Goal: Answer question/provide support: Share knowledge or assist other users

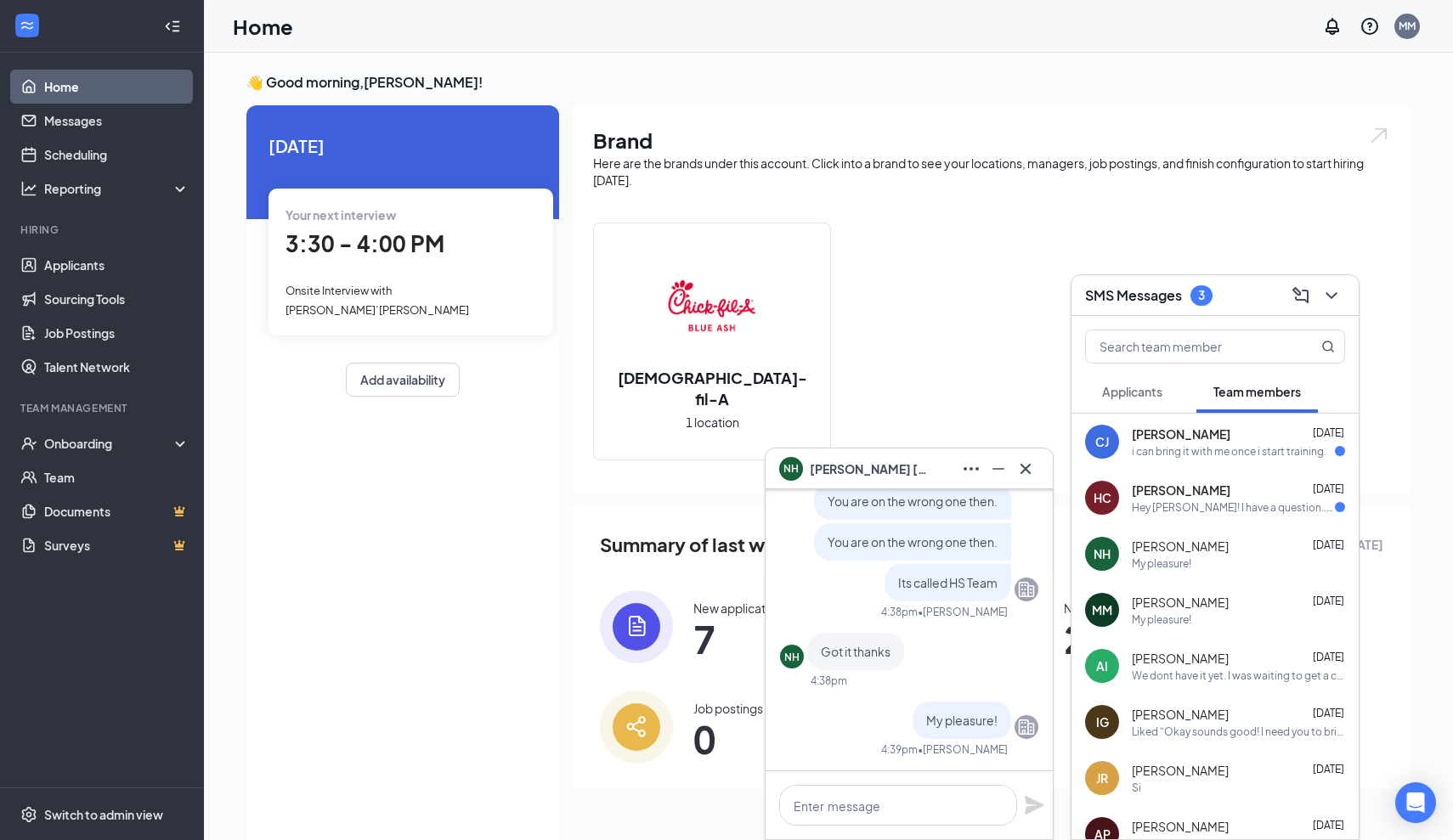
click at [1270, 424] on div "[PERSON_NAME] [DATE] i can bring it with me once i start training." at bounding box center [1215, 441] width 288 height 56
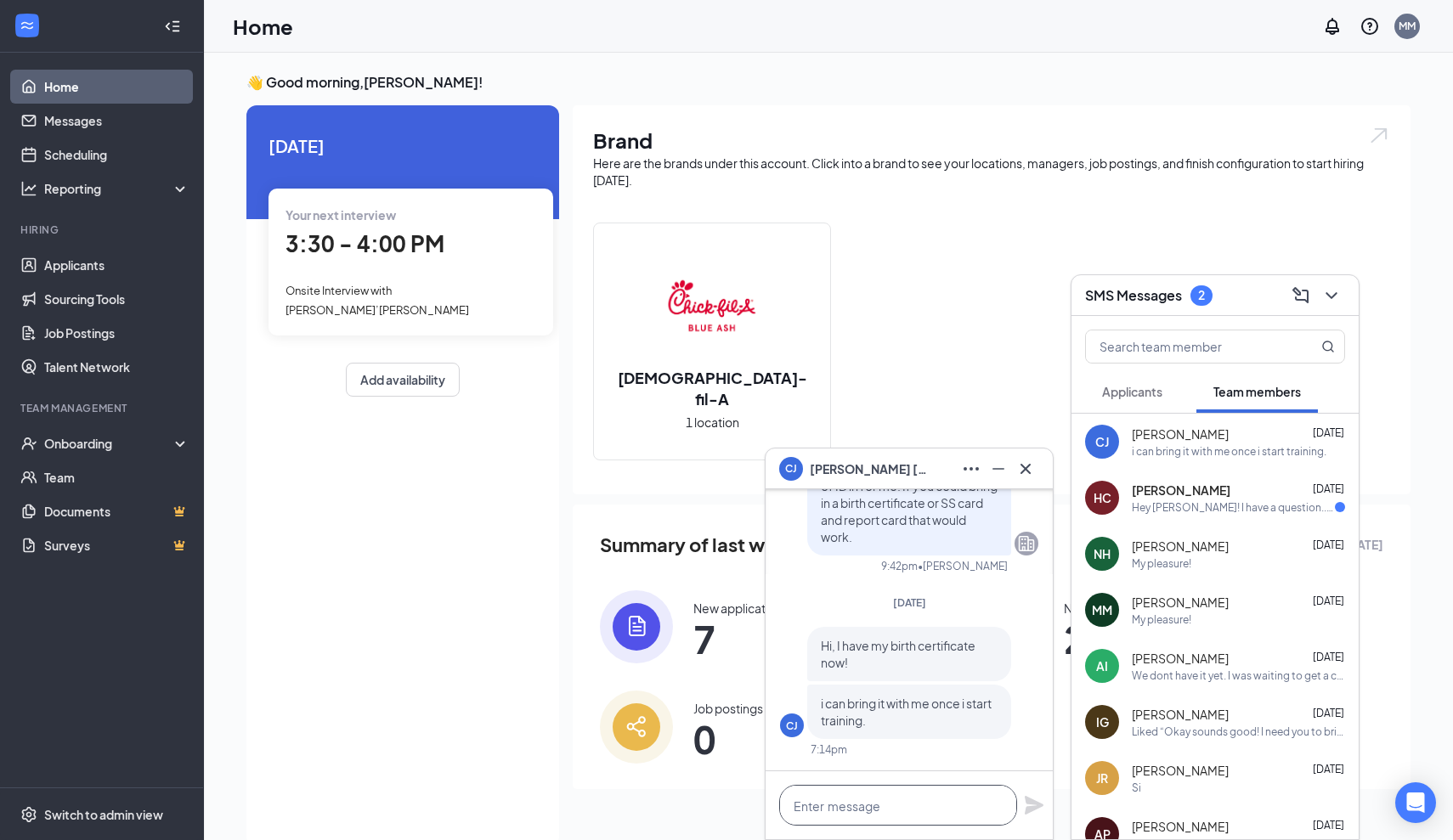
click at [886, 819] on textarea at bounding box center [897, 805] width 238 height 41
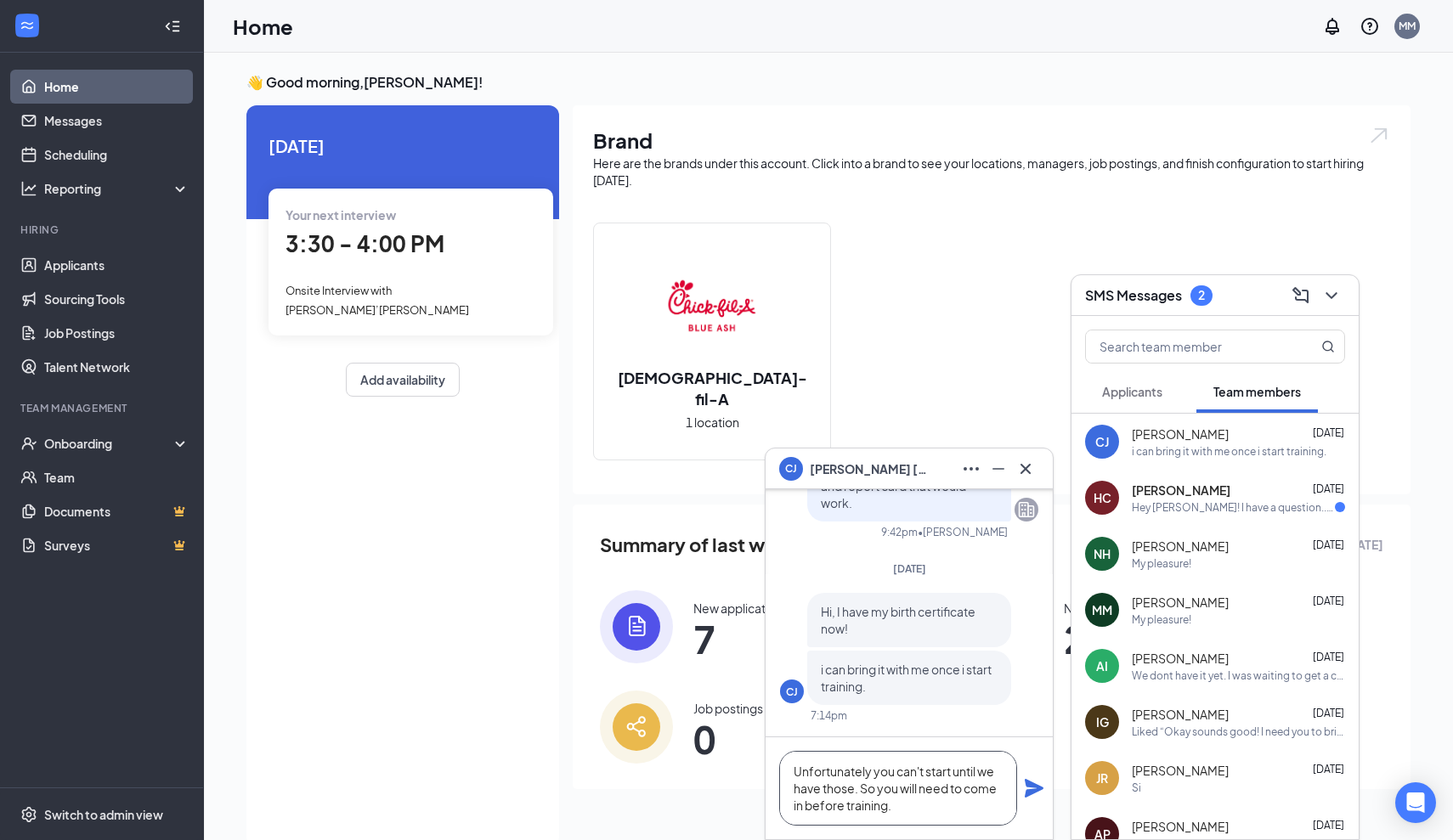
type textarea "Unfortunately you can't start until we have those. So you will need to come in …"
click at [1038, 788] on icon "Plane" at bounding box center [1034, 788] width 19 height 19
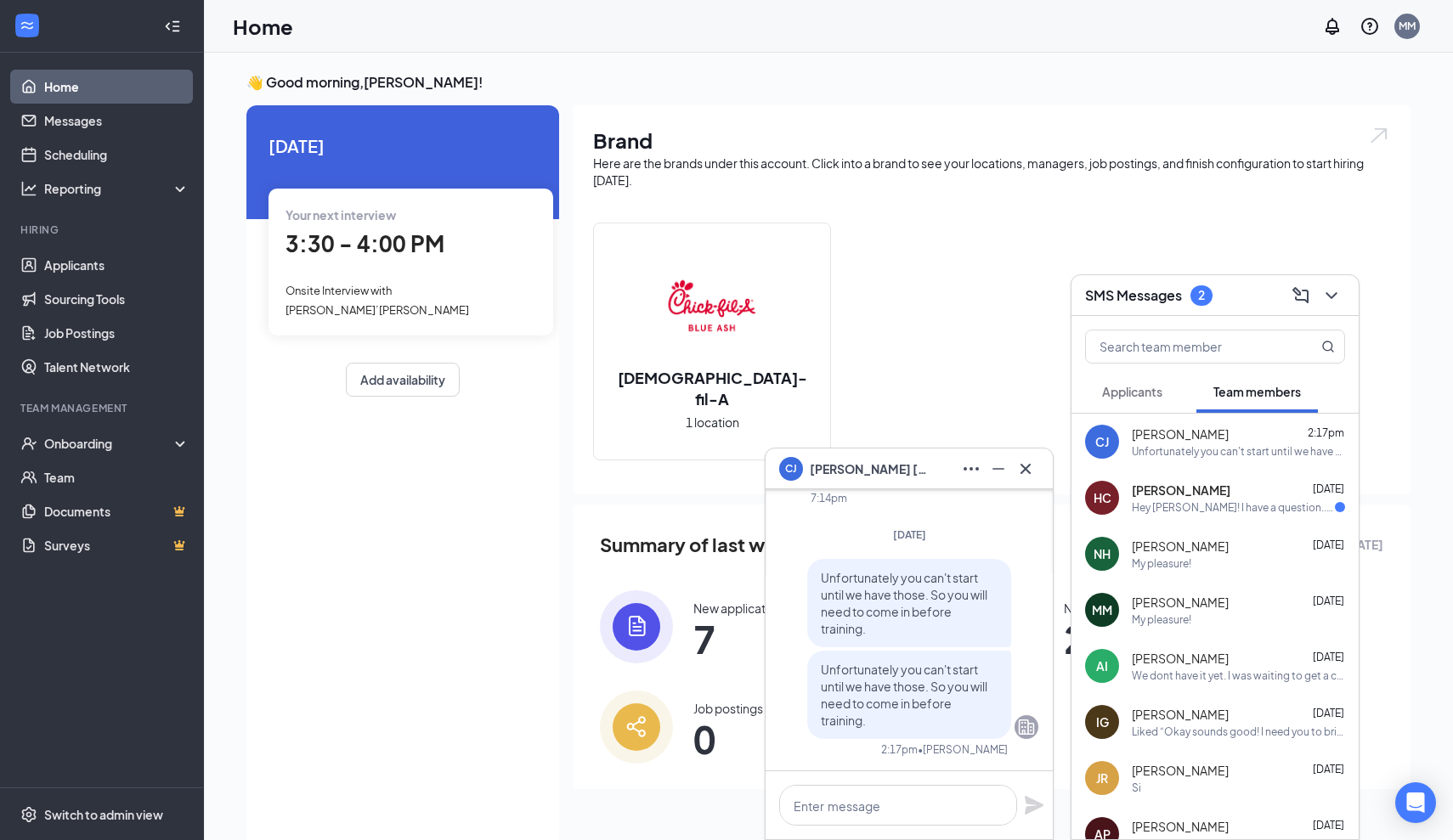
click at [1108, 504] on div "HC" at bounding box center [1103, 497] width 18 height 17
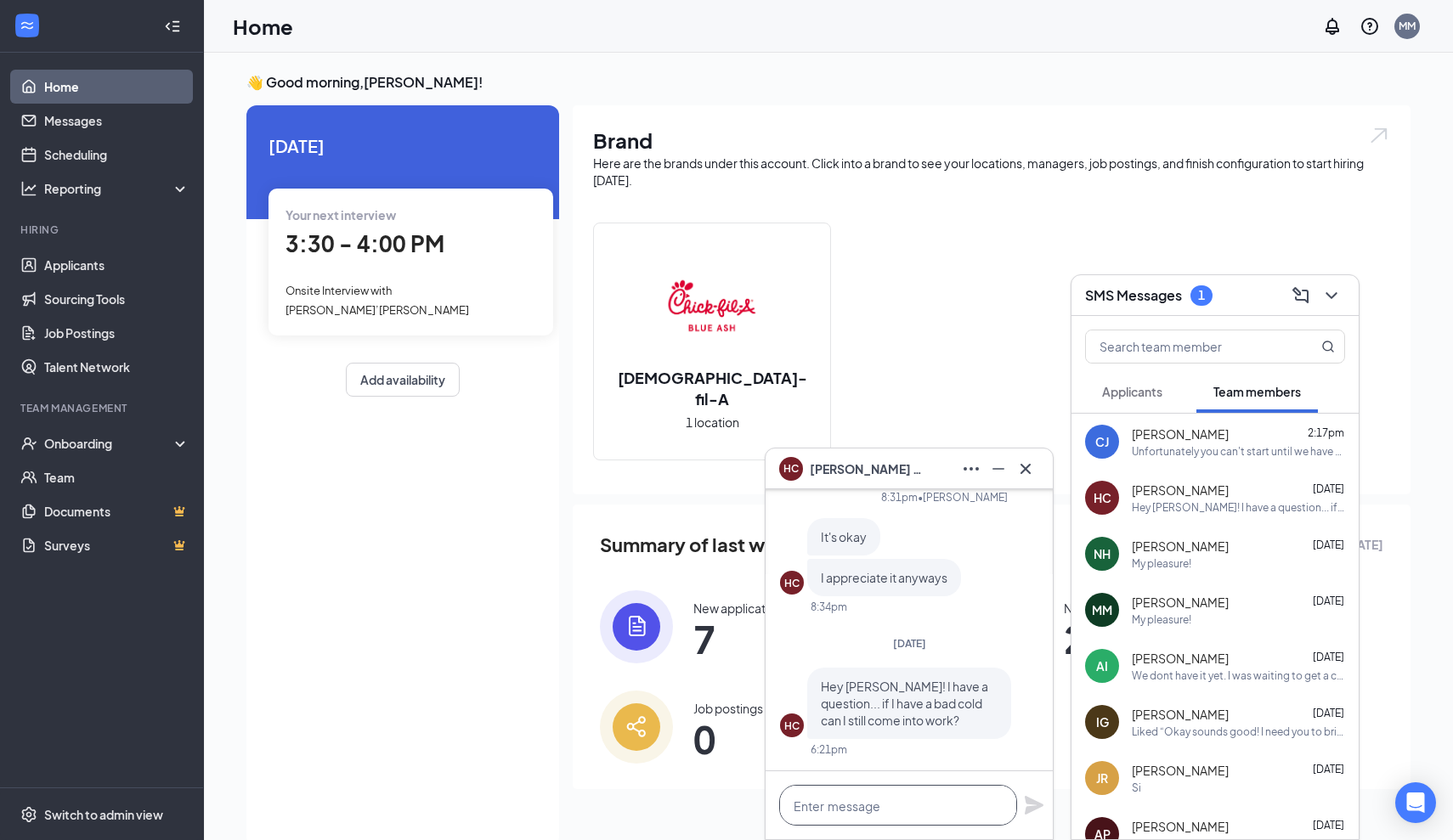
click at [941, 823] on textarea at bounding box center [897, 805] width 238 height 41
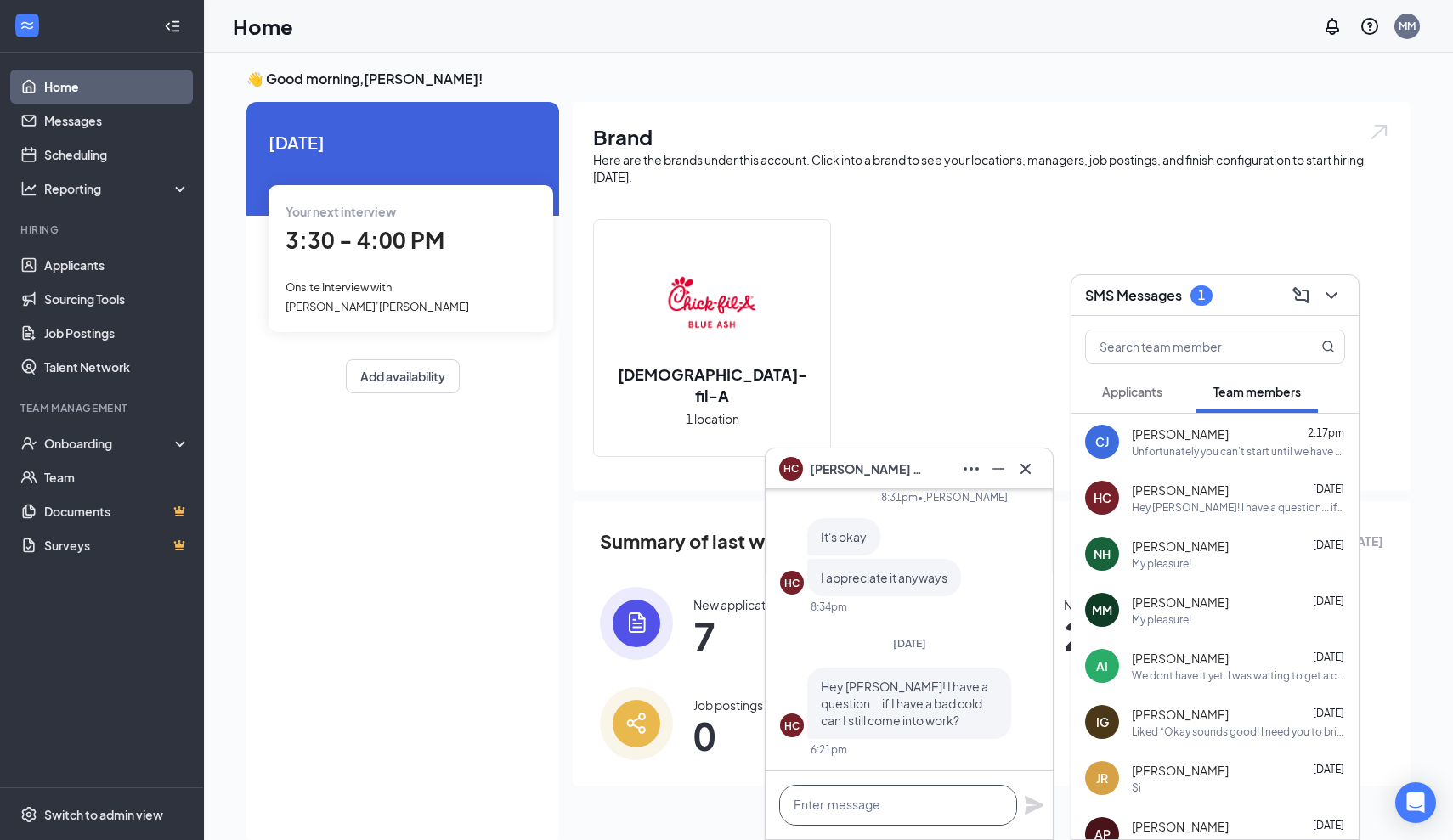
click at [937, 810] on textarea at bounding box center [897, 805] width 238 height 41
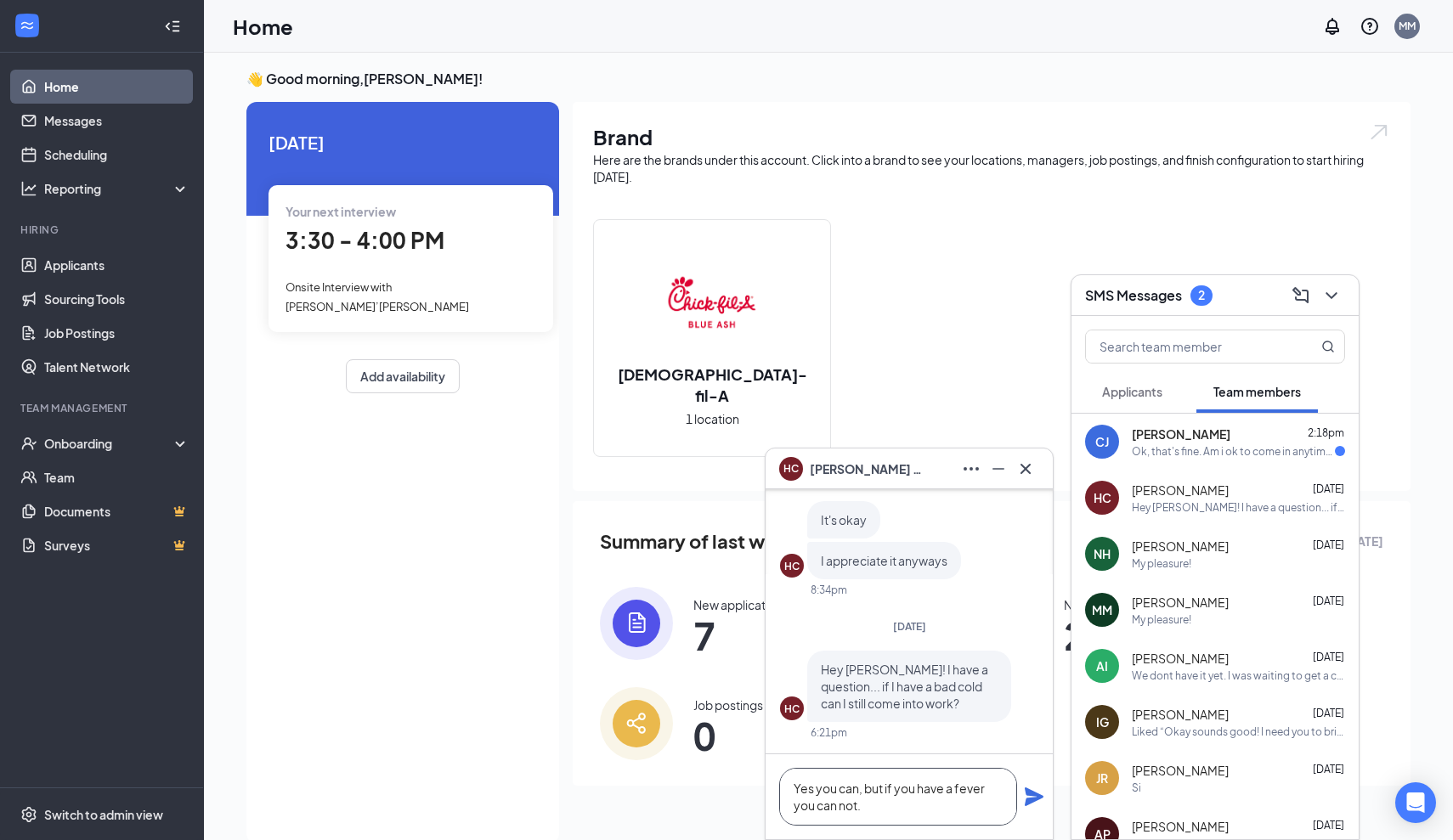
type textarea "Yes you can, but if you have a fever you can not."
click at [1032, 802] on icon "Plane" at bounding box center [1034, 796] width 19 height 19
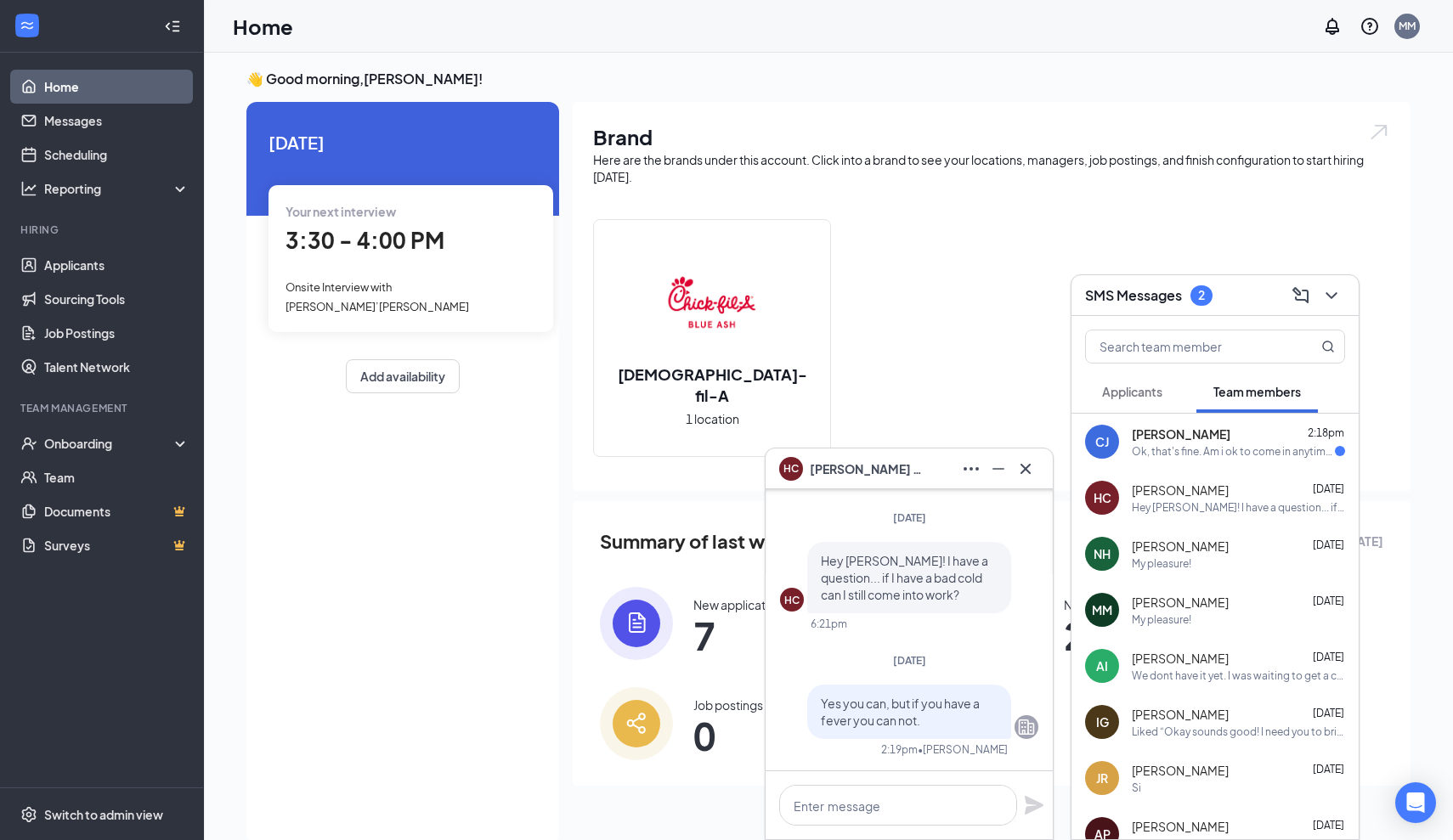
click at [1205, 436] on span "[PERSON_NAME]" at bounding box center [1181, 433] width 99 height 17
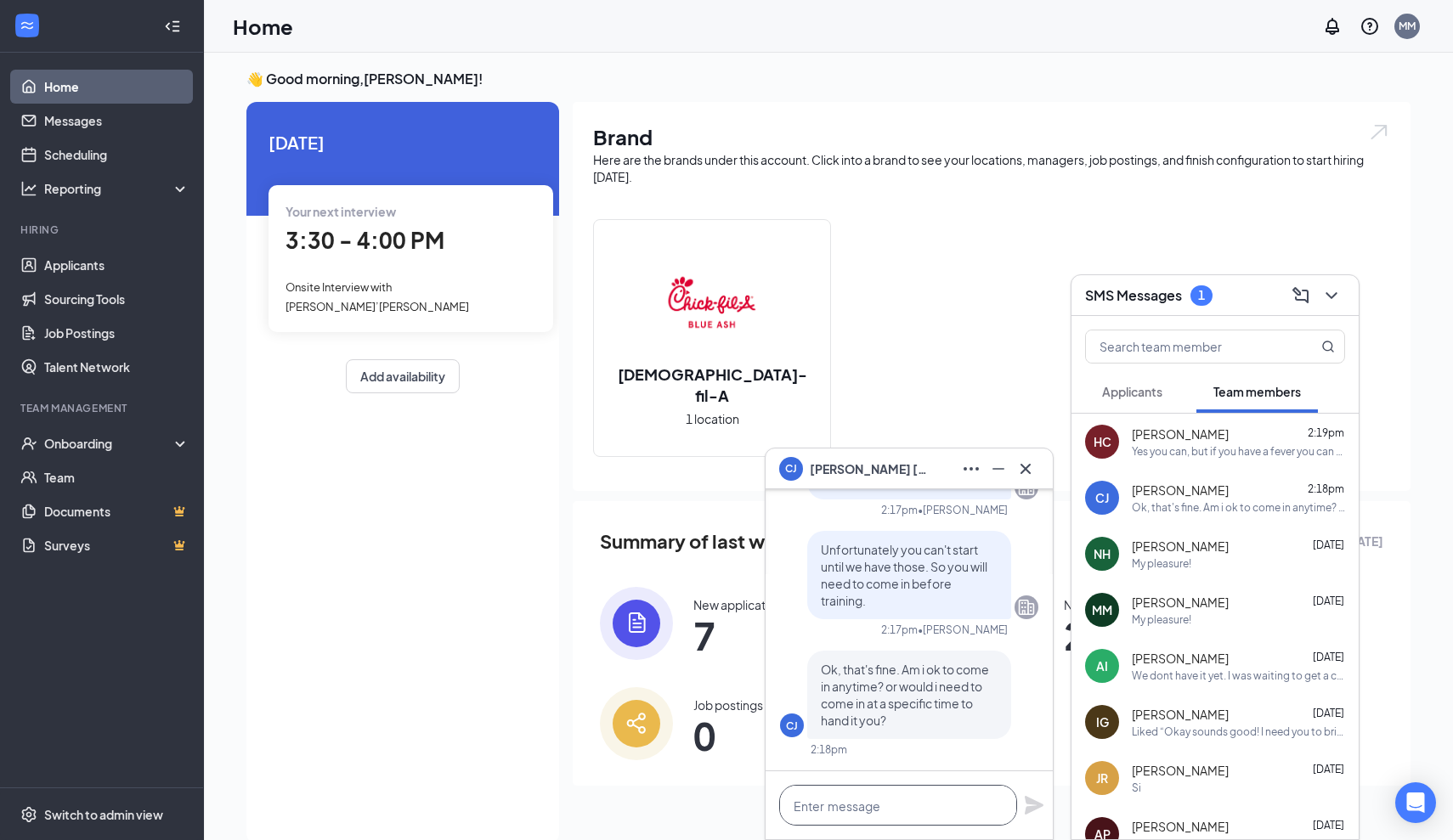
click at [870, 802] on textarea at bounding box center [897, 805] width 238 height 41
click at [907, 804] on textarea at bounding box center [897, 805] width 238 height 41
type textarea "Y"
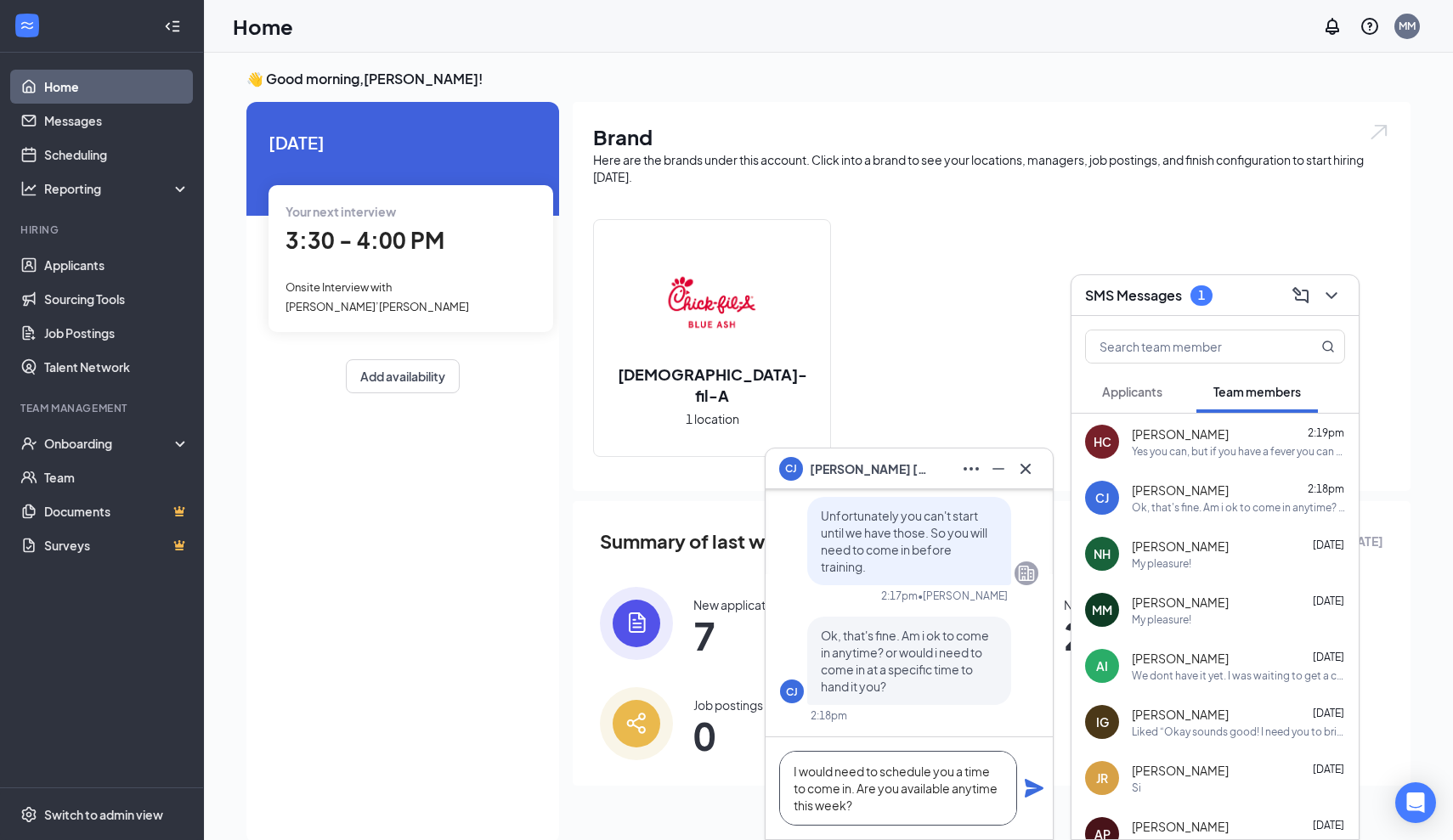
type textarea "I would need to schedule you a time to come in. Are you available anytime this …"
click at [1032, 779] on icon "Plane" at bounding box center [1034, 788] width 20 height 20
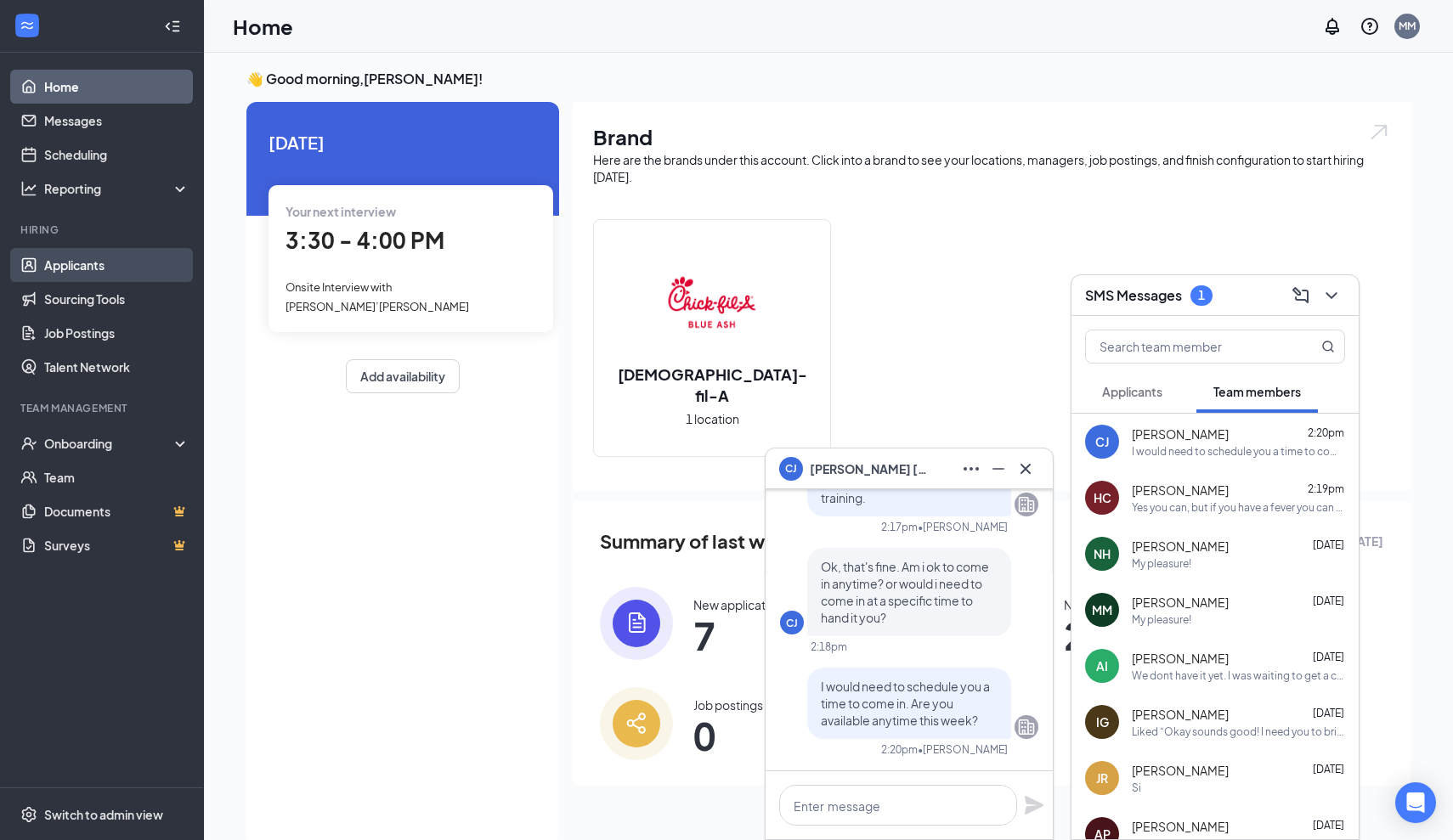
click at [78, 261] on link "Applicants" at bounding box center [117, 265] width 145 height 34
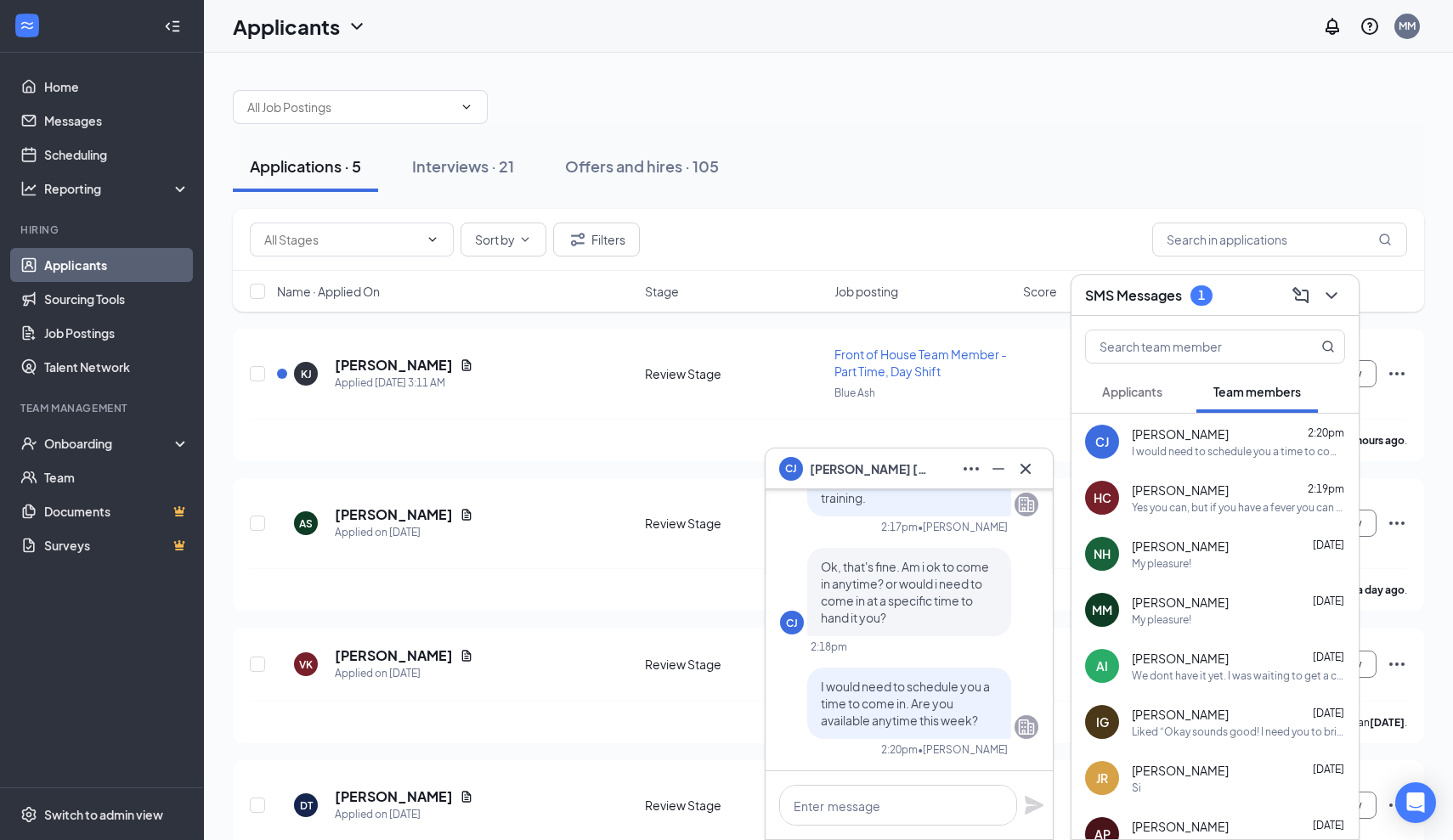
click at [1144, 390] on span "Applicants" at bounding box center [1132, 391] width 61 height 15
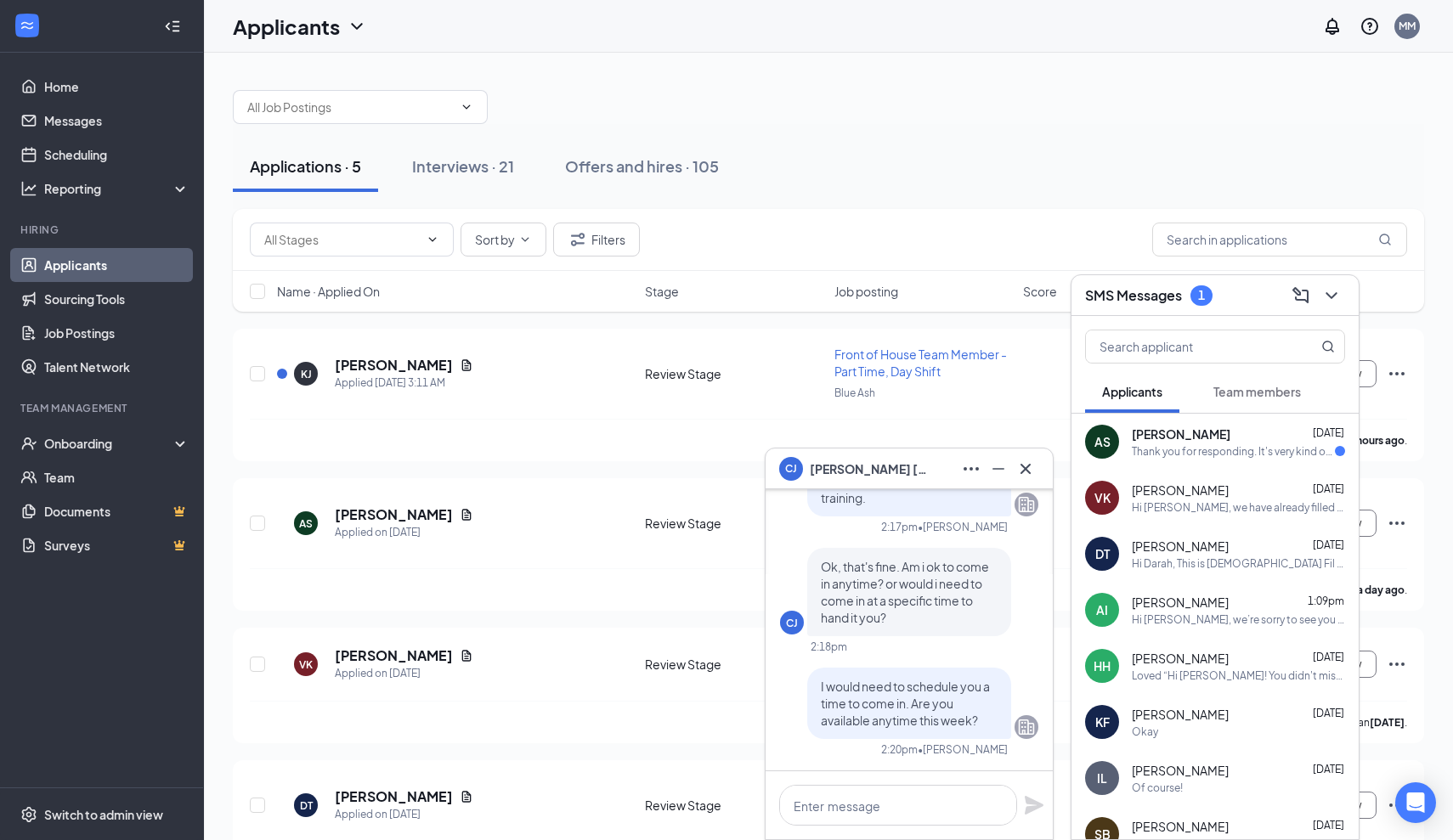
click at [1201, 452] on div "Thank you for responding. It's very kind of you. I'd like to hear it, but I hav…" at bounding box center [1234, 451] width 203 height 14
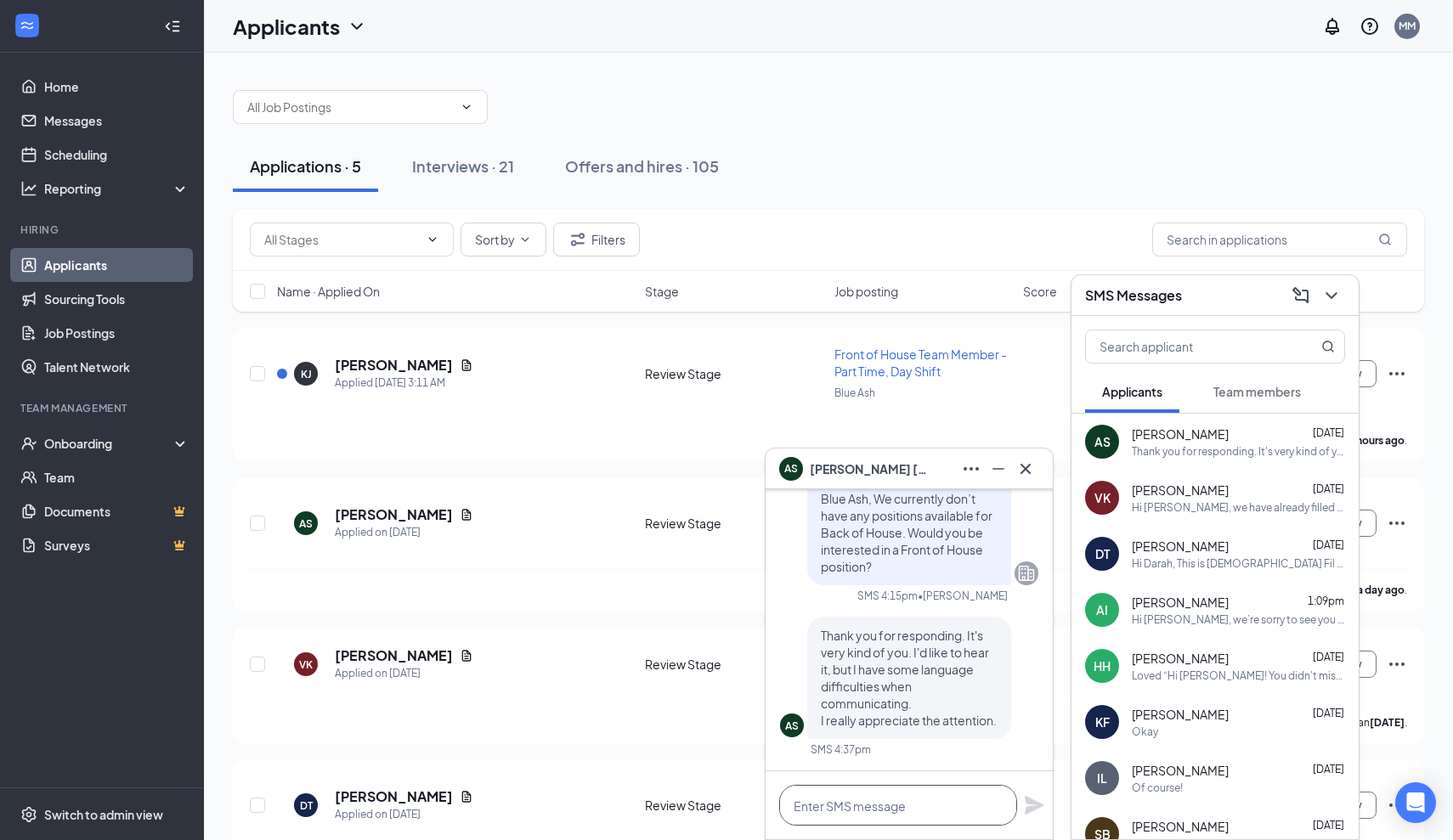
click at [934, 796] on textarea at bounding box center [897, 805] width 238 height 41
type textarea "It's my pleasure."
click at [1039, 807] on icon "Plane" at bounding box center [1034, 804] width 19 height 19
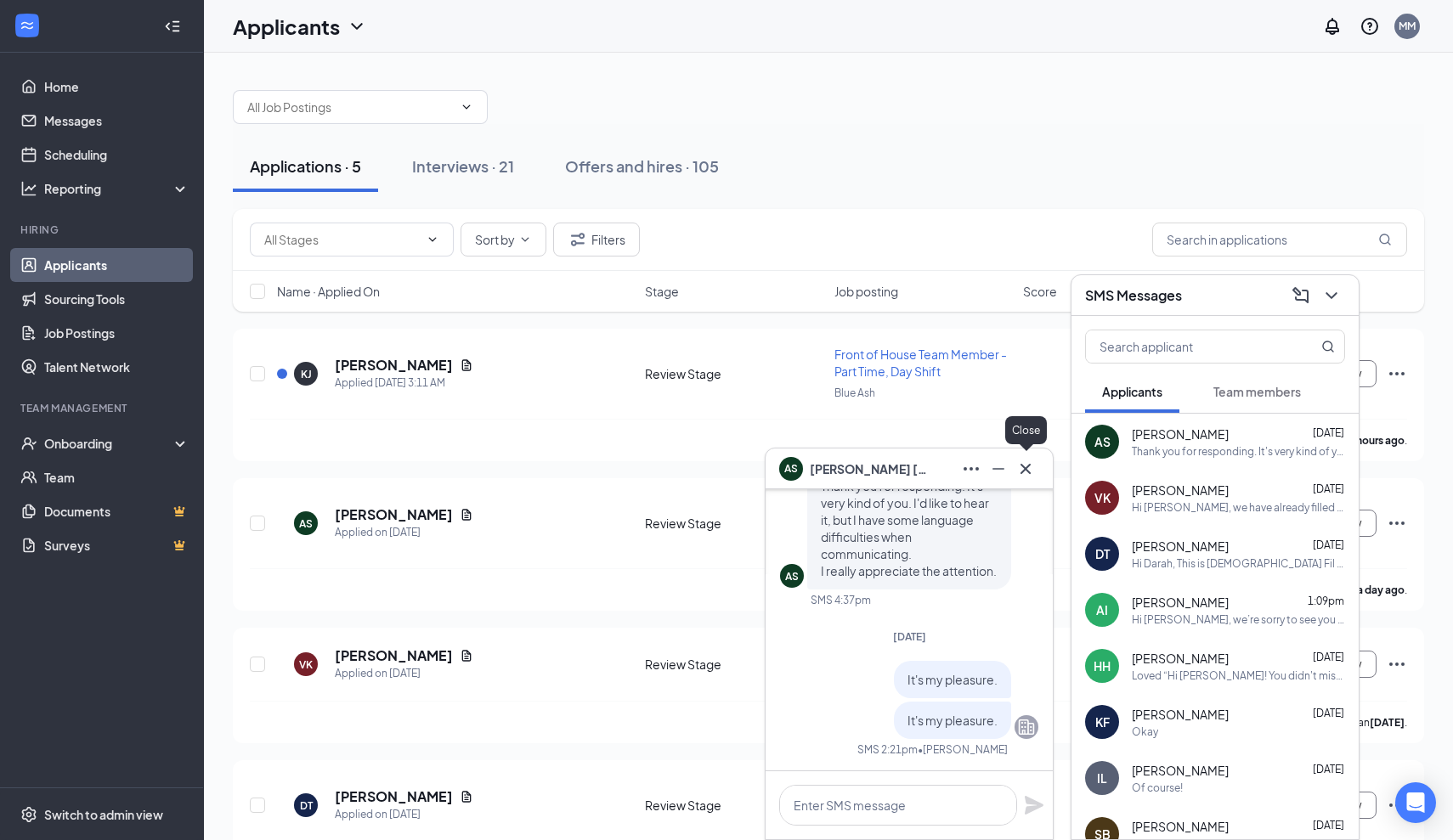
click at [1023, 478] on icon "Cross" at bounding box center [1026, 469] width 20 height 20
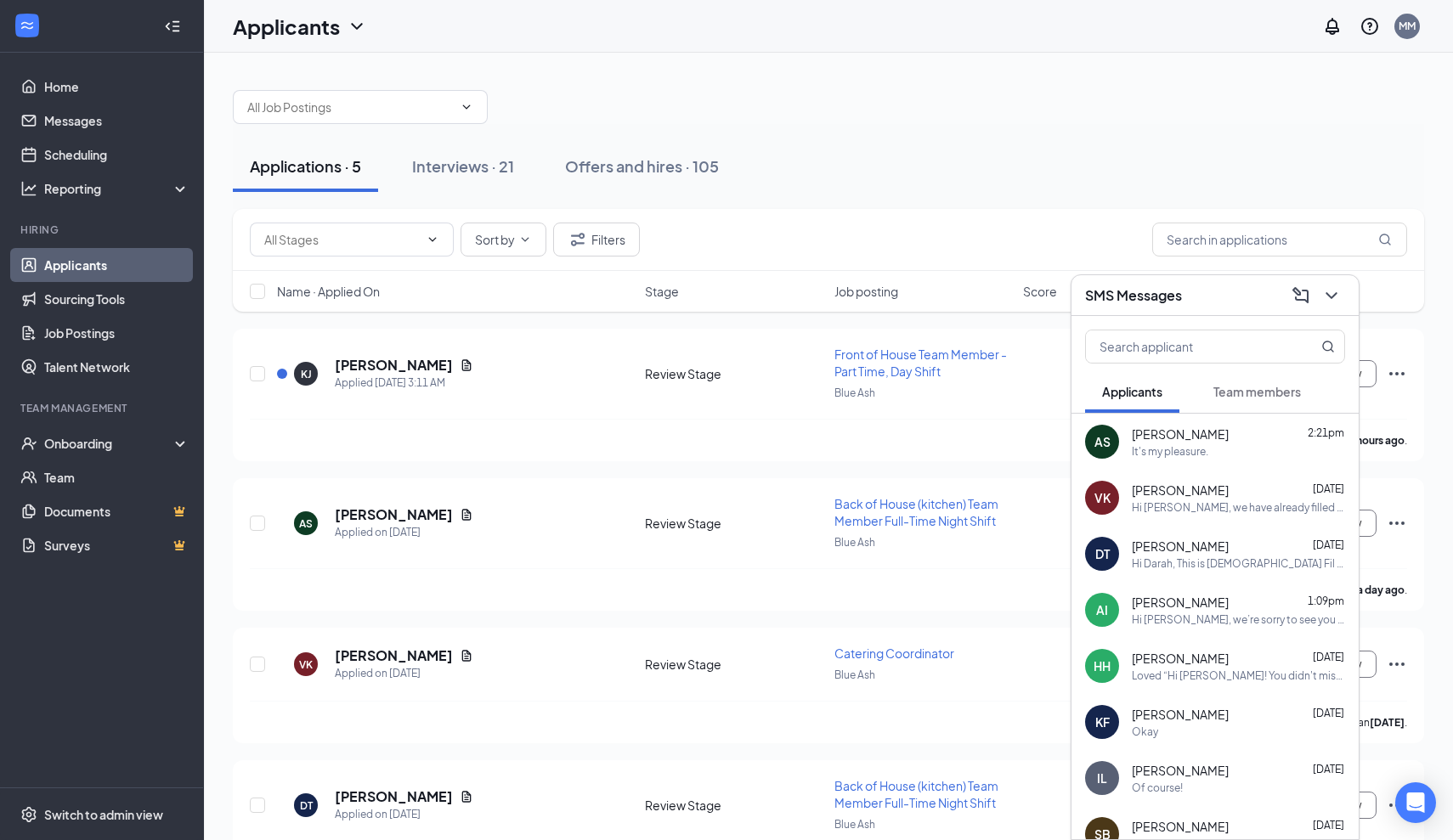
click at [1335, 311] on div "SMS Messages" at bounding box center [1215, 295] width 288 height 41
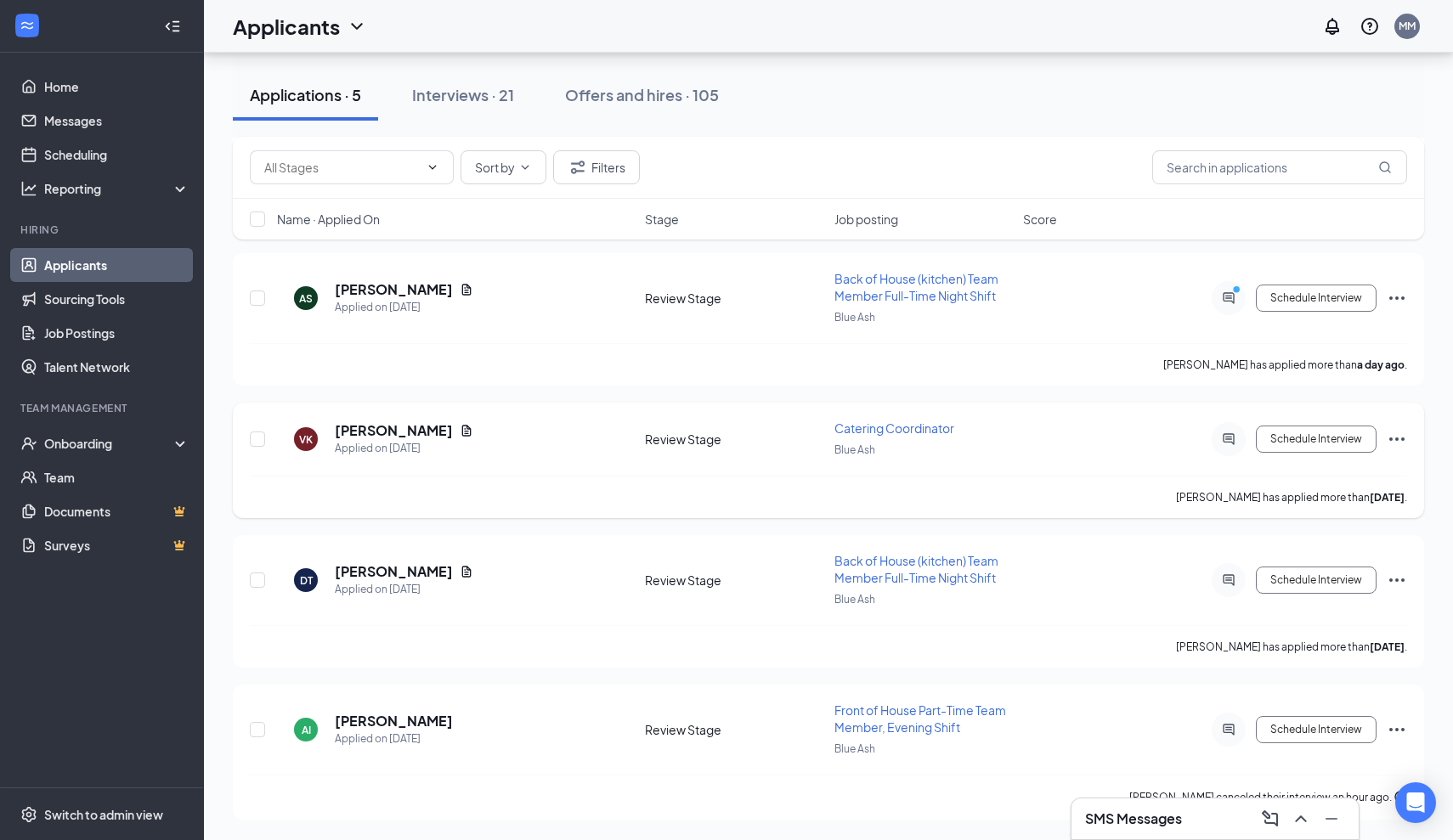
scroll to position [225, 0]
click at [376, 723] on h5 "[PERSON_NAME]" at bounding box center [394, 721] width 118 height 19
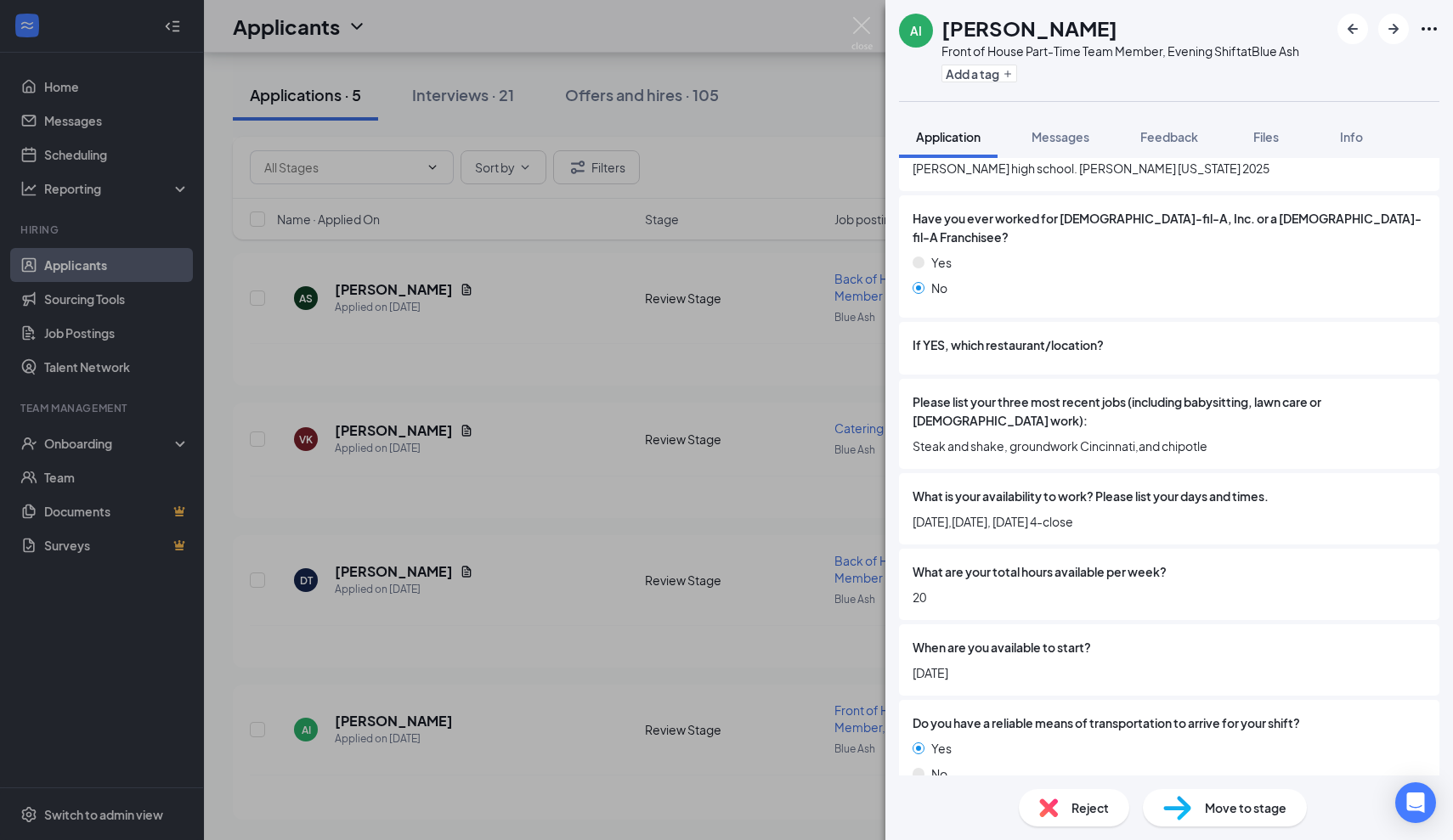
scroll to position [726, 0]
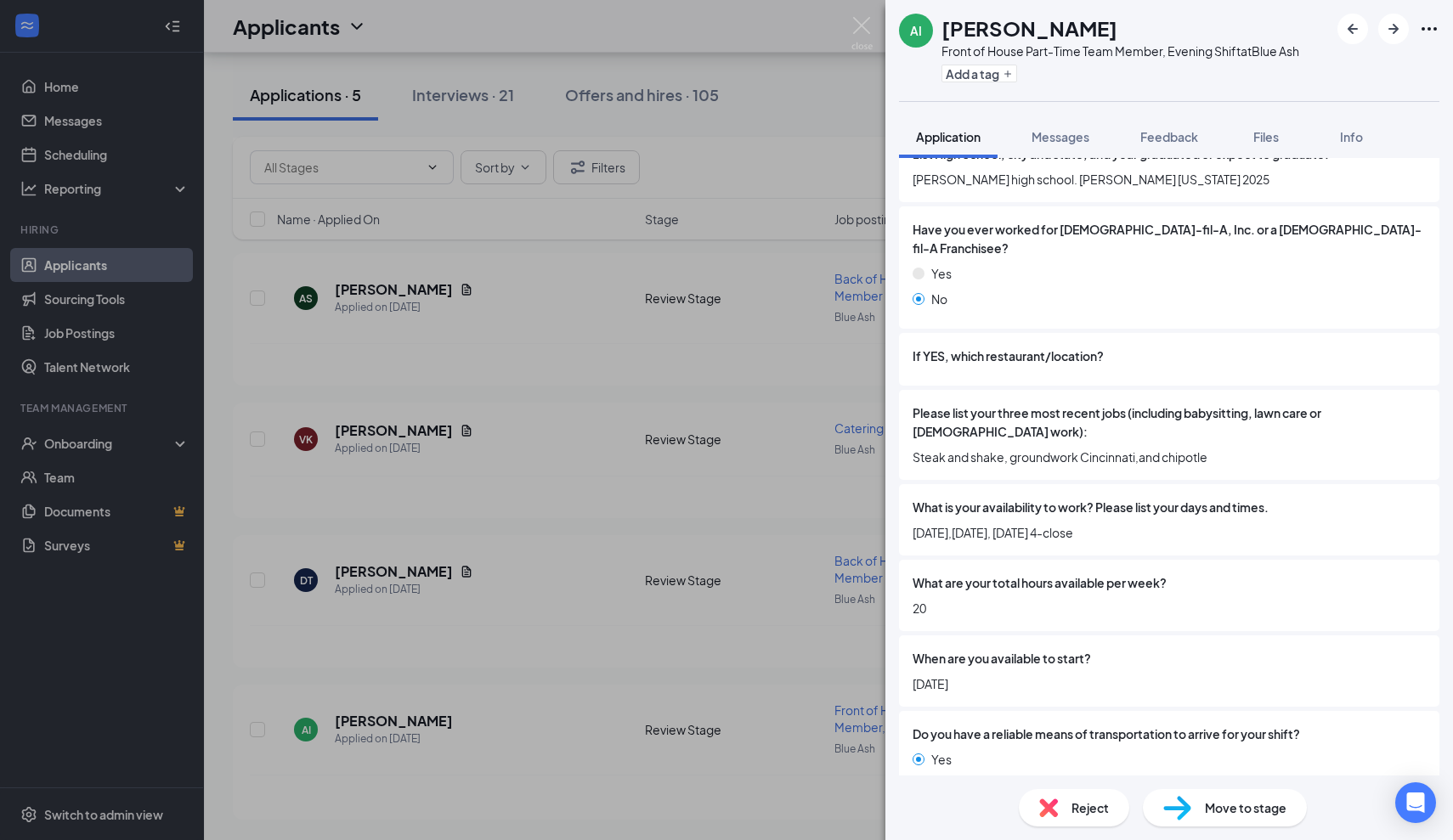
click at [1240, 817] on div "Move to stage" at bounding box center [1225, 808] width 164 height 37
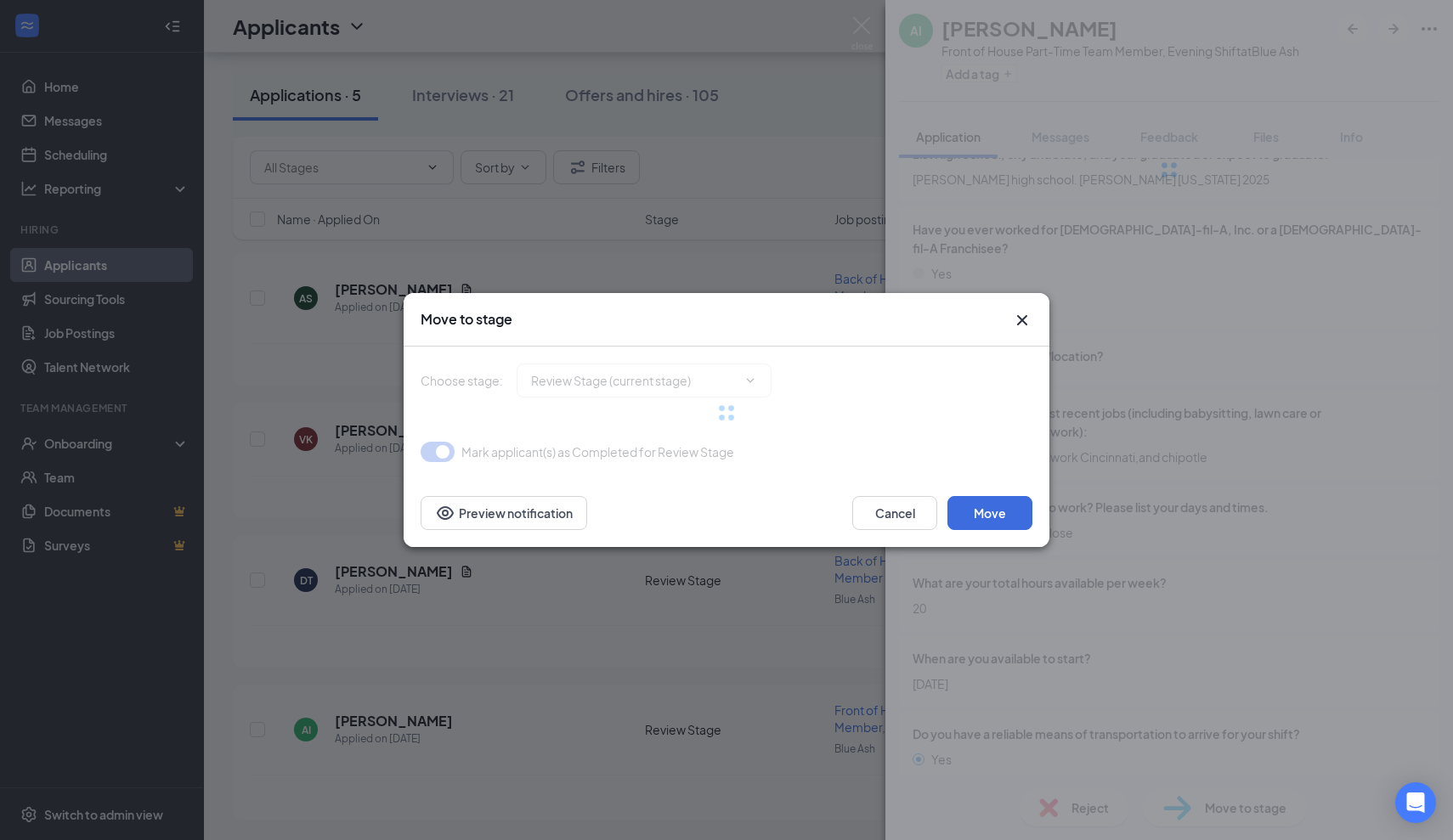
type input "Onsite Interview (next stage)"
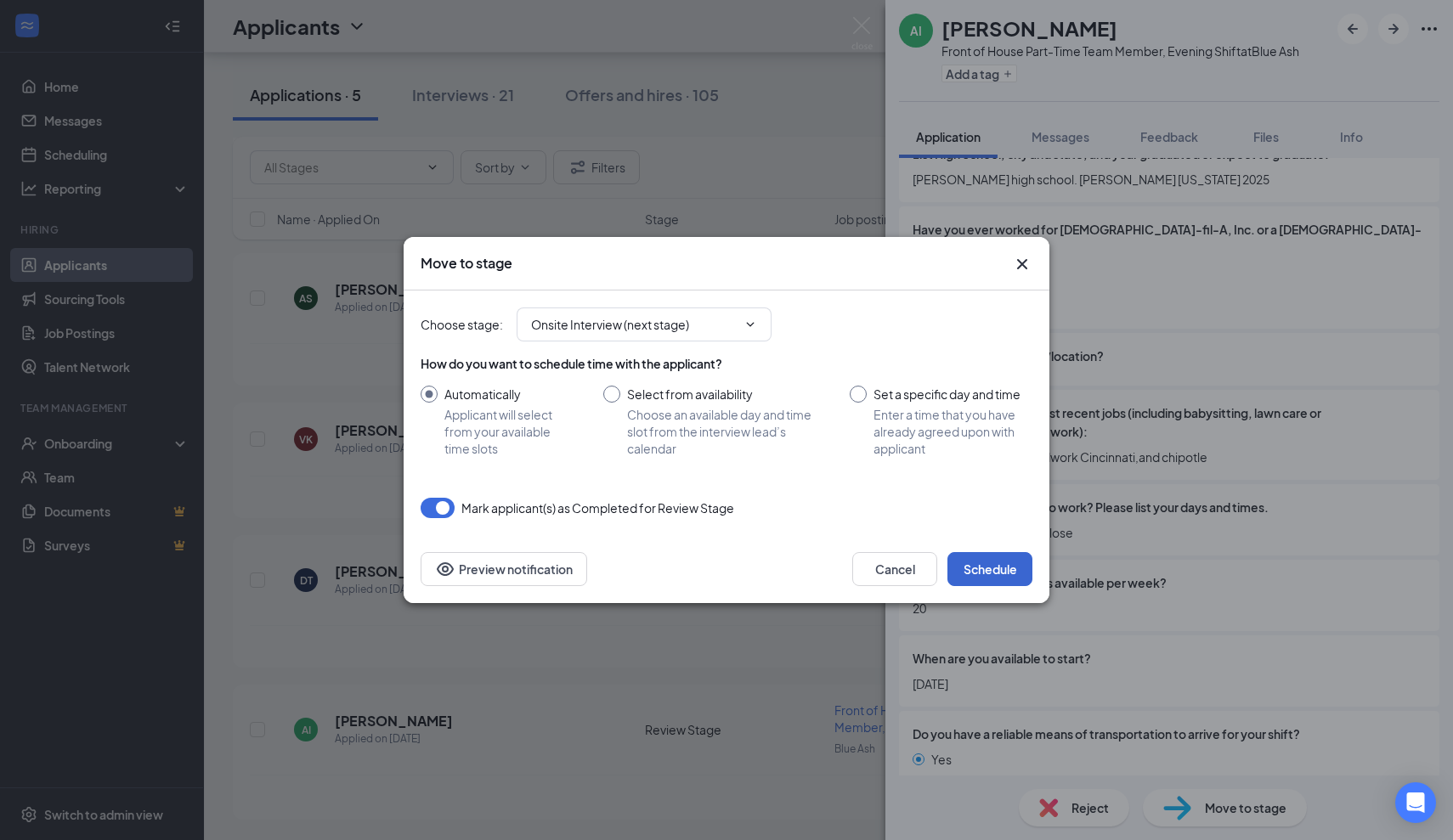
click at [987, 575] on button "Schedule" at bounding box center [989, 569] width 85 height 34
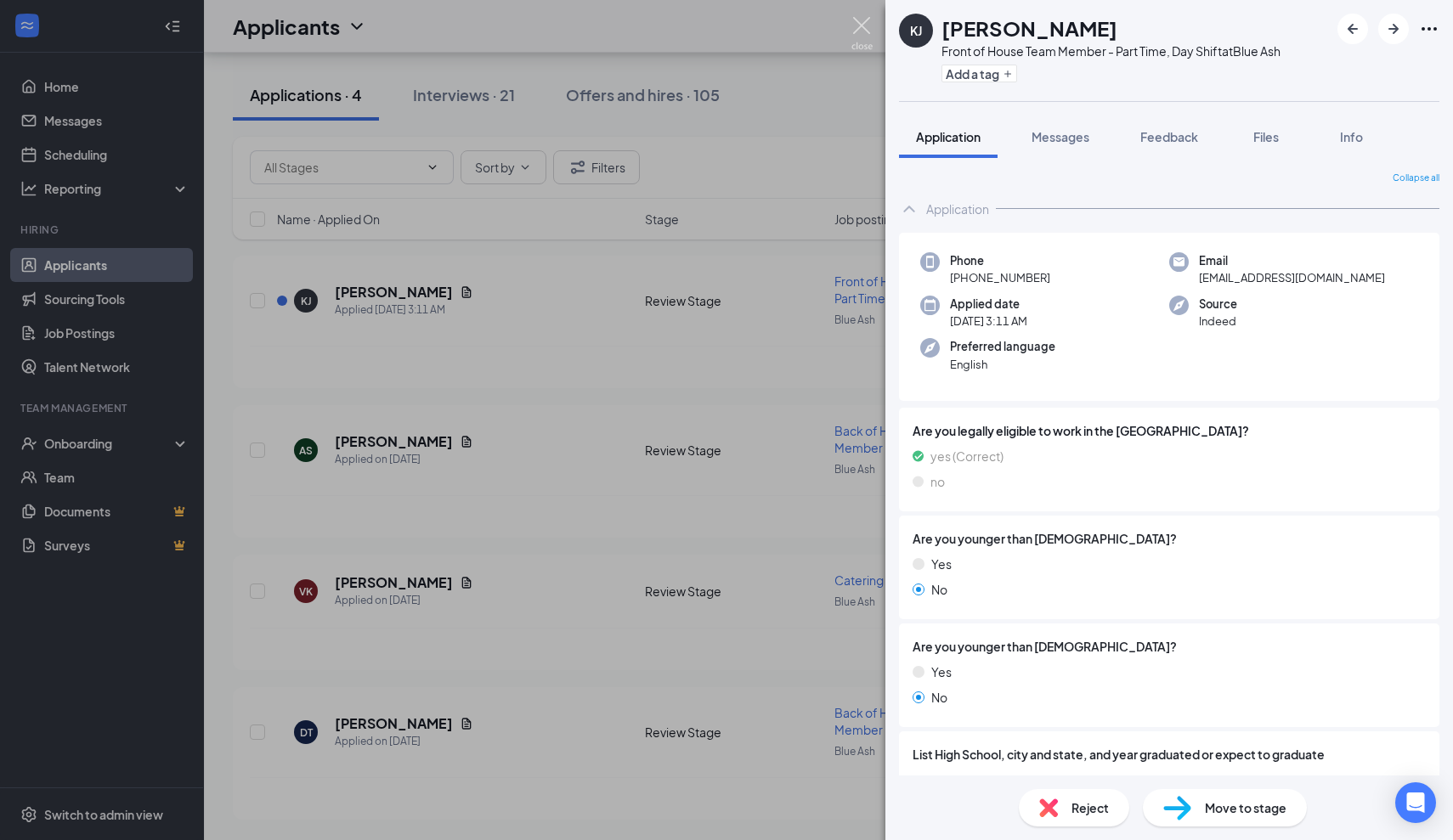
click at [864, 24] on img at bounding box center [863, 33] width 21 height 33
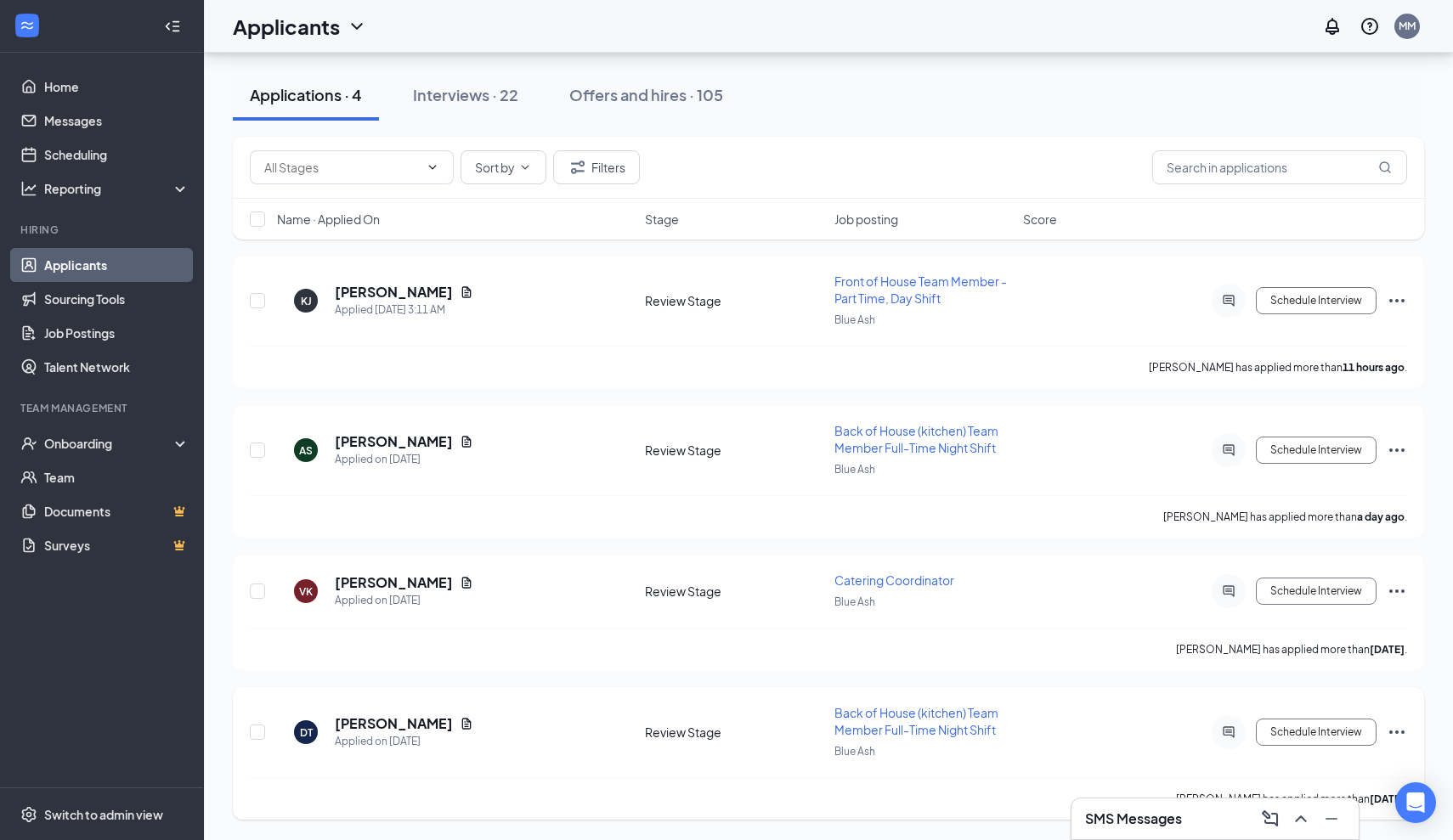
scroll to position [73, 0]
click at [402, 721] on h5 "[PERSON_NAME]" at bounding box center [394, 723] width 118 height 19
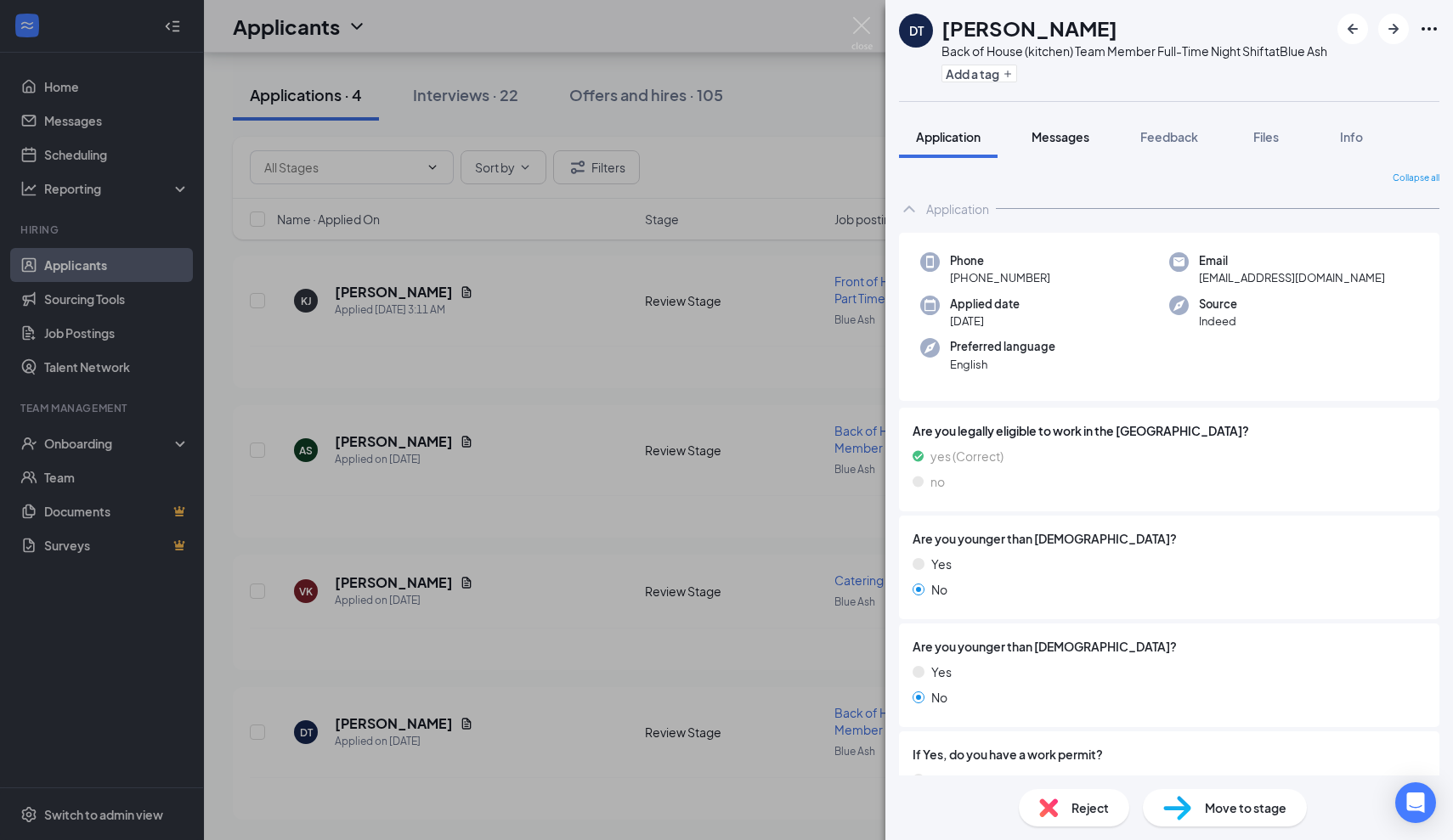
click at [1053, 158] on button "Messages" at bounding box center [1060, 137] width 92 height 43
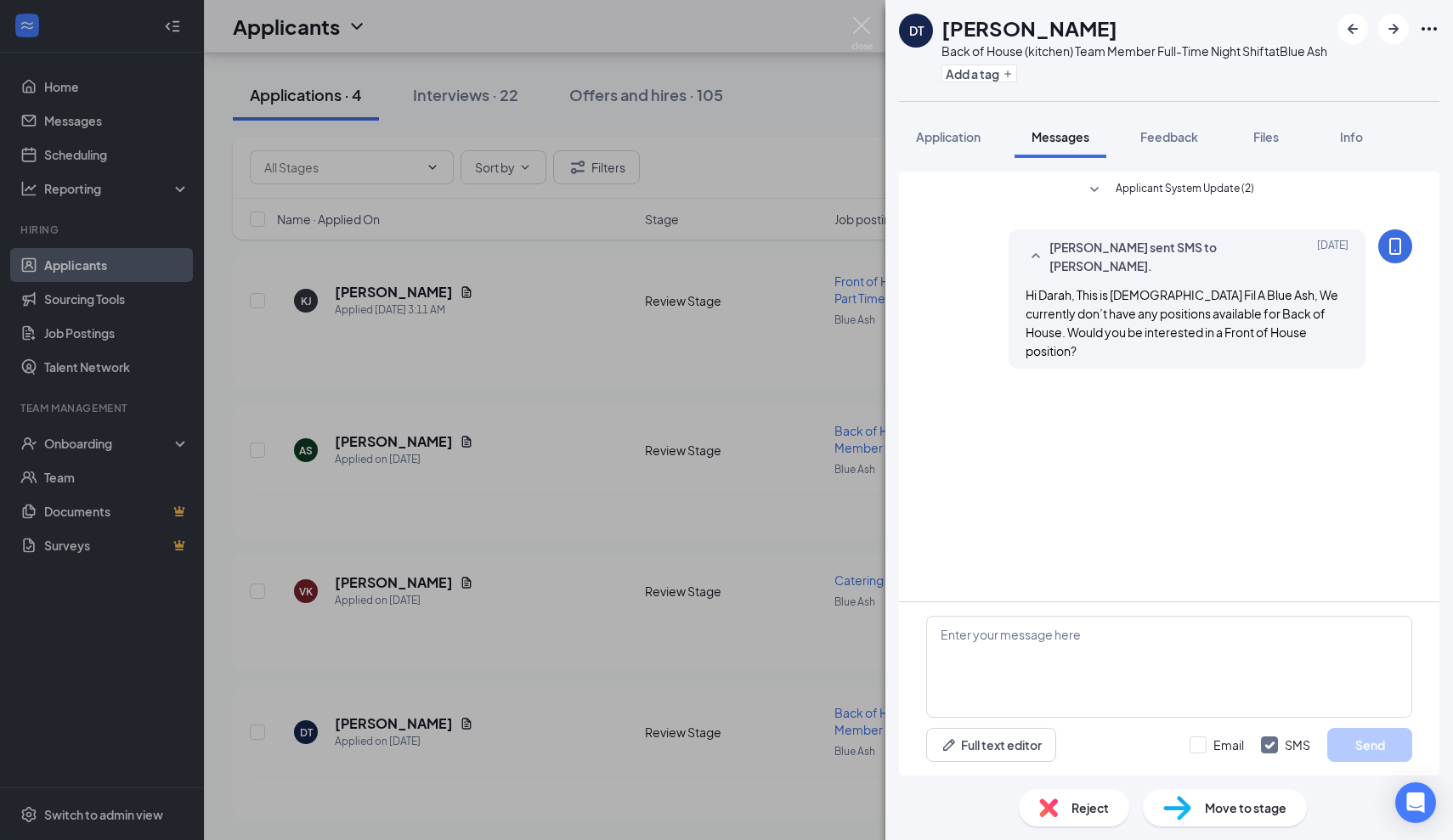
click at [868, 20] on img at bounding box center [863, 33] width 21 height 33
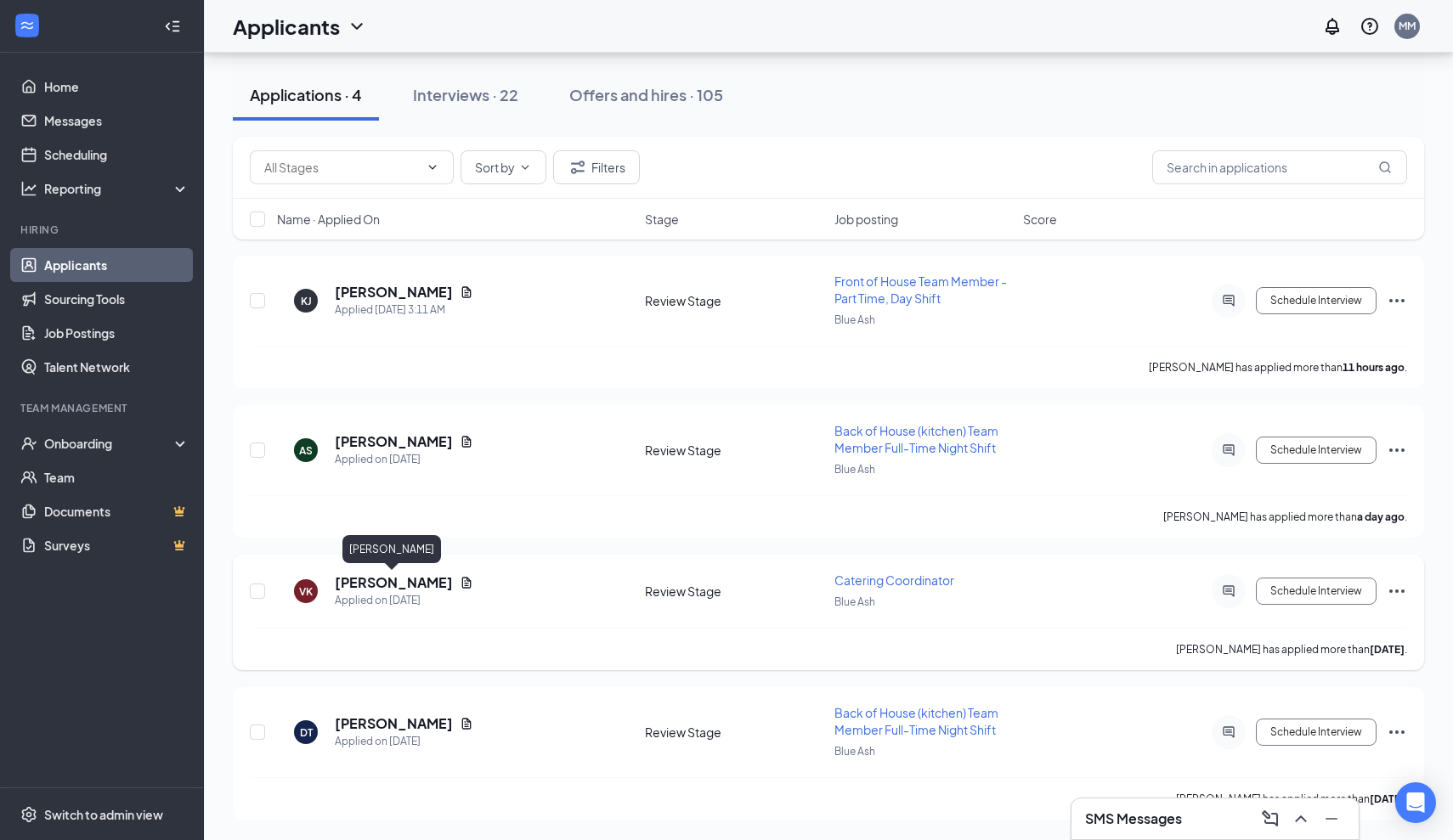
click at [413, 583] on h5 "[PERSON_NAME]" at bounding box center [394, 582] width 118 height 19
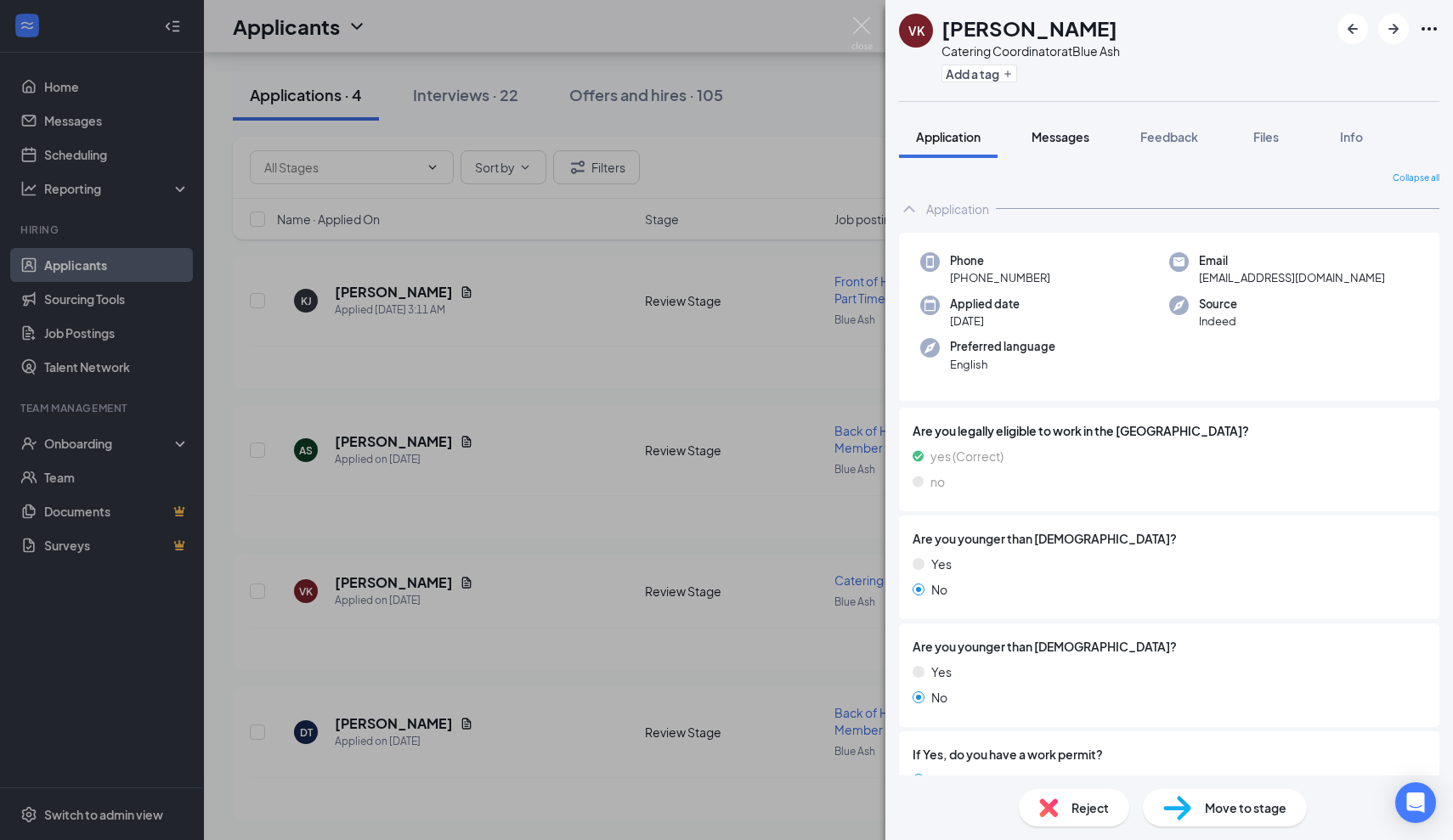
click at [1079, 128] on div "Messages" at bounding box center [1060, 136] width 58 height 17
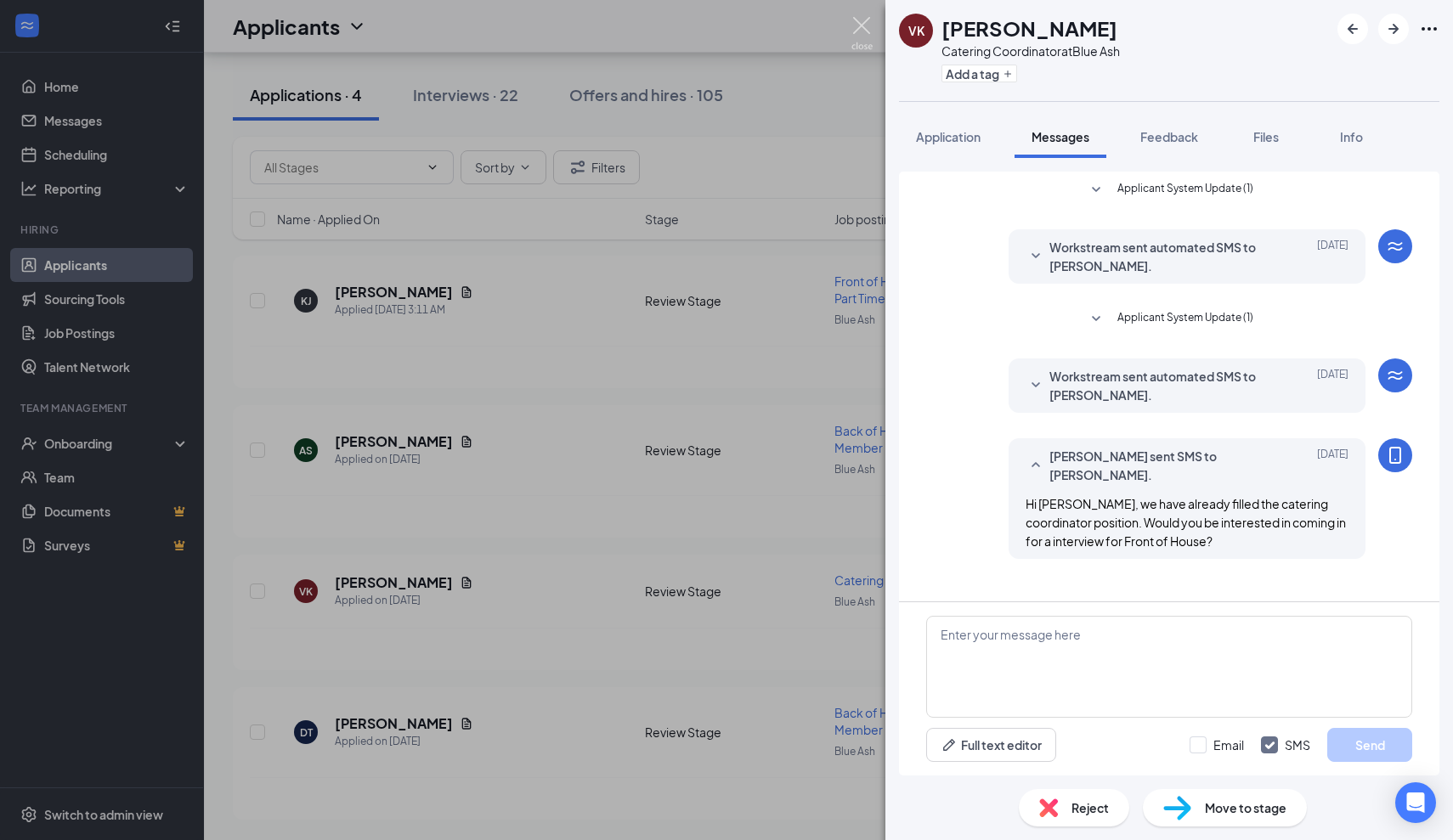
click at [872, 28] on img at bounding box center [863, 33] width 21 height 33
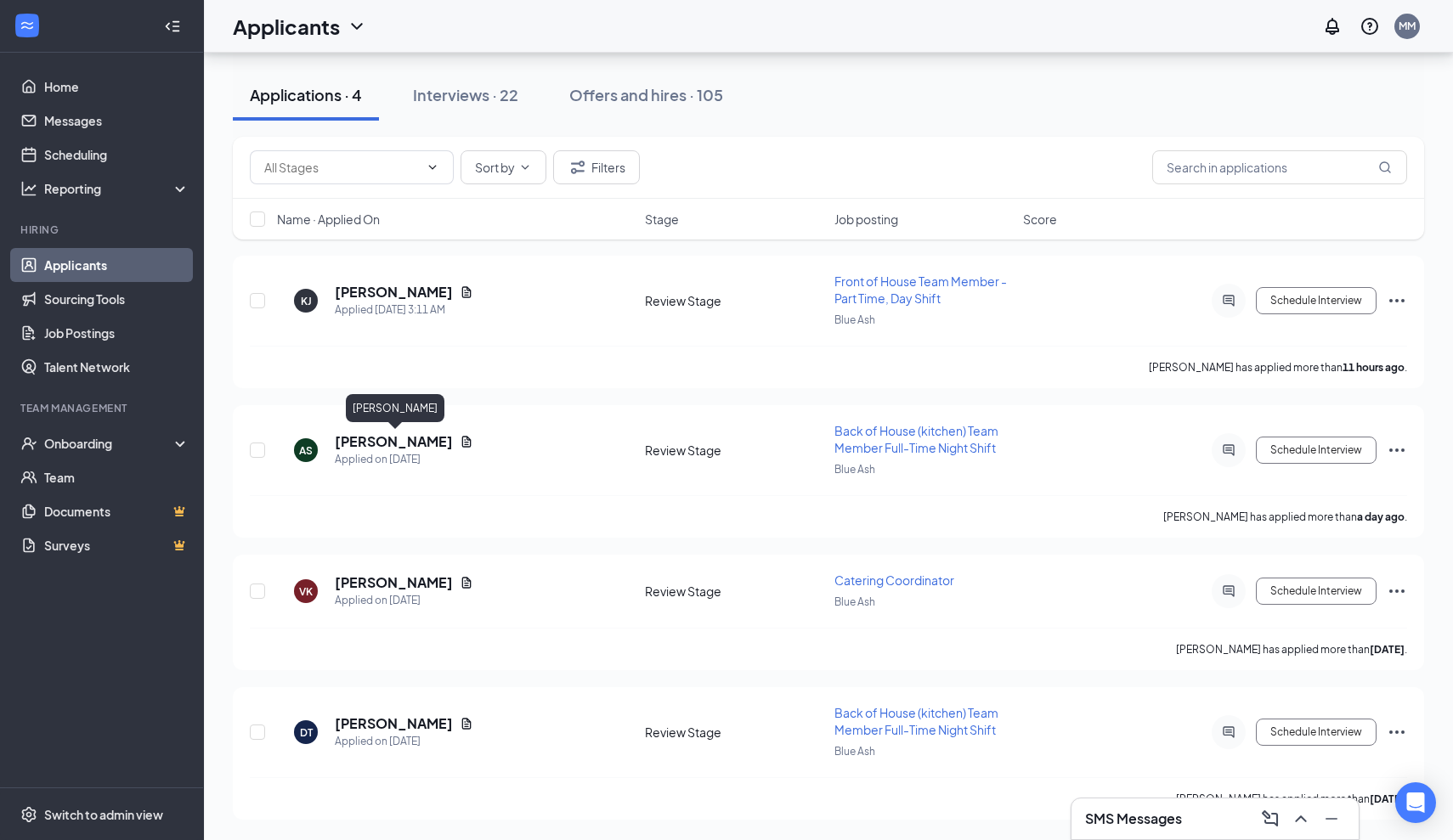
scroll to position [73, 0]
click at [403, 286] on h5 "[PERSON_NAME]" at bounding box center [394, 292] width 118 height 19
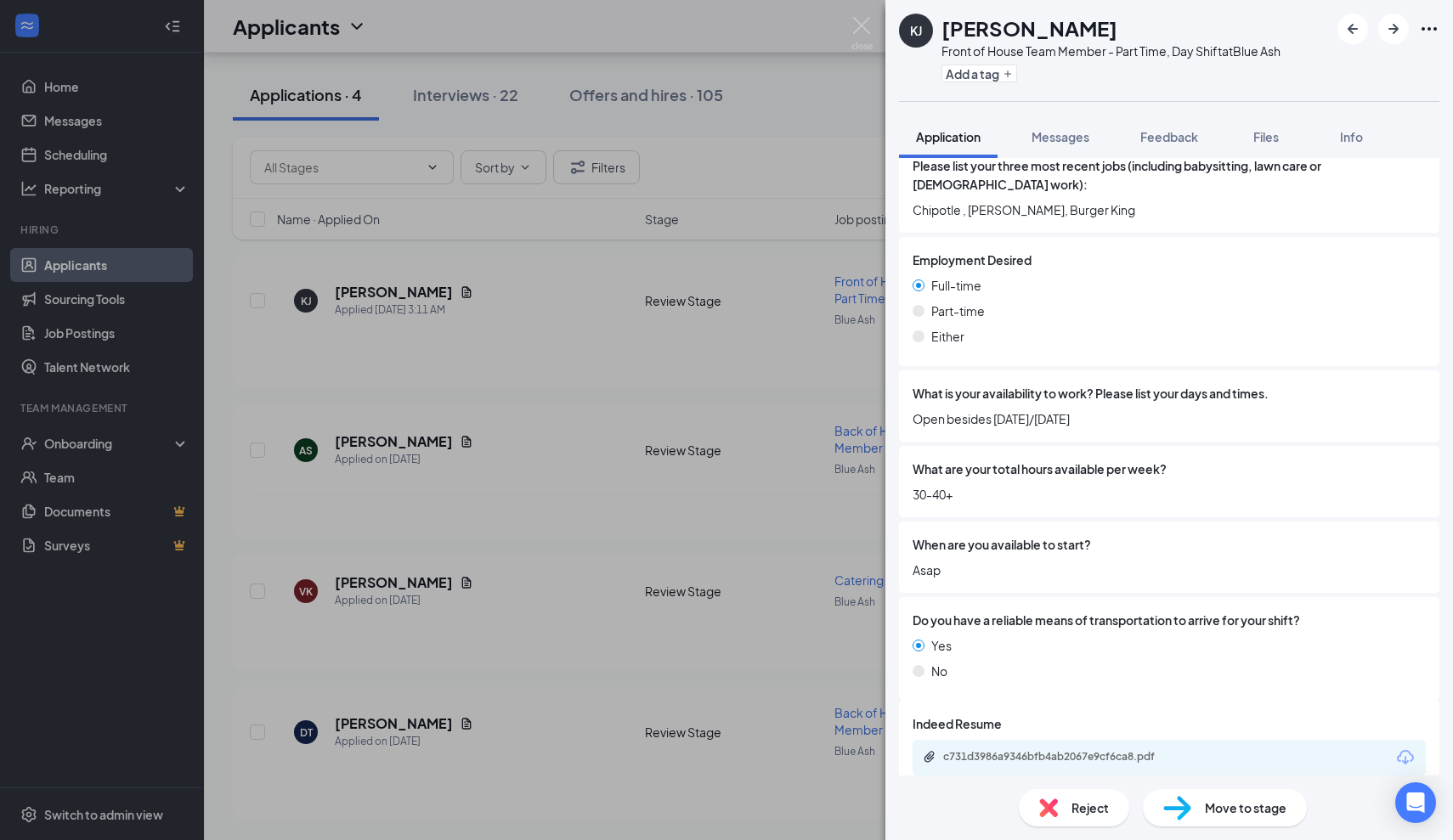
scroll to position [866, 0]
click at [1066, 751] on div "c731d3986a9346bfb4ab2067e9cf6ca8.pdf" at bounding box center [1062, 757] width 238 height 13
click at [1203, 801] on div "Move to stage" at bounding box center [1225, 808] width 164 height 37
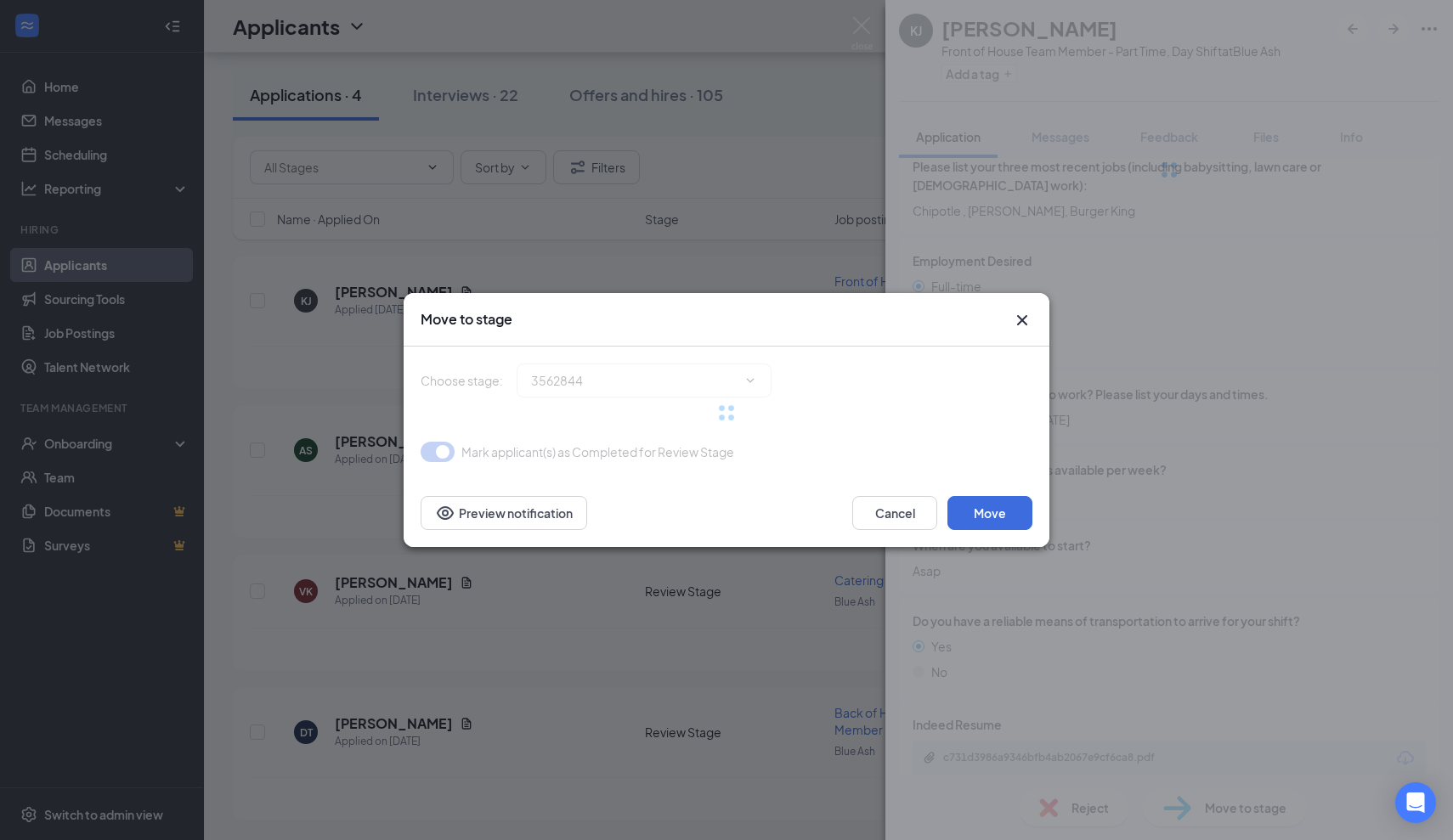
type input "Onsite Interview (next stage)"
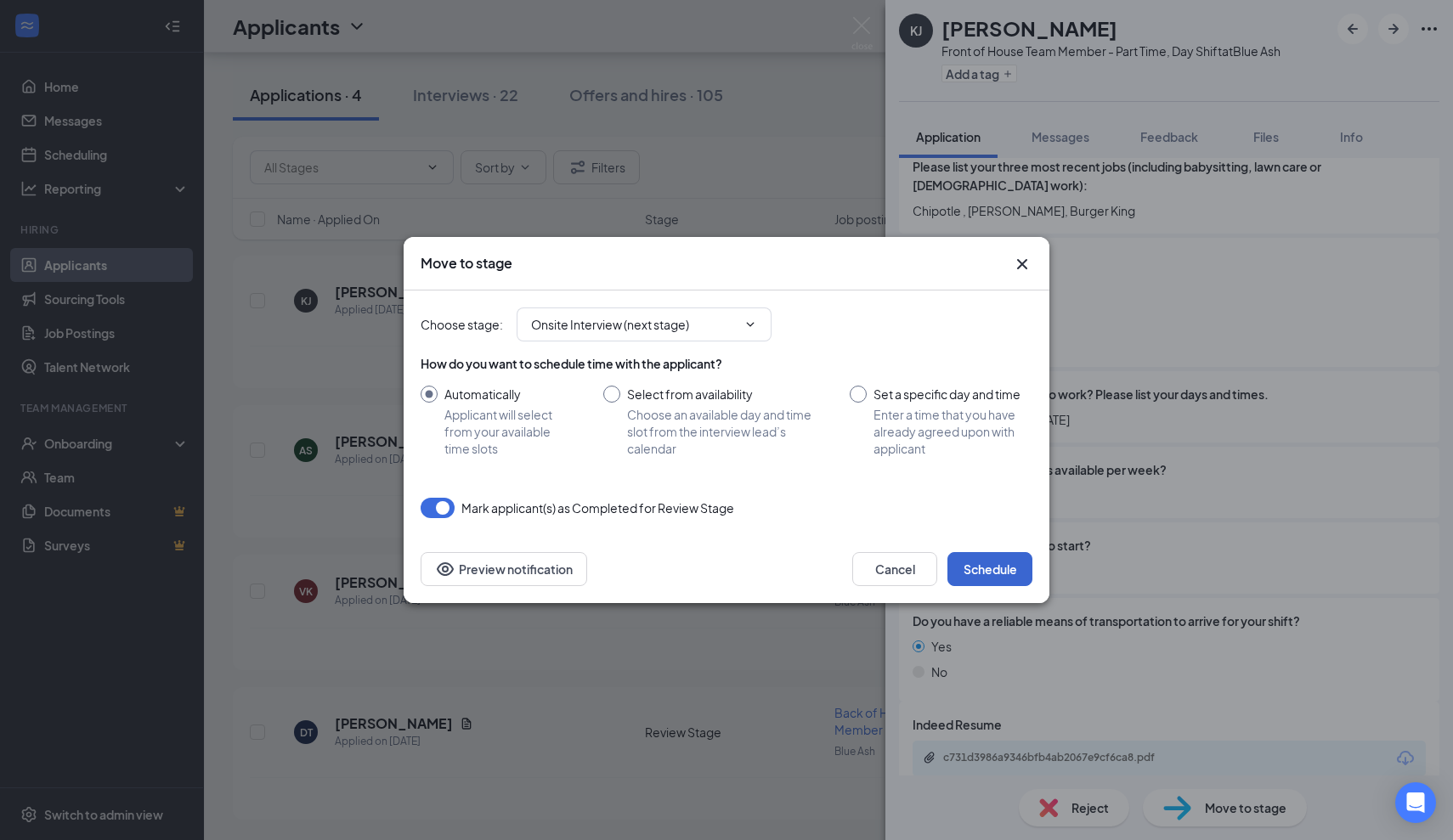
click at [986, 571] on button "Schedule" at bounding box center [989, 569] width 85 height 34
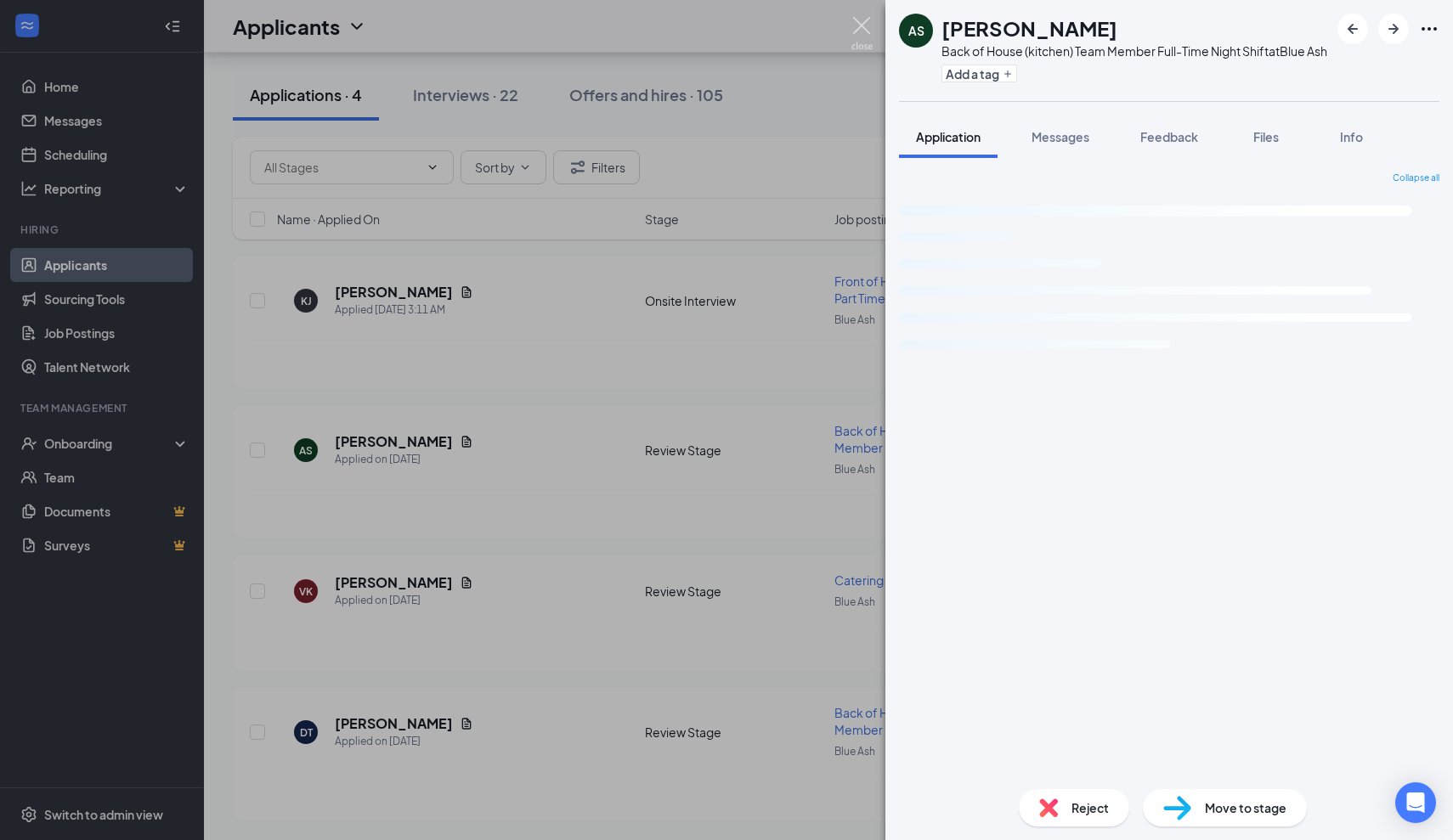
click at [867, 33] on img at bounding box center [863, 33] width 21 height 33
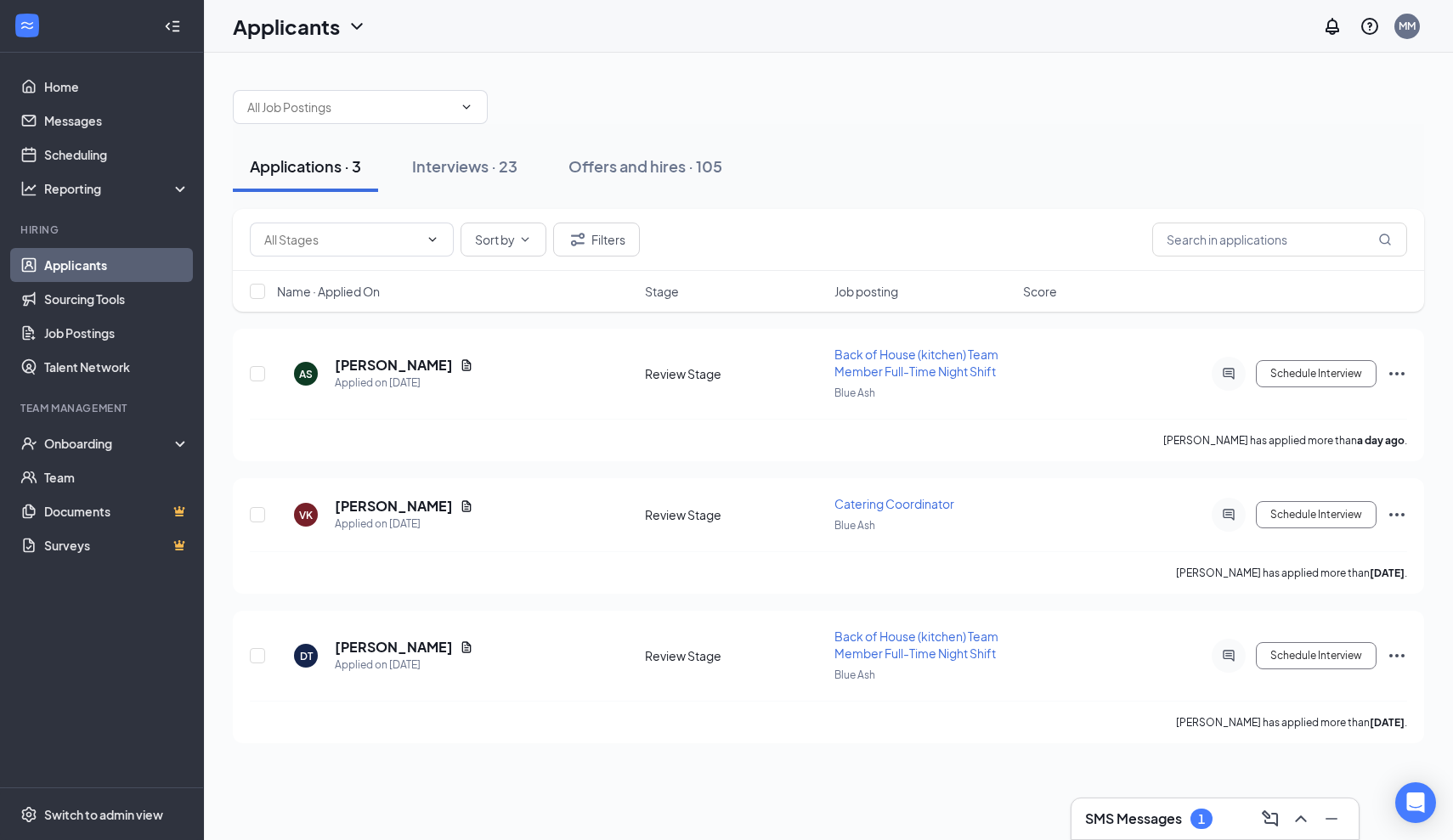
click at [1179, 824] on h3 "SMS Messages" at bounding box center [1133, 819] width 97 height 19
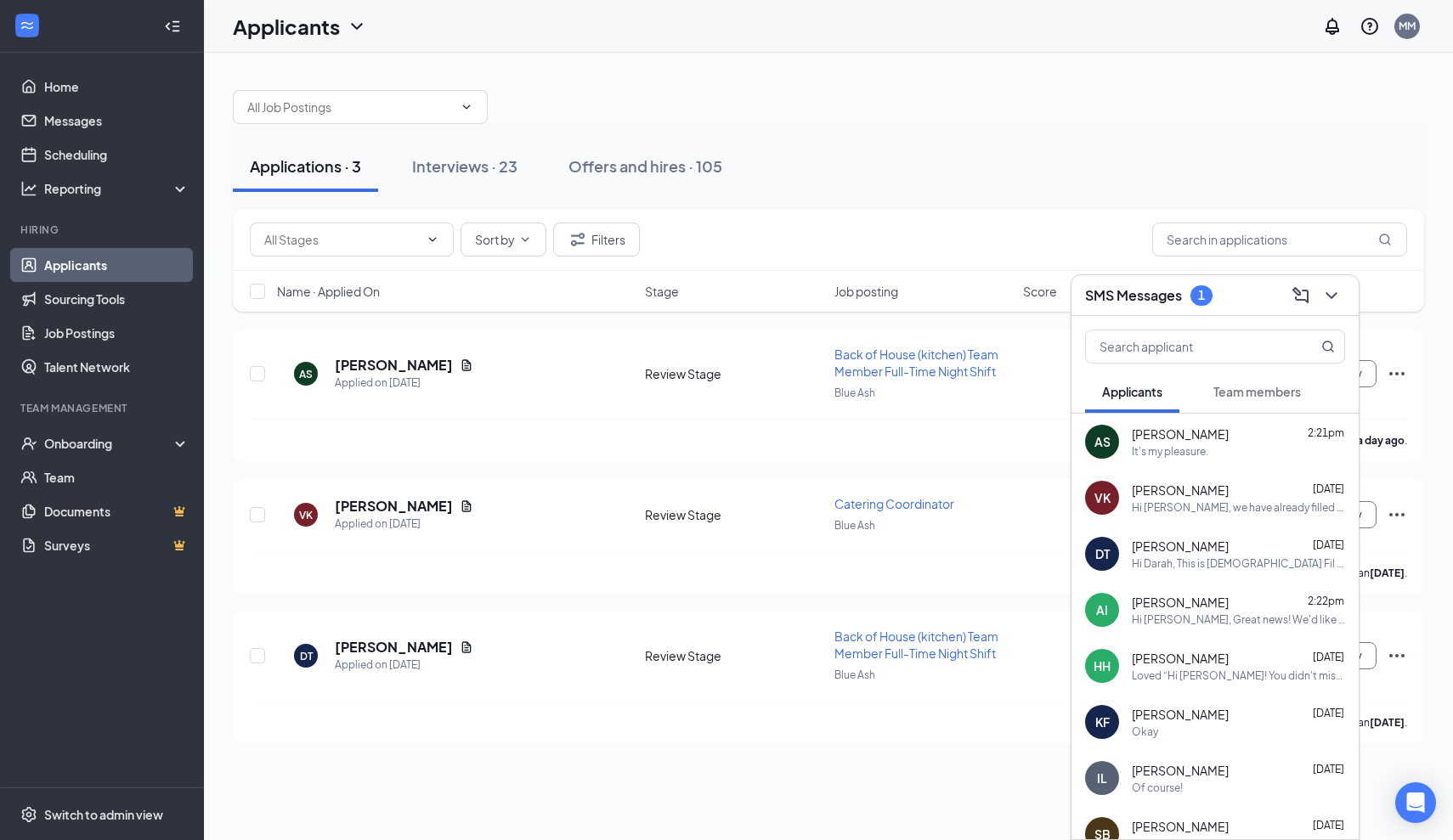
click at [1238, 394] on span "Team members" at bounding box center [1257, 391] width 87 height 15
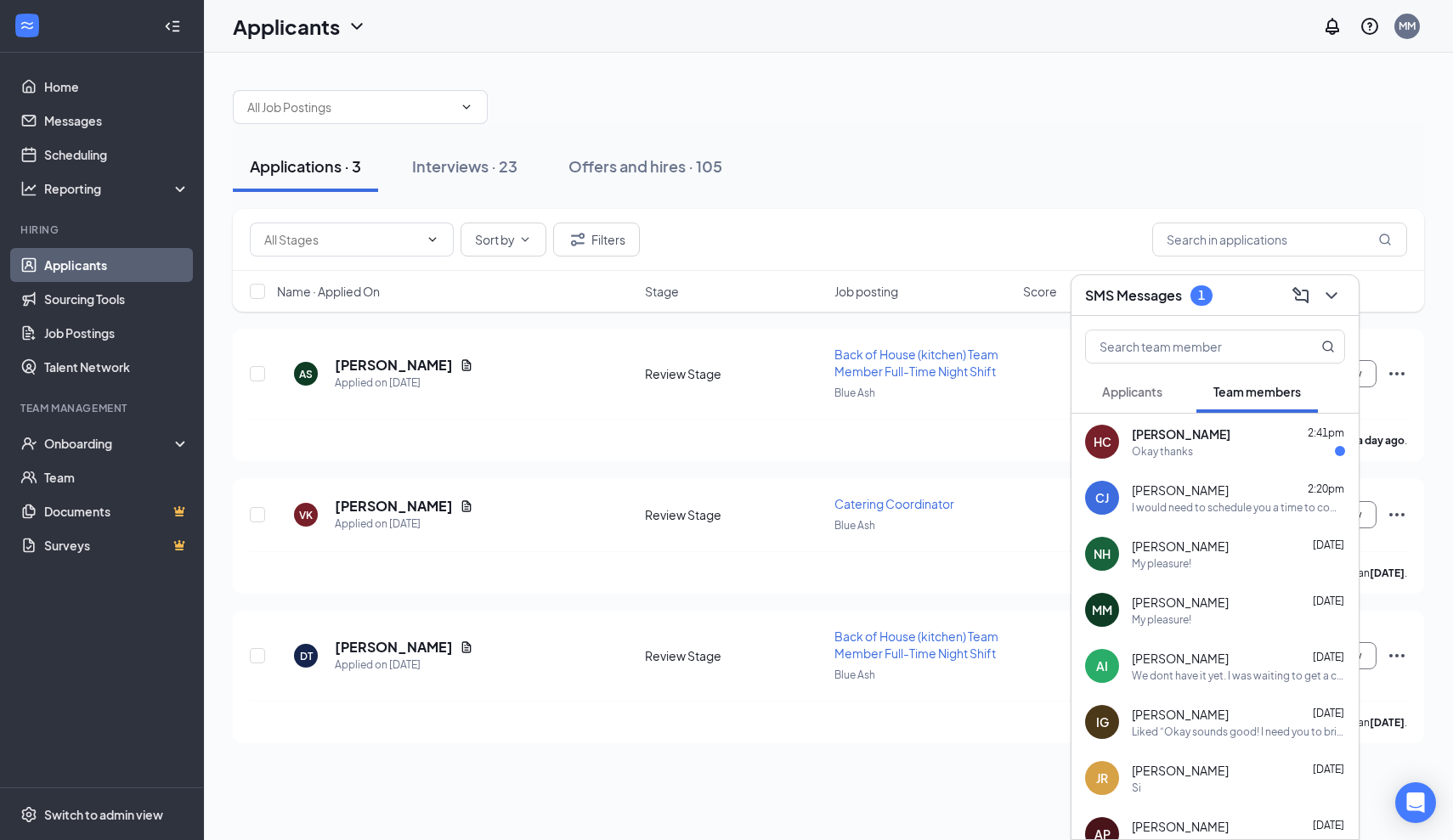
click at [1218, 438] on div "[PERSON_NAME] Cool 2:41pm" at bounding box center [1239, 433] width 214 height 17
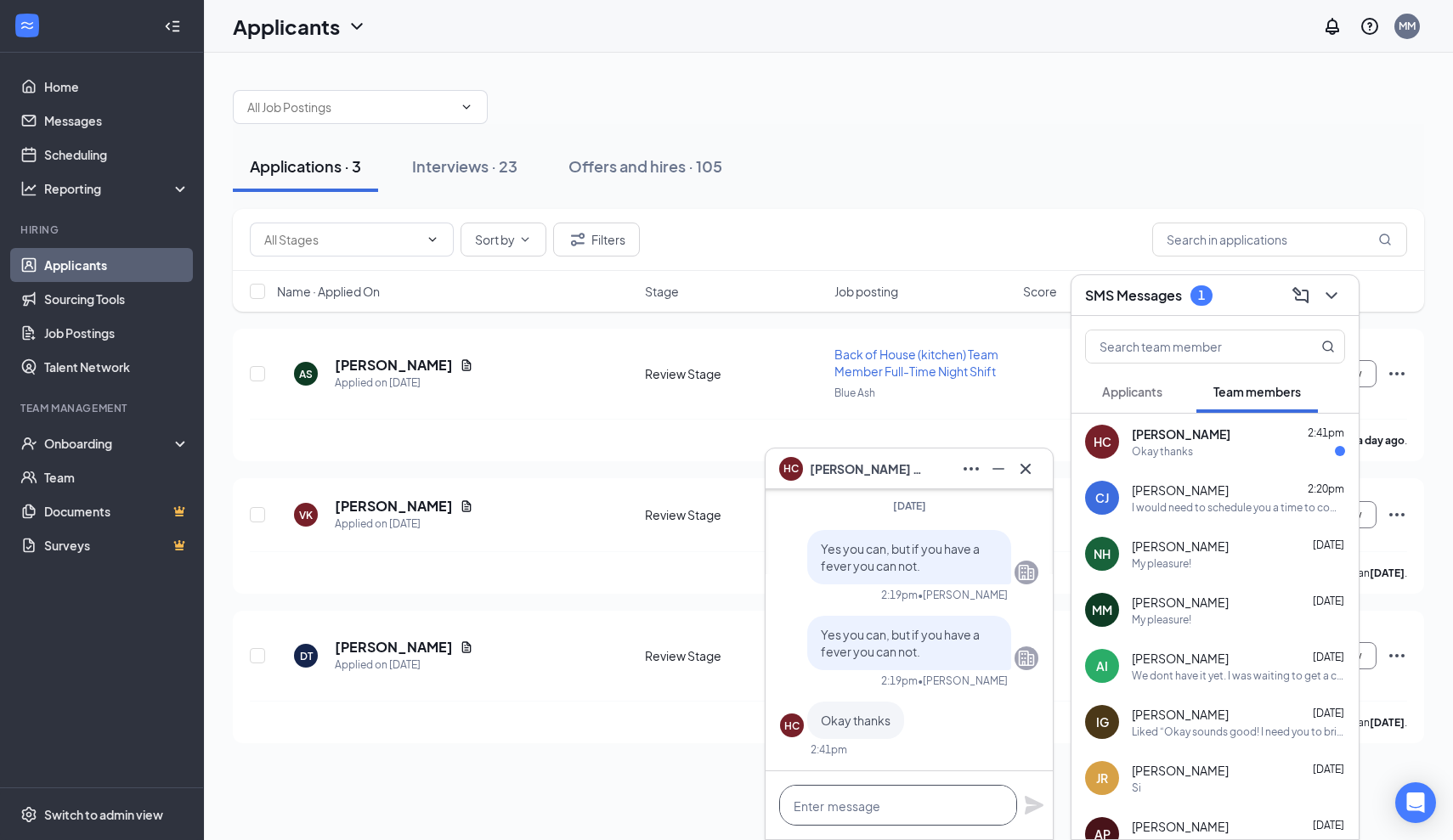
click at [861, 798] on textarea at bounding box center [897, 805] width 238 height 41
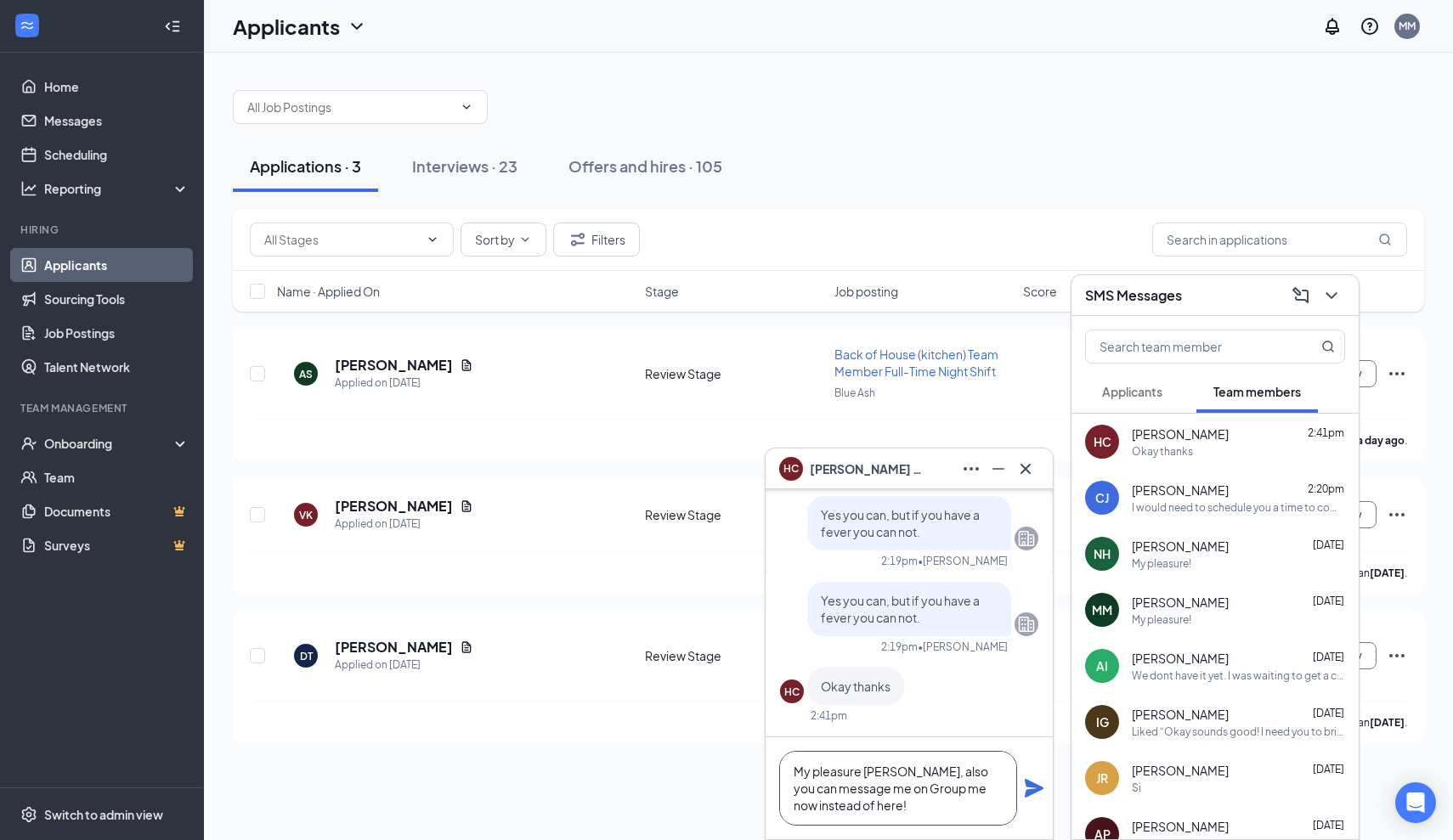
type textarea "My pleasure [PERSON_NAME], also you can message me on Group me now instead of h…"
click at [1039, 788] on icon "Plane" at bounding box center [1034, 788] width 19 height 19
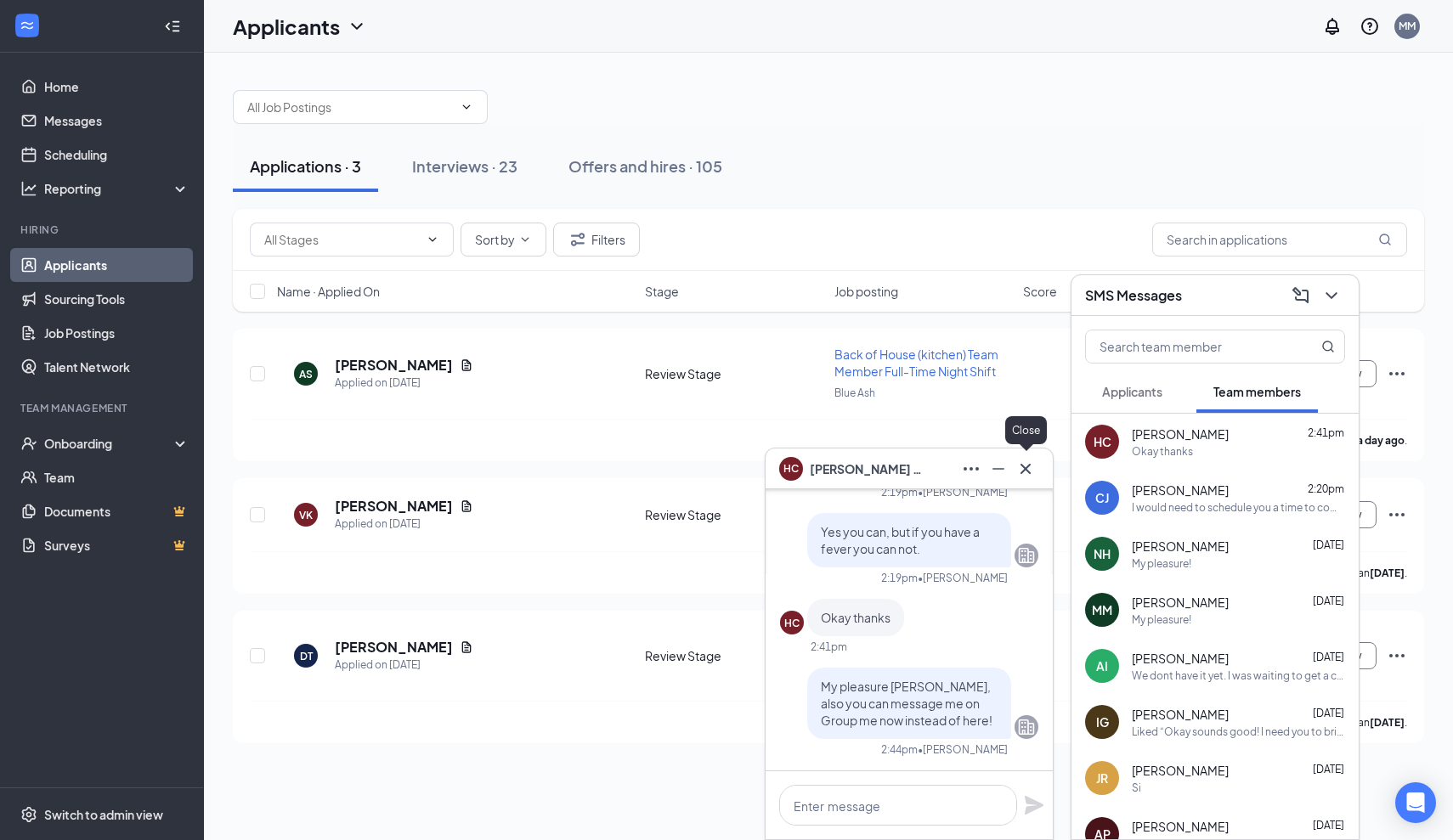
click at [1035, 472] on icon "Cross" at bounding box center [1026, 469] width 20 height 20
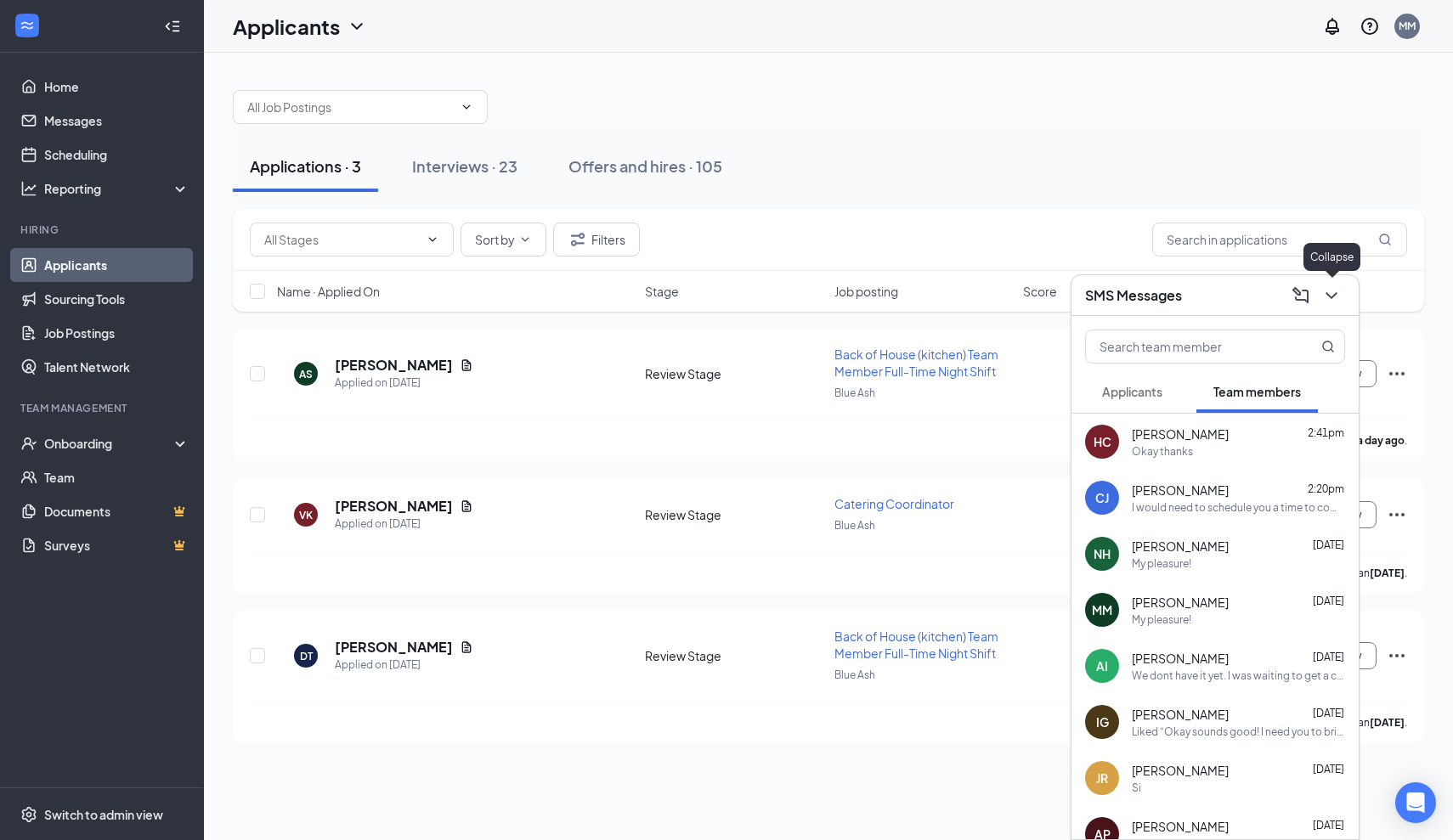
click at [1327, 293] on icon "ChevronDown" at bounding box center [1331, 295] width 11 height 7
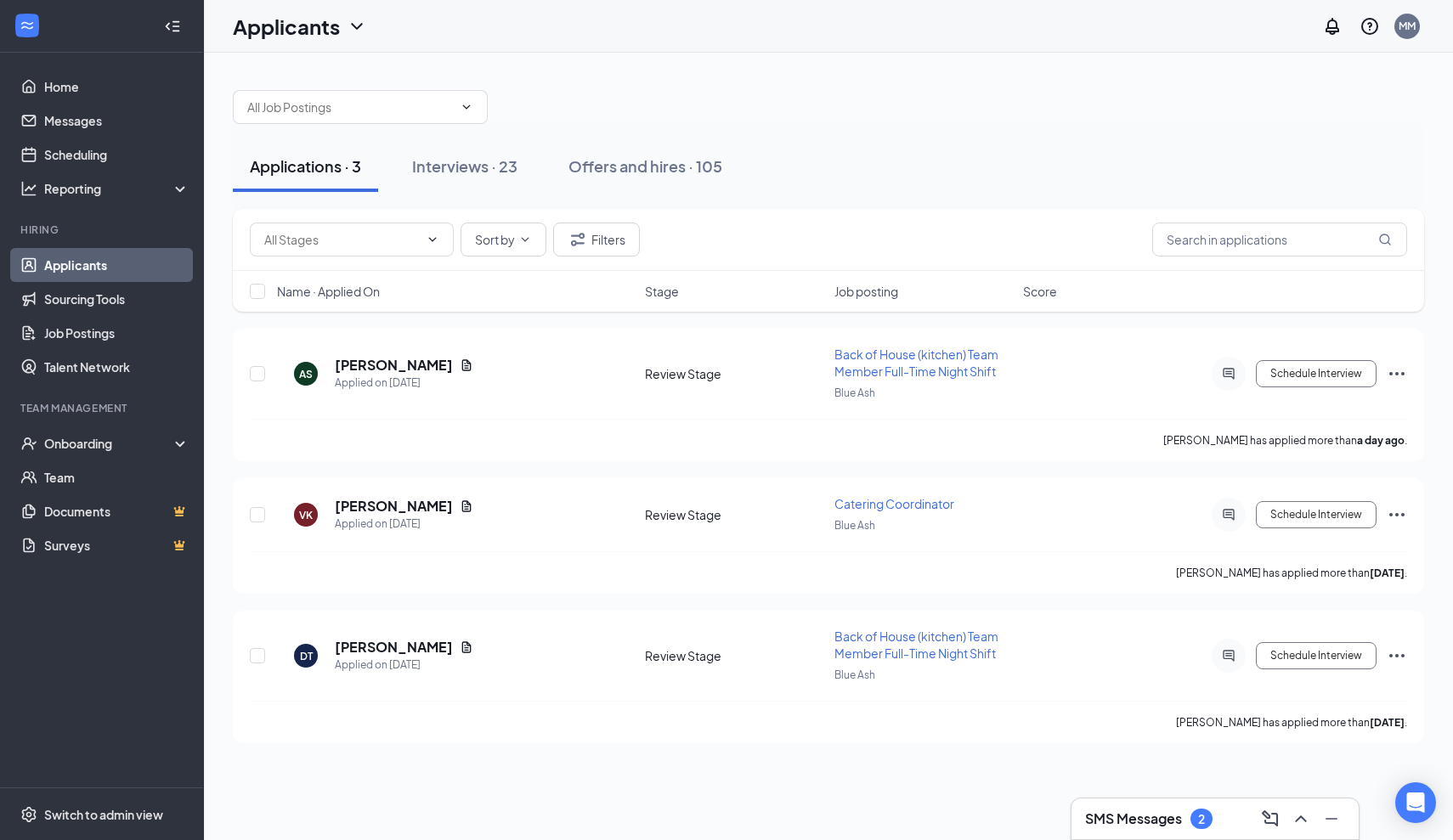
click at [1230, 805] on div "SMS Messages 2" at bounding box center [1215, 819] width 260 height 28
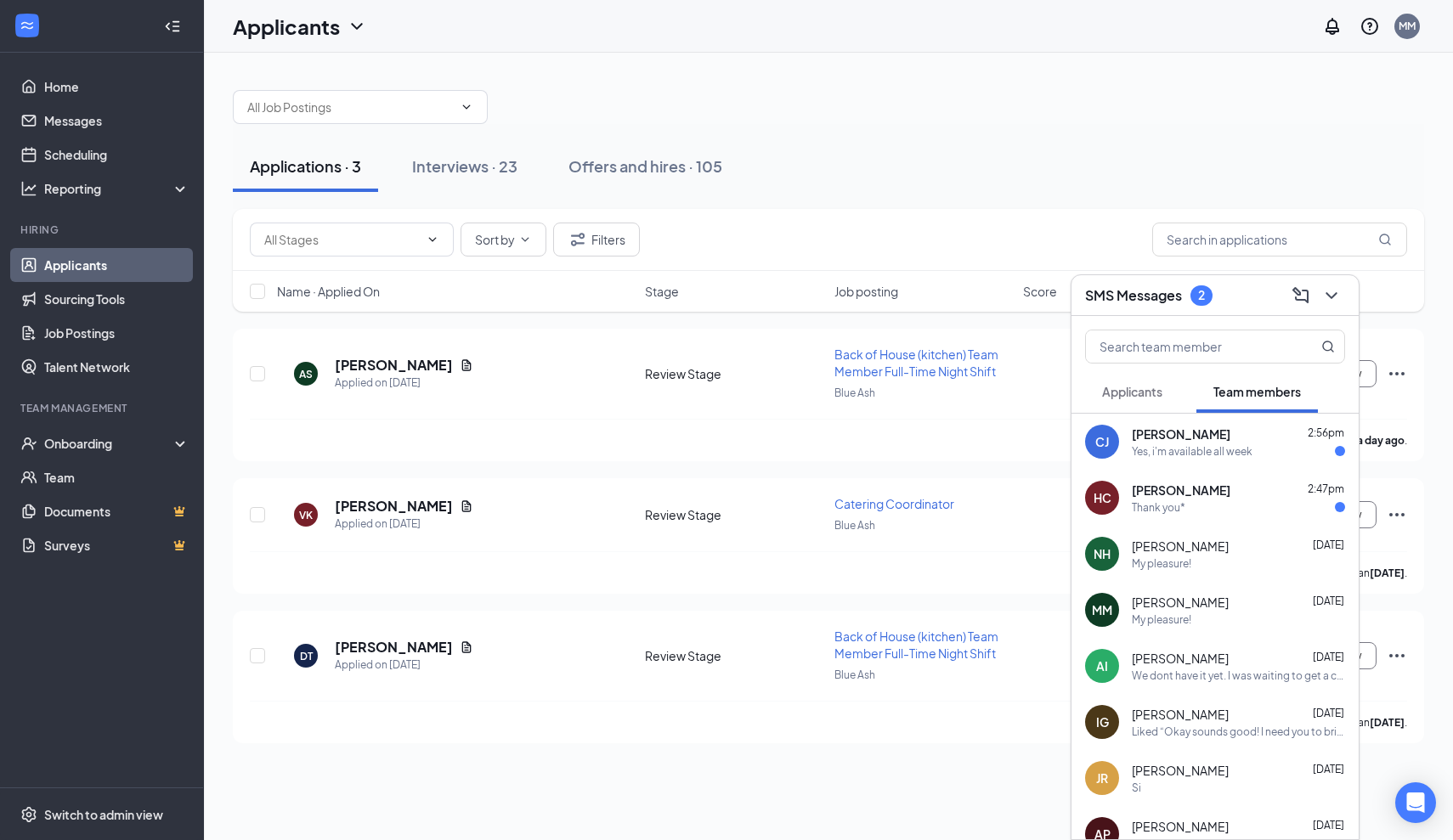
click at [1263, 493] on div "[PERSON_NAME] 2:47pm" at bounding box center [1239, 489] width 214 height 17
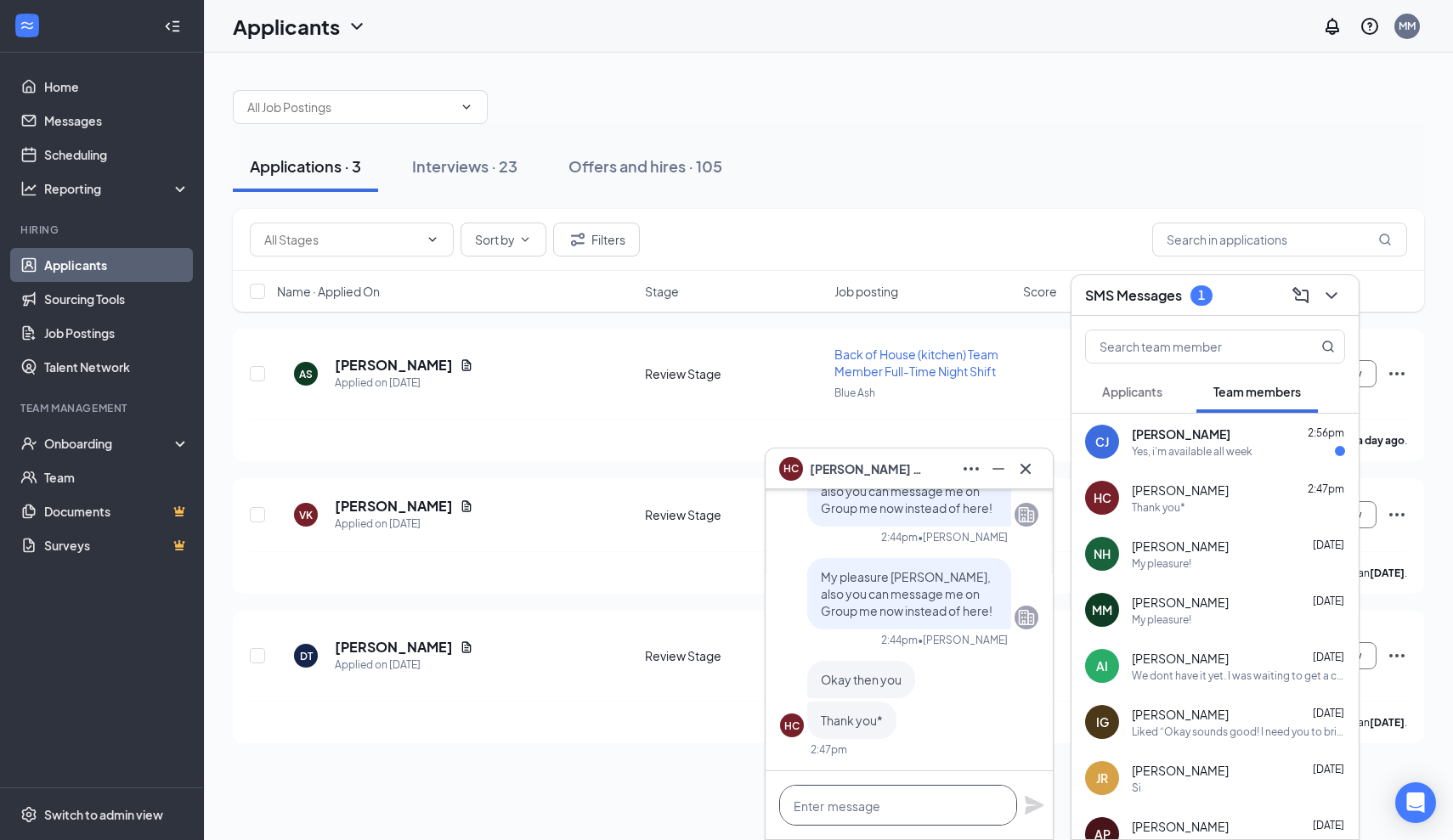
click at [917, 808] on textarea at bounding box center [897, 805] width 238 height 41
type textarea "My pleasure [PERSON_NAME]"
click at [1027, 802] on icon "Plane" at bounding box center [1034, 804] width 19 height 19
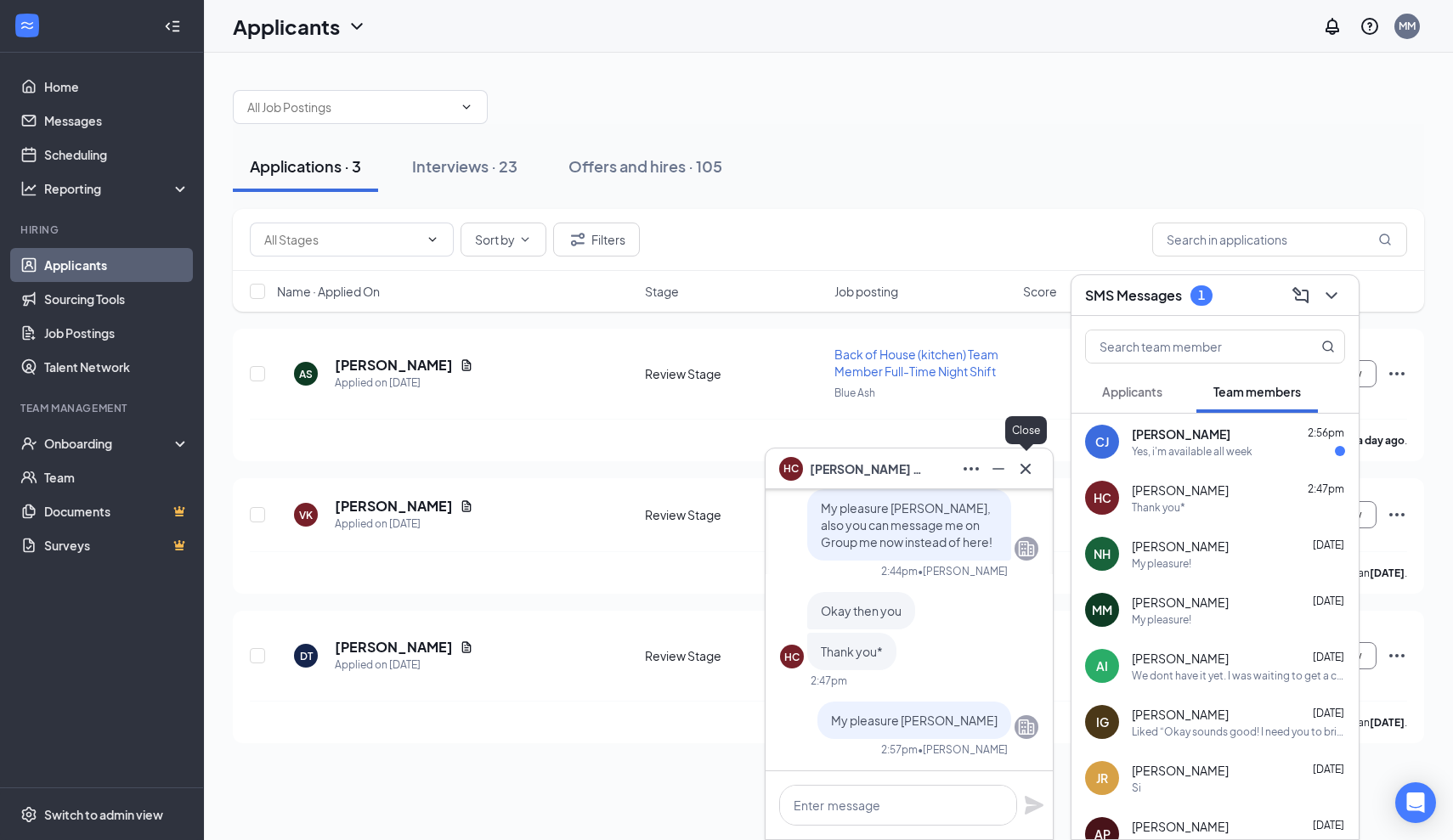
click at [1027, 469] on icon "Cross" at bounding box center [1026, 469] width 20 height 20
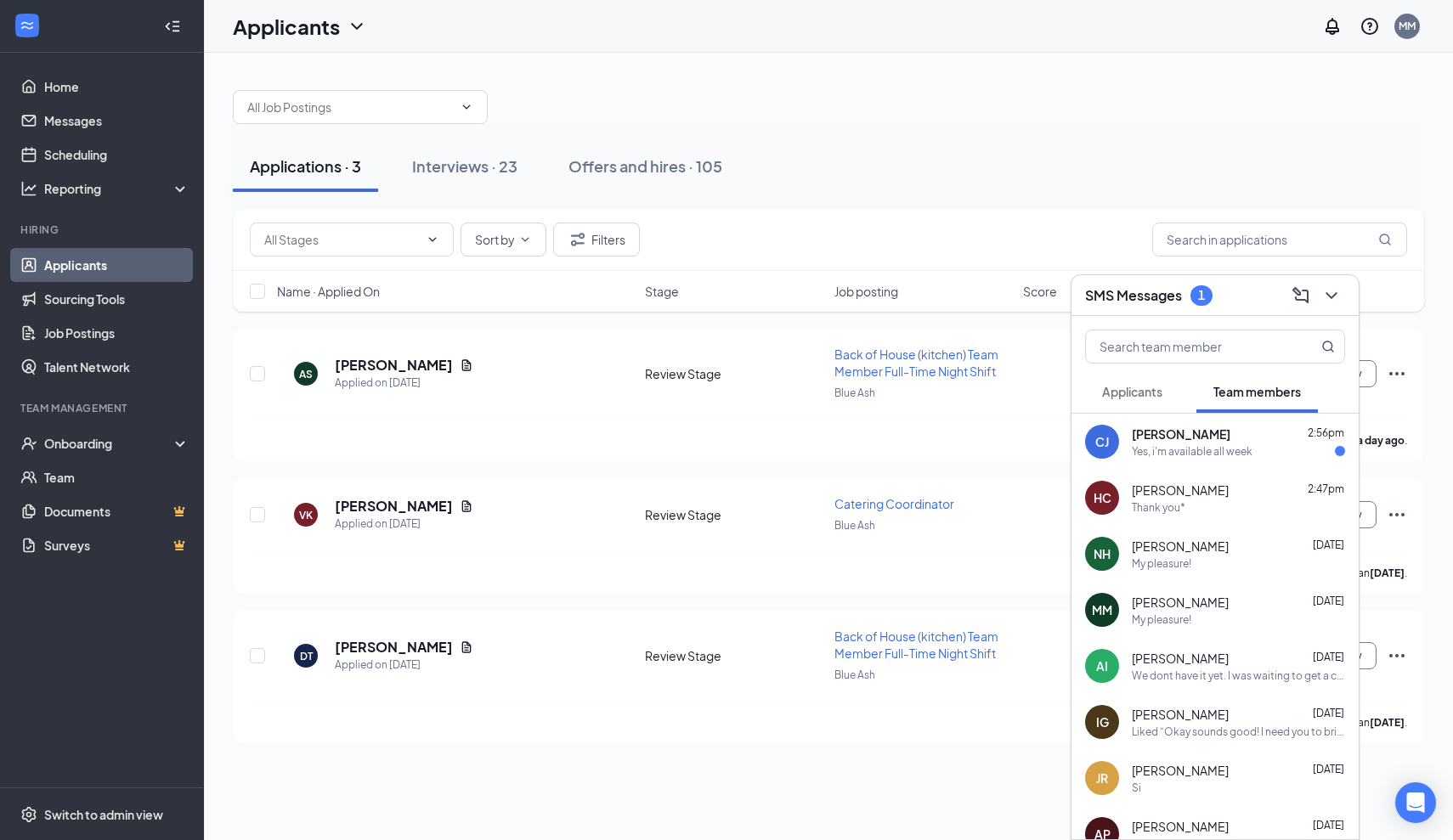
click at [1166, 445] on div "Yes, i'm available all week" at bounding box center [1193, 451] width 121 height 14
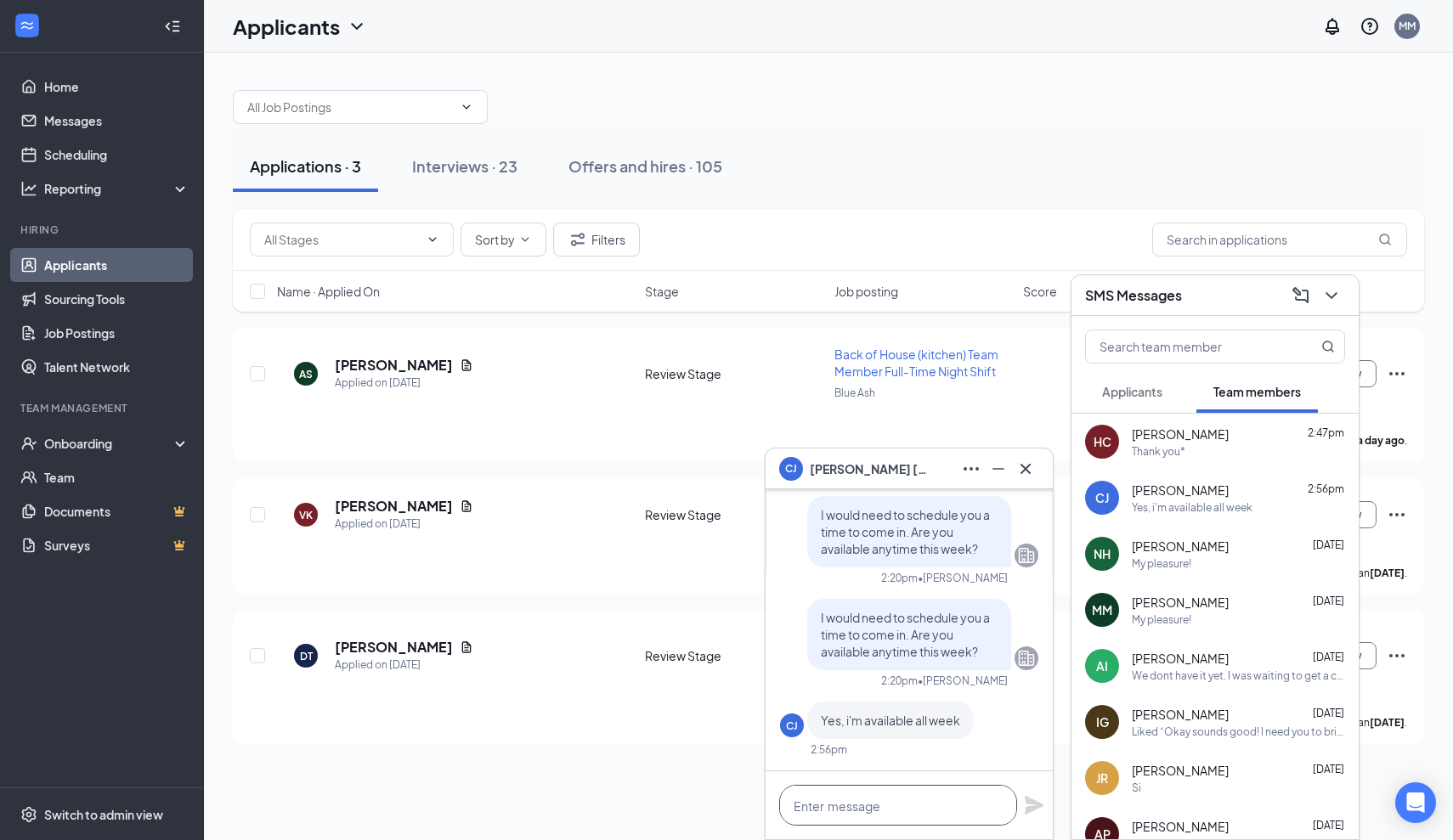
click at [810, 818] on textarea at bounding box center [897, 805] width 238 height 41
type textarea "Okay great!"
click at [83, 92] on link "Home" at bounding box center [117, 86] width 145 height 34
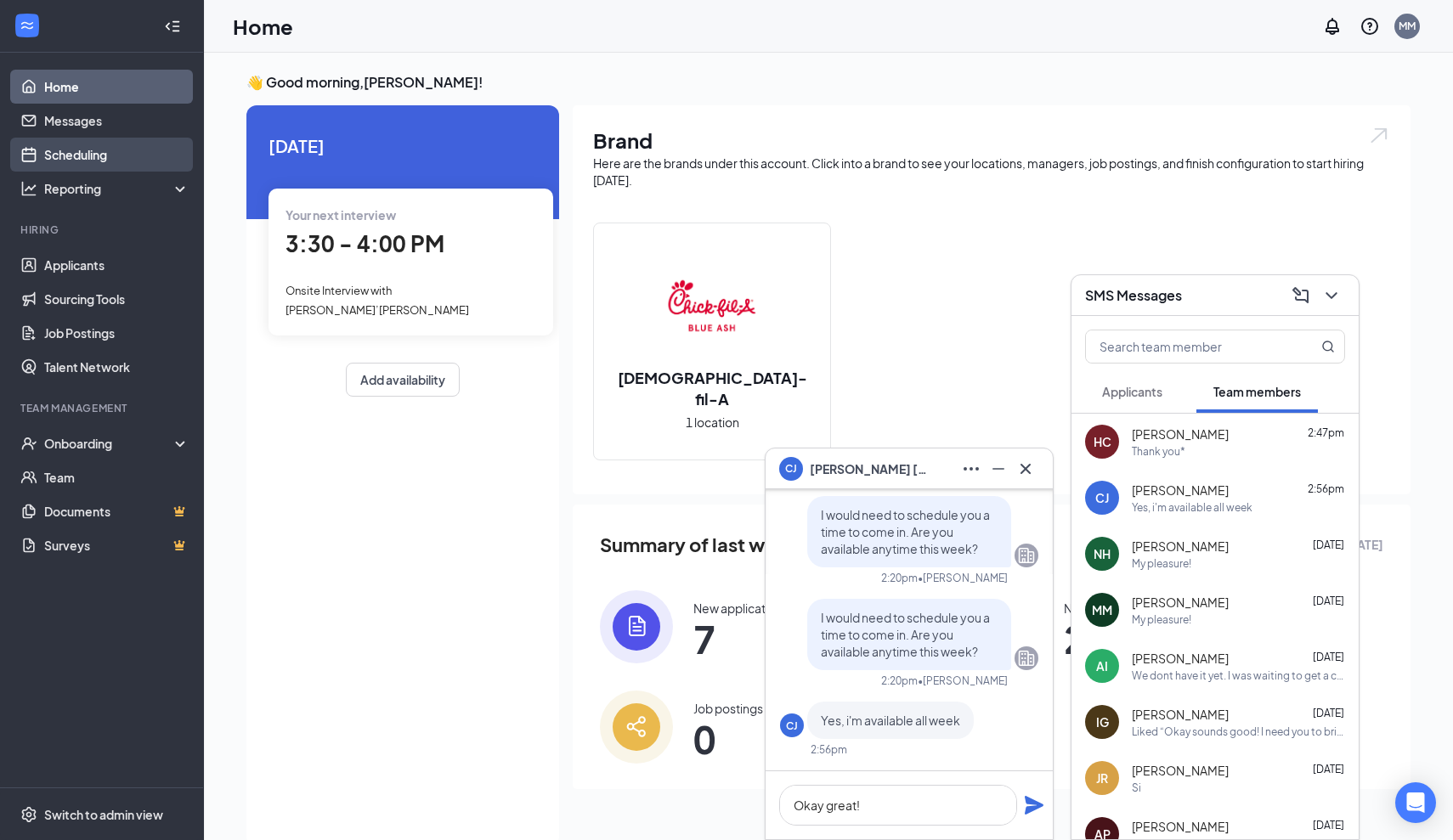
click at [90, 161] on link "Scheduling" at bounding box center [117, 155] width 145 height 34
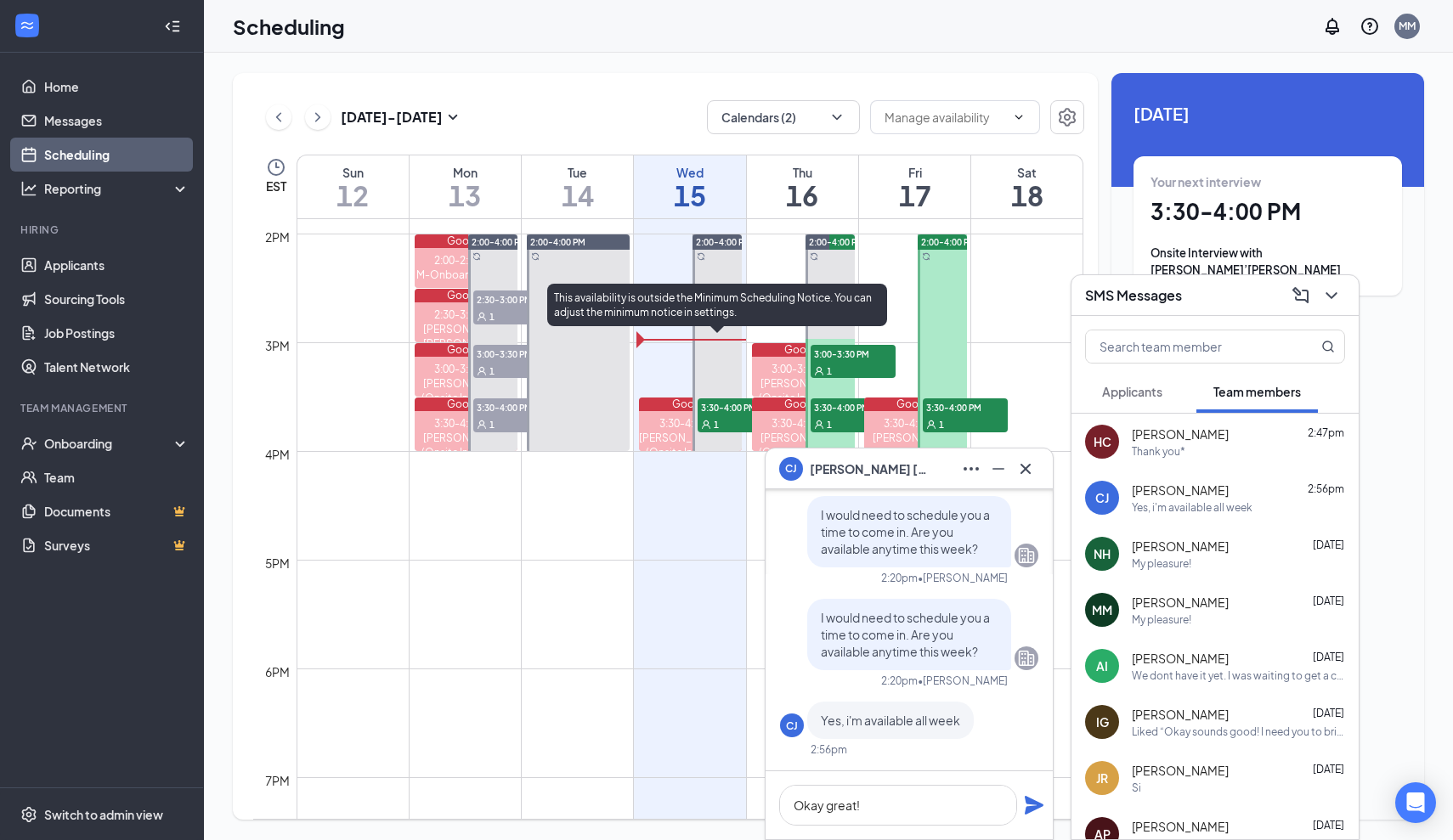
scroll to position [1491, 0]
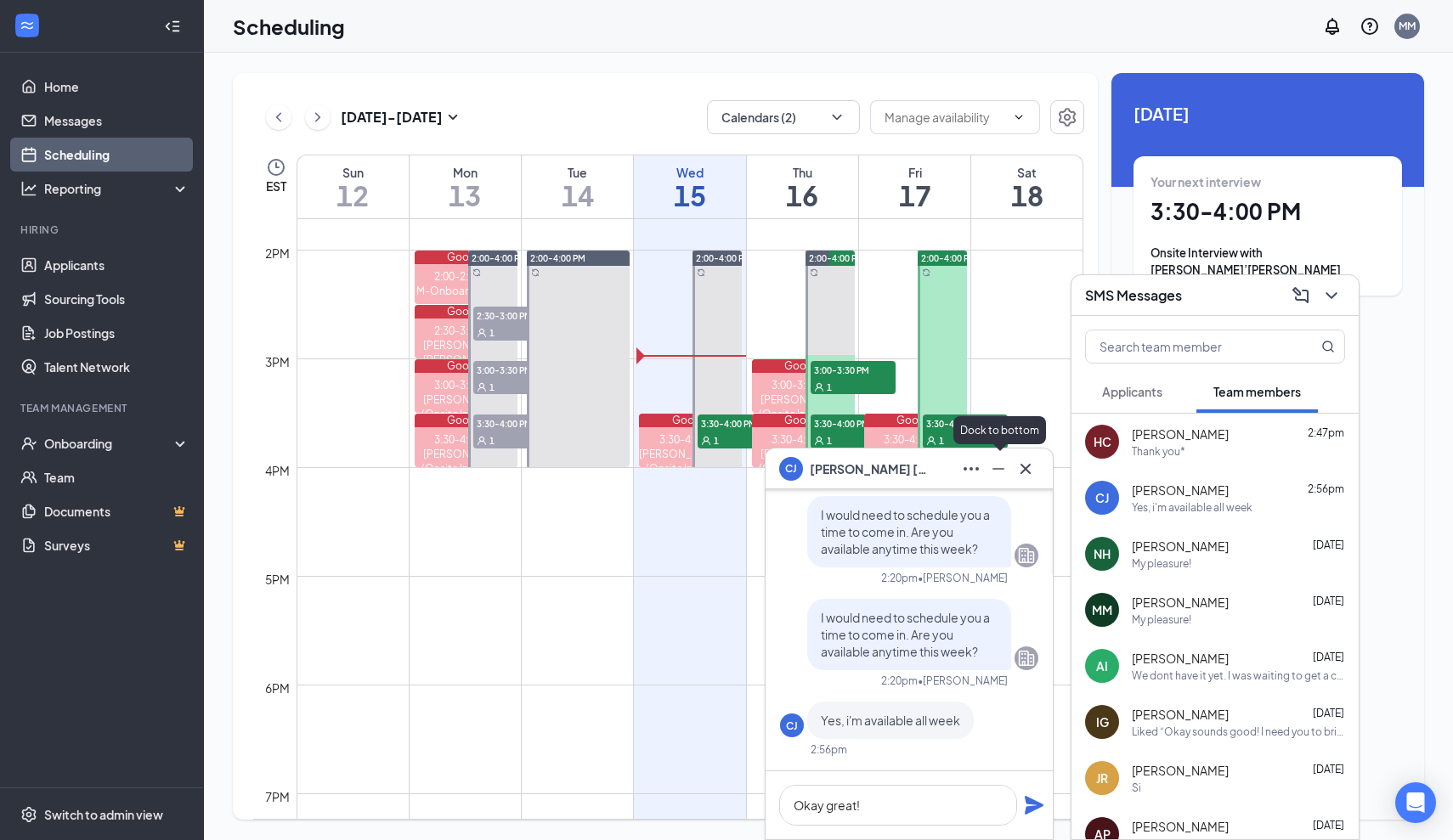
click at [998, 472] on icon "Minimize" at bounding box center [998, 469] width 20 height 20
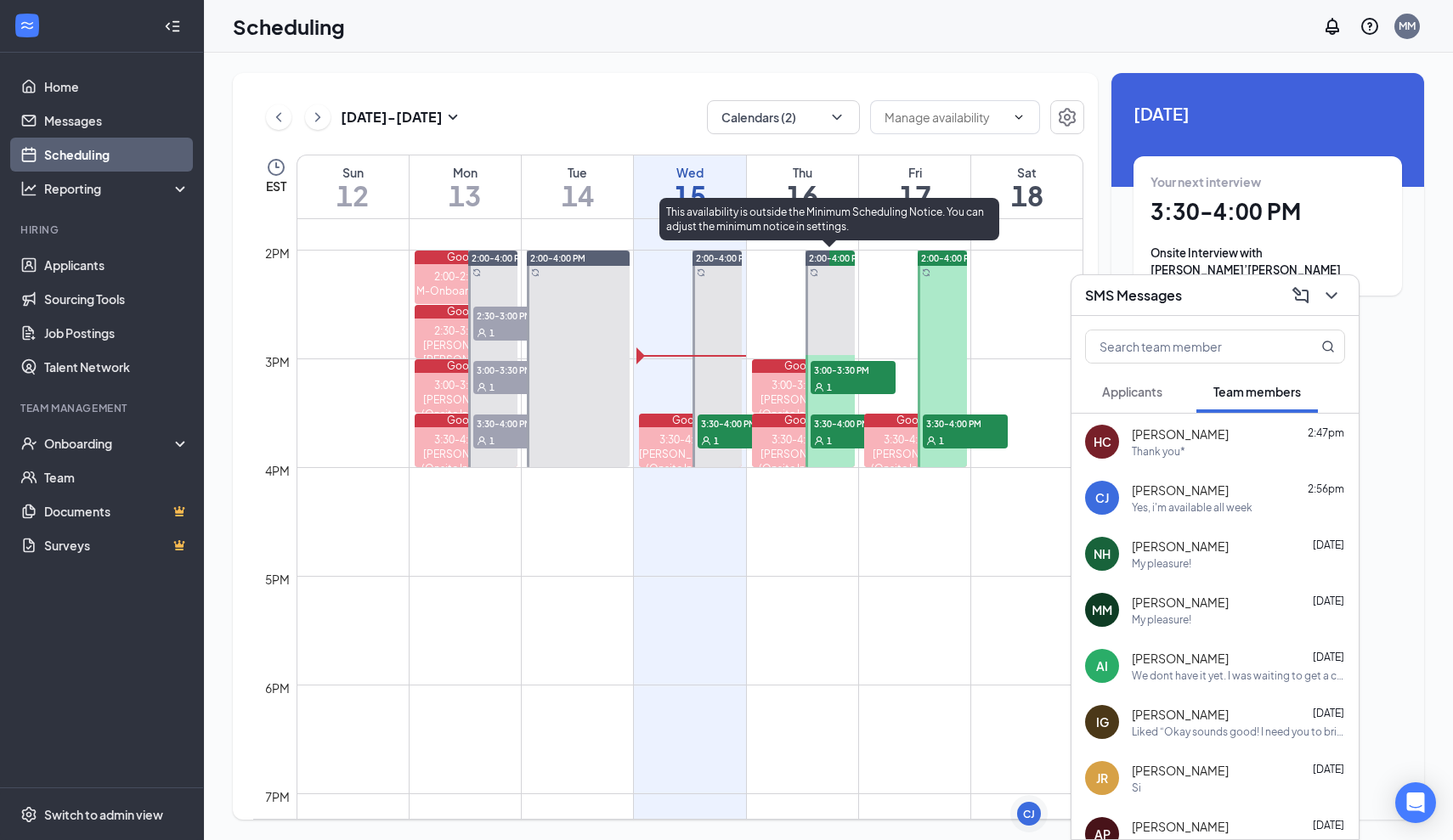
click at [822, 310] on div at bounding box center [830, 359] width 49 height 216
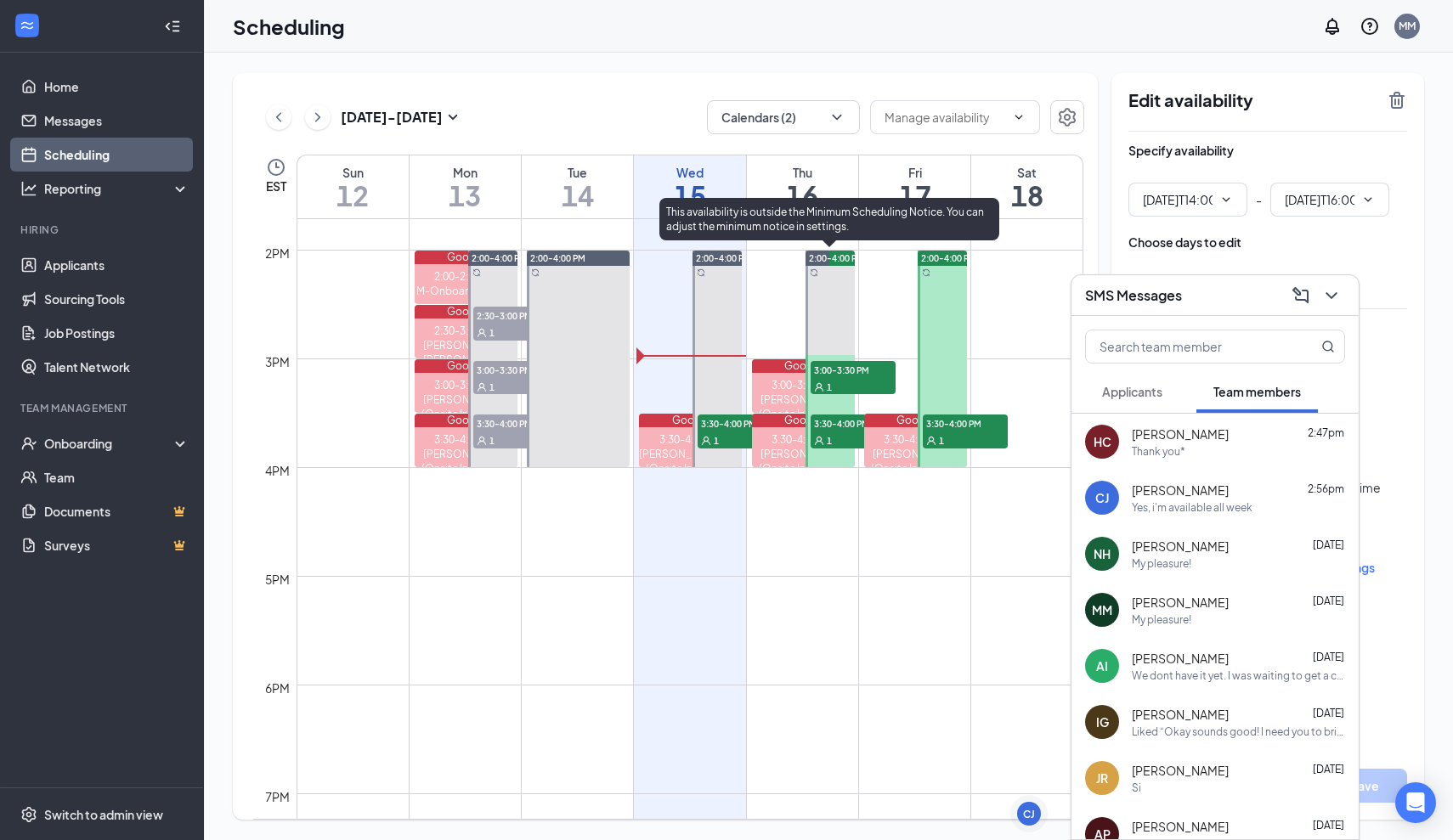
type input "02:00 PM"
type input "04:00 PM"
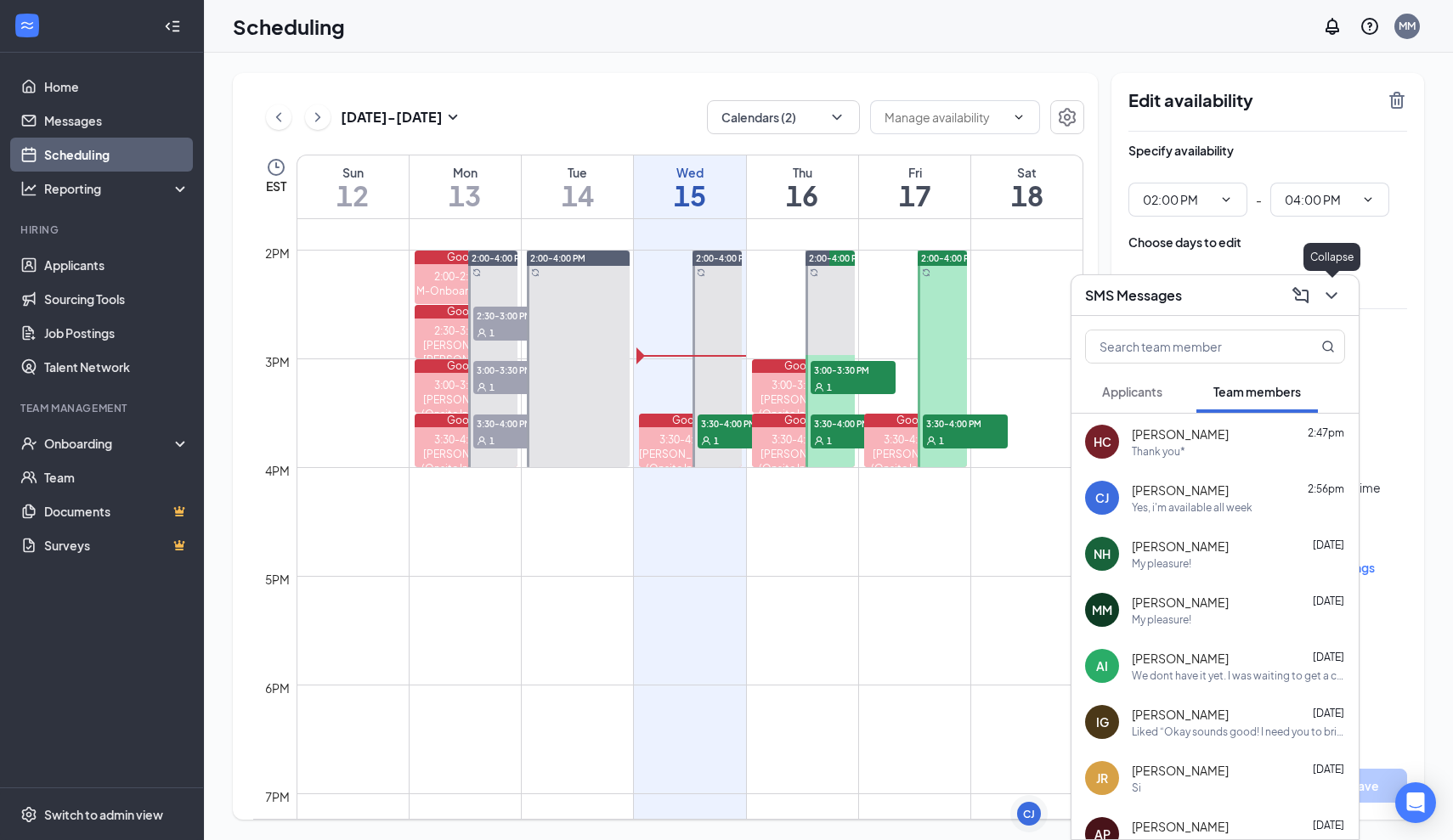
click at [1332, 297] on icon "ChevronDown" at bounding box center [1331, 295] width 11 height 7
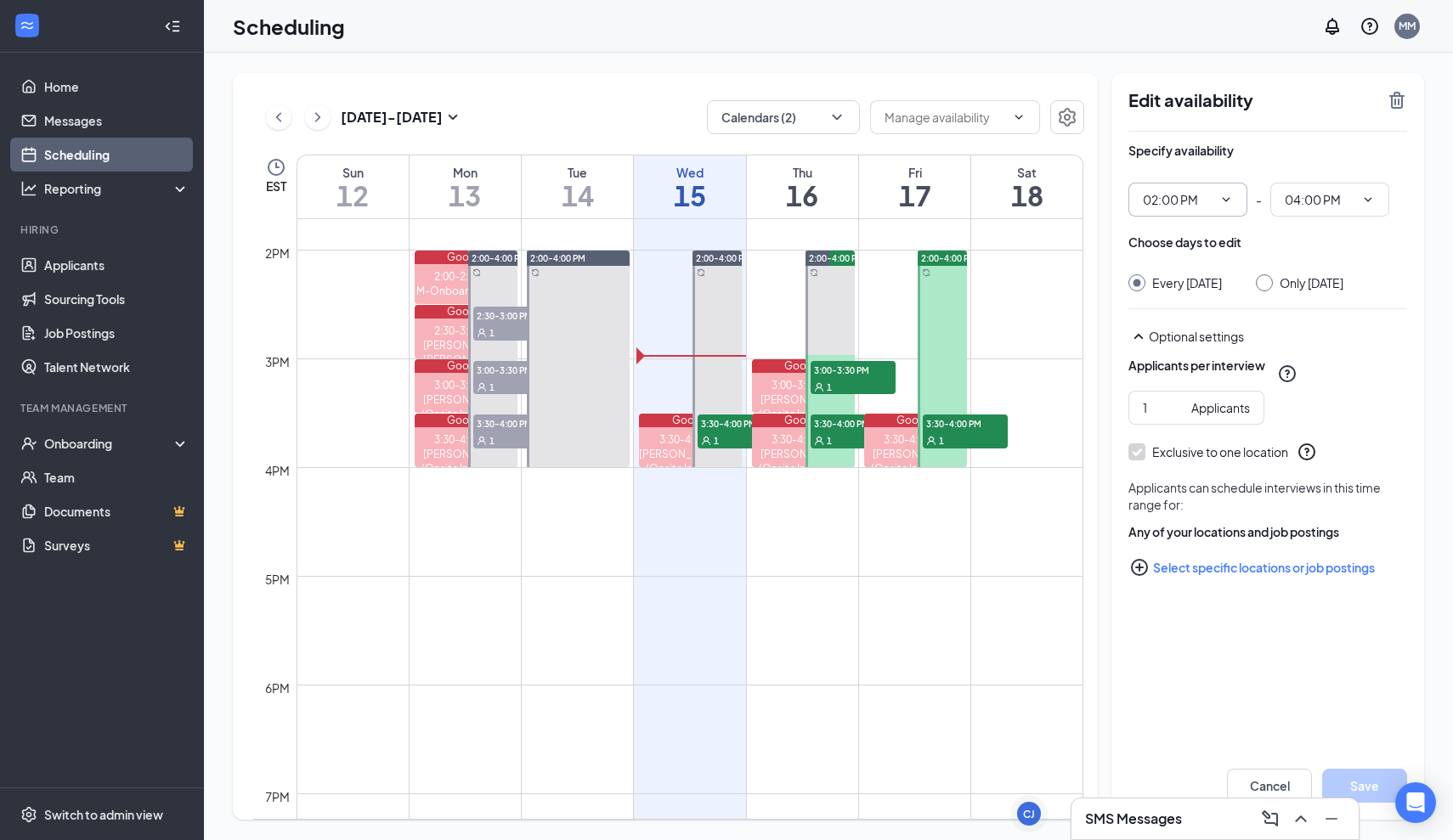
click at [1229, 198] on icon "ChevronDown" at bounding box center [1227, 198] width 8 height 4
click at [1268, 286] on input "Only [DATE]" at bounding box center [1262, 279] width 12 height 12
radio input "true"
radio input "false"
click at [1215, 192] on span "02:00 PM 12:00 AM 12:15 AM 12:30 AM 12:45 AM 01:00 AM 01:15 AM 01:30 AM 01:45 A…" at bounding box center [1189, 199] width 119 height 34
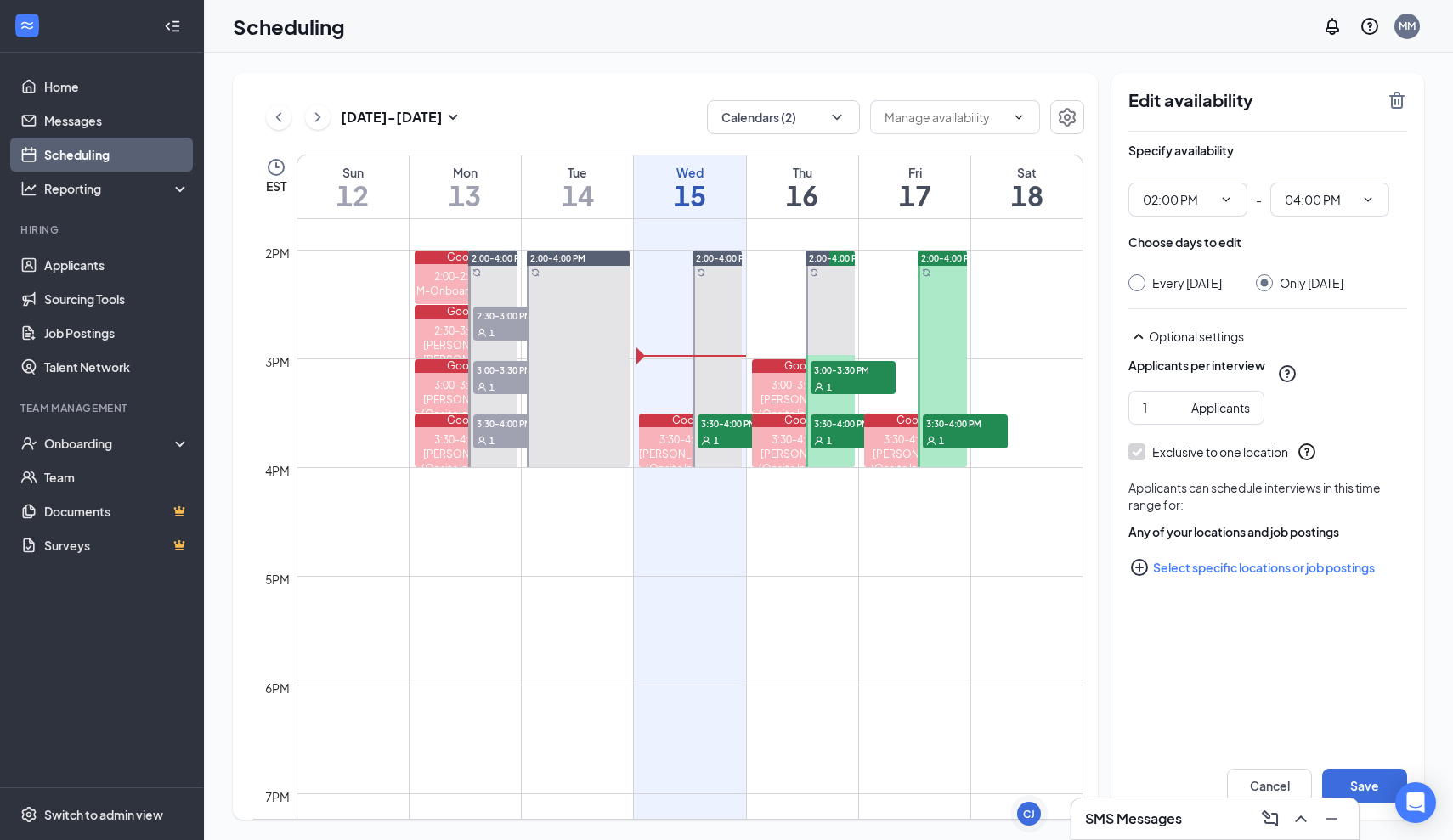
click at [1229, 204] on icon "ChevronDown" at bounding box center [1226, 199] width 13 height 13
click at [1191, 331] on div "03:00 PM" at bounding box center [1181, 339] width 50 height 19
type input "03:00 PM"
click at [1313, 217] on div "Specify availability 03:00 PM 12:00 AM 12:15 AM 12:30 AM 12:45 AM 01:00 AM 01:1…" at bounding box center [1268, 392] width 279 height 521
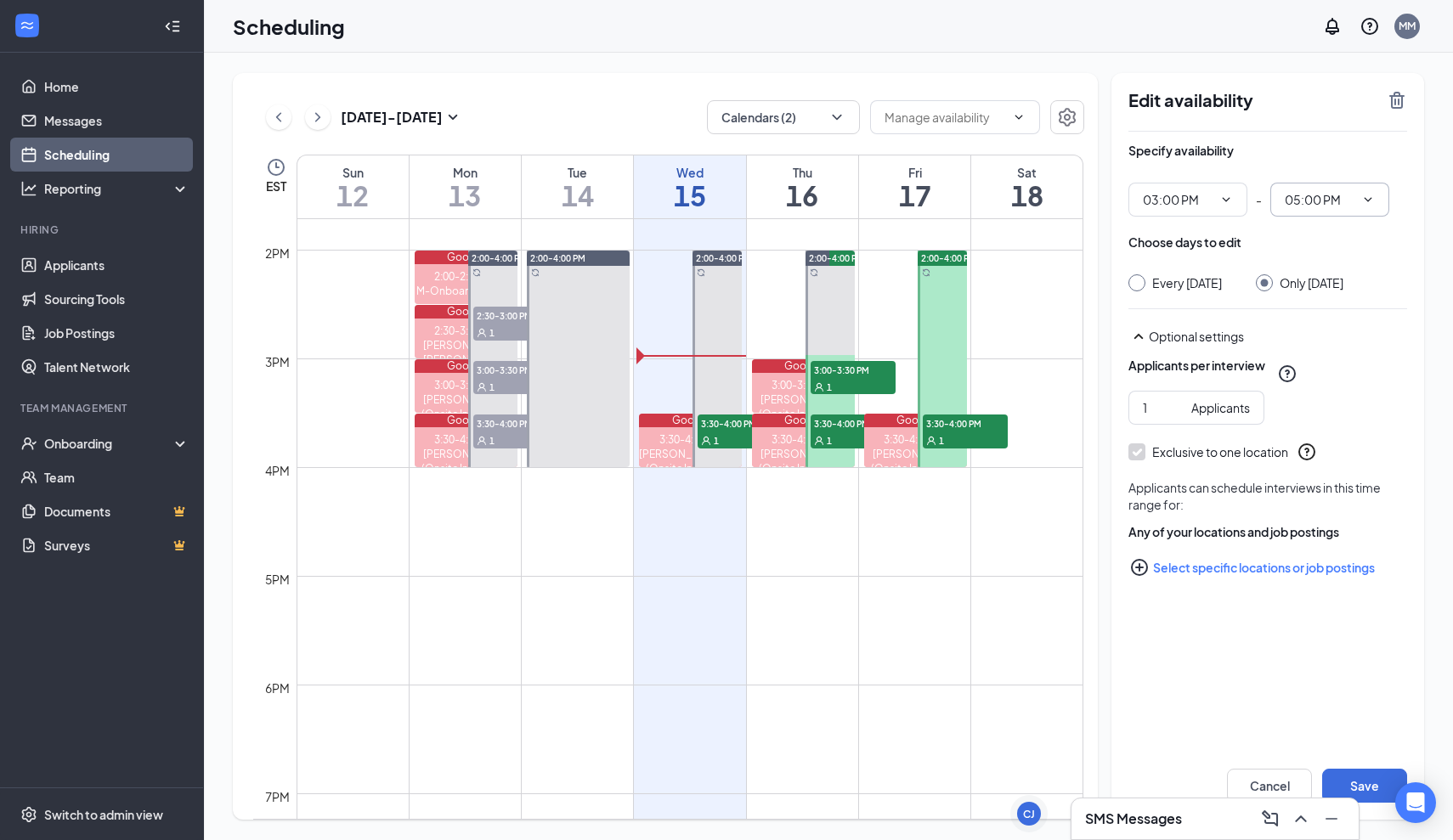
click at [1332, 210] on span "05:00 PM" at bounding box center [1330, 199] width 119 height 34
click at [1381, 203] on span "05:00 PM" at bounding box center [1330, 199] width 119 height 34
click at [1377, 198] on span "05:00 PM" at bounding box center [1330, 199] width 119 height 34
click at [1376, 198] on span "05:00 PM" at bounding box center [1330, 199] width 119 height 34
click at [1375, 198] on icon "ChevronDown" at bounding box center [1368, 199] width 13 height 13
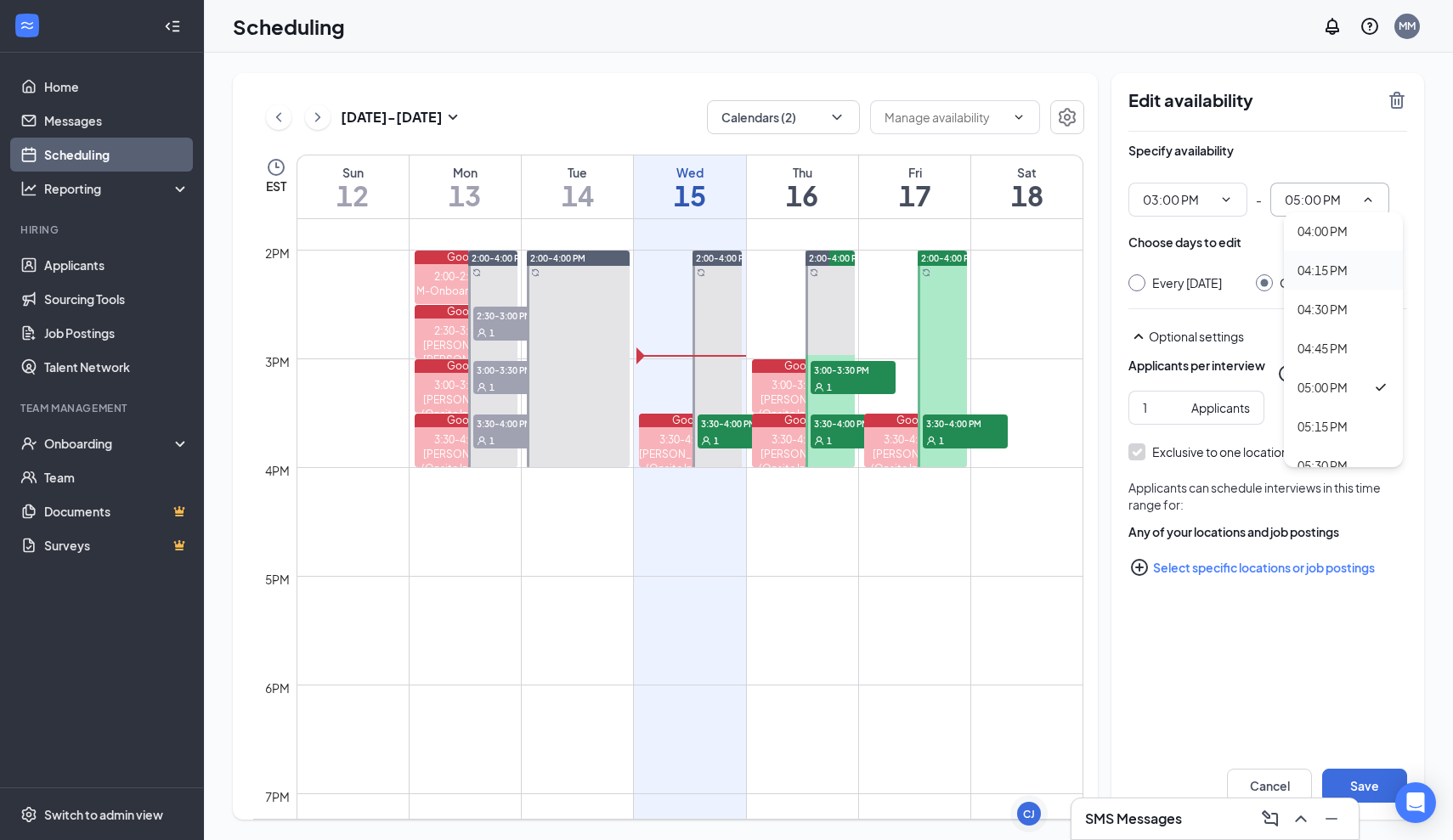
scroll to position [2464, 0]
click at [1325, 236] on div "04:00 PM" at bounding box center [1323, 229] width 50 height 19
type input "04:00 PM"
click at [1380, 789] on button "Save" at bounding box center [1364, 786] width 85 height 34
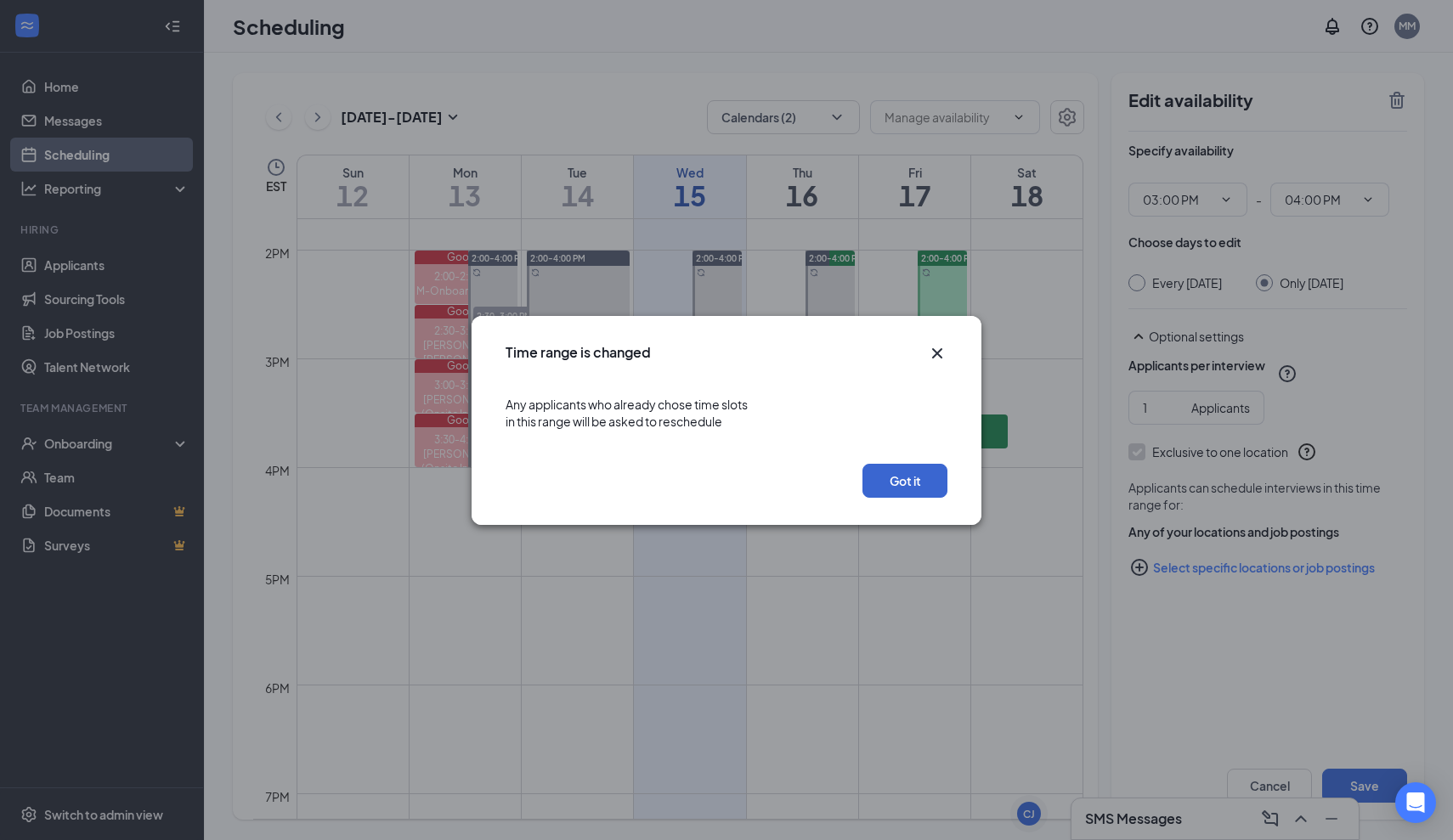
click at [889, 478] on button "Got it" at bounding box center [905, 481] width 85 height 34
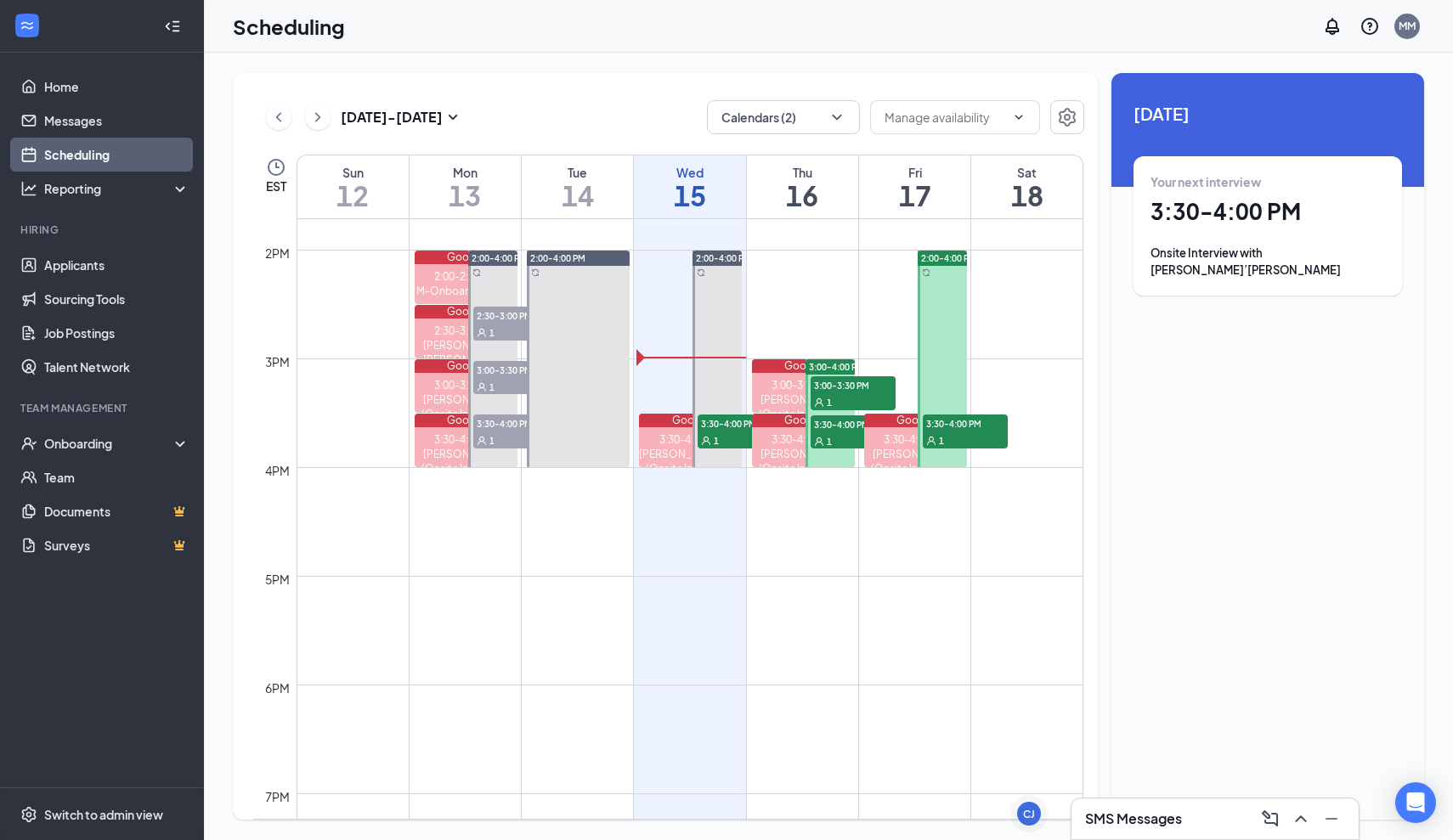
click at [322, 121] on icon "ChevronRight" at bounding box center [317, 117] width 17 height 20
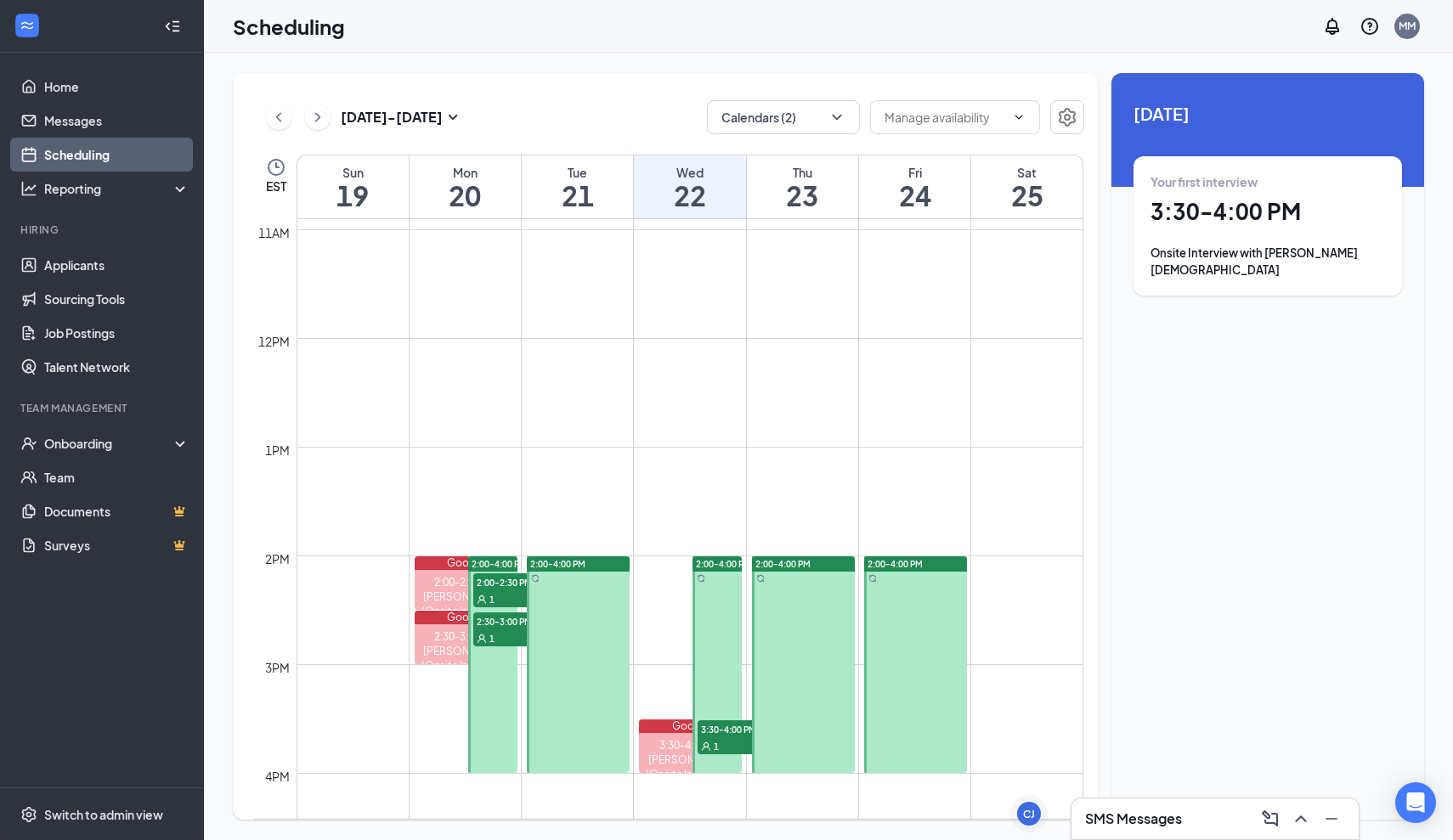
scroll to position [1332, 0]
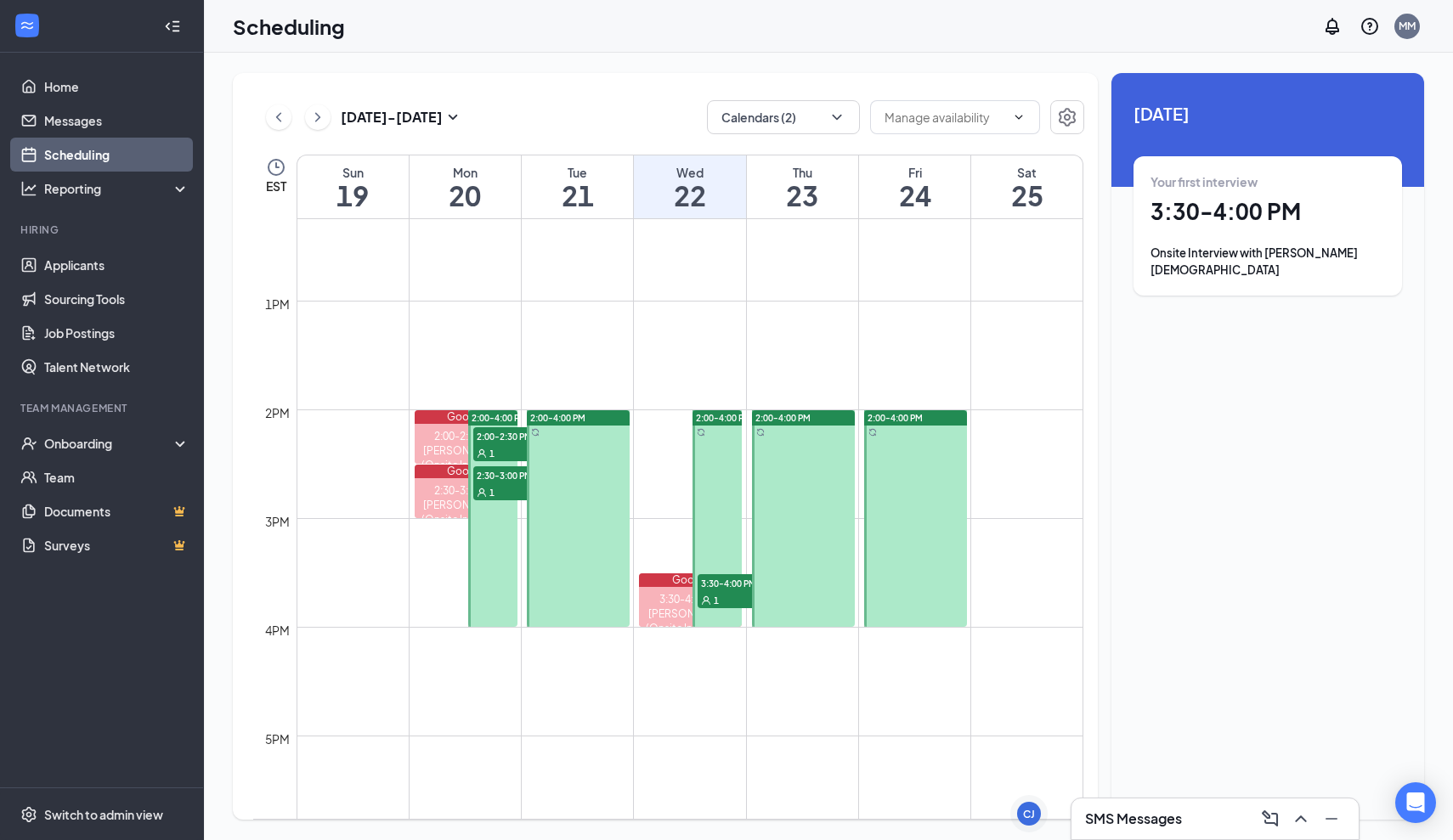
click at [1105, 815] on h3 "SMS Messages" at bounding box center [1133, 819] width 97 height 19
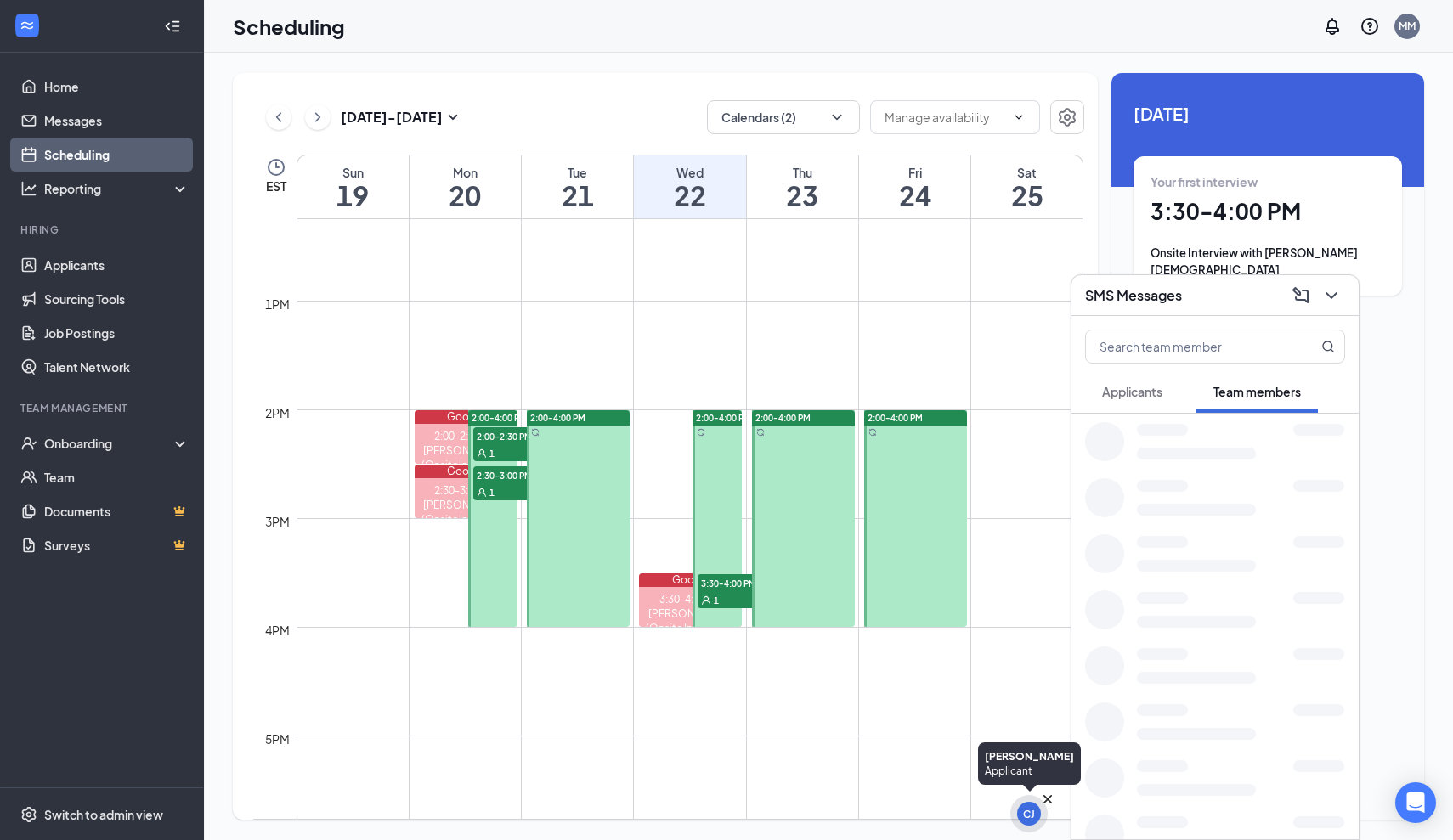
click at [1013, 822] on div "CJ" at bounding box center [1029, 814] width 37 height 37
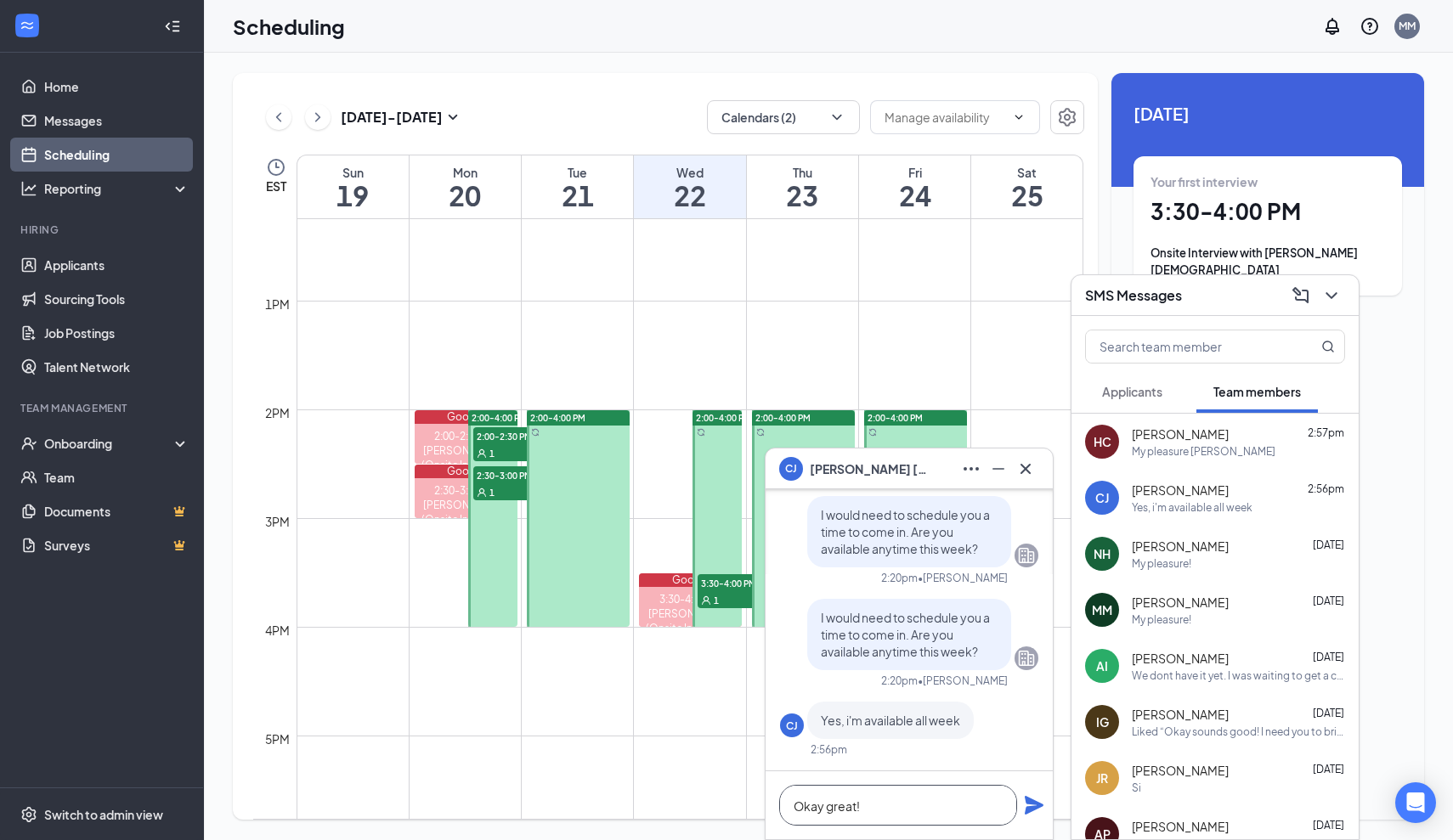
click at [864, 790] on textarea "Okay great!" at bounding box center [897, 805] width 238 height 41
click at [899, 821] on textarea "Okay great!" at bounding box center [897, 805] width 238 height 41
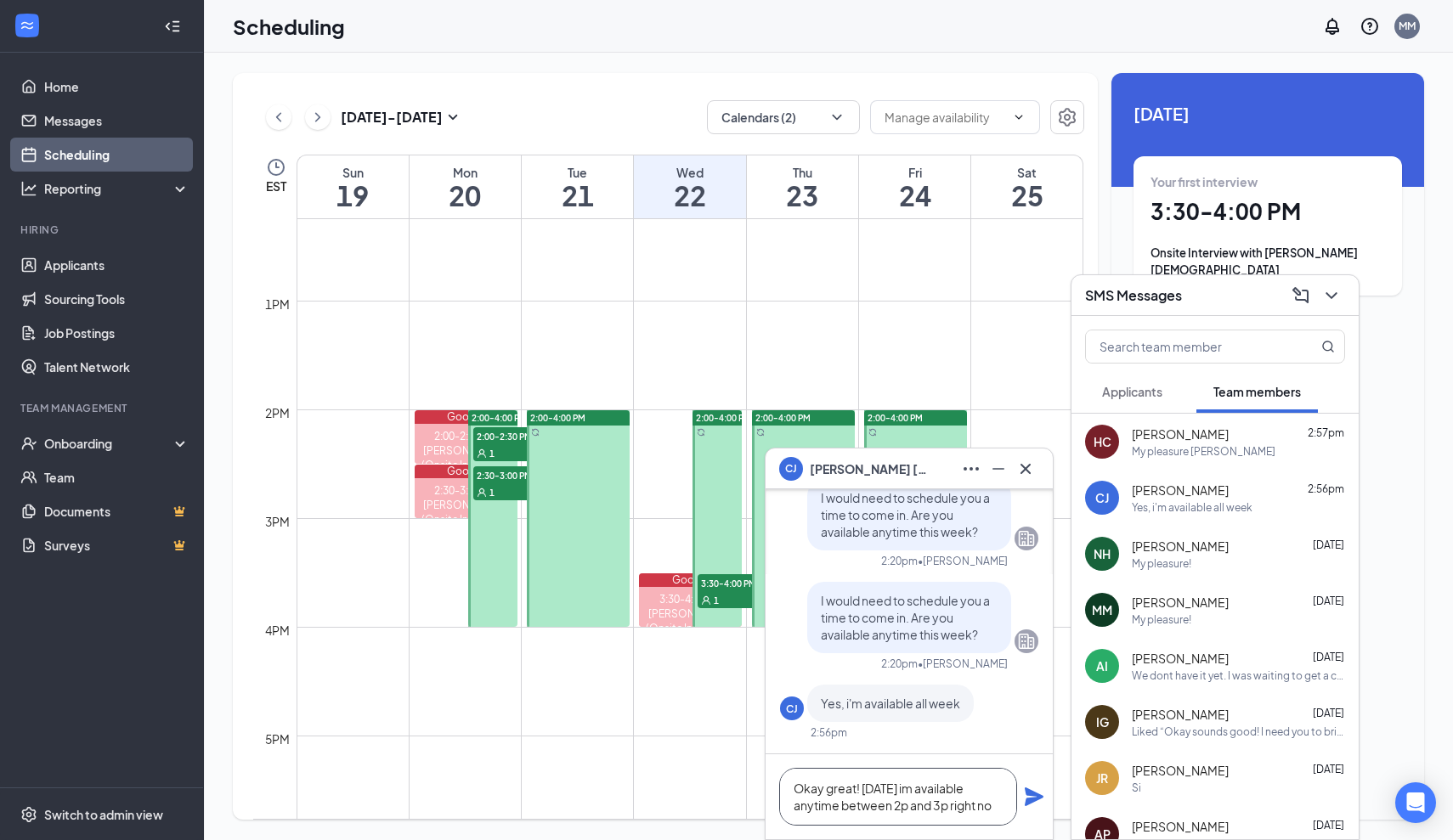
scroll to position [1, 0]
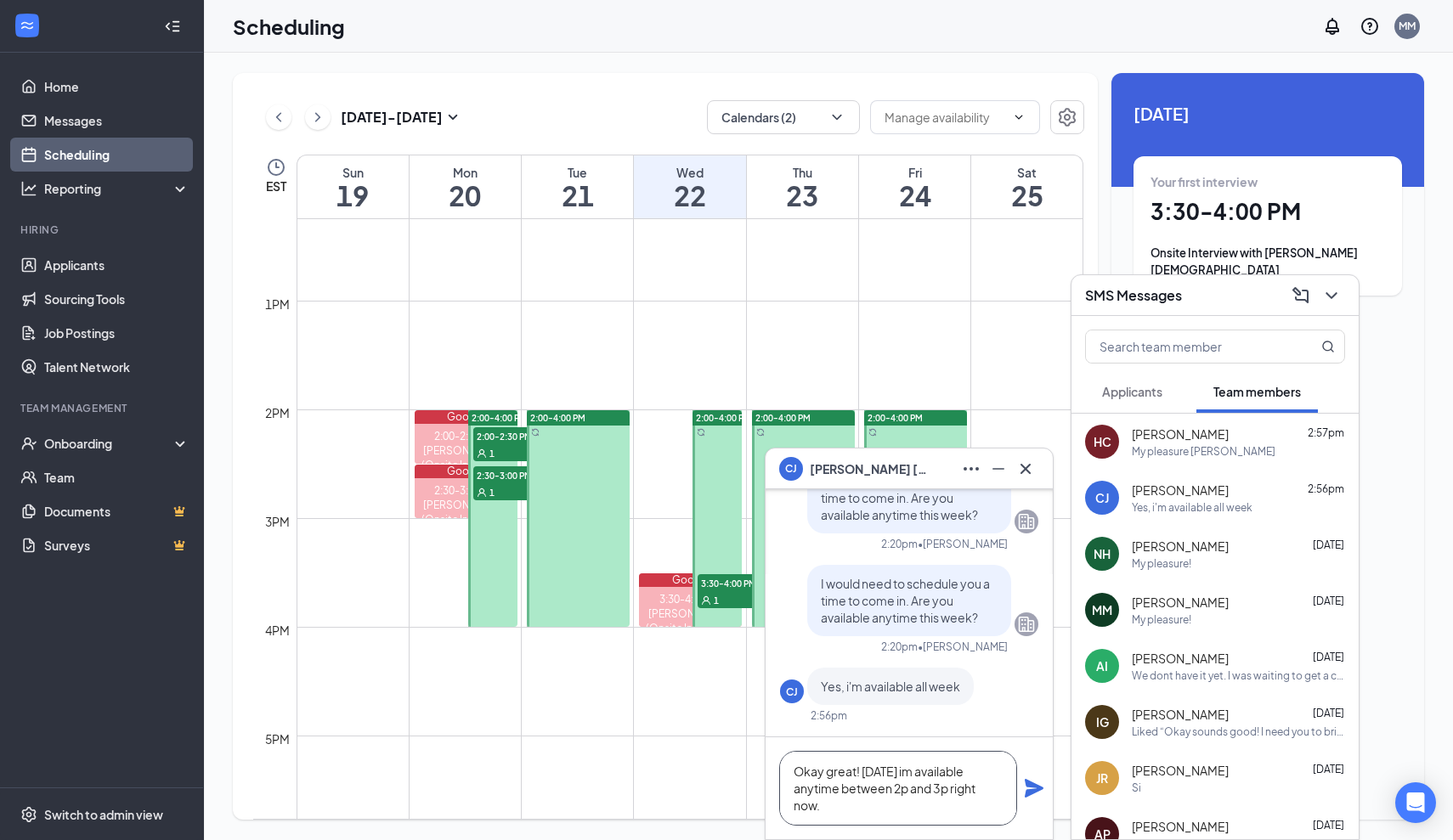
type textarea "Okay great! [DATE] im available anytime between 2p and 3p right now."
click at [1037, 799] on div "Okay great! [DATE] im available anytime between 2p and 3p right now." at bounding box center [909, 788] width 288 height 102
click at [1035, 792] on icon "Plane" at bounding box center [1034, 788] width 19 height 19
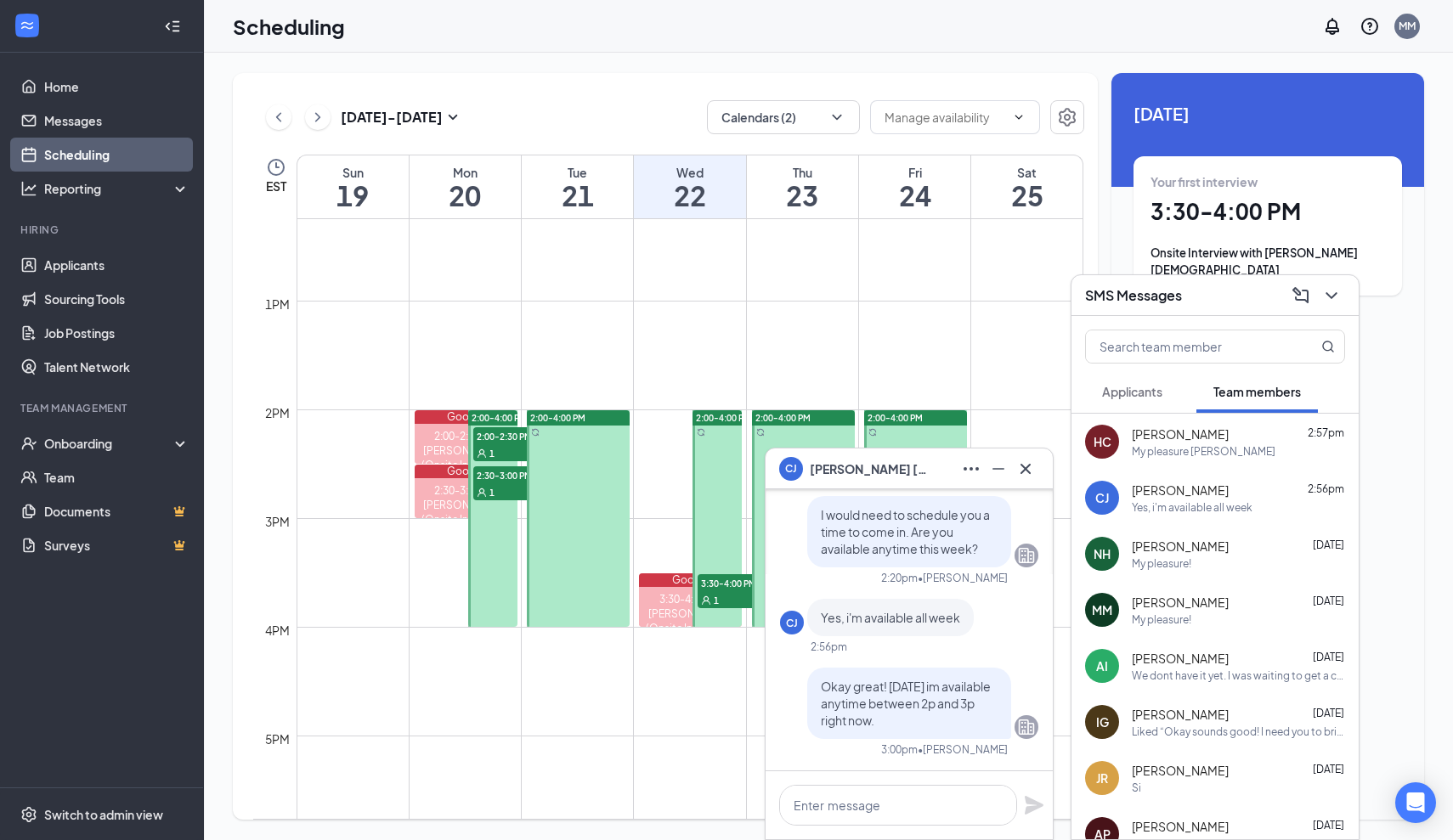
scroll to position [0, 0]
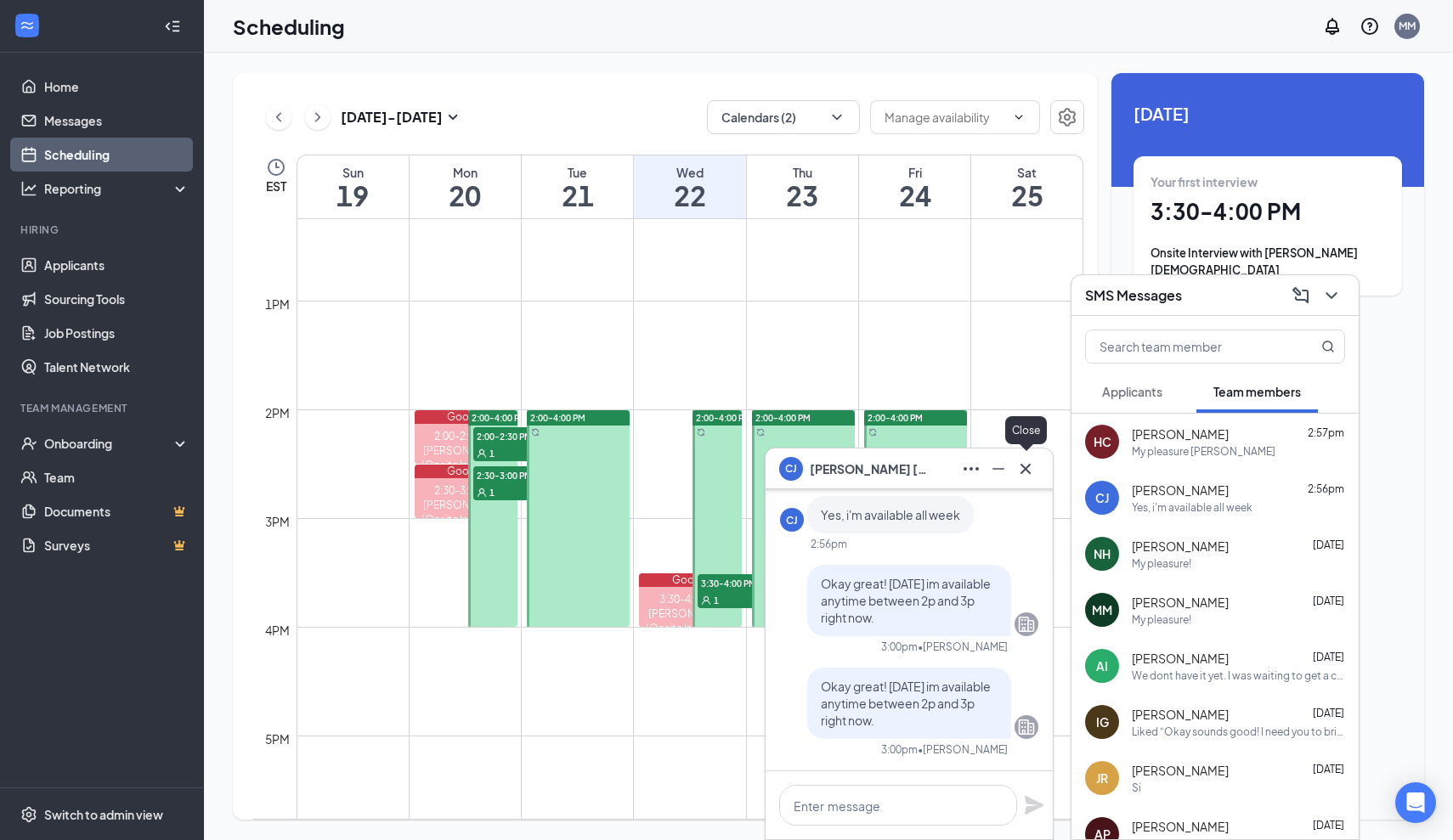
click at [1030, 472] on icon "Cross" at bounding box center [1026, 469] width 20 height 20
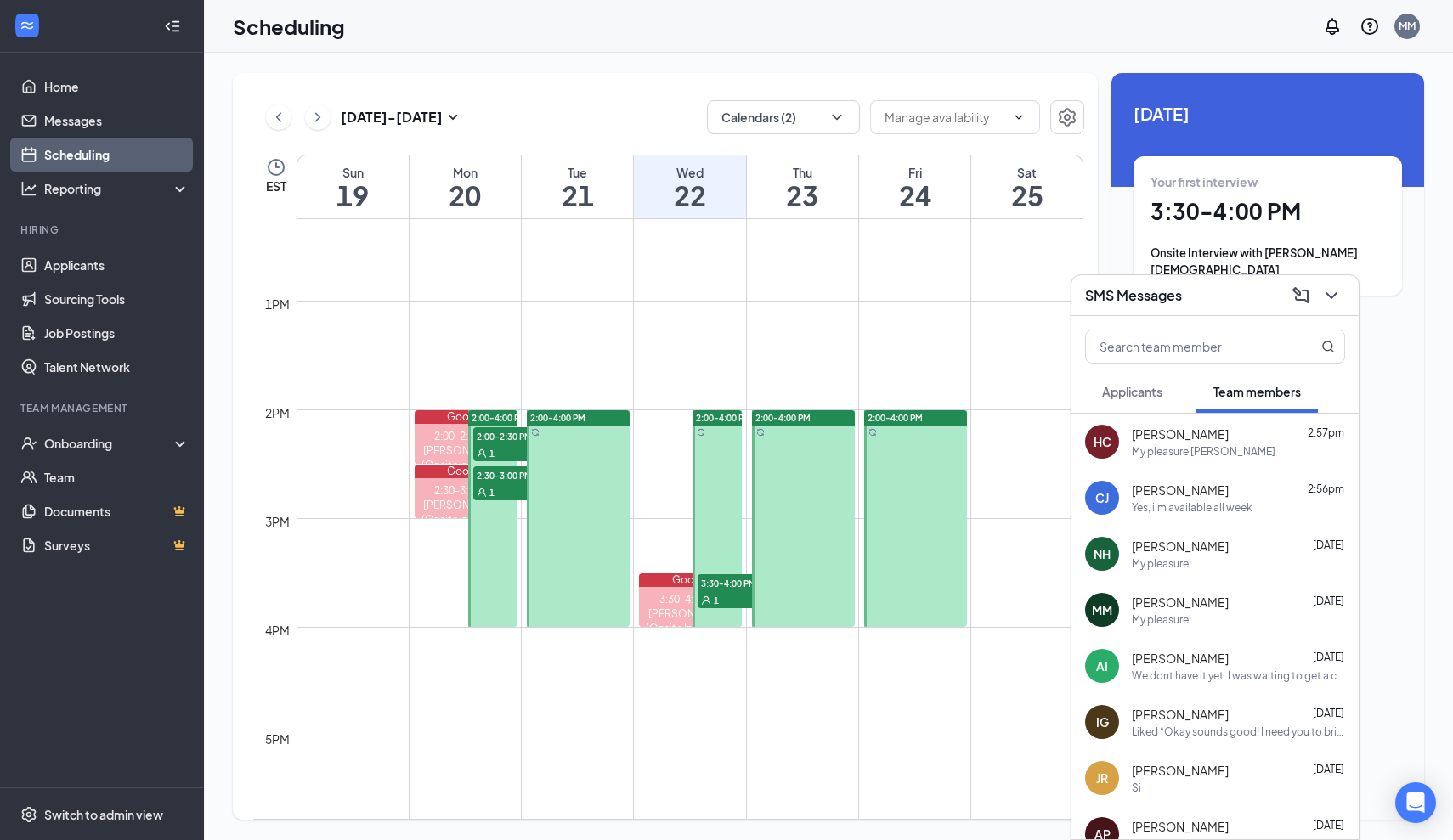
click at [1334, 301] on icon "ChevronDown" at bounding box center [1331, 295] width 20 height 20
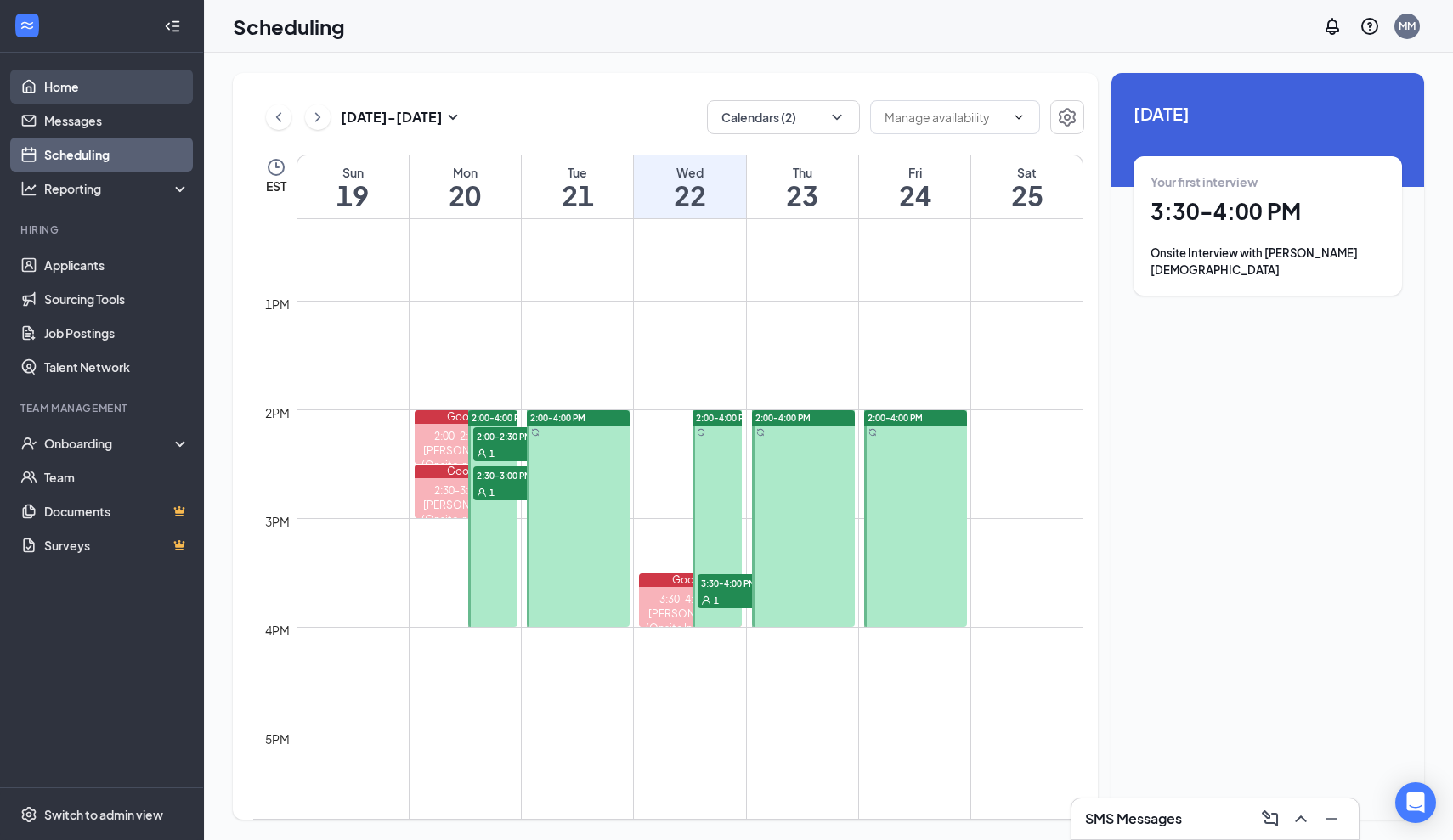
click at [57, 99] on link "Home" at bounding box center [117, 86] width 145 height 34
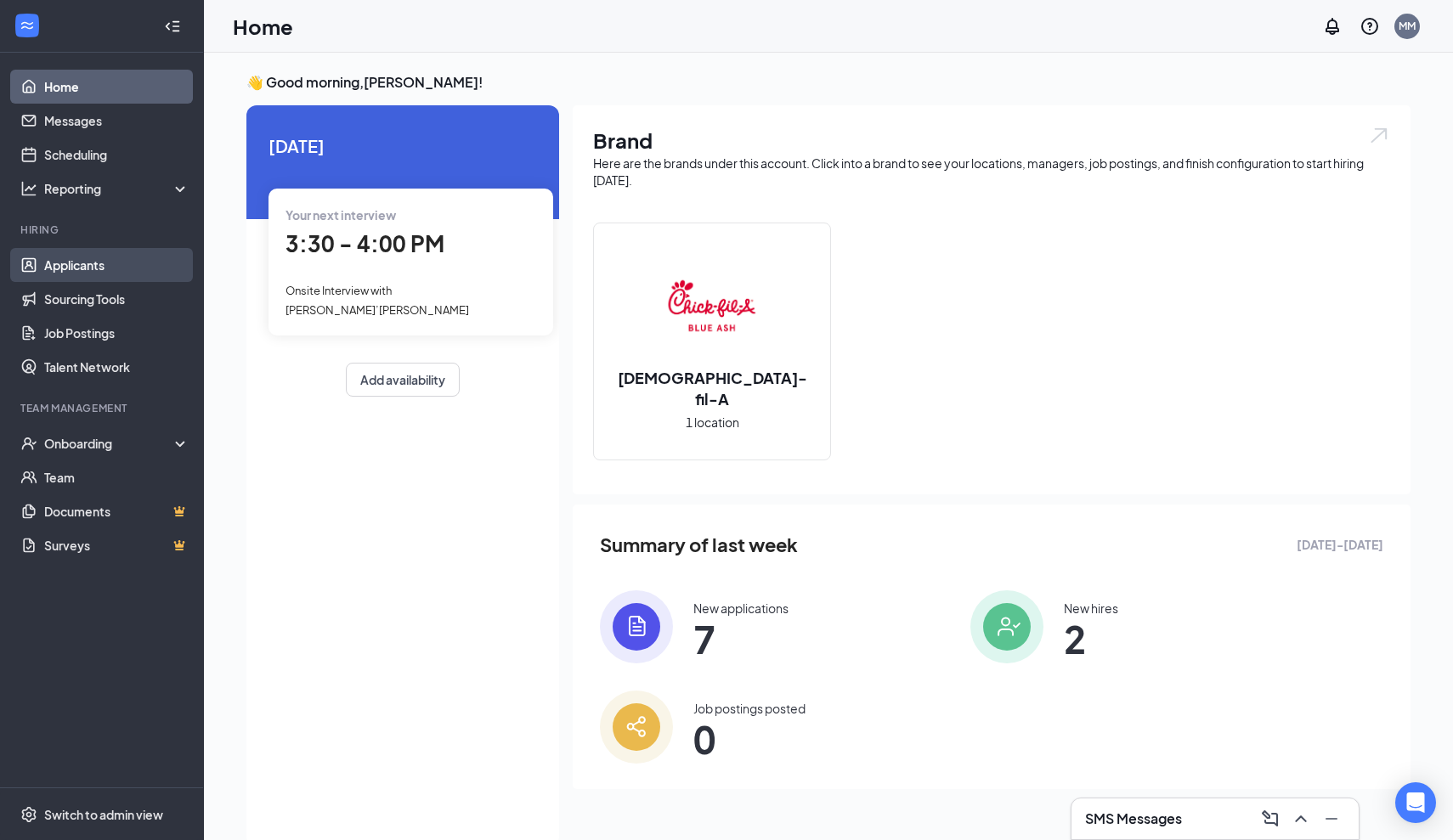
click at [122, 264] on link "Applicants" at bounding box center [117, 265] width 145 height 34
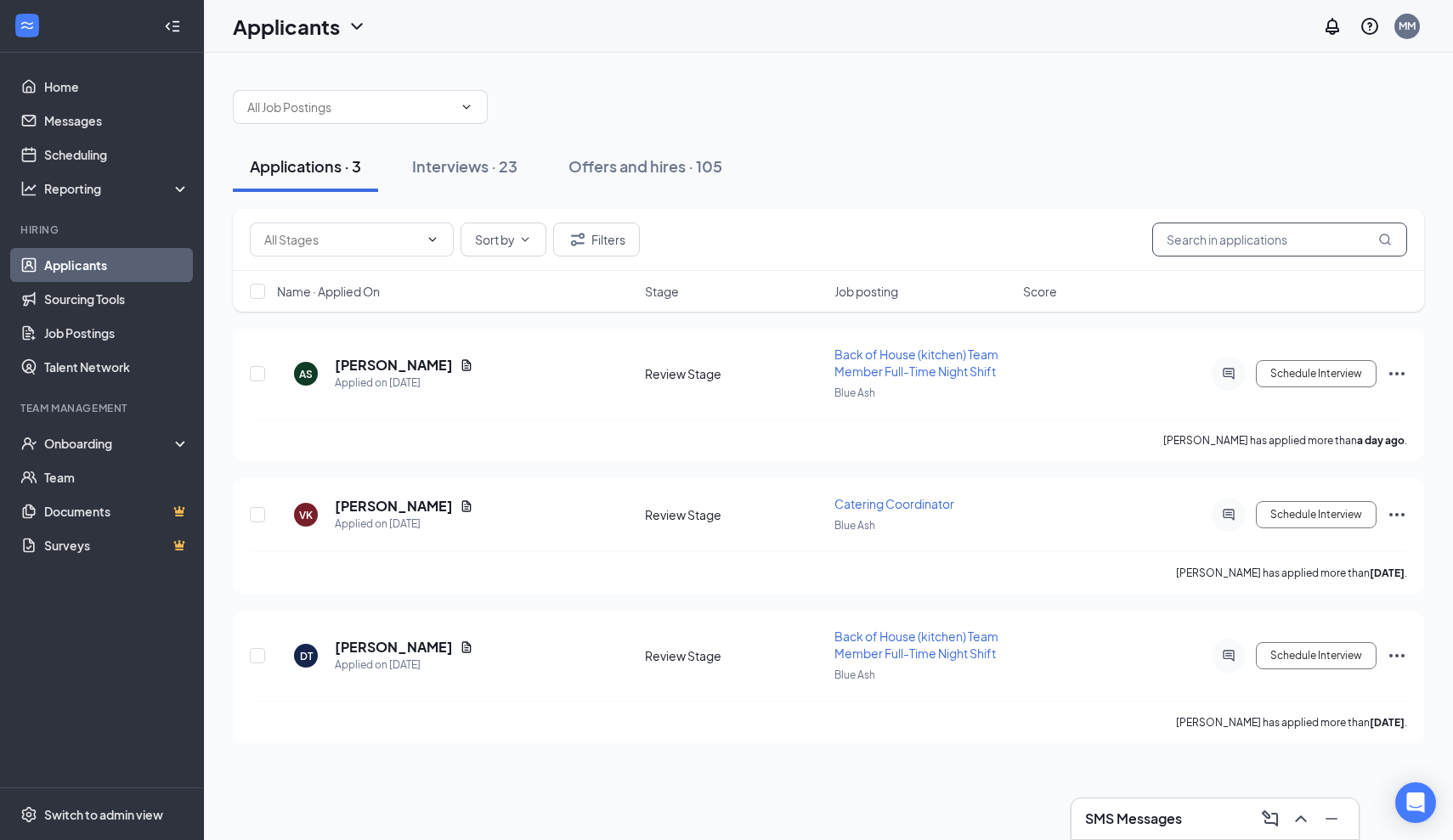
click at [1214, 234] on input "text" at bounding box center [1279, 239] width 255 height 34
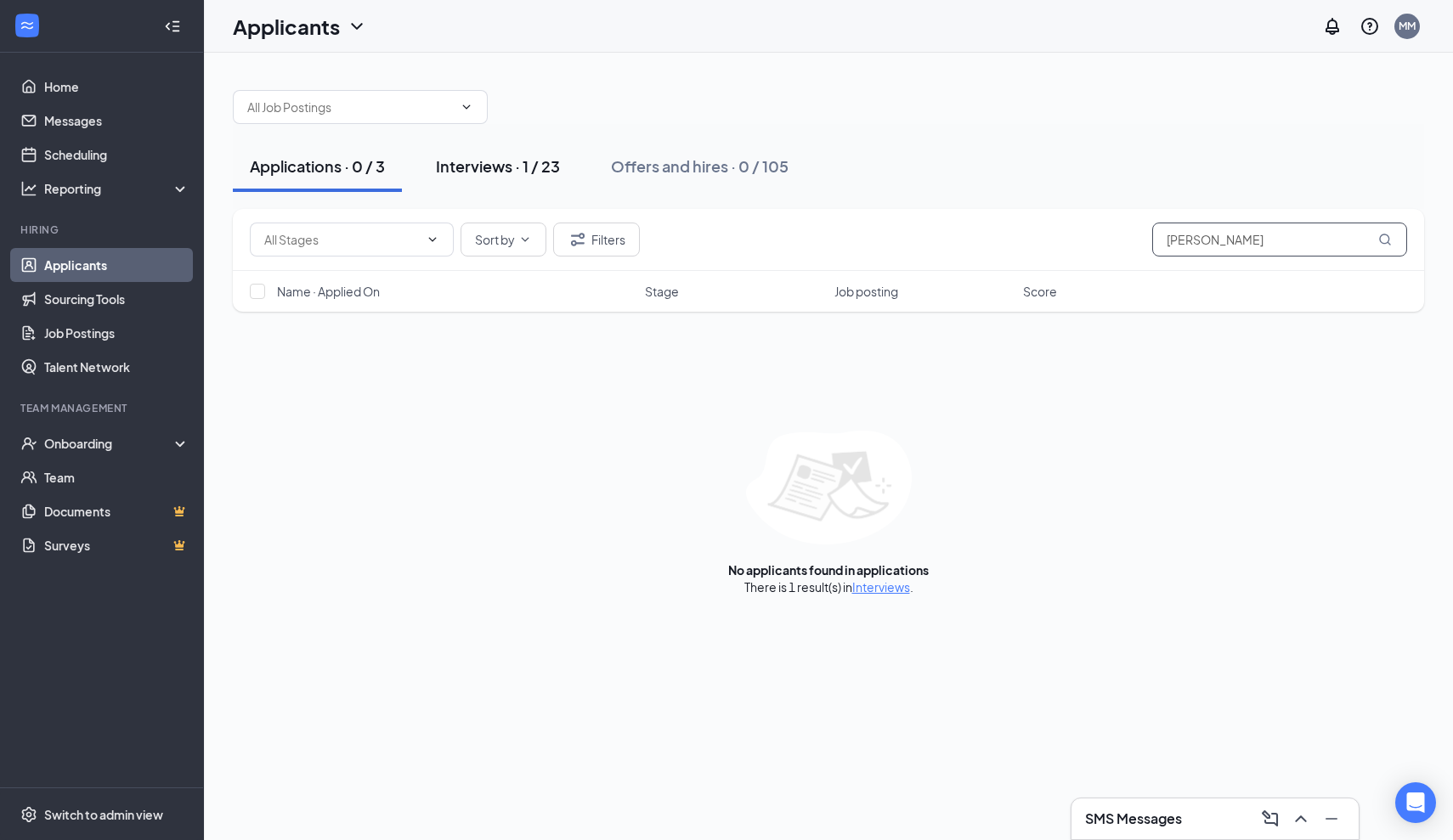
type input "[PERSON_NAME]"
click at [556, 173] on div "Interviews · 1 / 23" at bounding box center [498, 166] width 124 height 21
click at [473, 166] on div "Interviews · 1 / 23" at bounding box center [498, 166] width 124 height 21
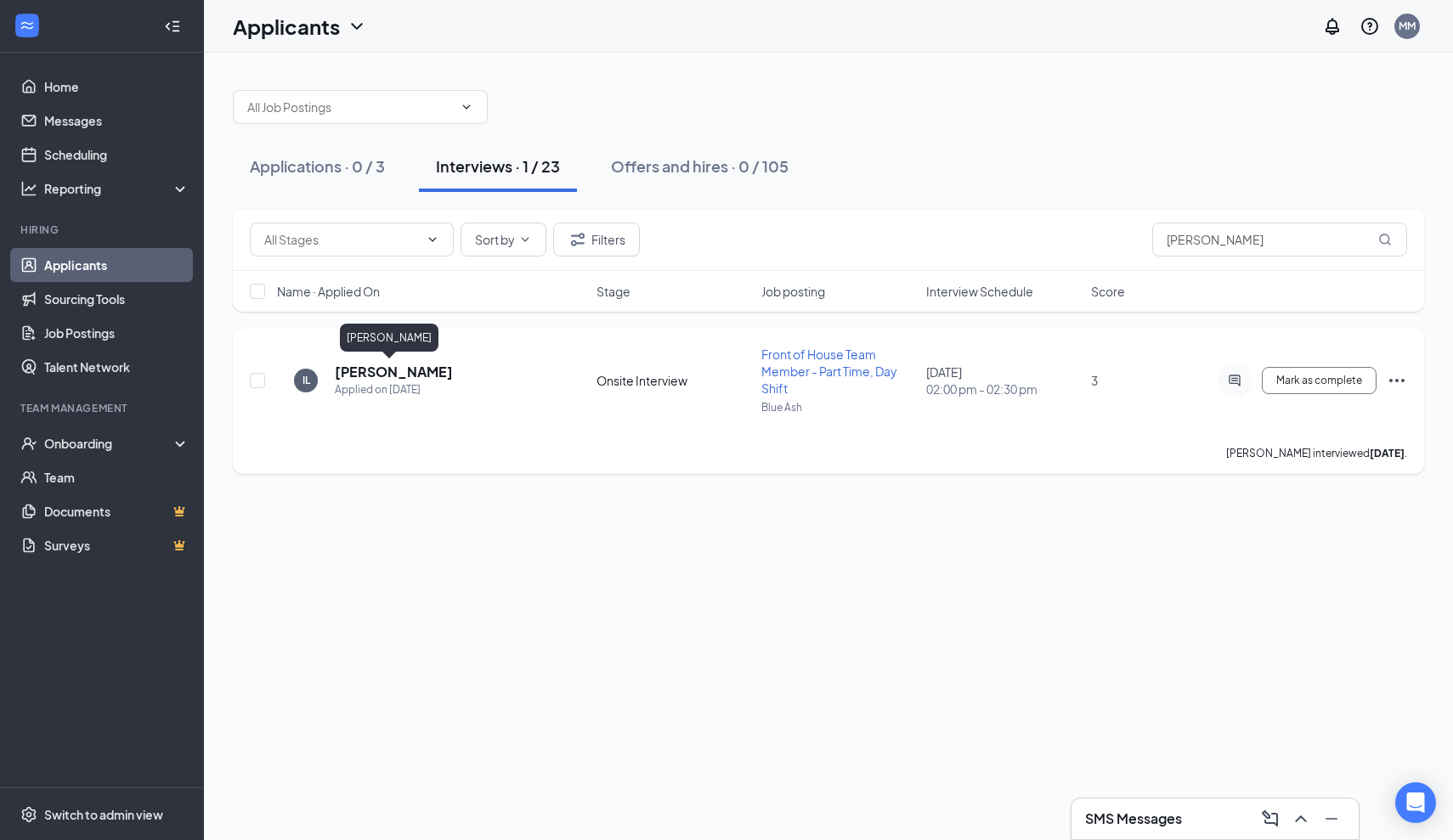
click at [385, 365] on h5 "[PERSON_NAME]" at bounding box center [394, 372] width 118 height 19
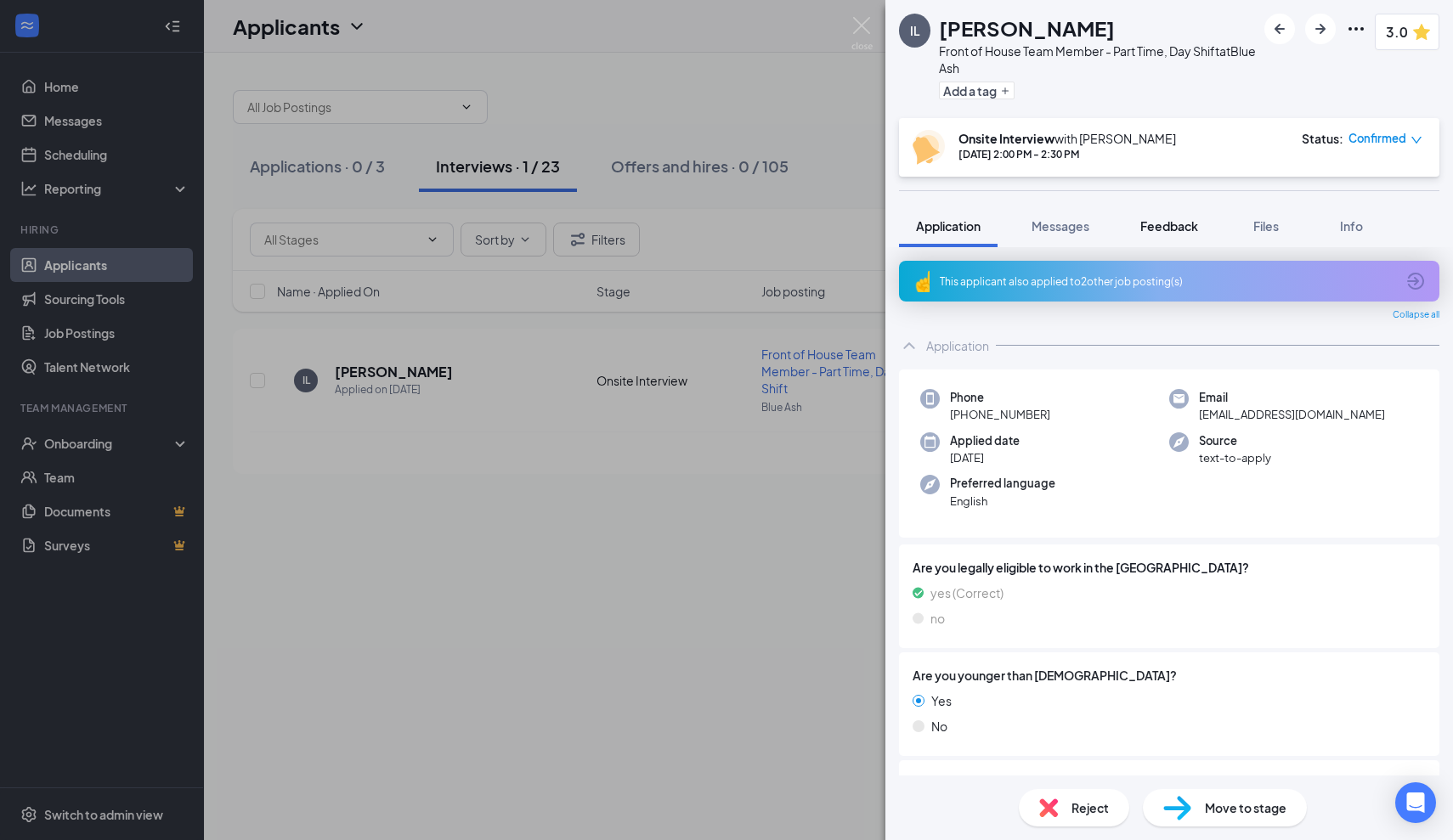
click at [1181, 229] on span "Feedback" at bounding box center [1169, 225] width 58 height 15
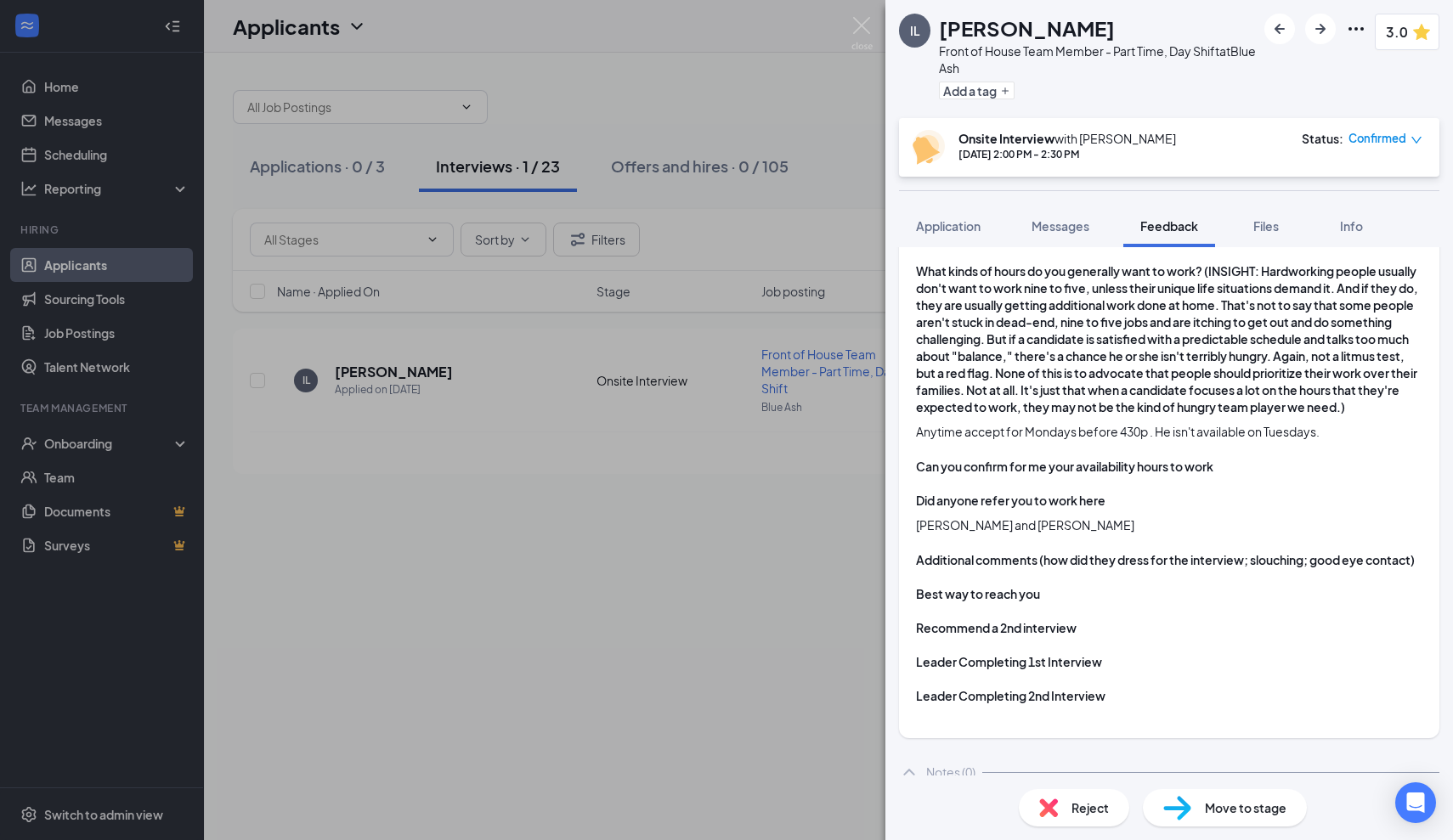
scroll to position [1425, 0]
click at [859, 20] on img at bounding box center [863, 33] width 21 height 33
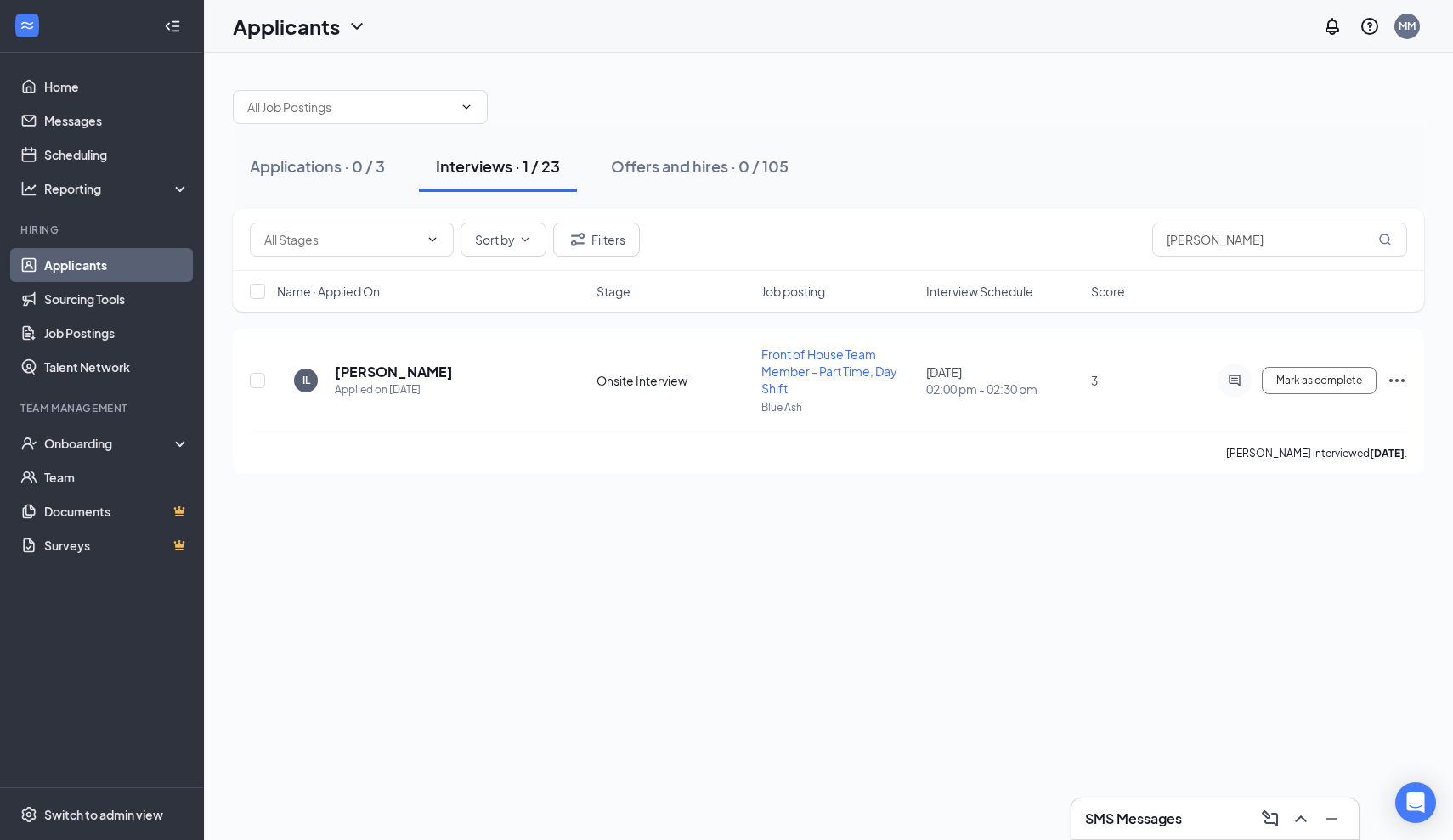
click at [1105, 834] on div "SMS Messages" at bounding box center [1215, 819] width 288 height 41
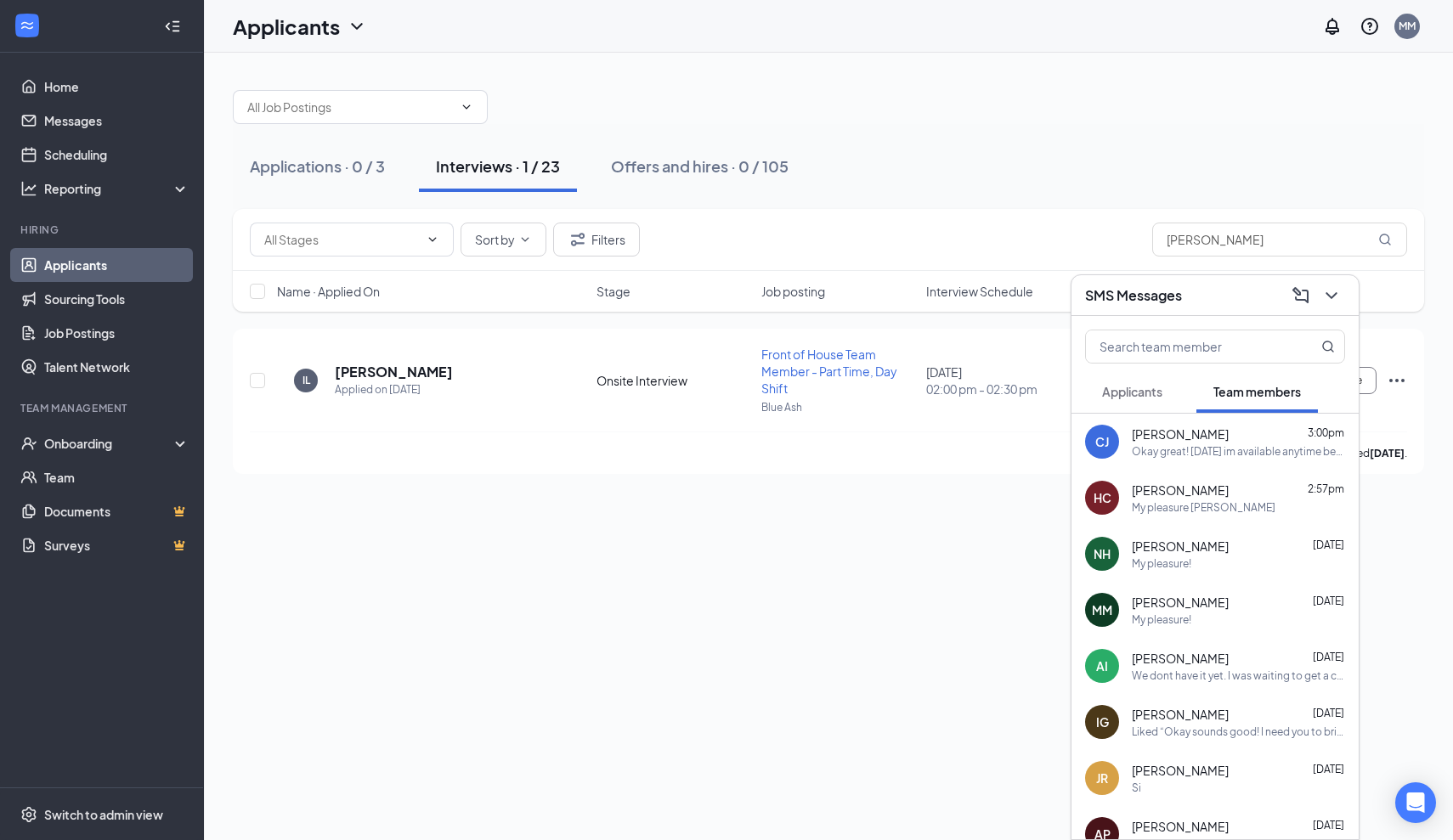
click at [1140, 392] on span "Applicants" at bounding box center [1132, 391] width 61 height 15
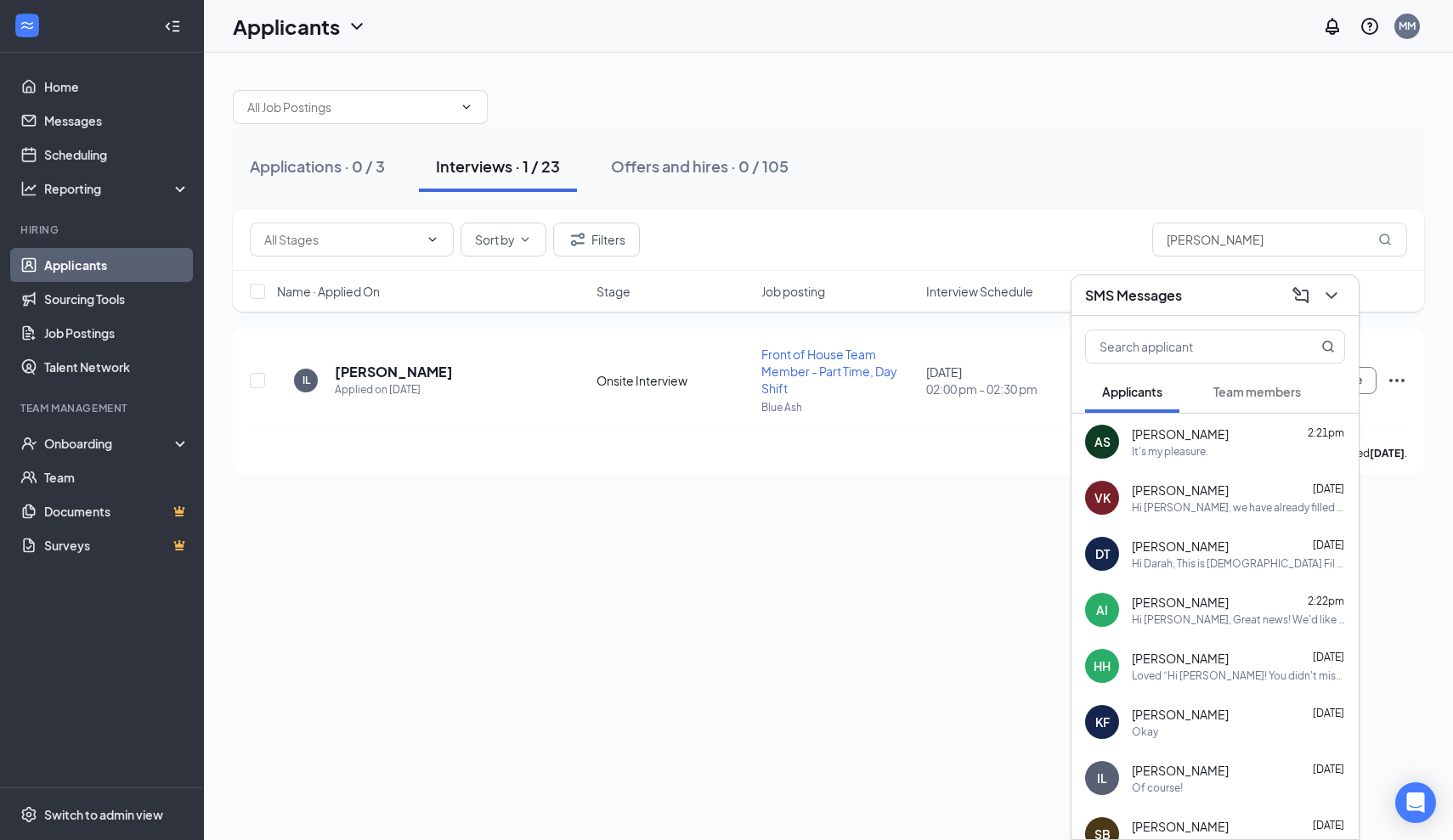
scroll to position [20, 0]
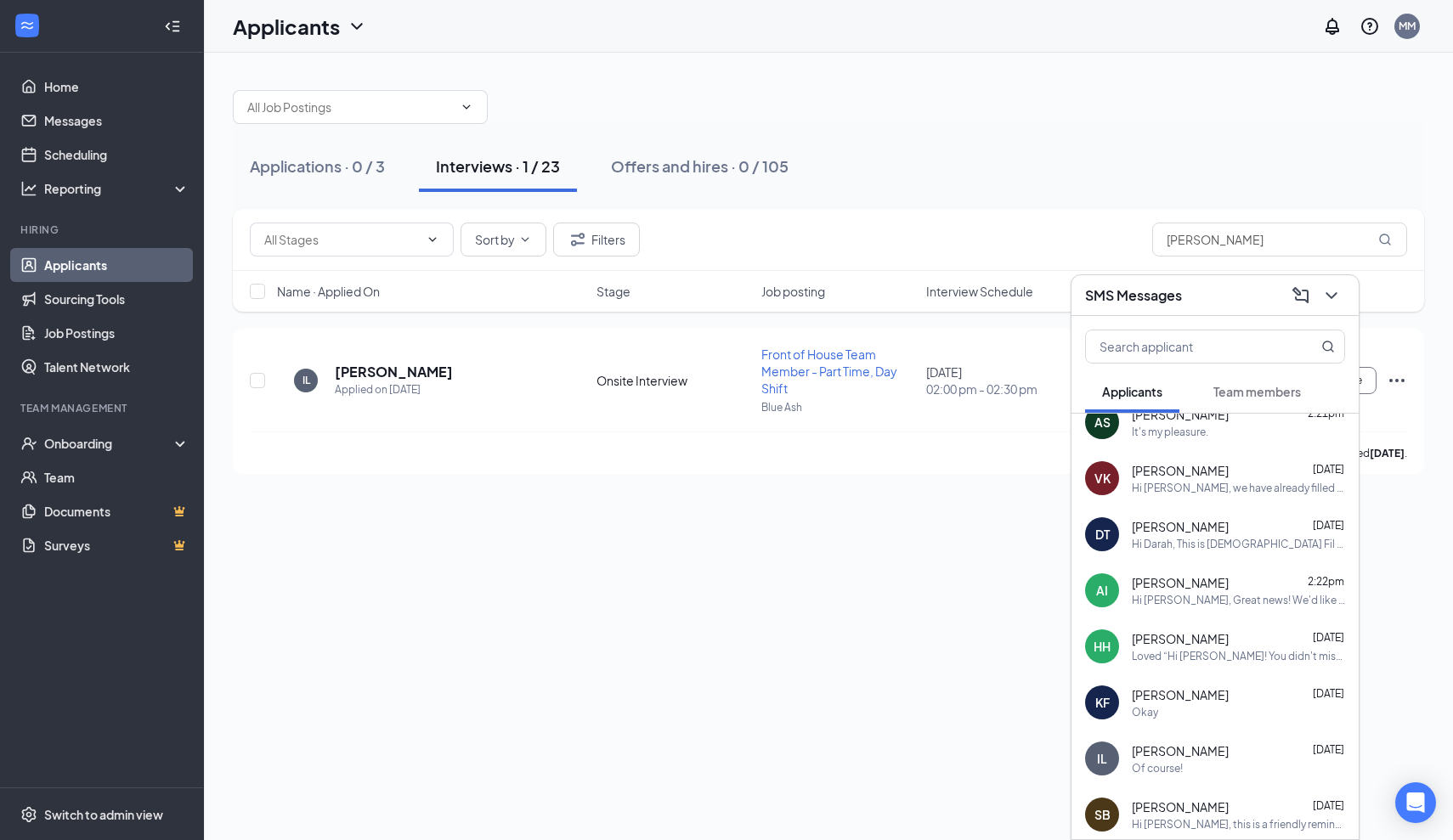
click at [1159, 761] on div "Of course!" at bounding box center [1157, 768] width 51 height 14
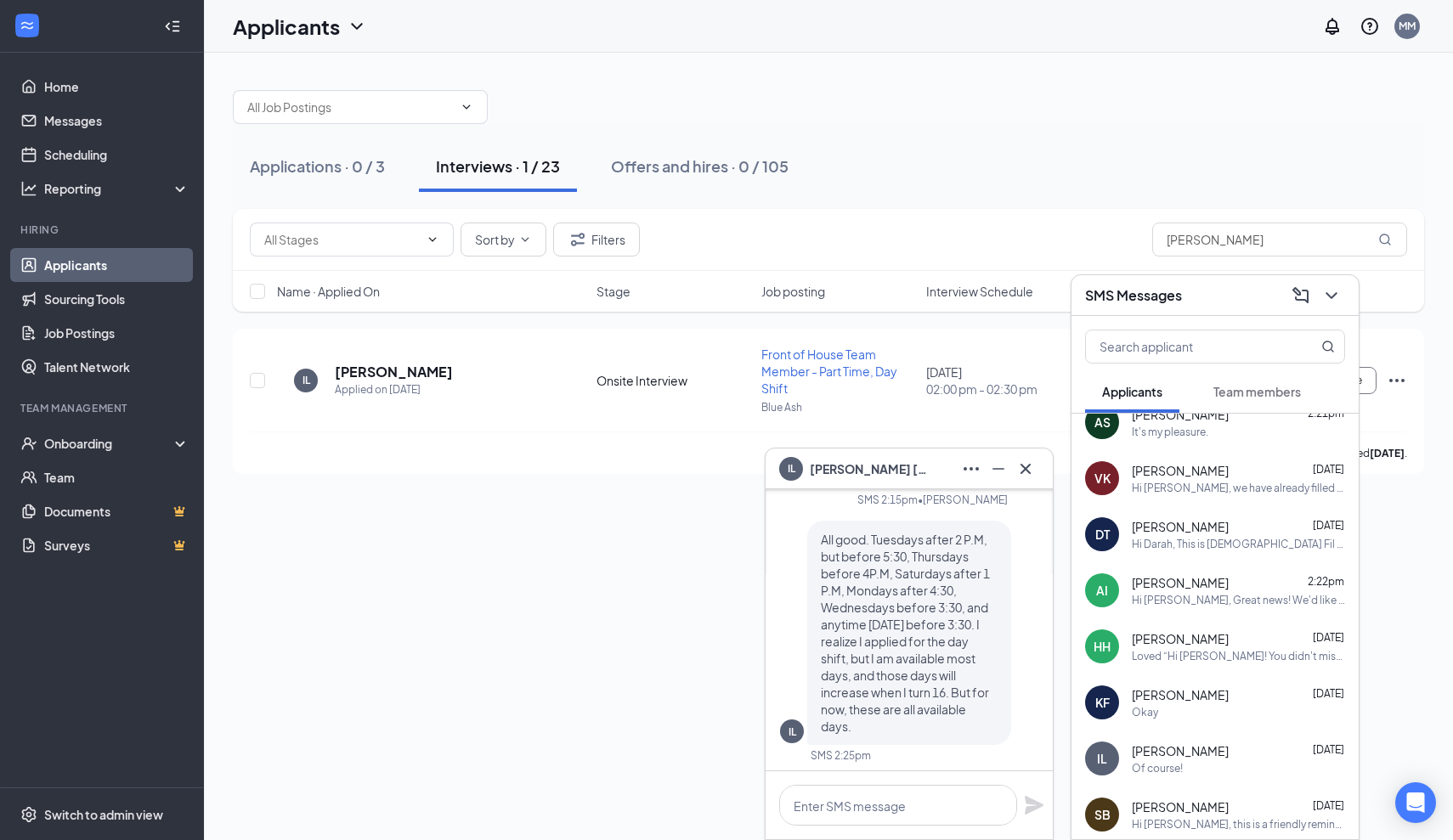
scroll to position [-661, 0]
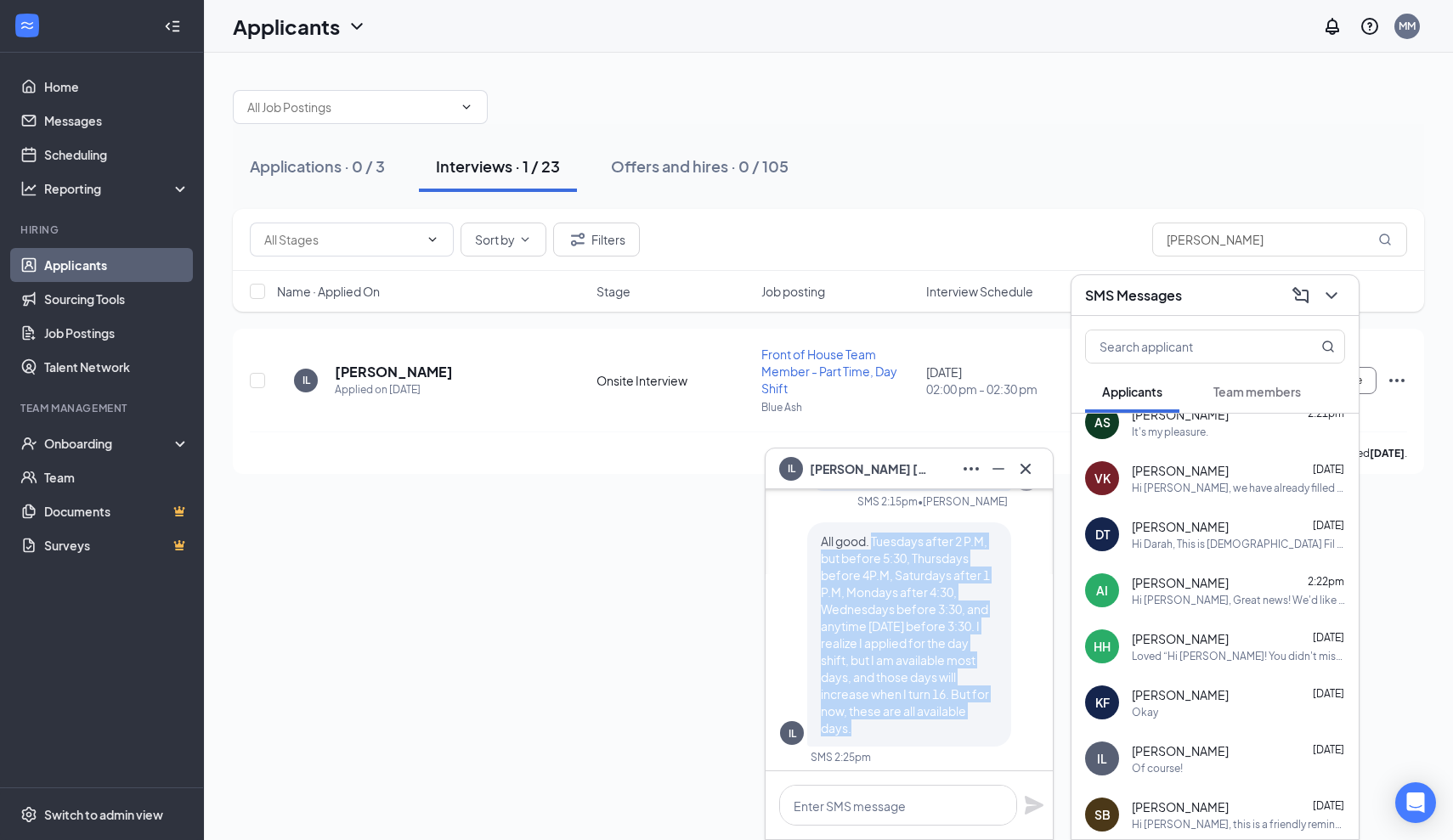
drag, startPoint x: 875, startPoint y: 539, endPoint x: 967, endPoint y: 726, distance: 208.4
copy span "Tuesdays after 2 P.M, but before 5:30, Thursdays before 4P.M, Saturdays after 1…"
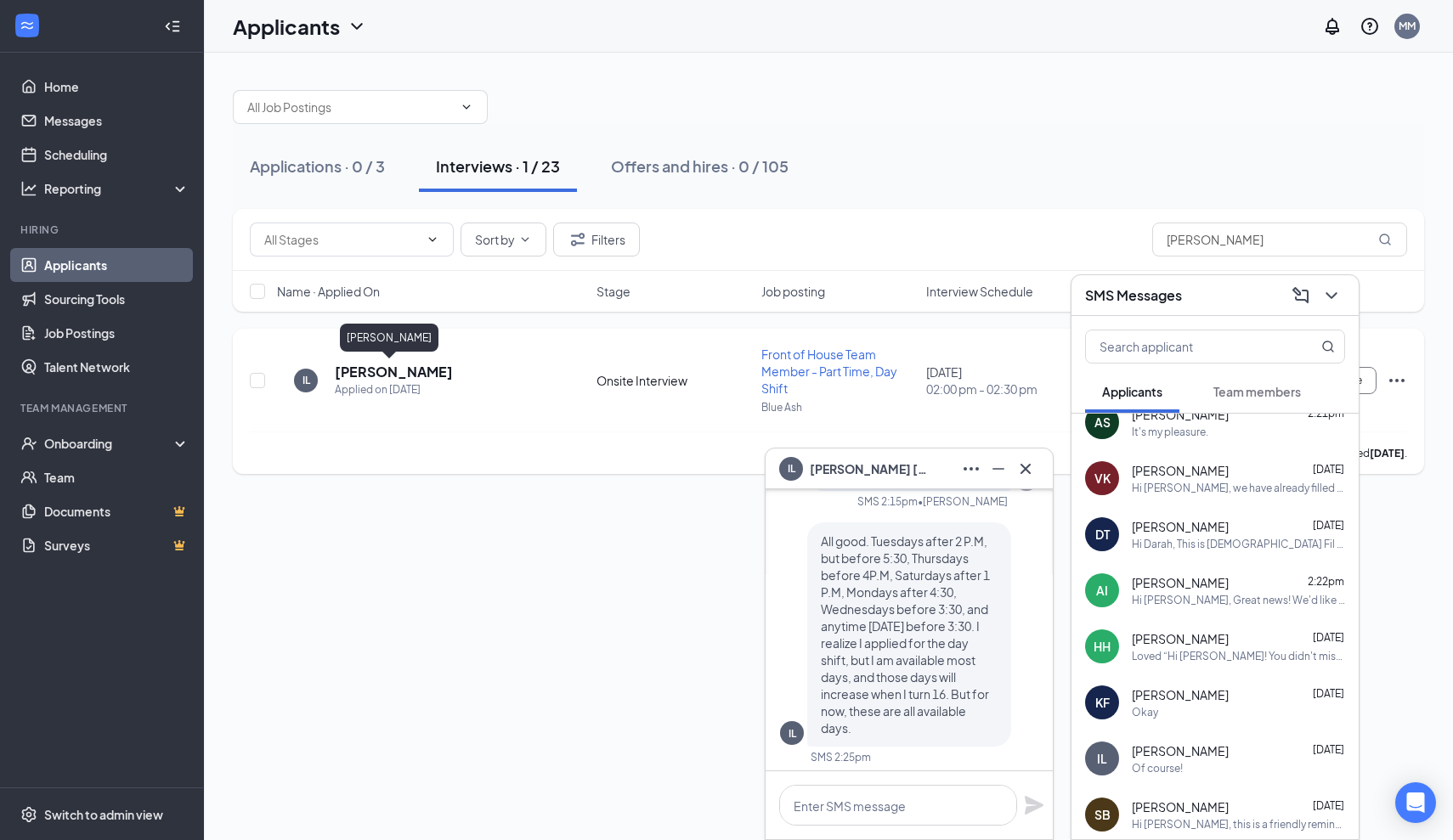
click at [378, 372] on h5 "[PERSON_NAME]" at bounding box center [394, 372] width 118 height 19
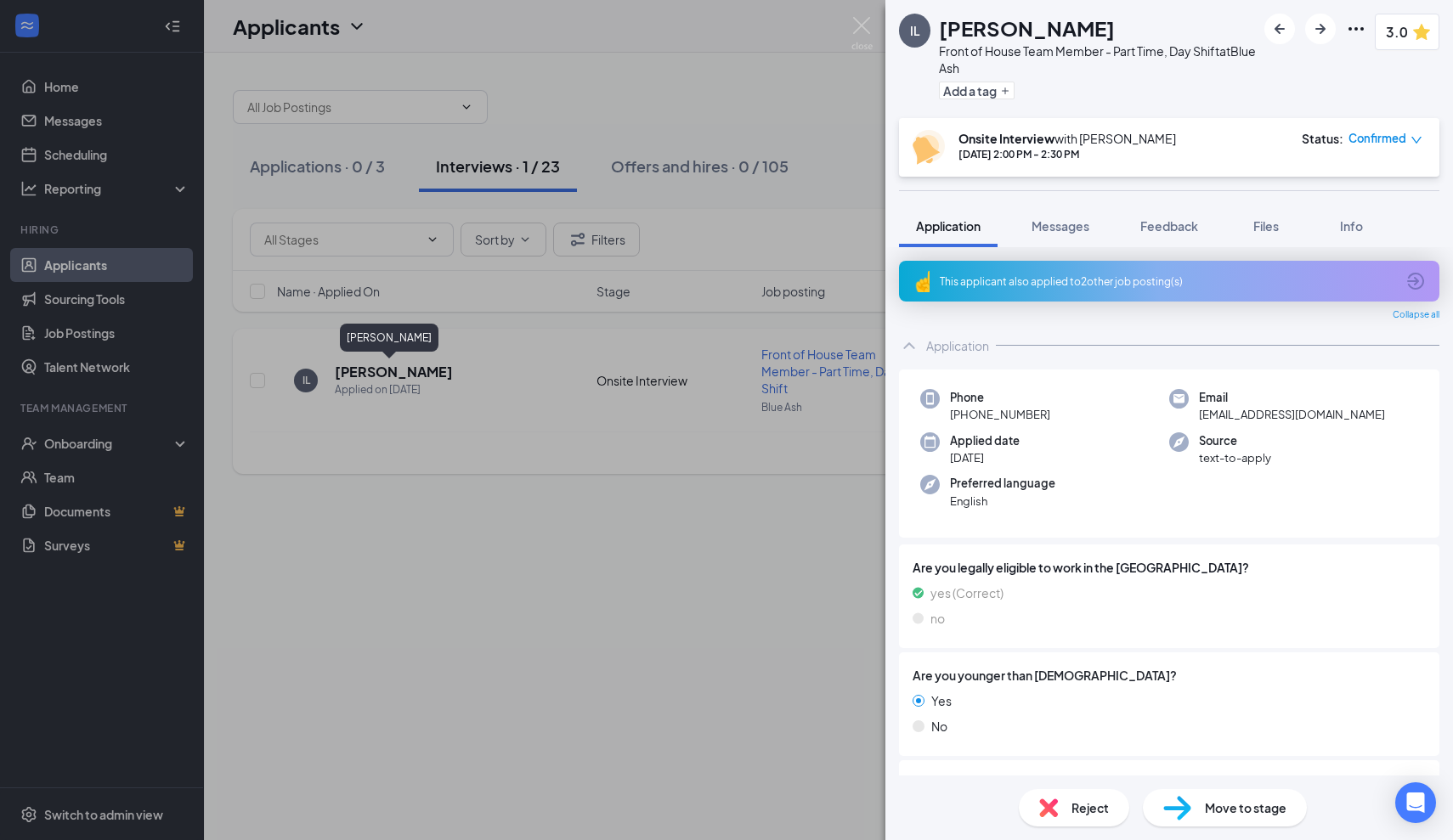
click at [378, 372] on div "IL [PERSON_NAME] Front of House Team Member - Part Time, Day Shift at Blue Ash …" at bounding box center [726, 420] width 1453 height 840
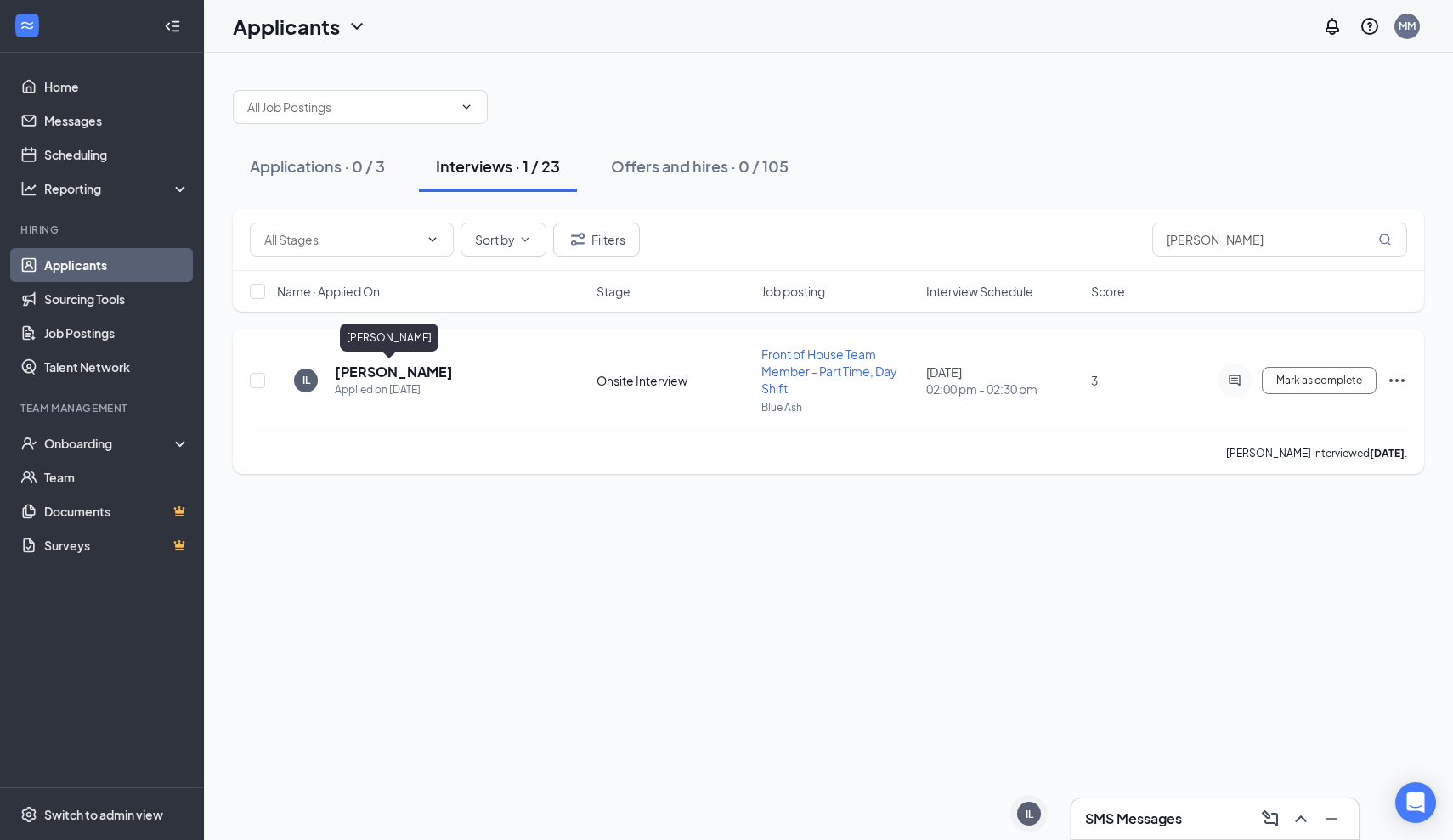
click at [407, 376] on h5 "[PERSON_NAME]" at bounding box center [394, 372] width 118 height 19
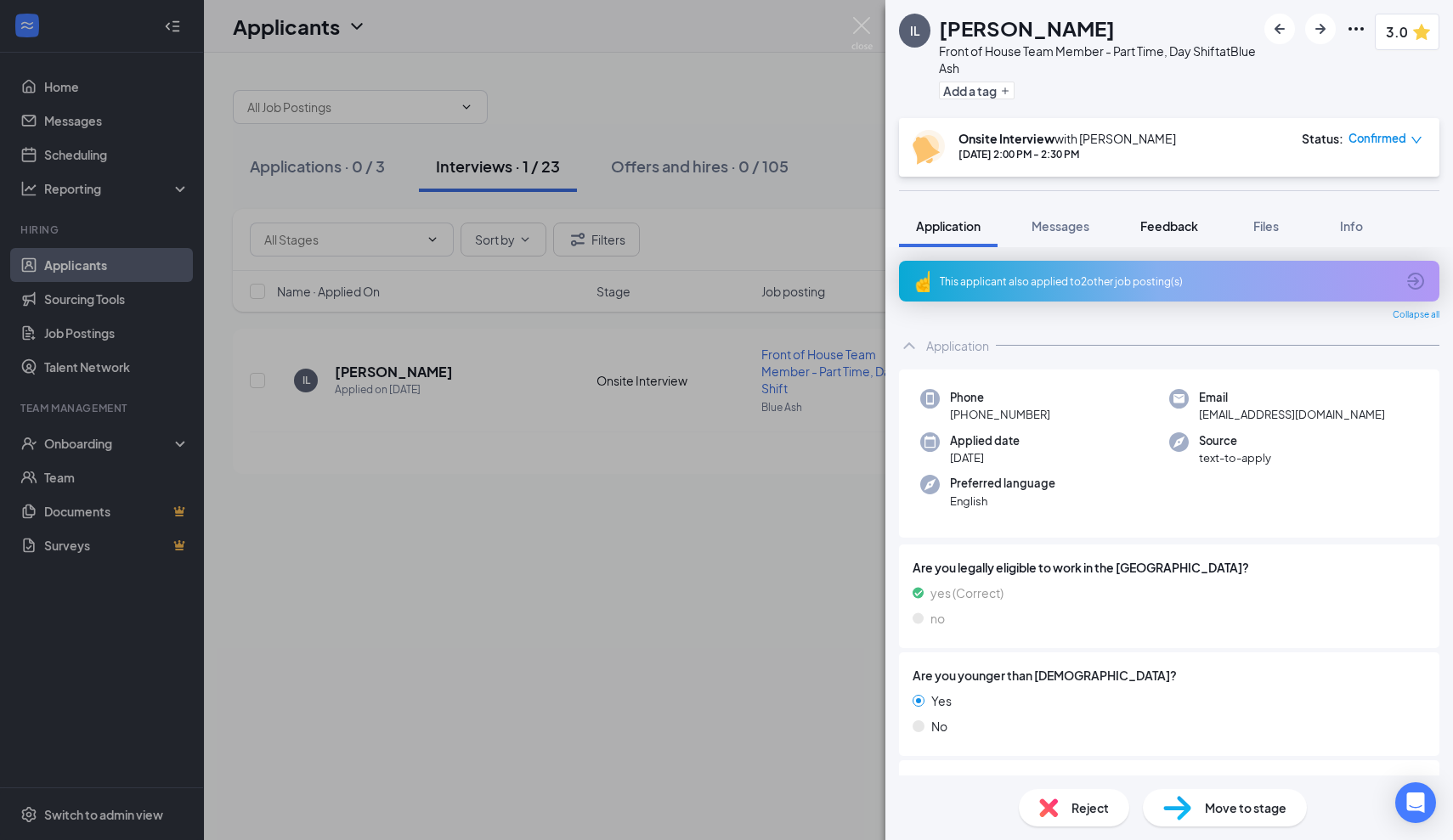
click at [1177, 224] on span "Feedback" at bounding box center [1169, 225] width 58 height 15
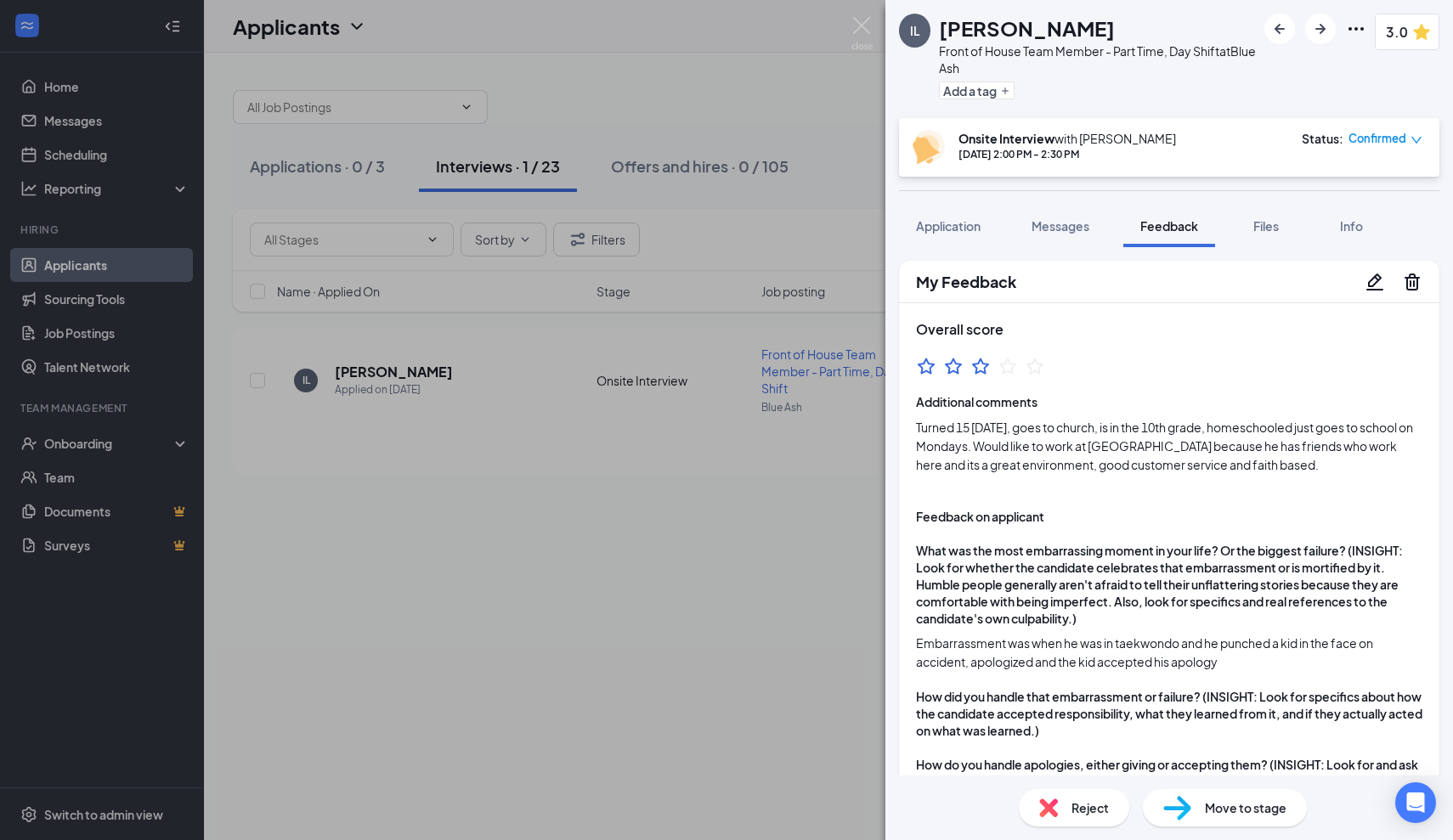
click at [1378, 274] on icon "Pencil" at bounding box center [1375, 280] width 17 height 17
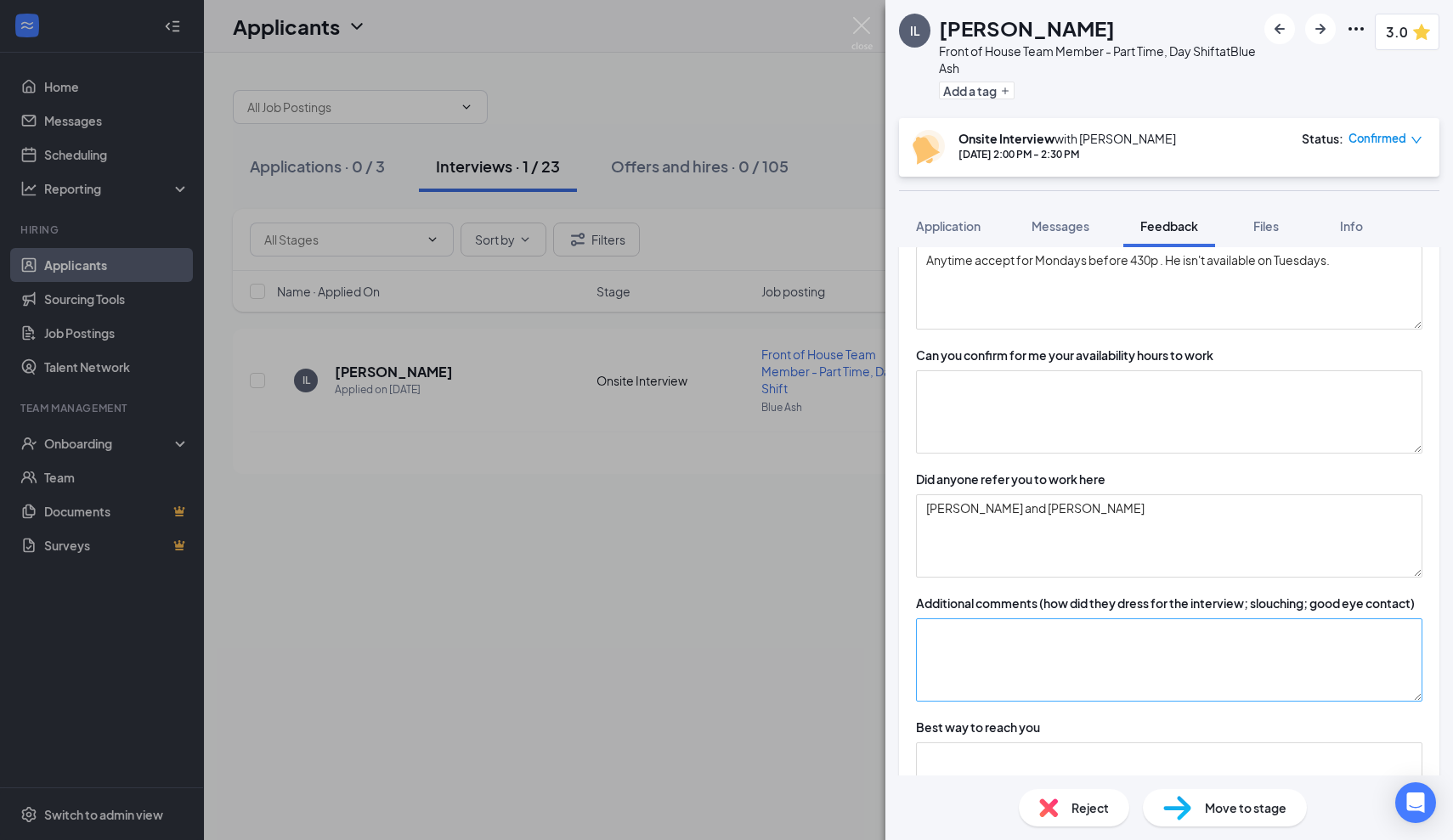
scroll to position [2309, 0]
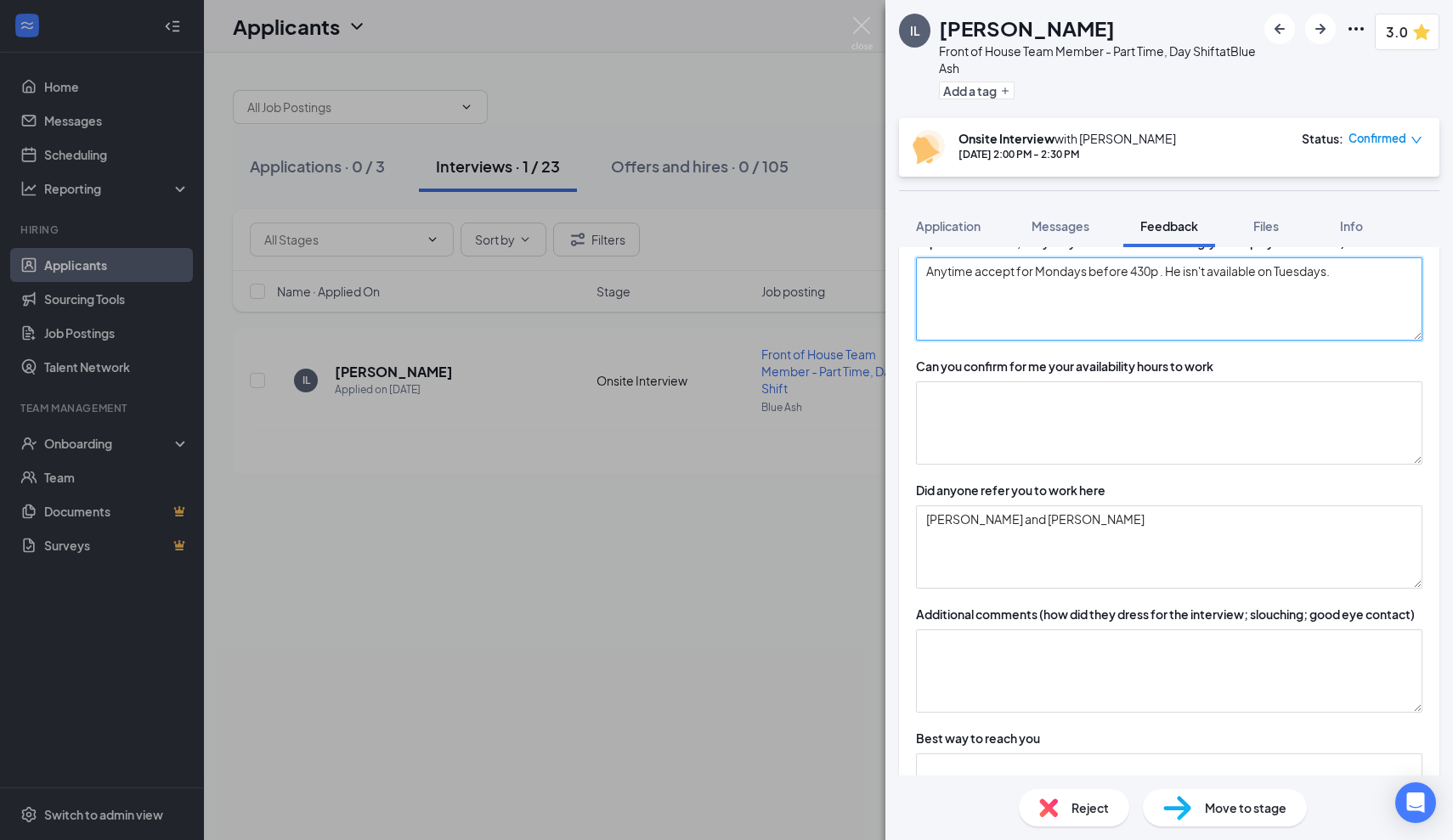
click at [1382, 338] on textarea "Anytime accept for Mondays before 430p . He isn't available on Tuesdays." at bounding box center [1169, 299] width 507 height 84
paste textarea "Tuesdays after 2 P.M, but before 5:30, Thursdays before 4P.M, Saturdays after 1…"
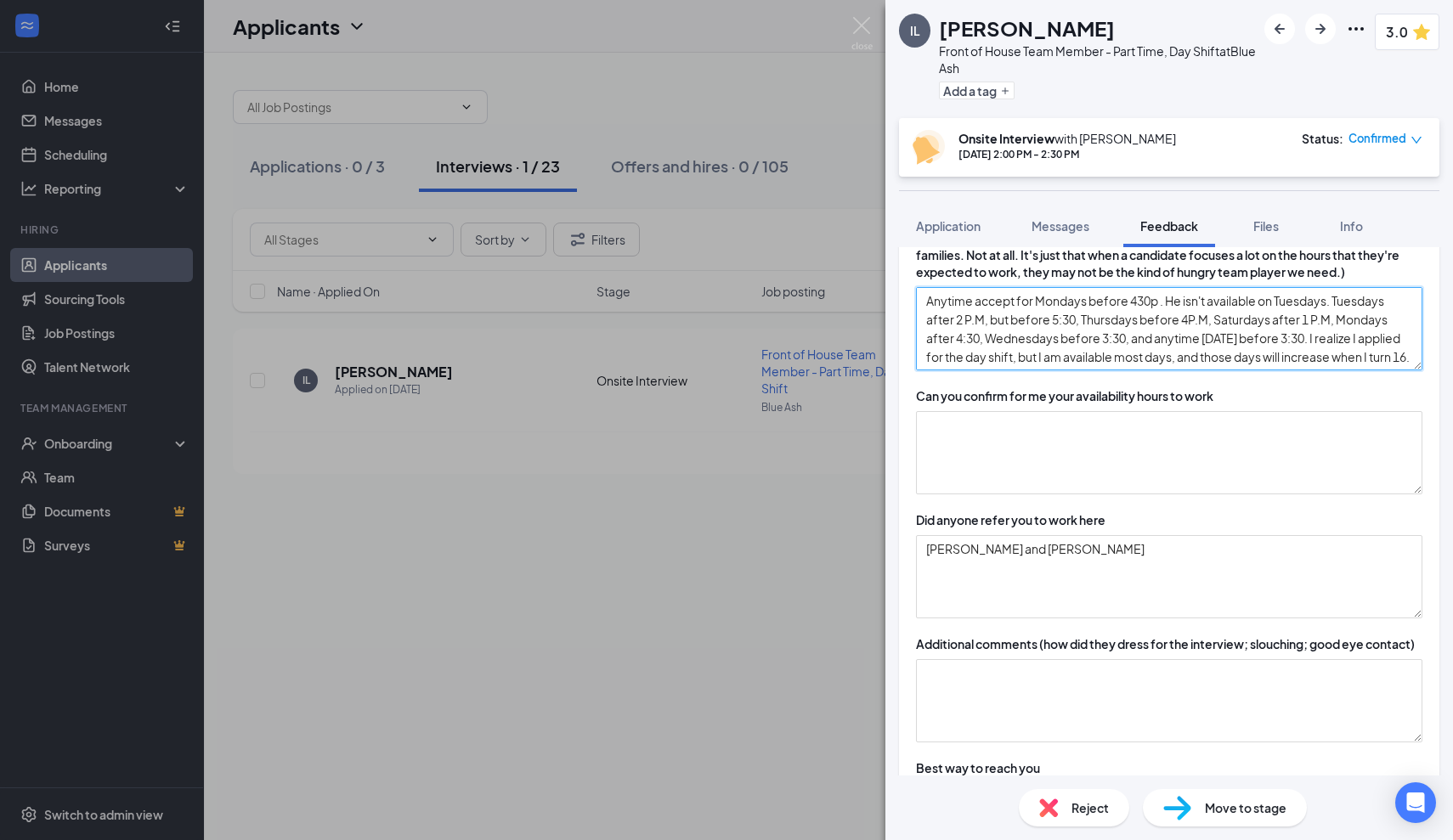
scroll to position [2274, 0]
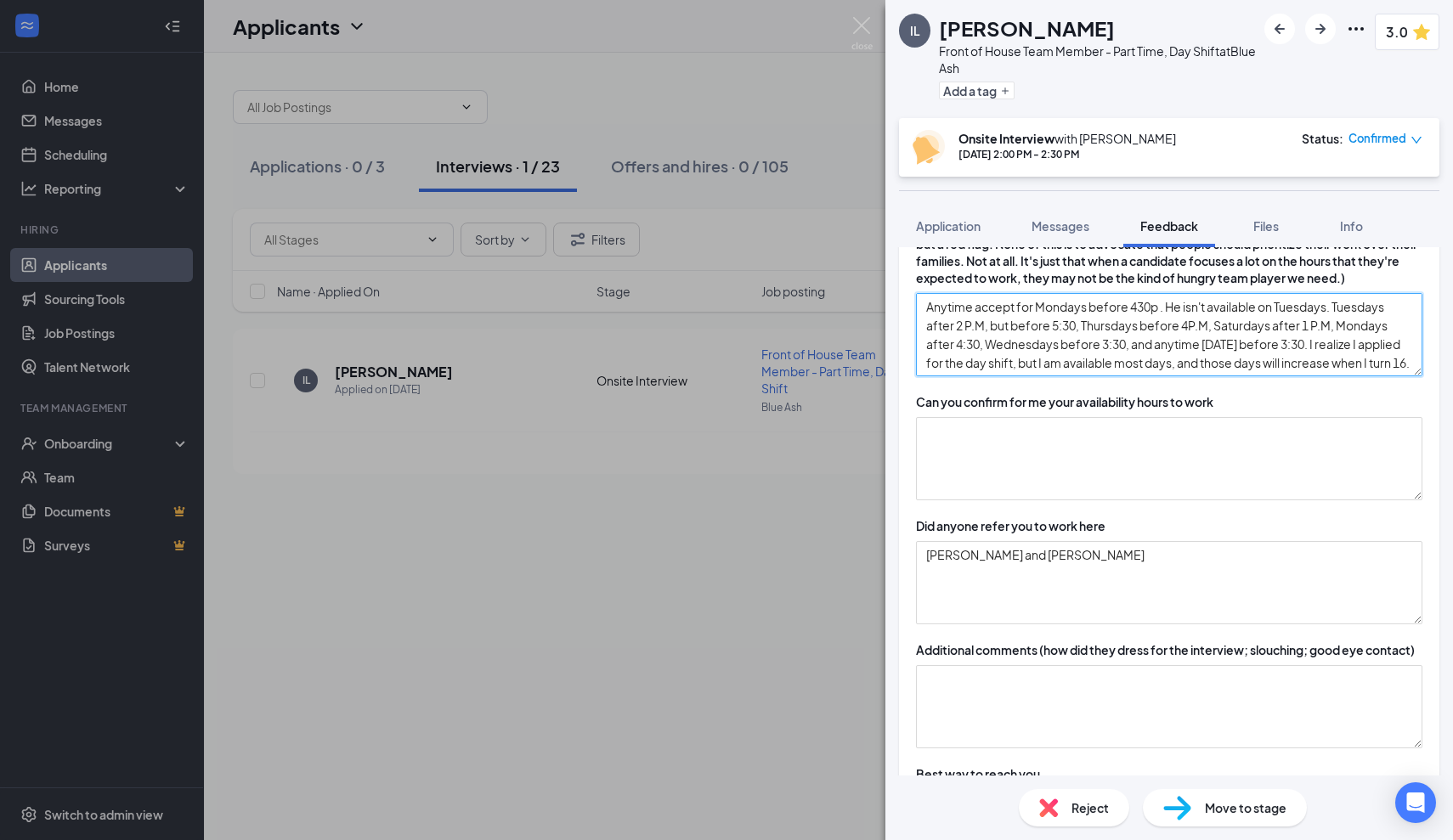
click at [1337, 342] on textarea "Anytime accept for Mondays before 430p . He isn't available on Tuesdays. Tuesda…" at bounding box center [1169, 335] width 507 height 84
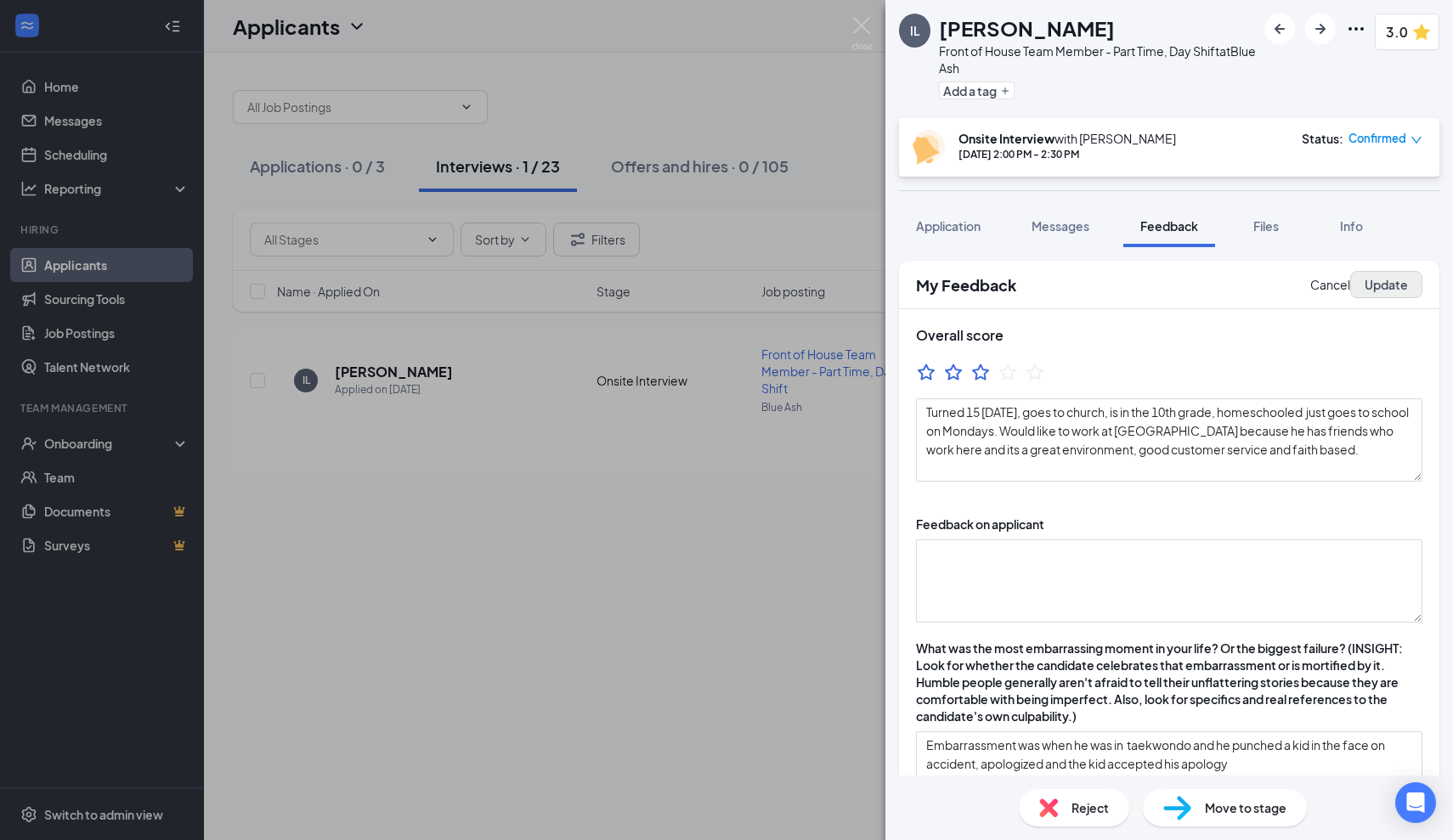
scroll to position [0, 0]
type textarea "Anytime accept for Mondays before 430p . Tuesdays after 2 P.M, but before 5:30,…"
click at [1378, 284] on button "Update" at bounding box center [1386, 285] width 72 height 28
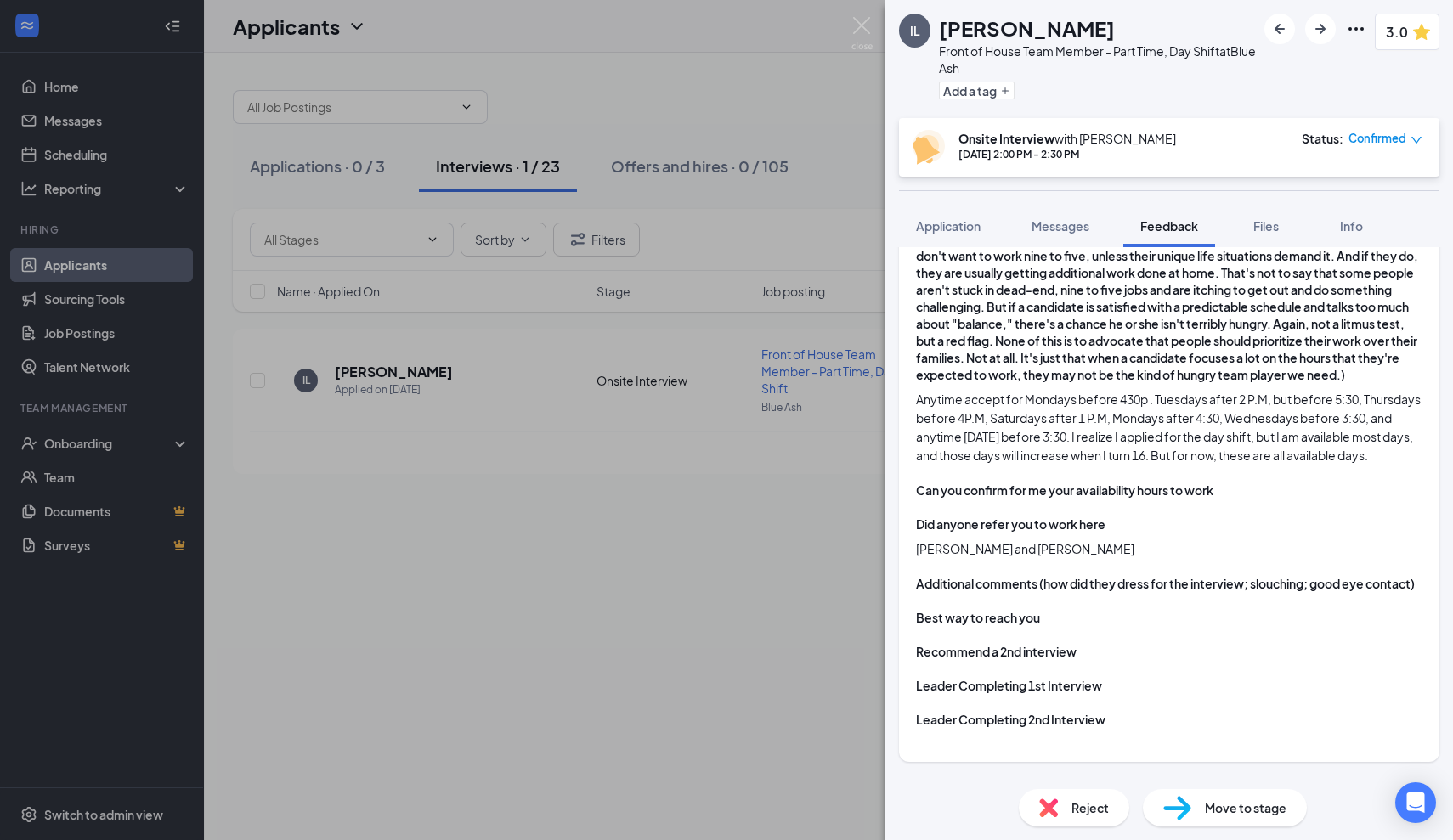
scroll to position [1456, 0]
click at [1062, 803] on div "Reject" at bounding box center [1075, 808] width 110 height 37
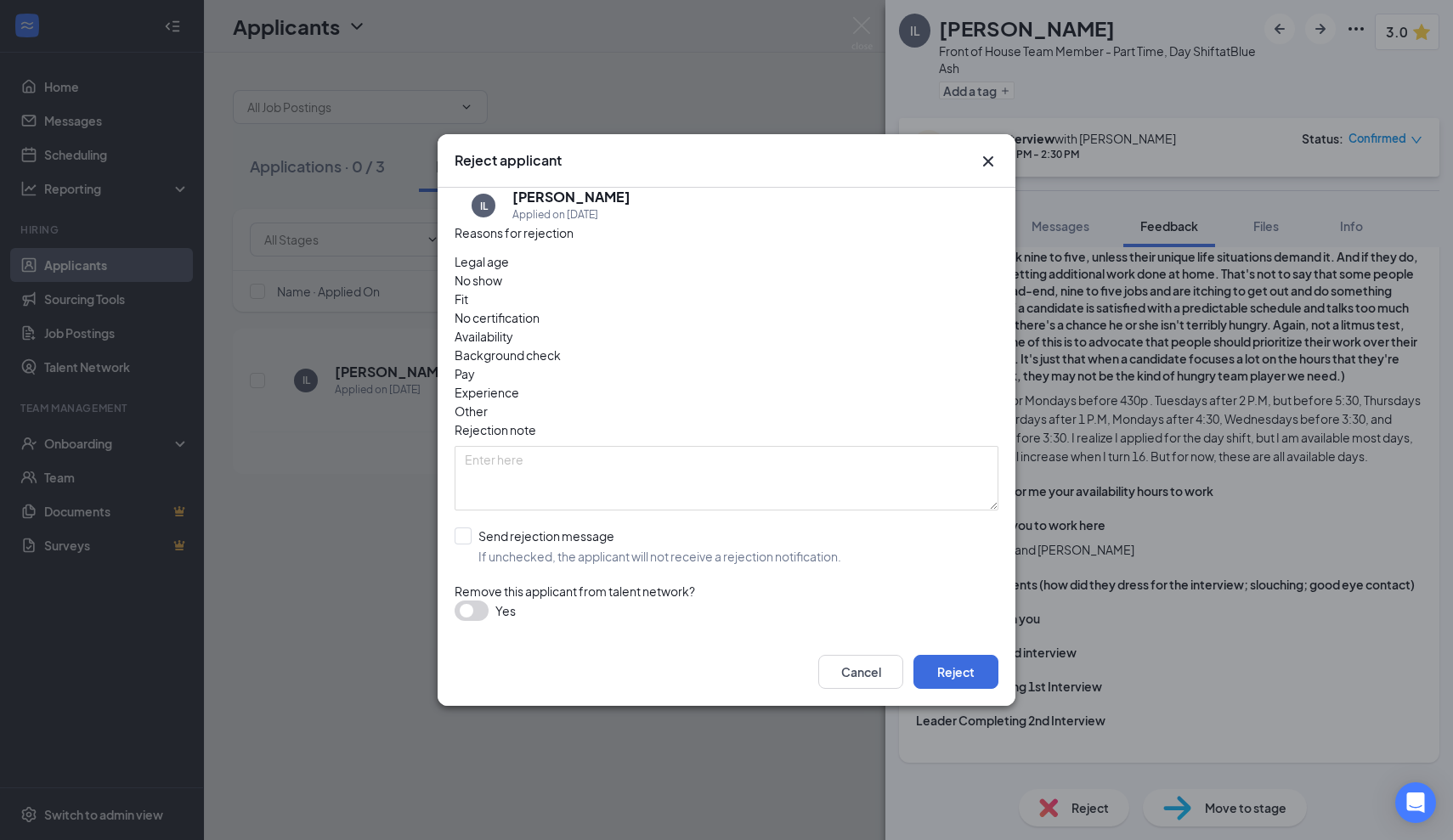
click at [986, 172] on icon "Cross" at bounding box center [988, 161] width 20 height 20
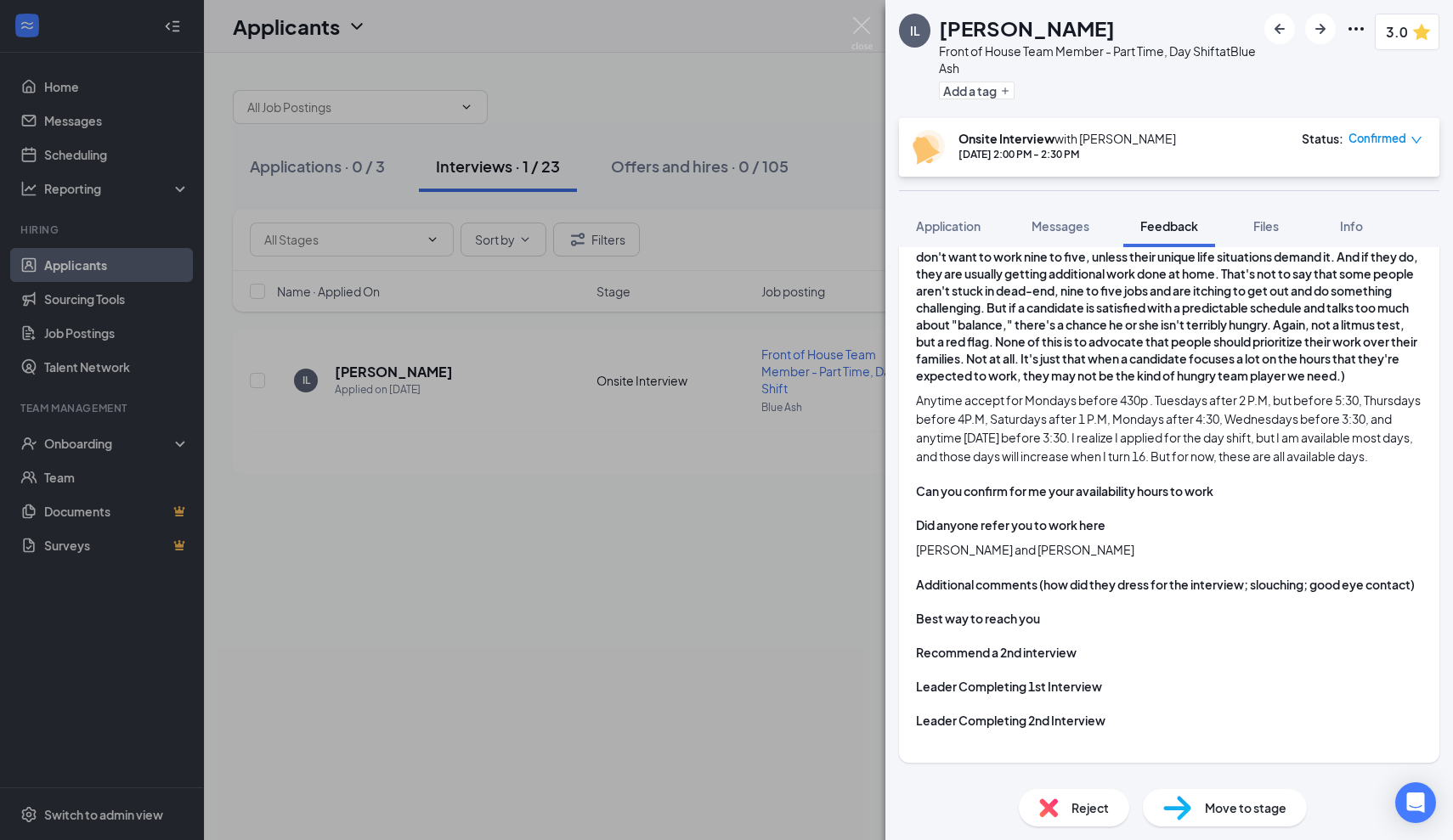
click at [1119, 808] on div "Reject" at bounding box center [1075, 808] width 110 height 37
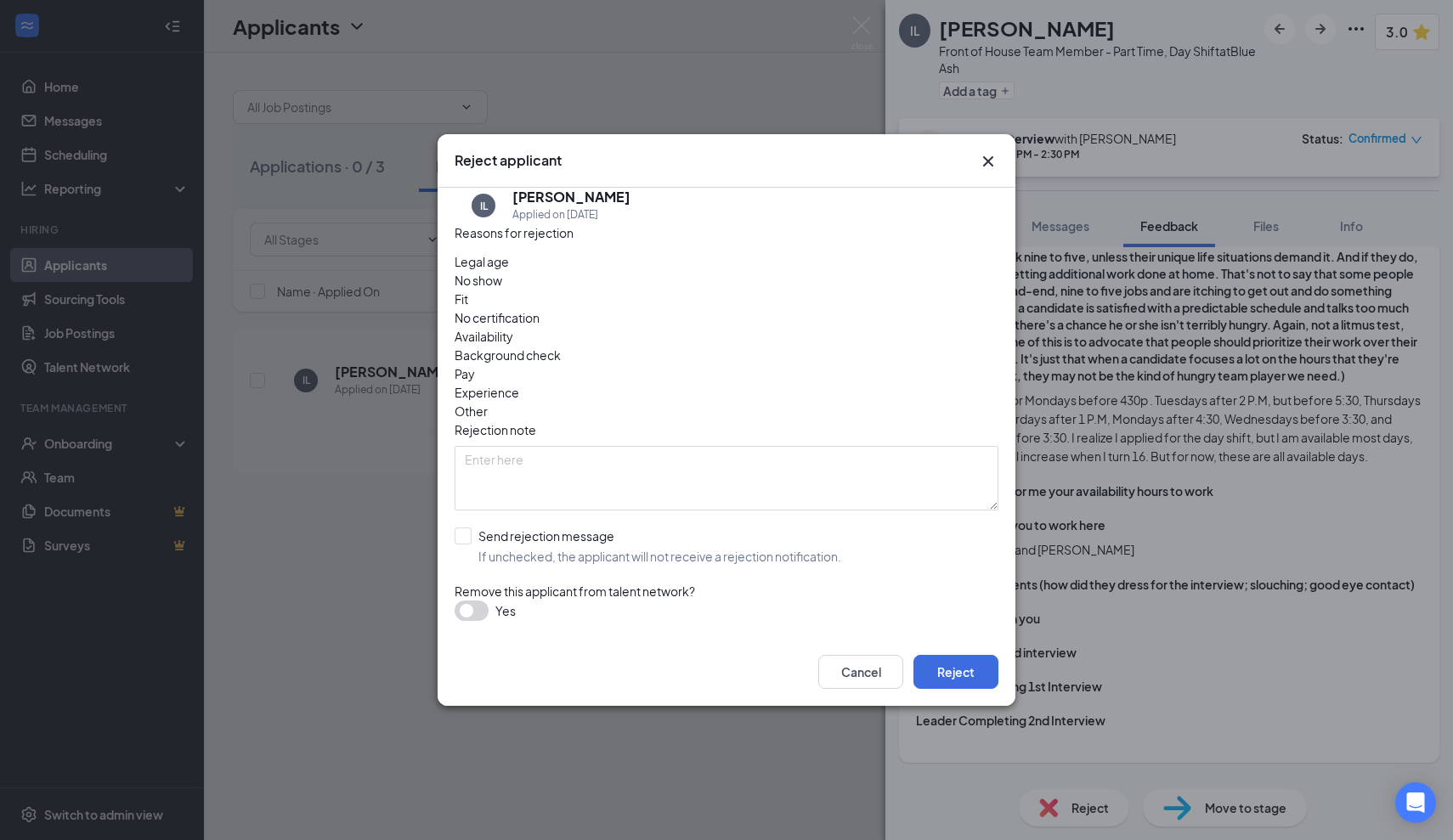
drag, startPoint x: 921, startPoint y: 188, endPoint x: 759, endPoint y: 187, distance: 162.0
click at [759, 170] on div "Reject applicant" at bounding box center [711, 160] width 514 height 19
click at [993, 172] on icon "Cross" at bounding box center [988, 161] width 20 height 20
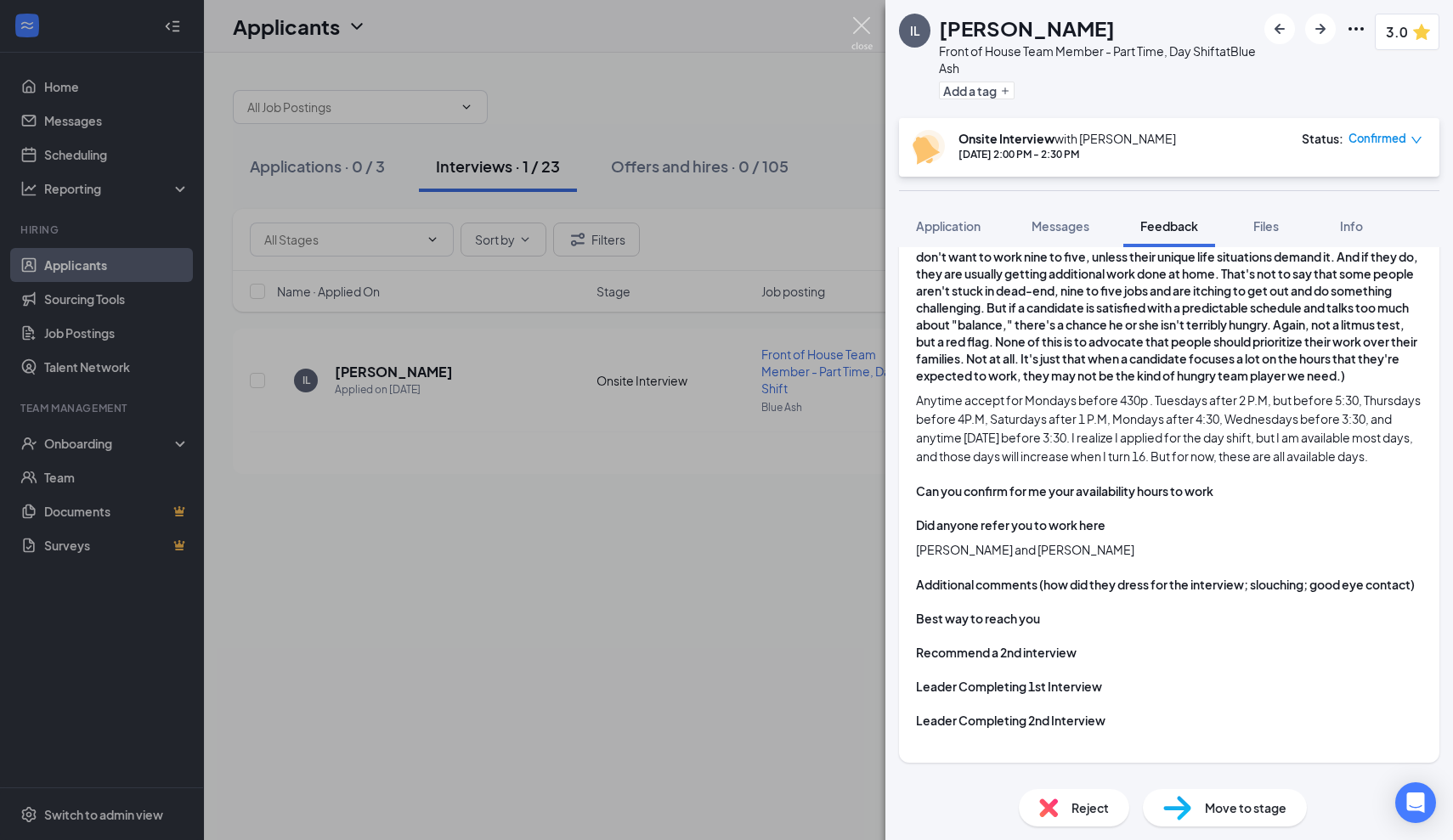
click at [860, 35] on img at bounding box center [863, 33] width 21 height 33
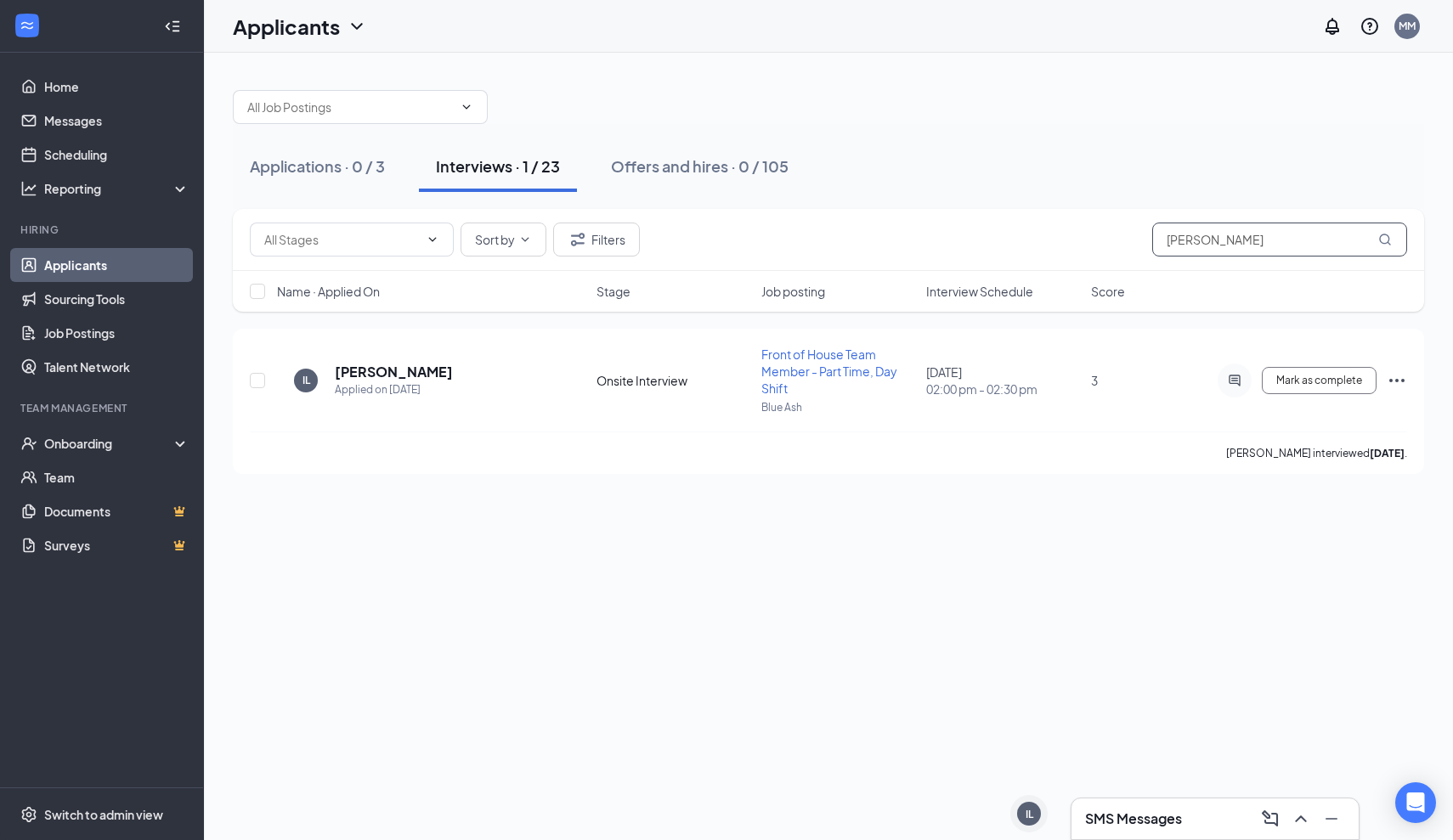
click at [1222, 253] on input "[PERSON_NAME]" at bounding box center [1279, 239] width 255 height 34
type input "I"
type input "[PERSON_NAME]"
click at [399, 384] on div "Applied on [DATE]" at bounding box center [427, 390] width 233 height 17
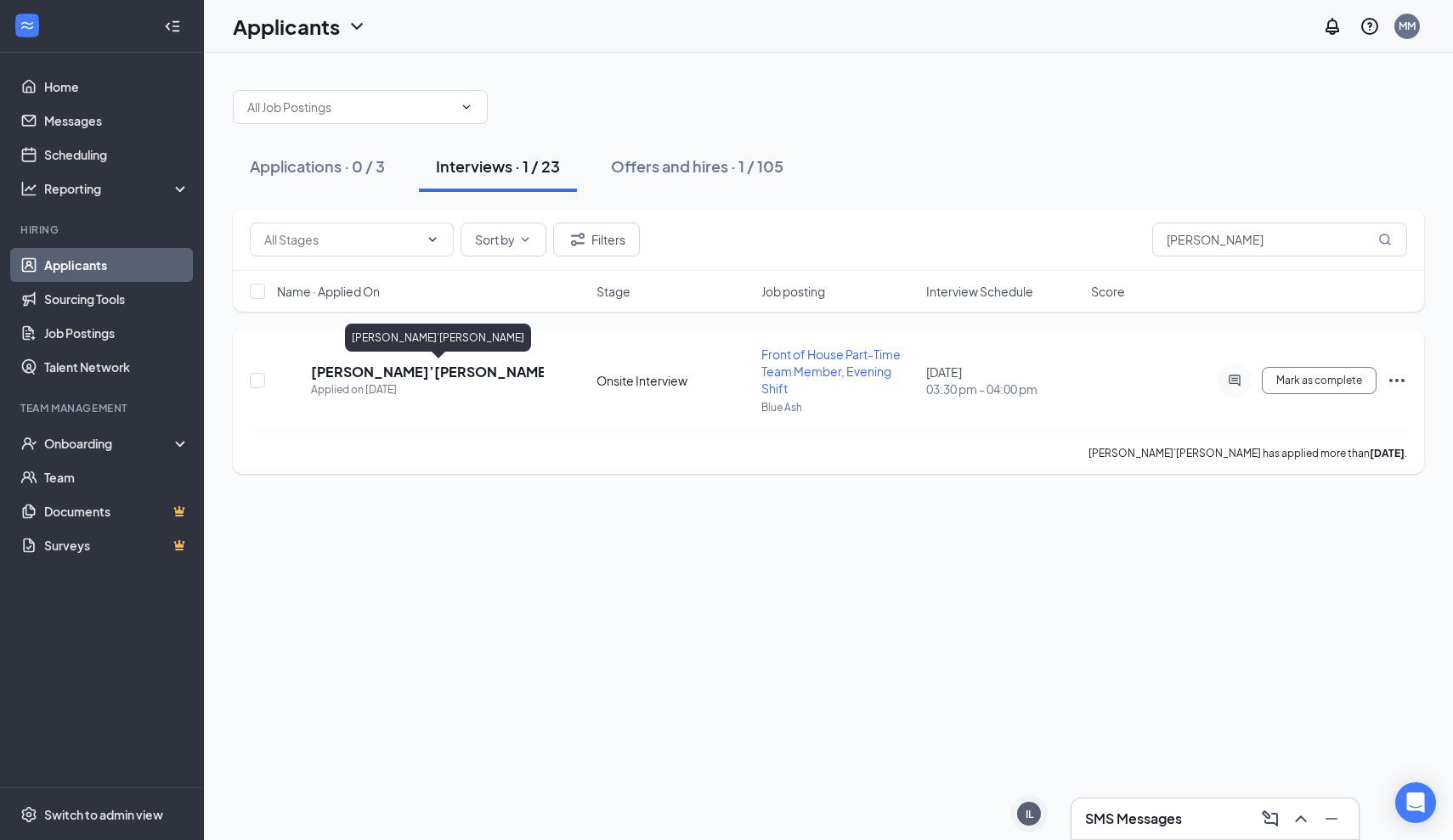
click at [395, 373] on h5 "[PERSON_NAME]’[PERSON_NAME]" at bounding box center [427, 372] width 233 height 19
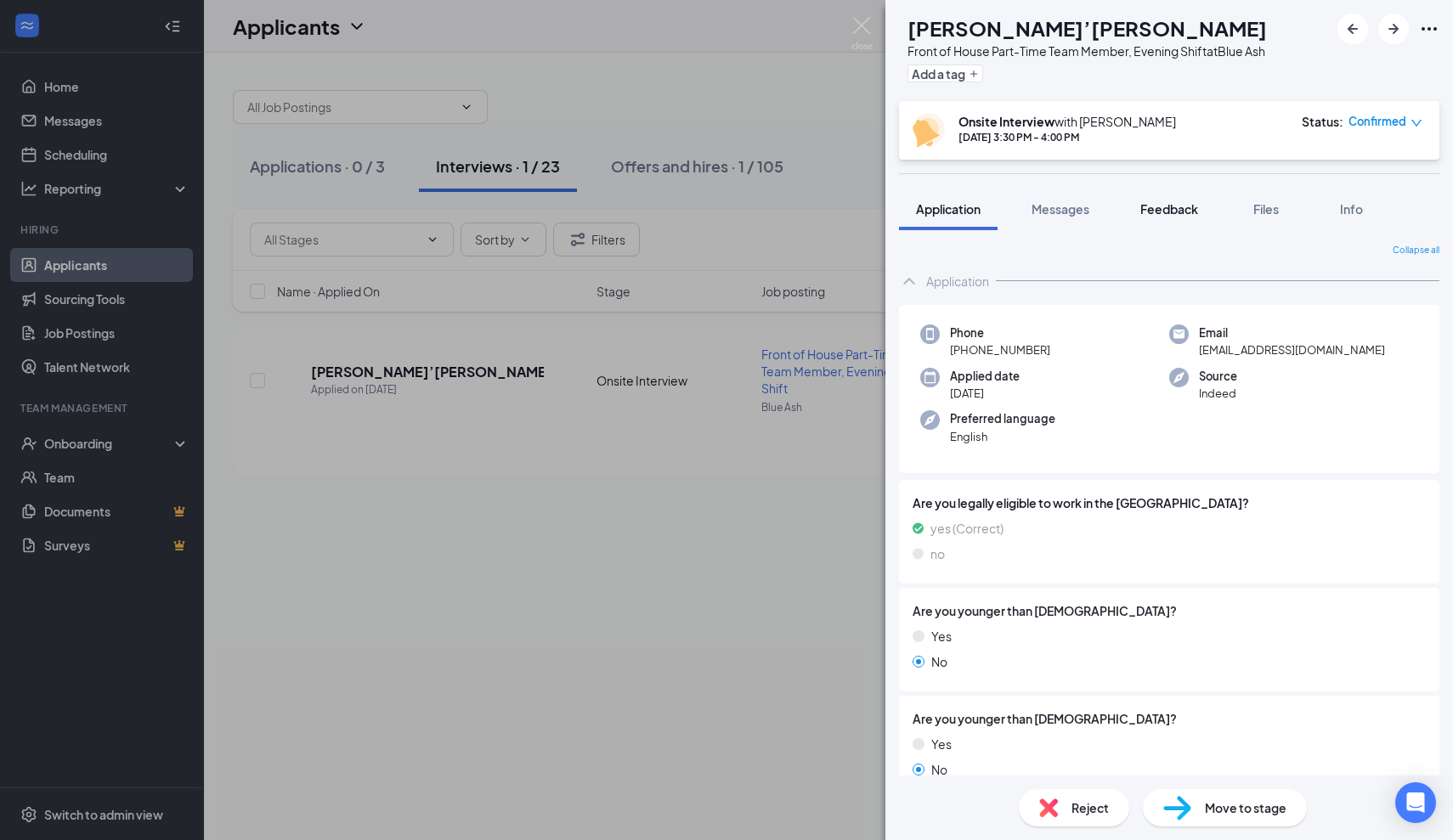
click at [1191, 203] on span "Feedback" at bounding box center [1169, 208] width 58 height 15
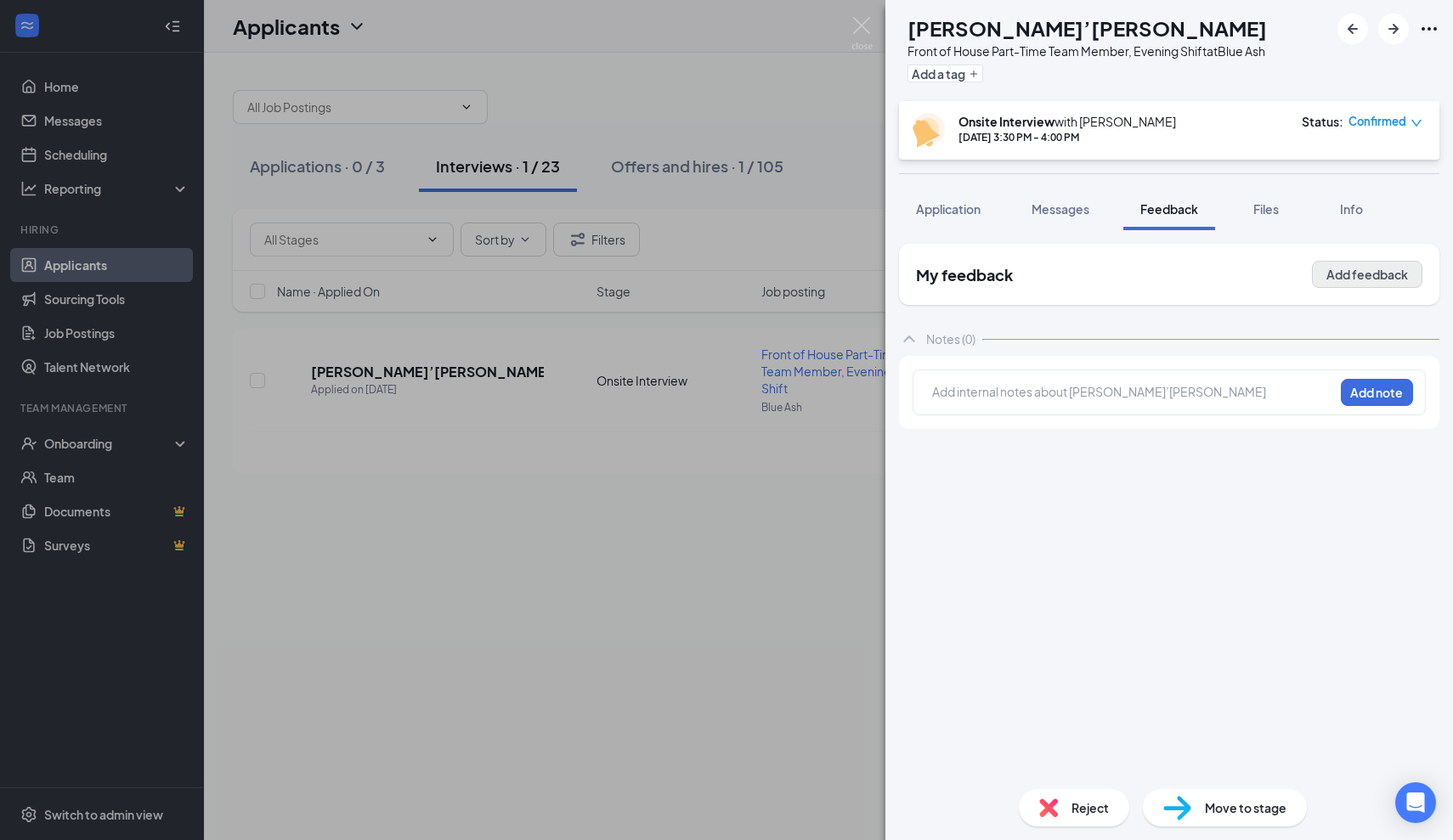
click at [1375, 279] on button "Add feedback" at bounding box center [1368, 274] width 110 height 28
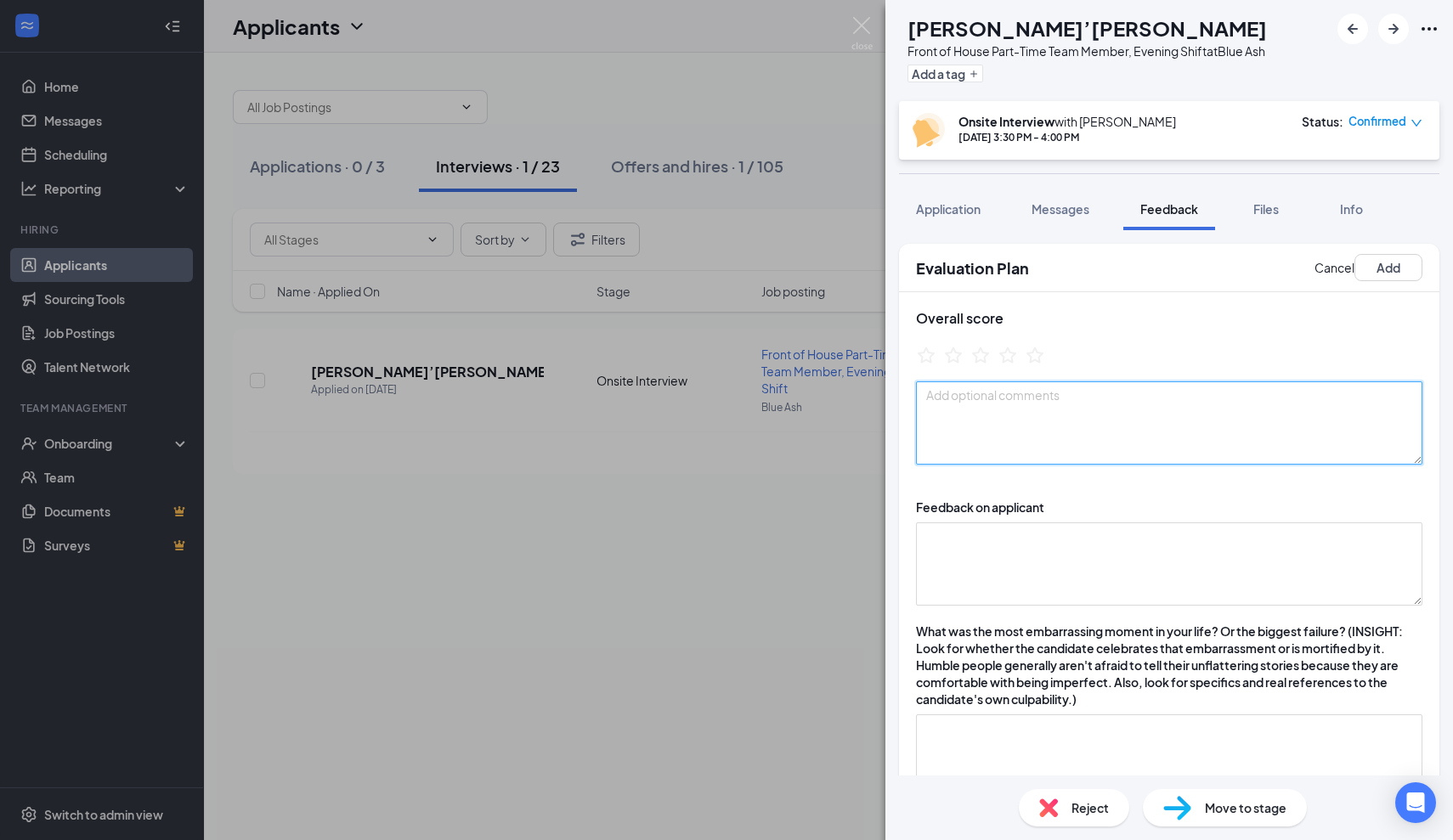
click at [1042, 442] on textarea at bounding box center [1169, 424] width 507 height 84
type textarea "1"
click at [1023, 411] on textarea "she is 18 in nursing school, lashes and hair, people pleases, mon-frida 9a-3p, …" at bounding box center [1169, 424] width 507 height 84
click at [1023, 412] on textarea "she is 18 in nursing school, lashes and hair, people pleases, mon-frida 9a-3p, …" at bounding box center [1169, 424] width 507 height 84
click at [1017, 416] on textarea "she is 18 in nursing school, lashes and hair, people pleases, mon-frida 9a-3p, …" at bounding box center [1169, 424] width 507 height 84
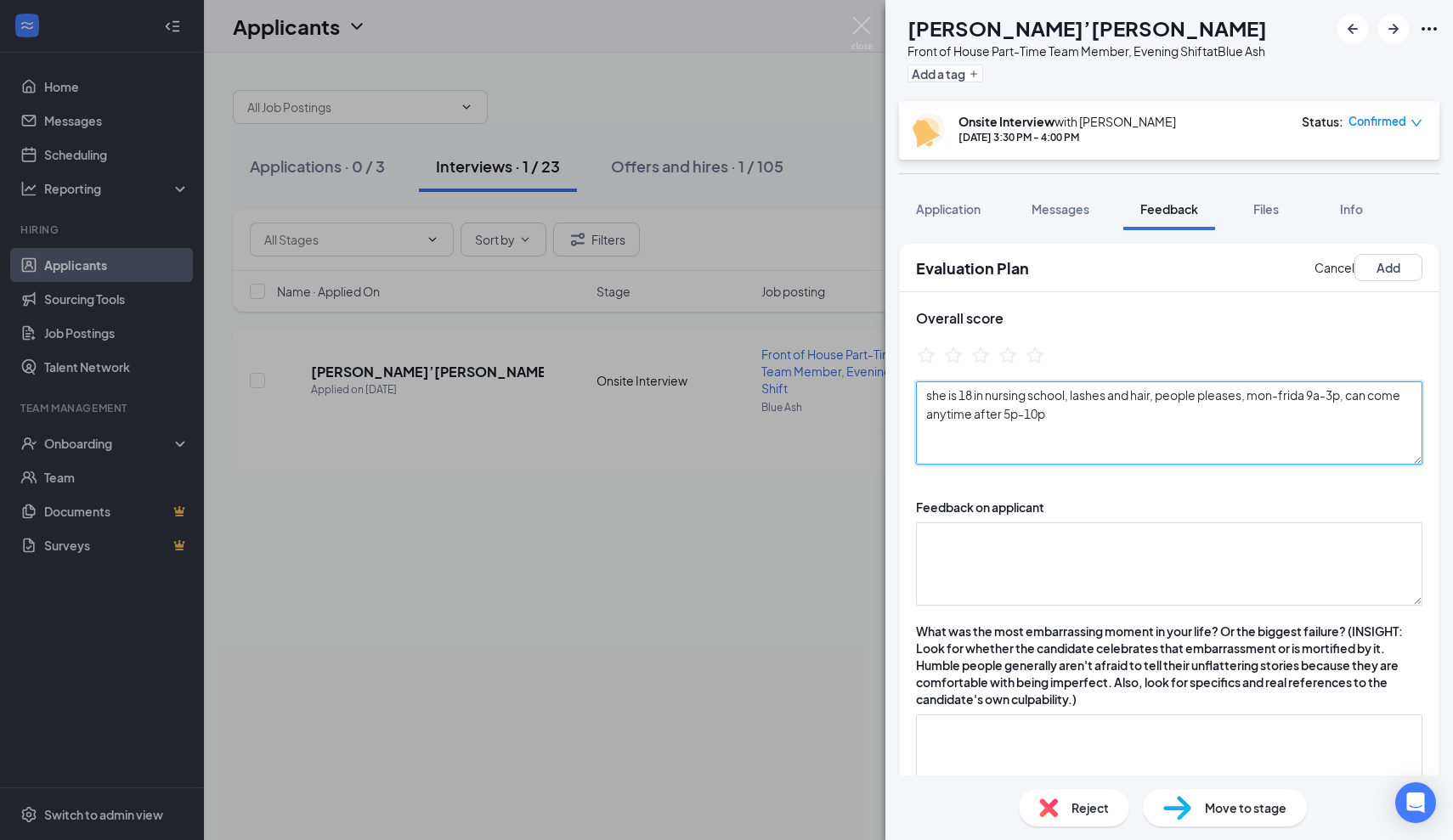
click at [1077, 418] on textarea "she is 18 in nursing school, lashes and hair, people pleases, mon-frida 9a-3p, …" at bounding box center [1169, 424] width 507 height 84
click at [1343, 415] on textarea "she is 18 in nursing school, lashes and hair, people pleases, mon-frida 9a-3p, …" at bounding box center [1169, 424] width 507 height 84
type textarea "she is 18 in nursing school, lashes and hair, people pleases, mon-frida 9a-3p, …"
click at [1116, 516] on div "Feedback on applicant" at bounding box center [1169, 552] width 507 height 107
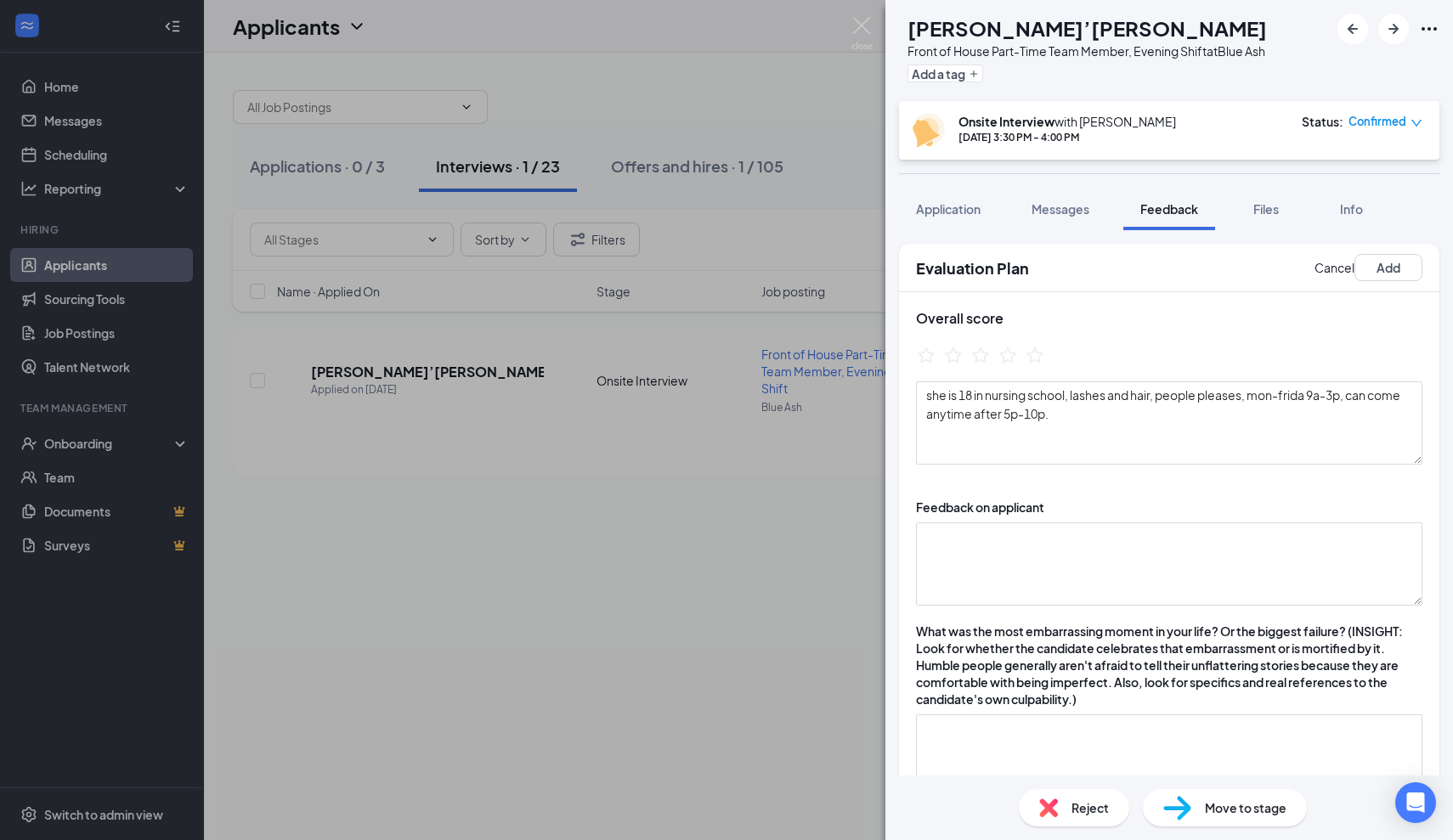
click at [1116, 520] on div "Feedback on applicant" at bounding box center [1169, 552] width 507 height 107
click at [1064, 553] on textarea at bounding box center [1169, 564] width 507 height 84
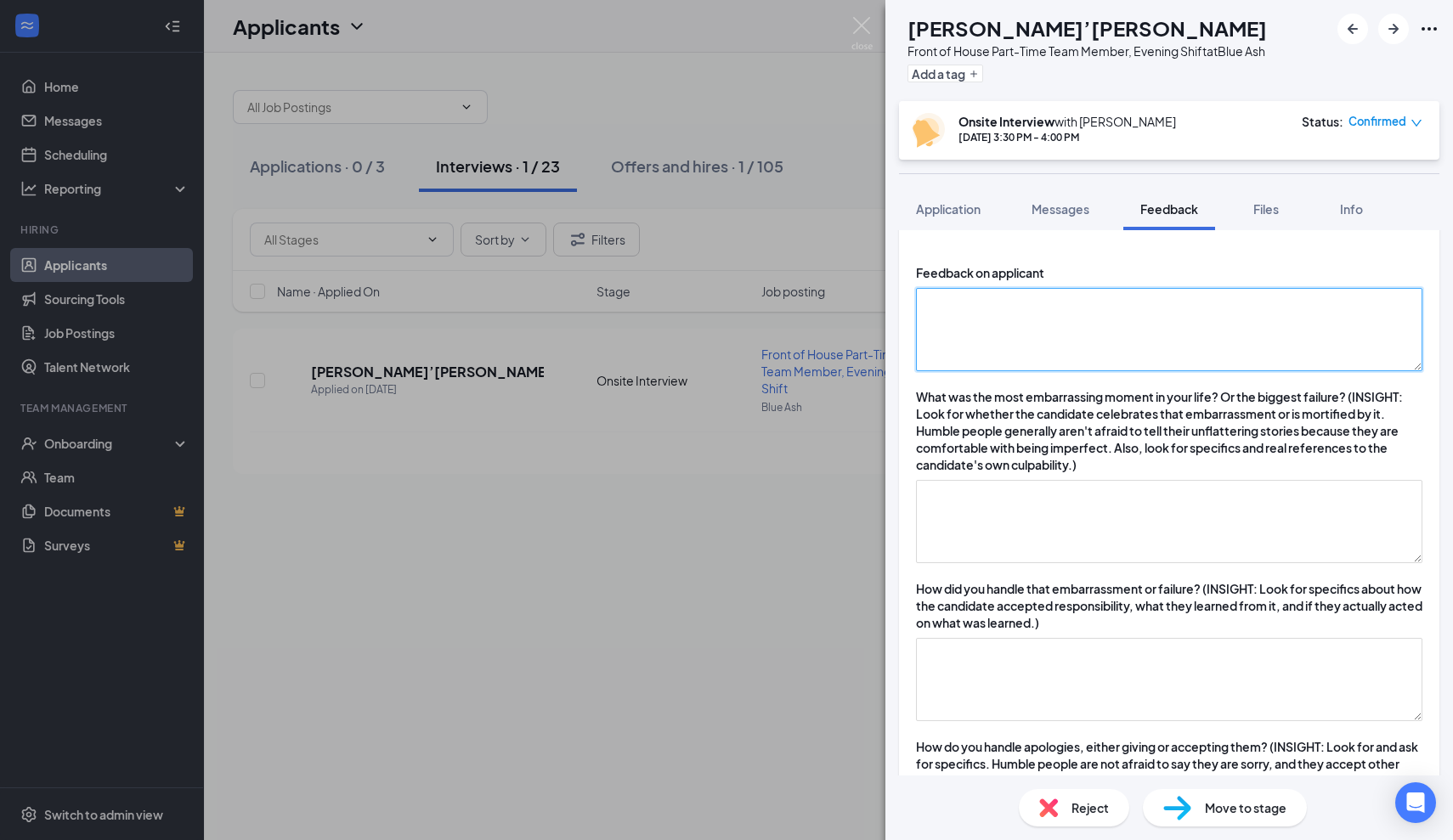
scroll to position [246, 0]
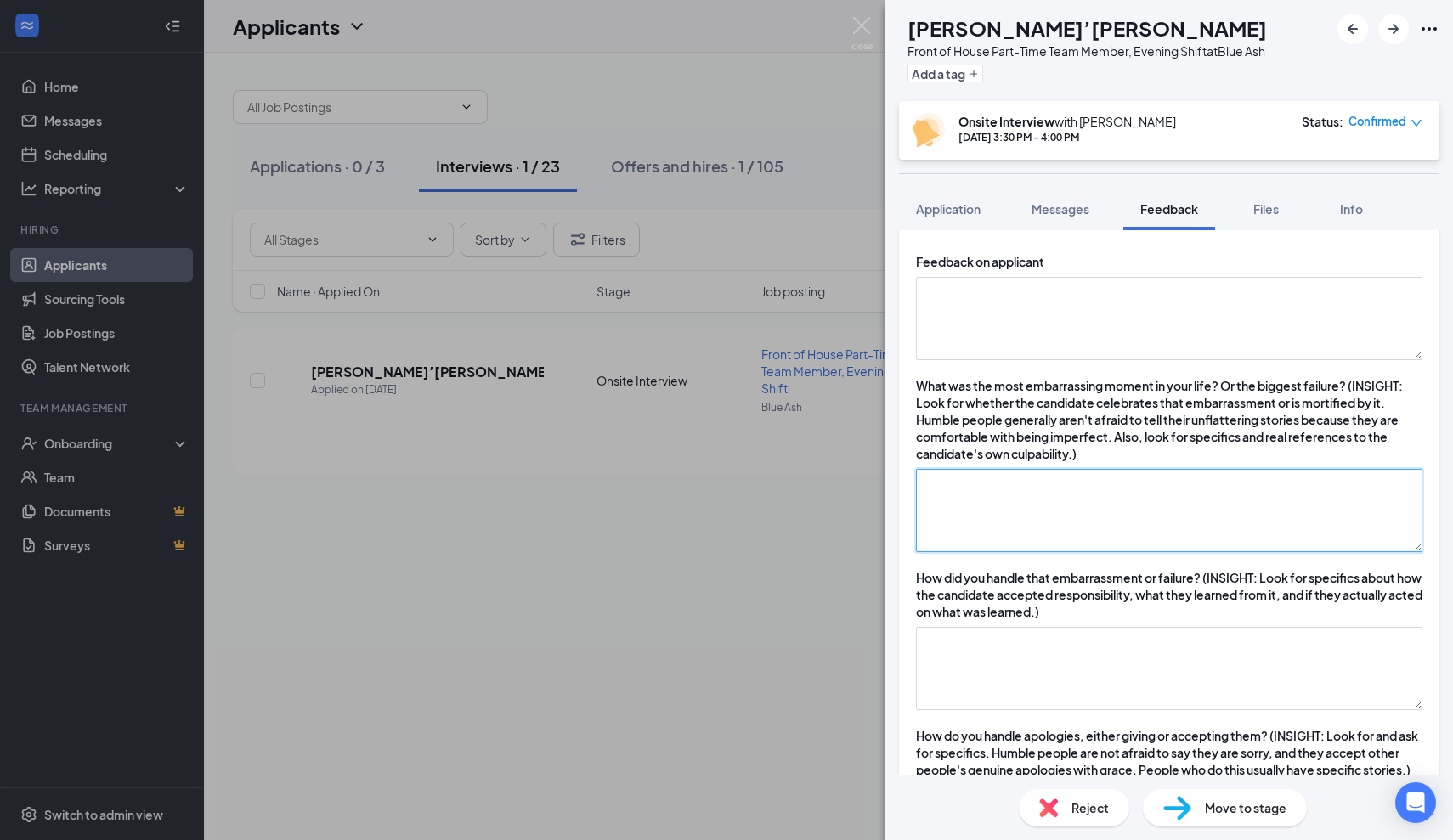
click at [1007, 497] on textarea at bounding box center [1169, 511] width 507 height 84
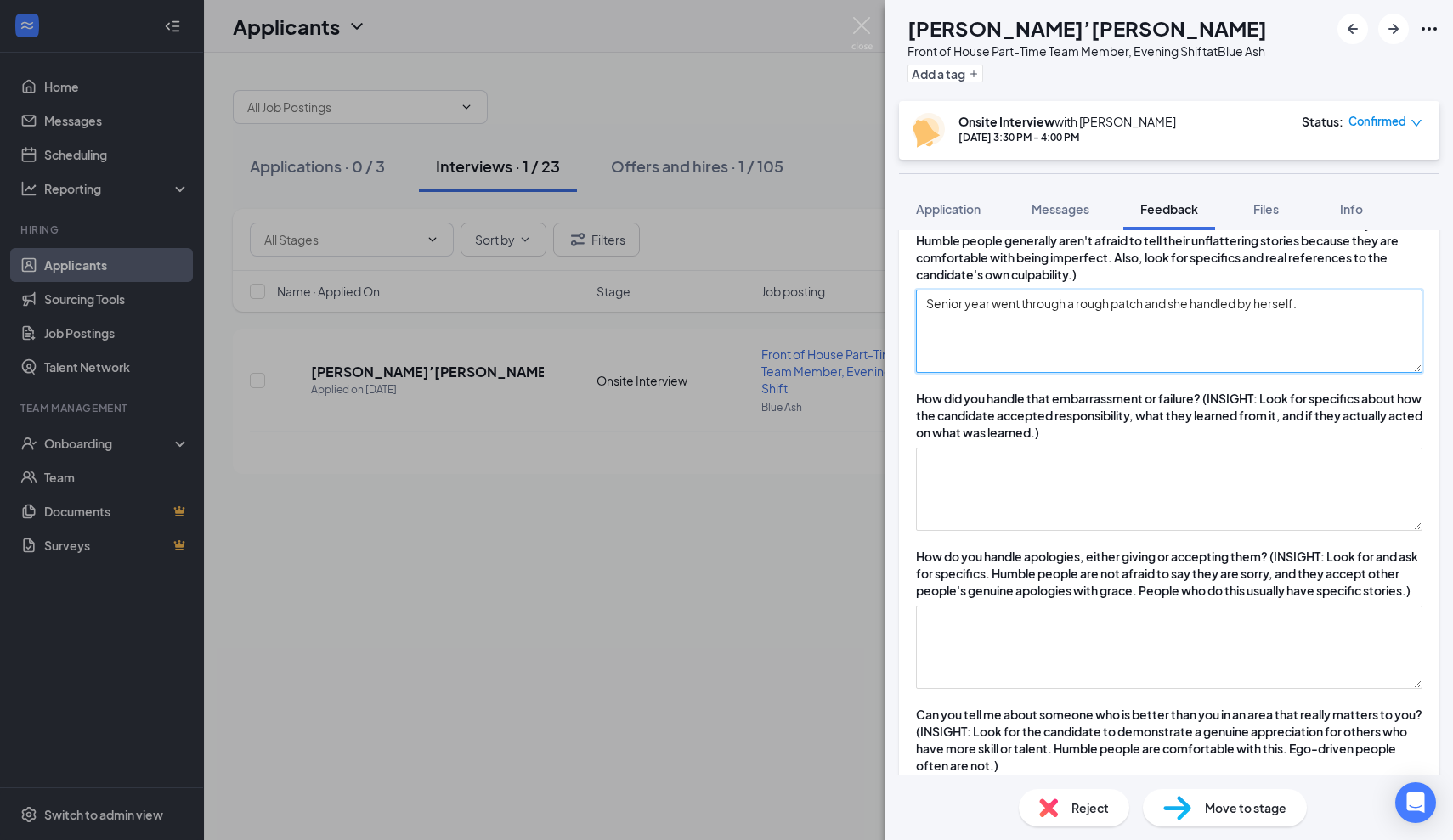
scroll to position [427, 0]
type textarea "Senior year went through a rough patch and she handled by herself."
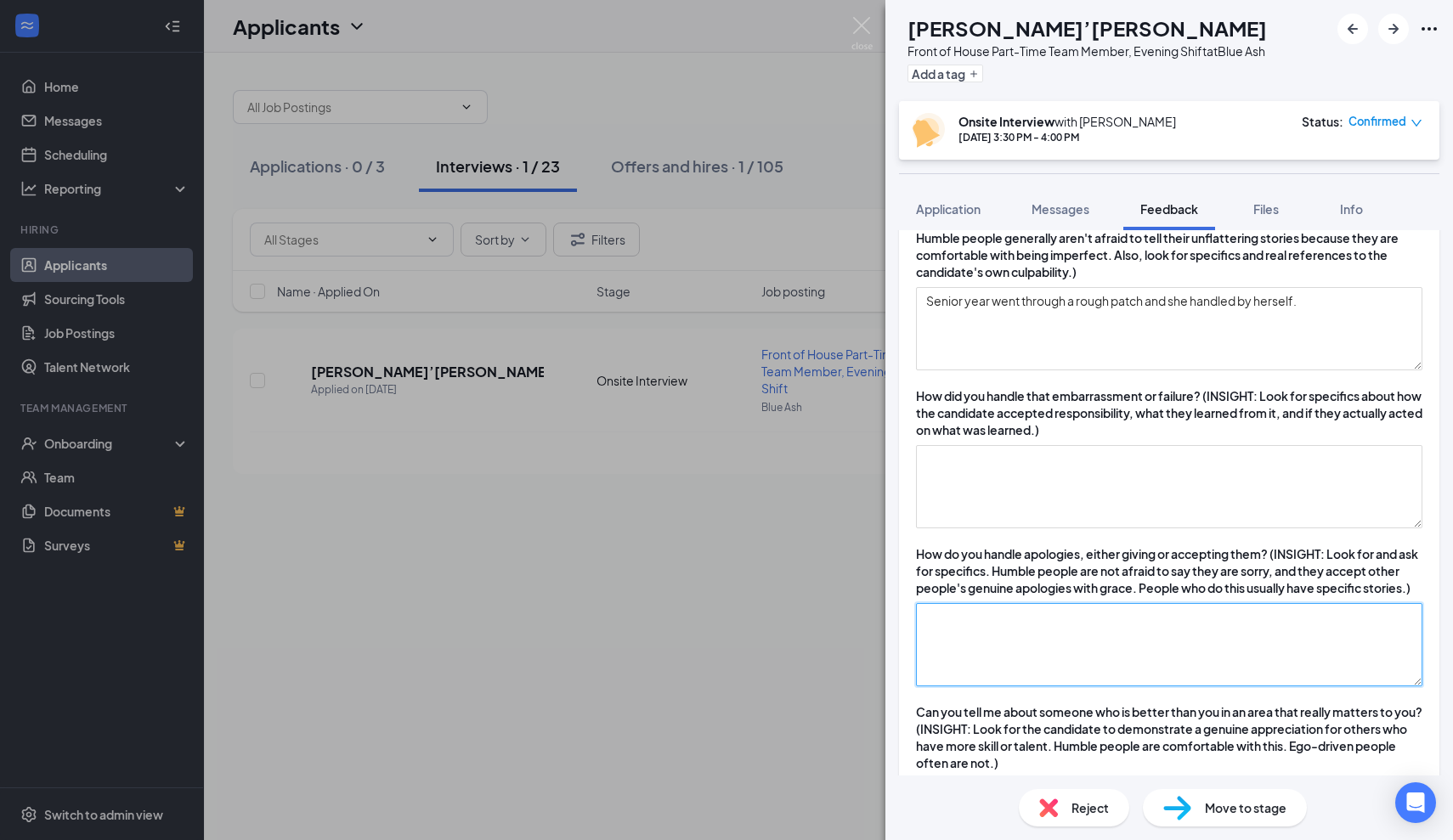
click at [1130, 641] on textarea at bounding box center [1169, 645] width 507 height 84
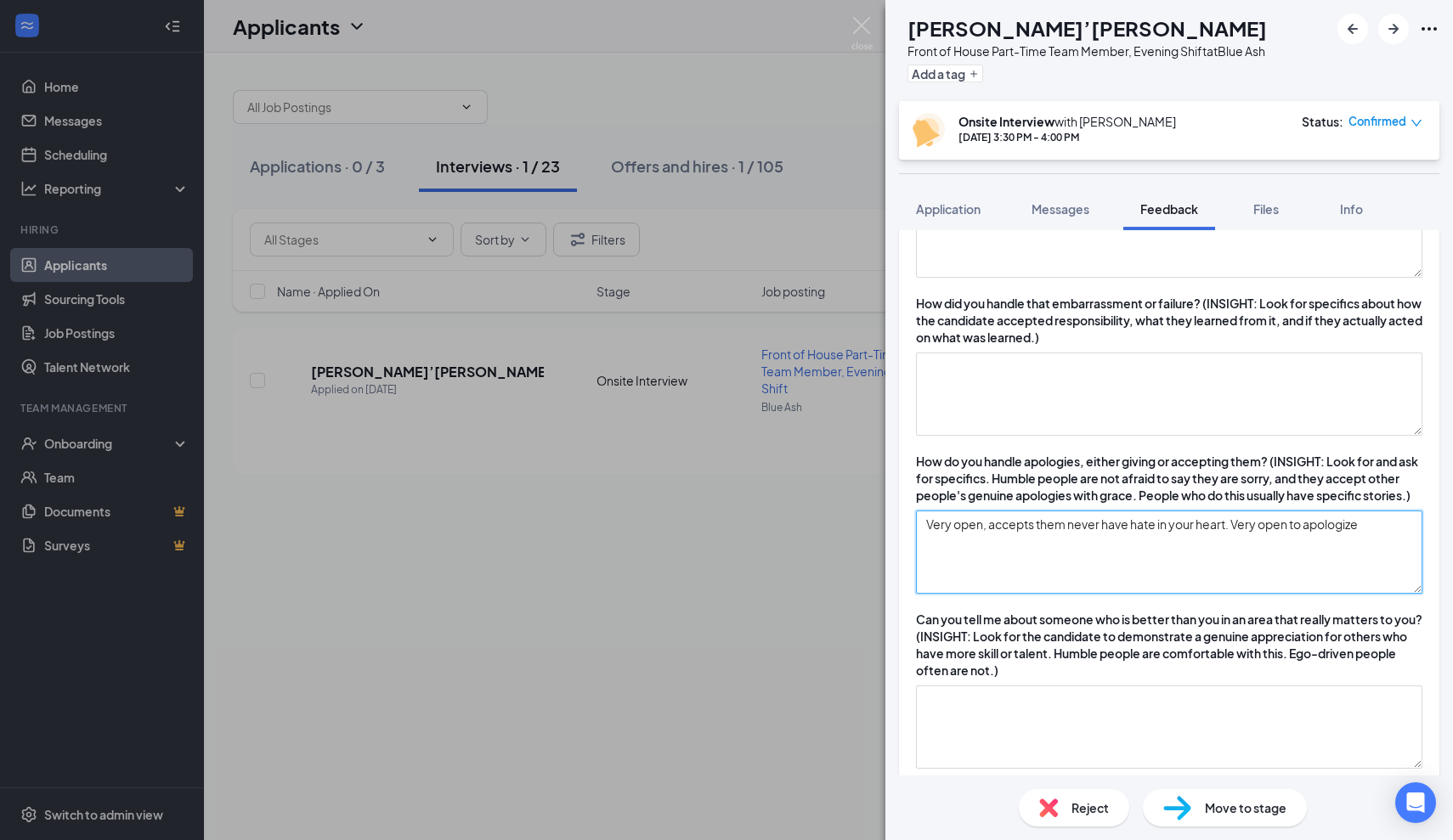
scroll to position [531, 0]
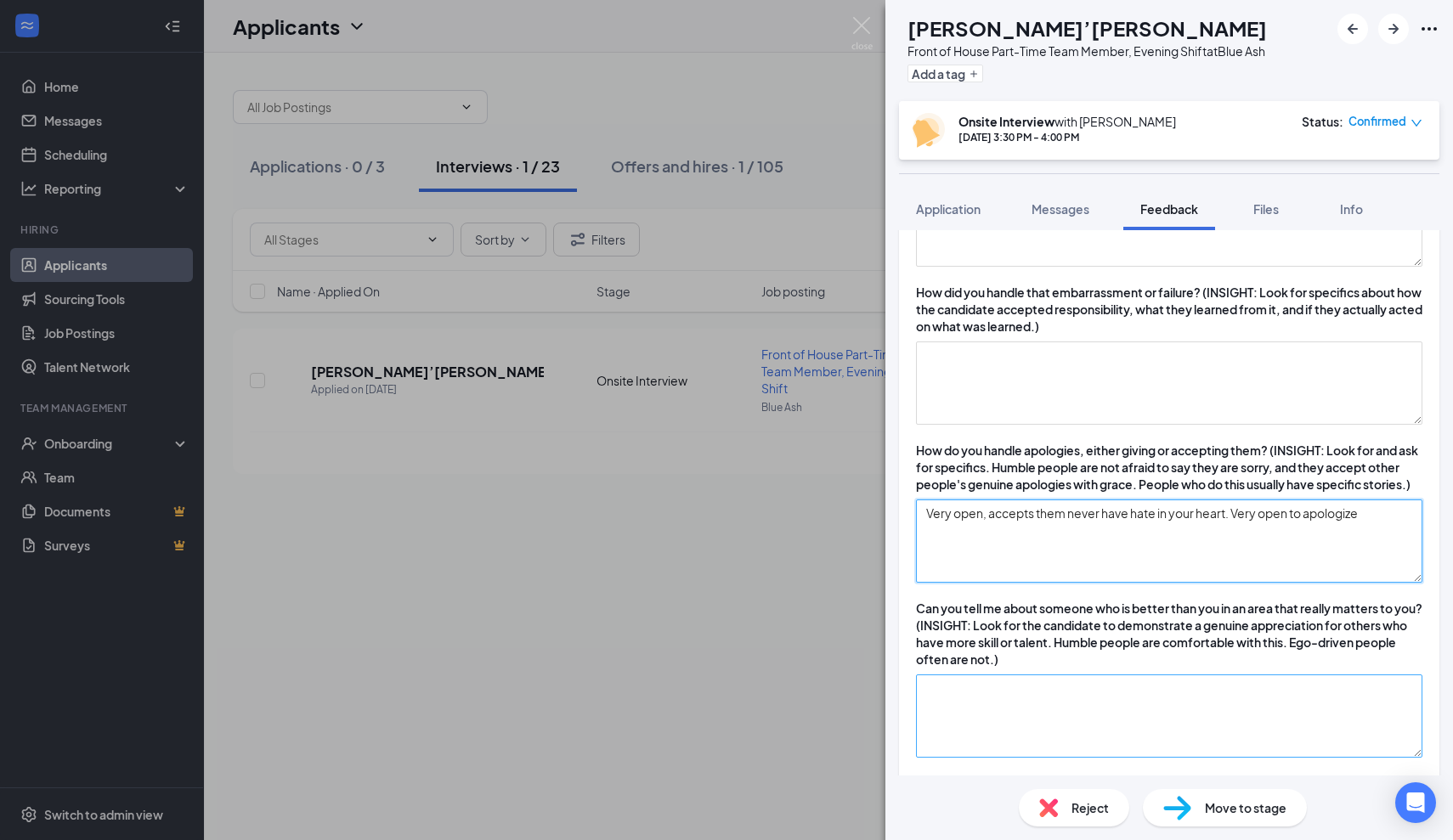
type textarea "Very open, accepts them never have hate in your heart. Very open to apologize"
click at [1105, 721] on textarea at bounding box center [1169, 716] width 507 height 84
type textarea "h"
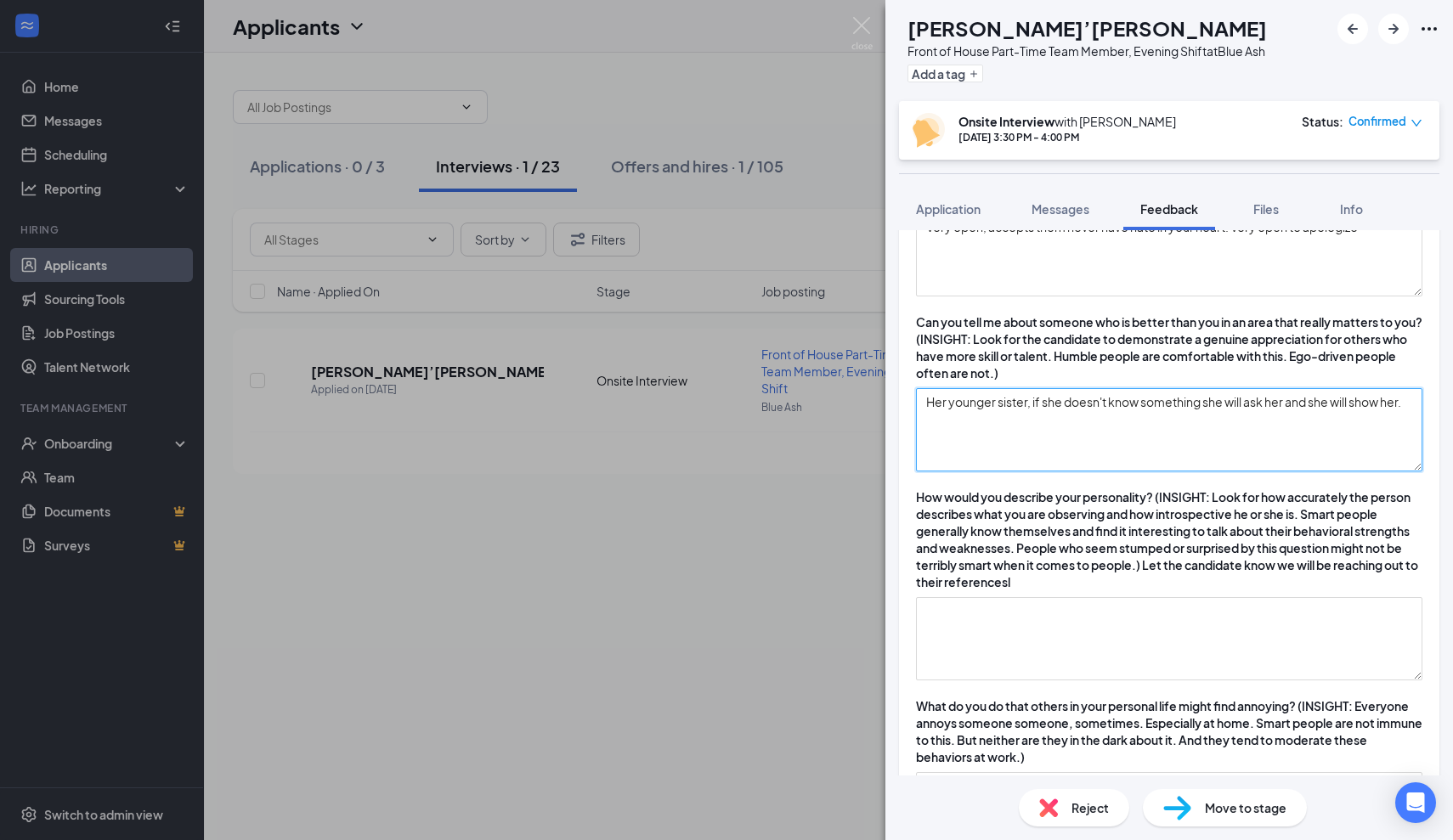
scroll to position [820, 0]
type textarea "Her younger sister, if she doesn't know something she will ask her and she will…"
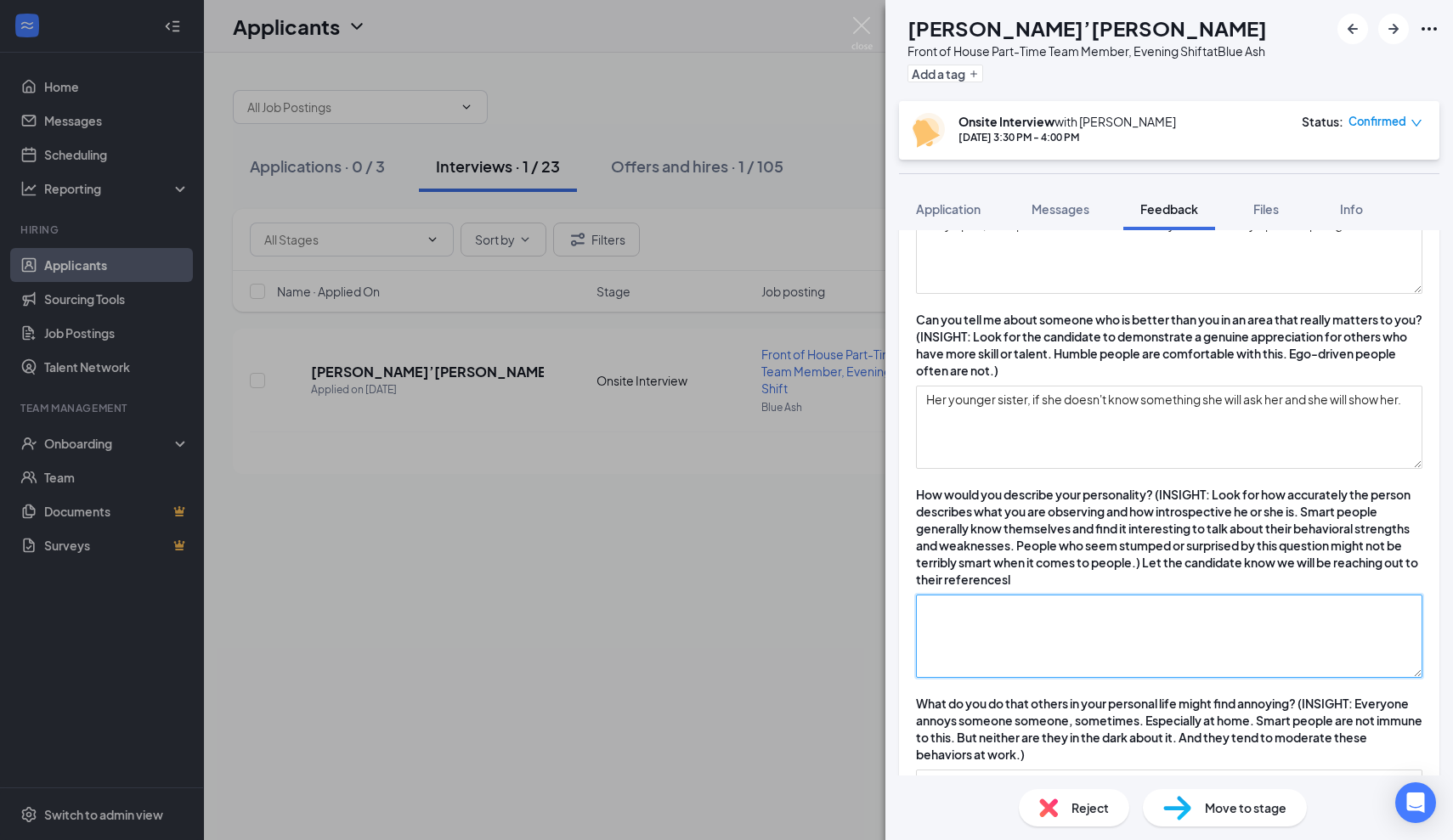
click at [1052, 674] on textarea at bounding box center [1169, 636] width 507 height 84
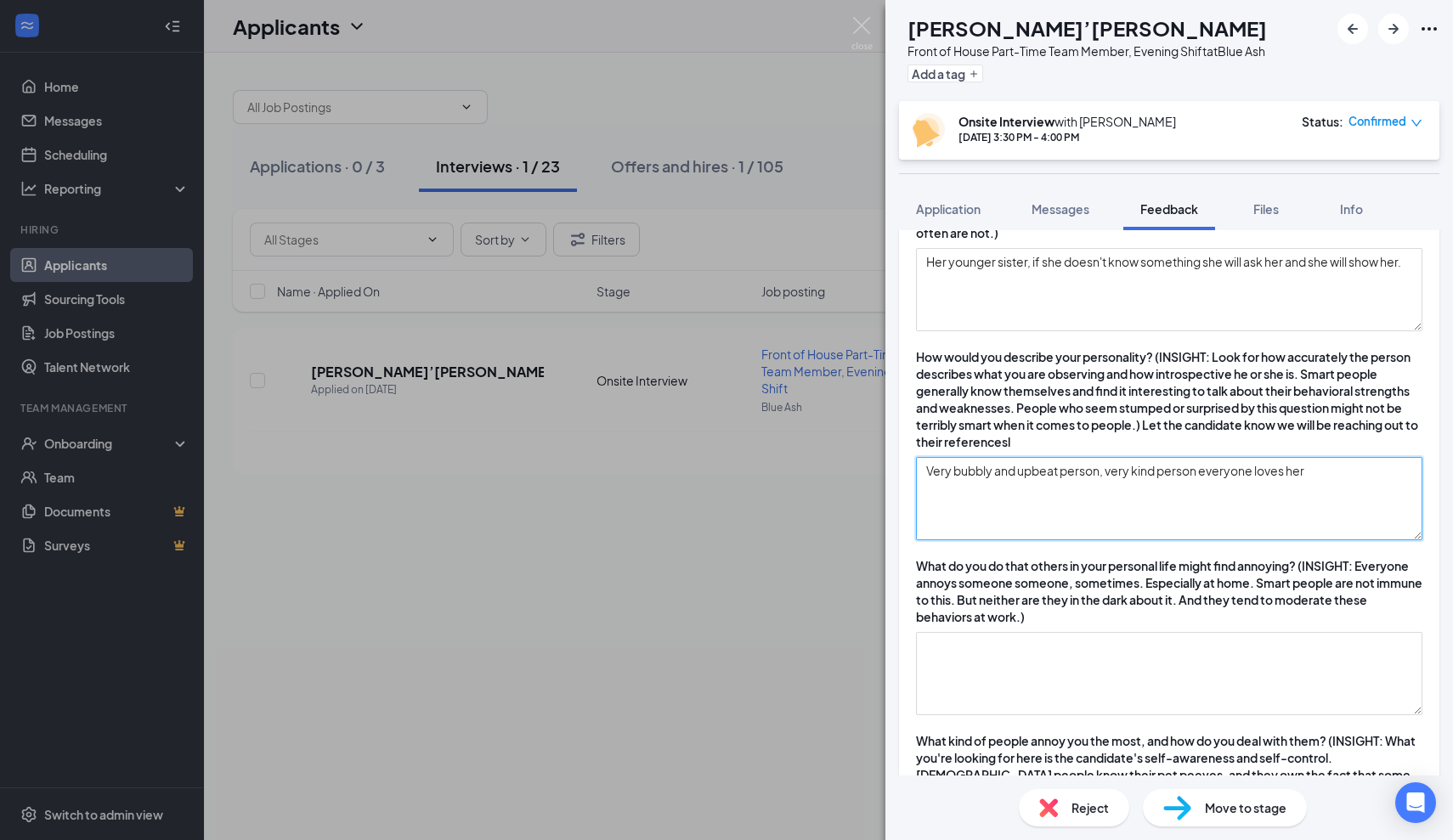
scroll to position [955, 0]
type textarea "Very bubbly and upbeat person, very kind person everyone loves her"
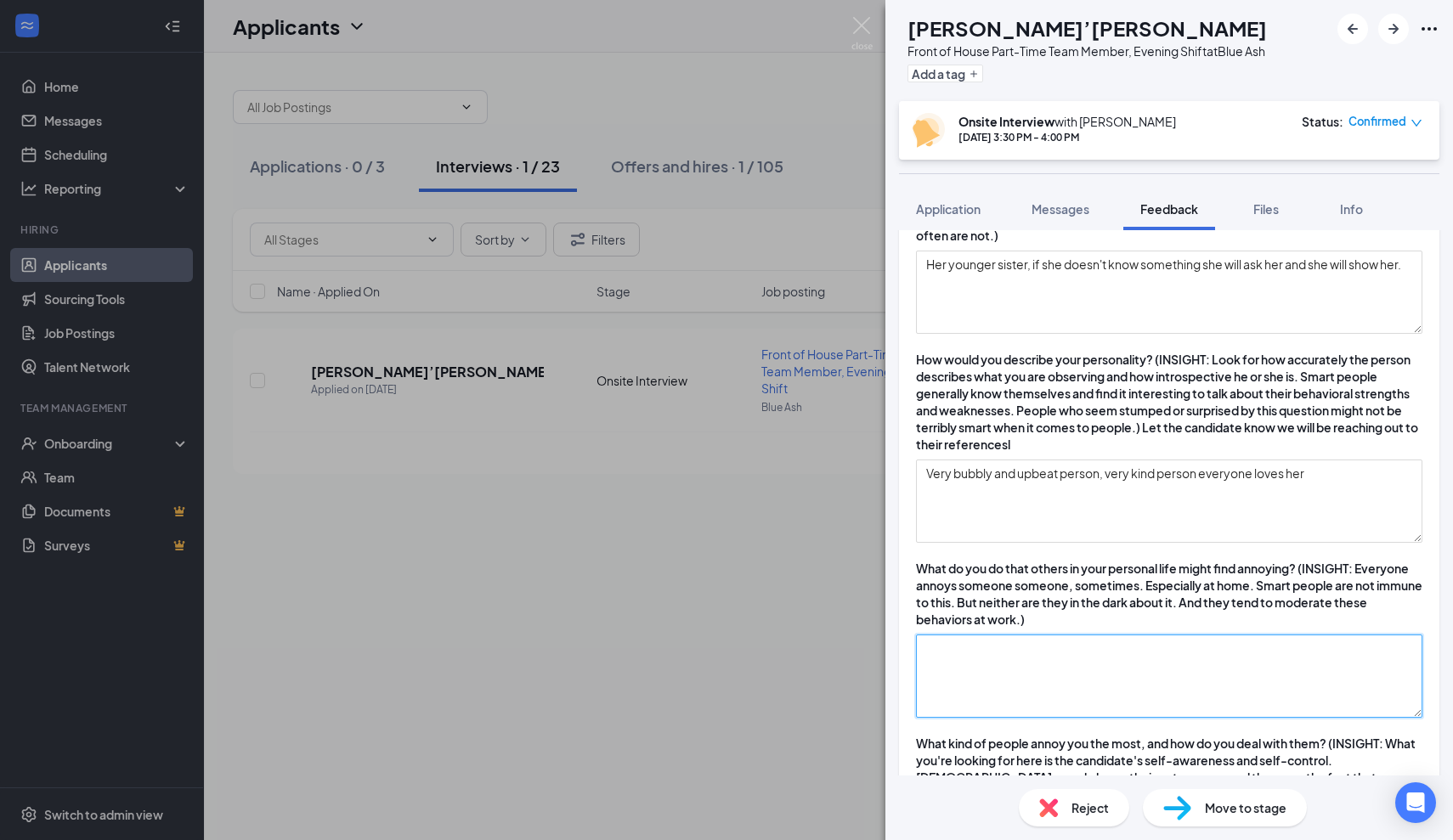
click at [984, 695] on textarea at bounding box center [1169, 676] width 507 height 84
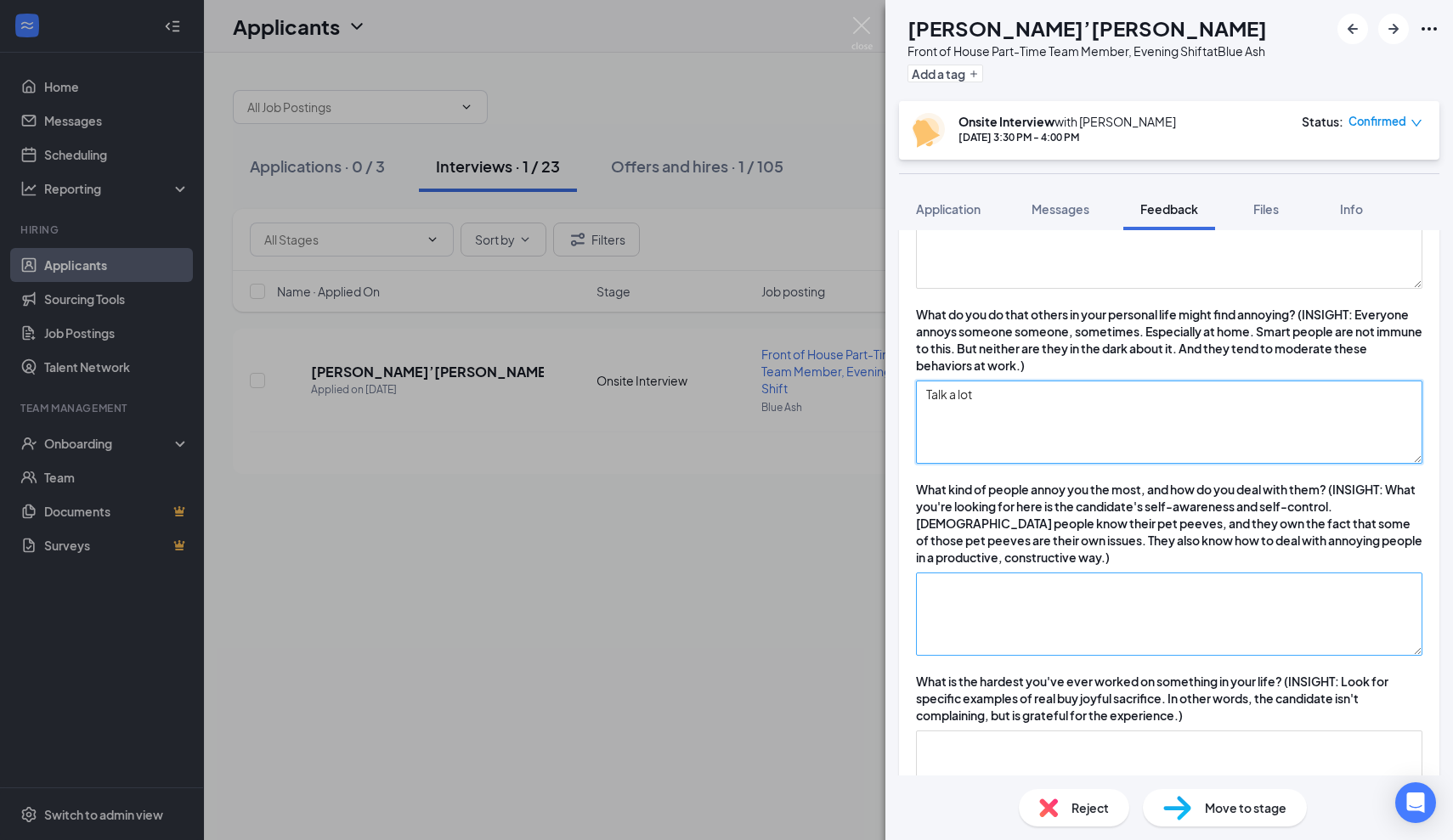
scroll to position [1224, 0]
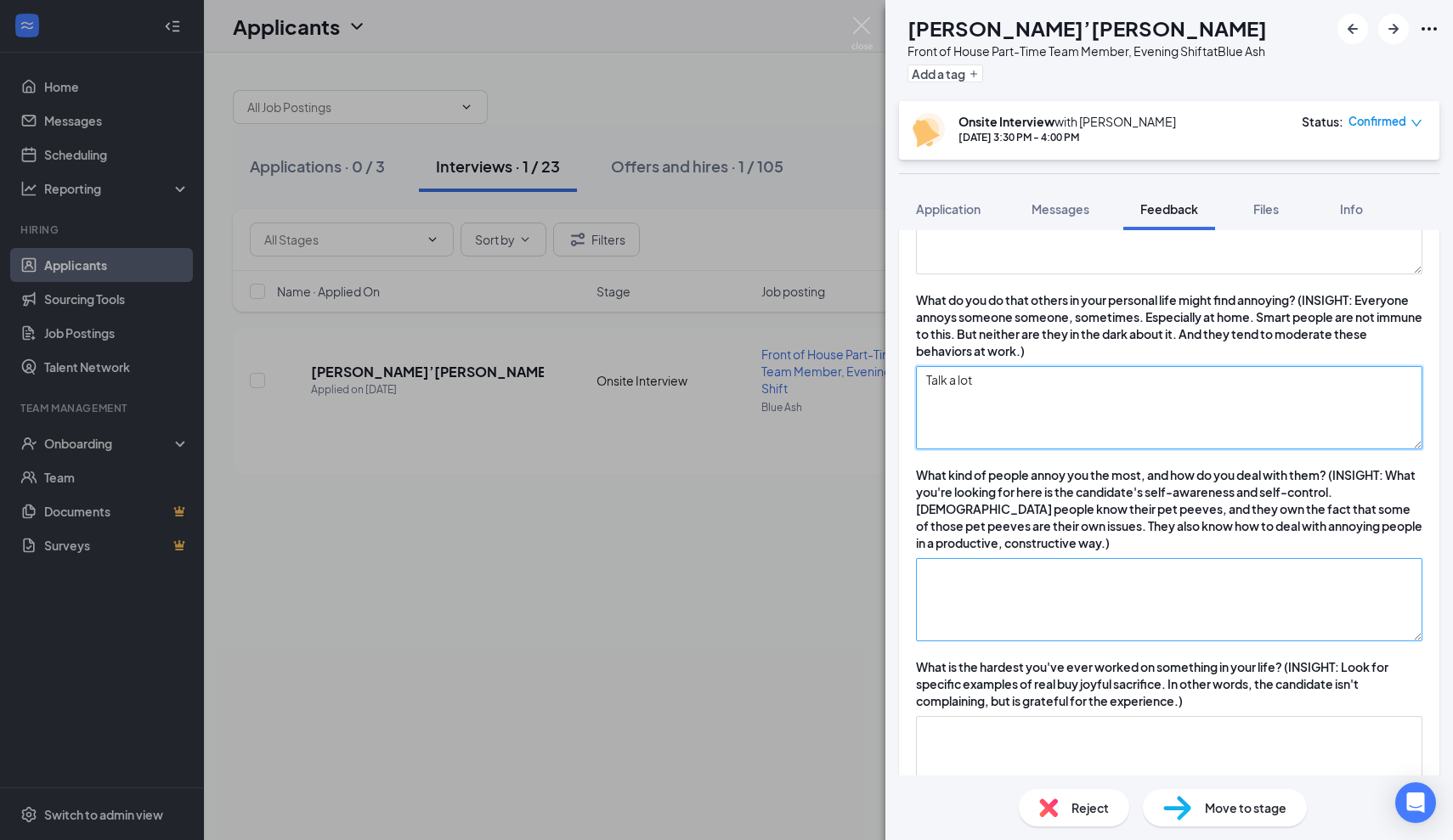
type textarea "Talk a lot"
click at [1027, 634] on textarea at bounding box center [1169, 600] width 507 height 84
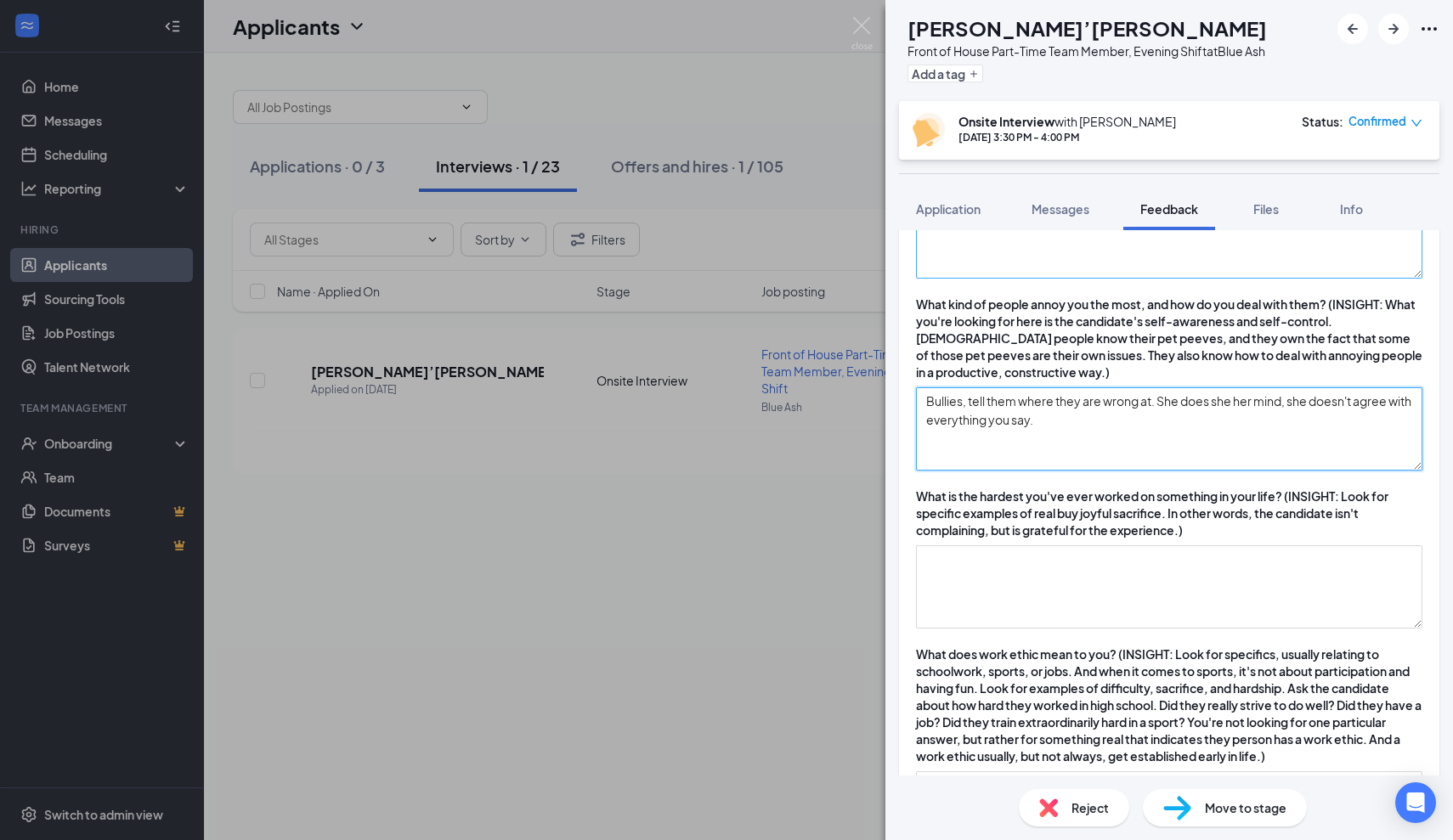
scroll to position [1429, 0]
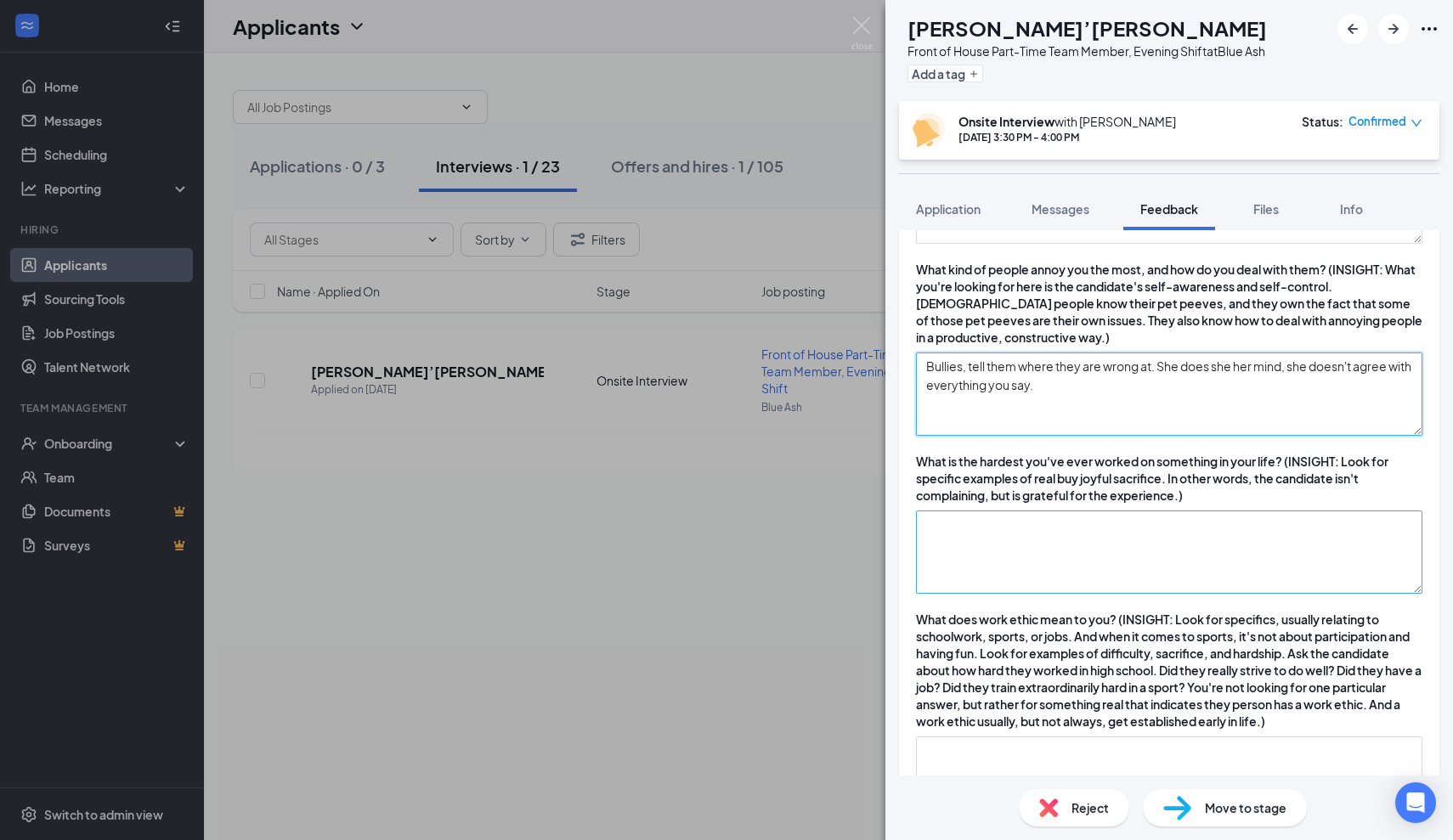
type textarea "Bullies, tell them where they are wrong at. She does she her mind, she doesn't …"
click at [1012, 590] on textarea at bounding box center [1169, 553] width 507 height 84
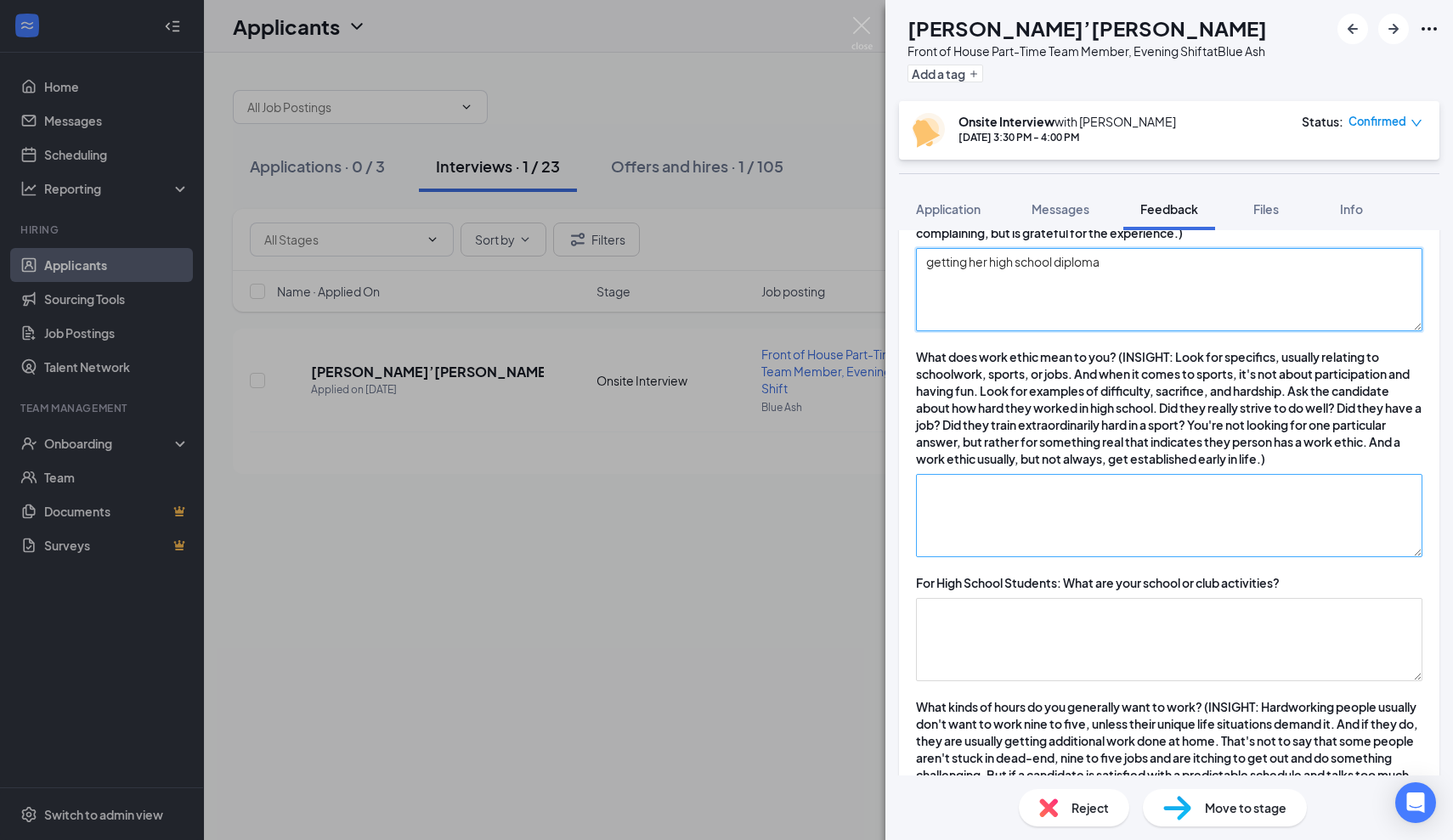
scroll to position [1696, 0]
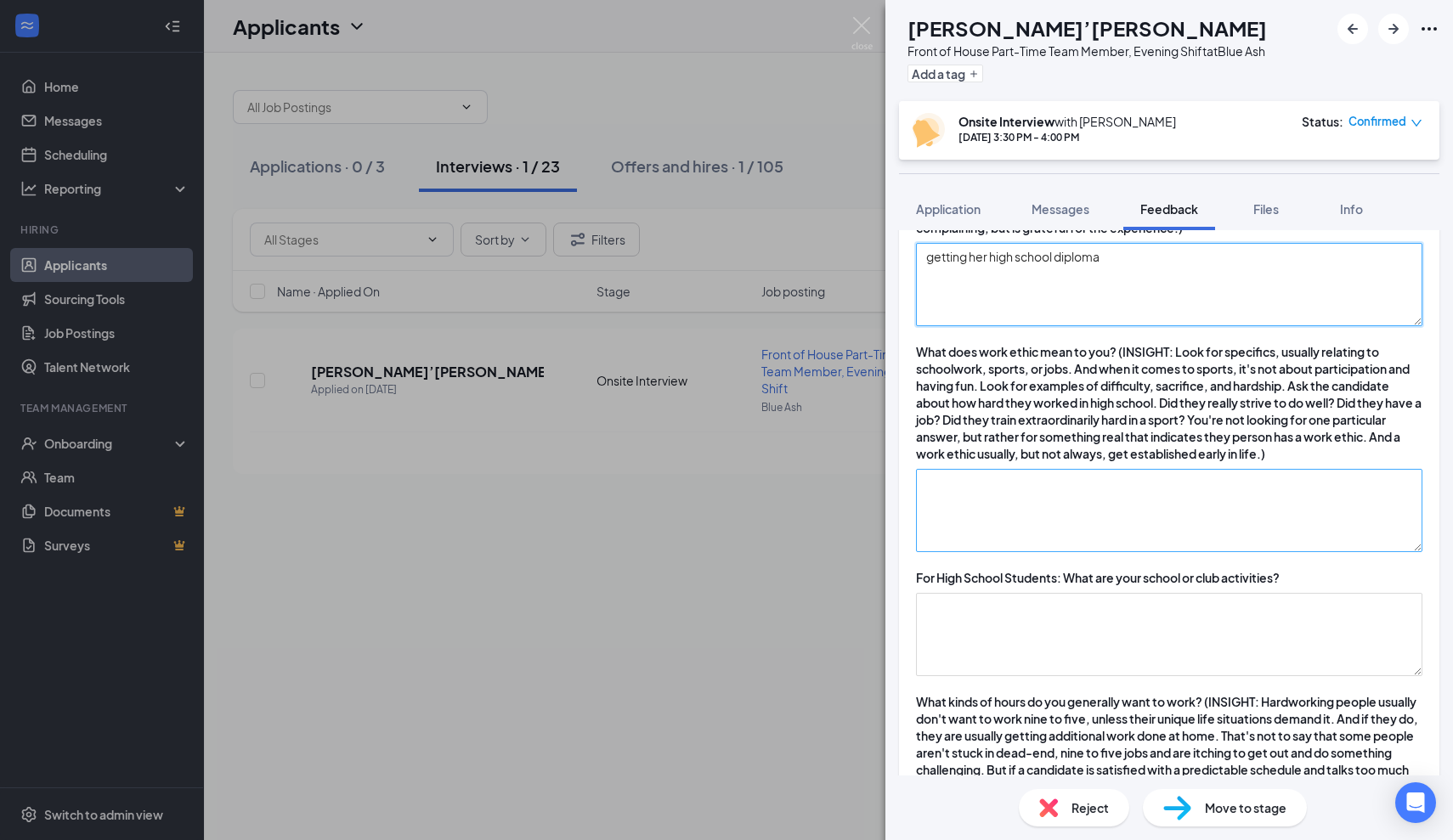
type textarea "getting her high school diploma"
click at [981, 517] on textarea at bounding box center [1169, 511] width 507 height 84
type textarea "i"
type textarea "d"
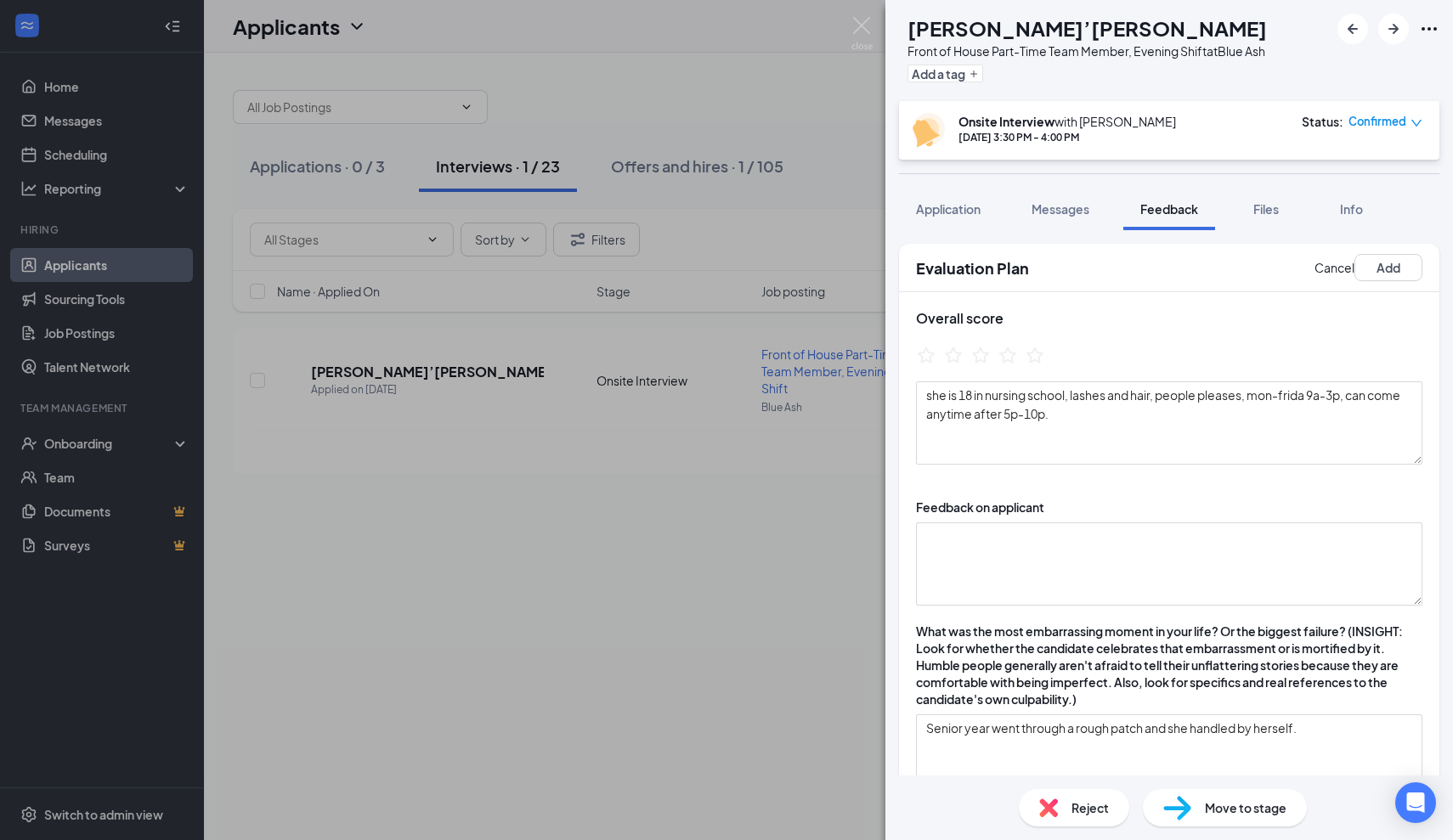
scroll to position [0, 0]
type textarea "Didn't"
click at [1187, 441] on textarea "she is 18 in nursing school, lashes and hair, people pleases, mon-frida 9a-3p, …" at bounding box center [1169, 424] width 507 height 84
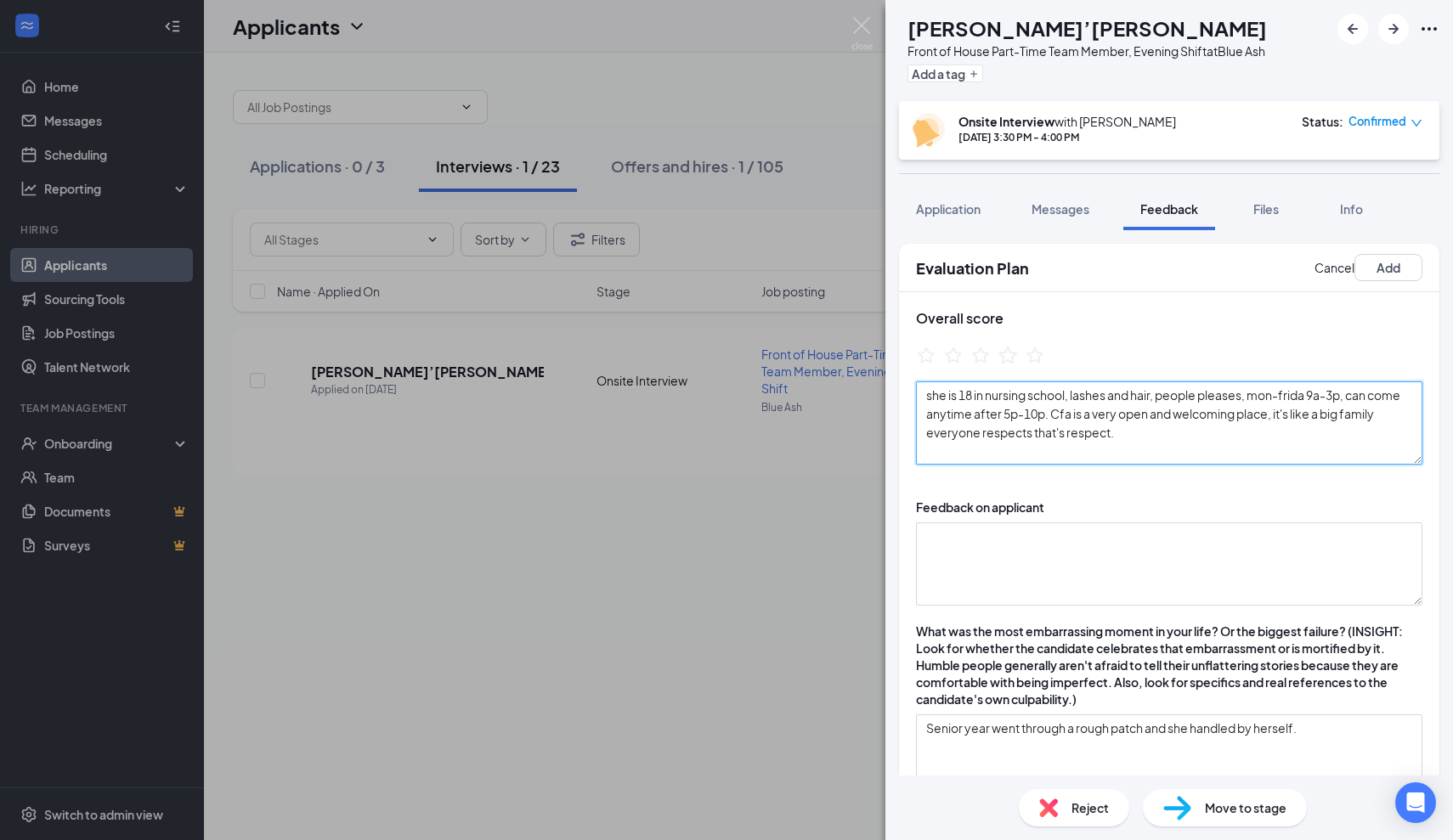
type textarea "she is 18 in nursing school, lashes and hair, people pleases, mon-frida 9a-3p, …"
click at [1000, 360] on icon "StarBorder" at bounding box center [1008, 355] width 22 height 22
click at [1400, 269] on button "Add" at bounding box center [1389, 267] width 68 height 28
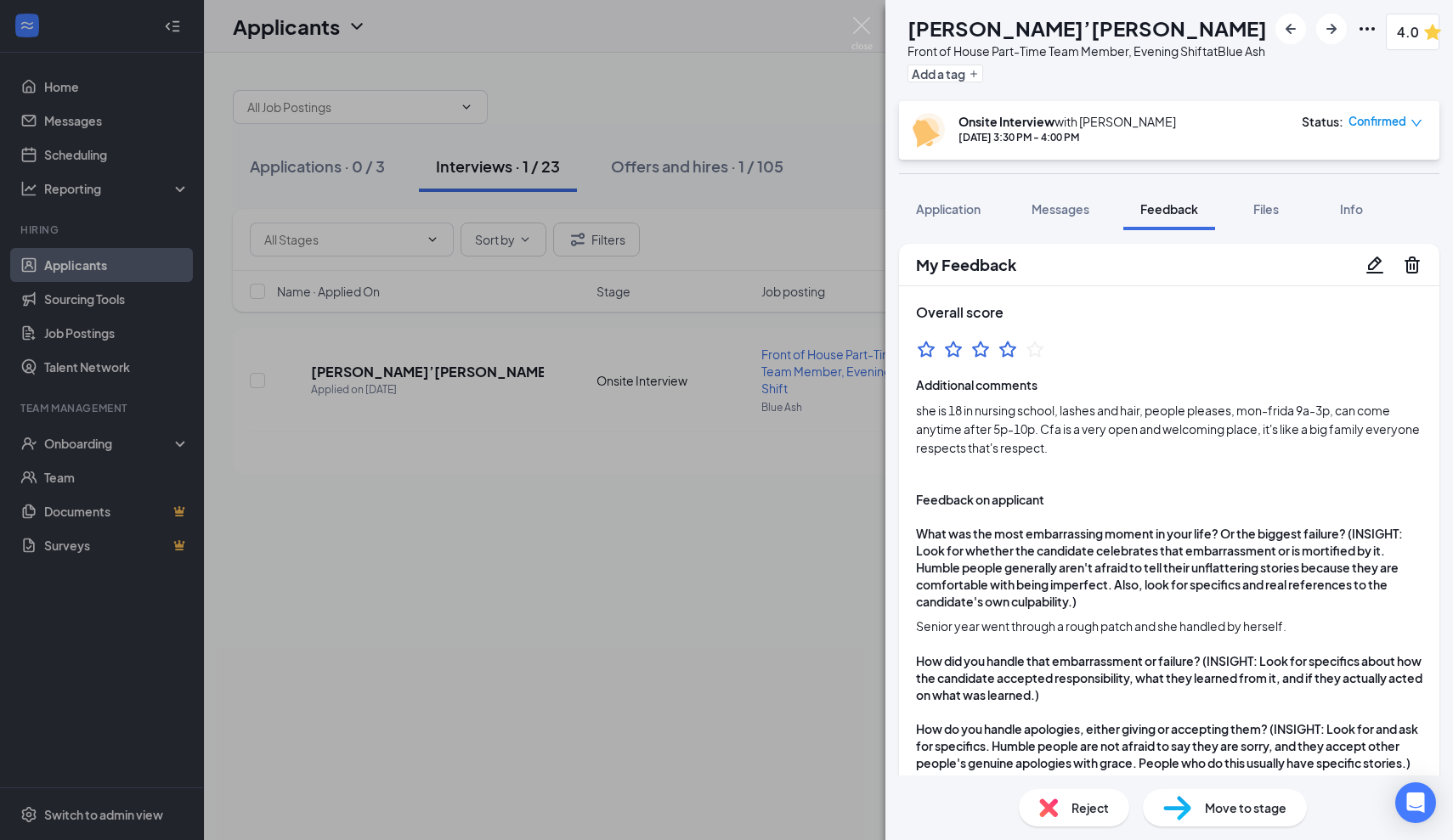
click at [1378, 275] on icon "Pencil" at bounding box center [1375, 264] width 20 height 20
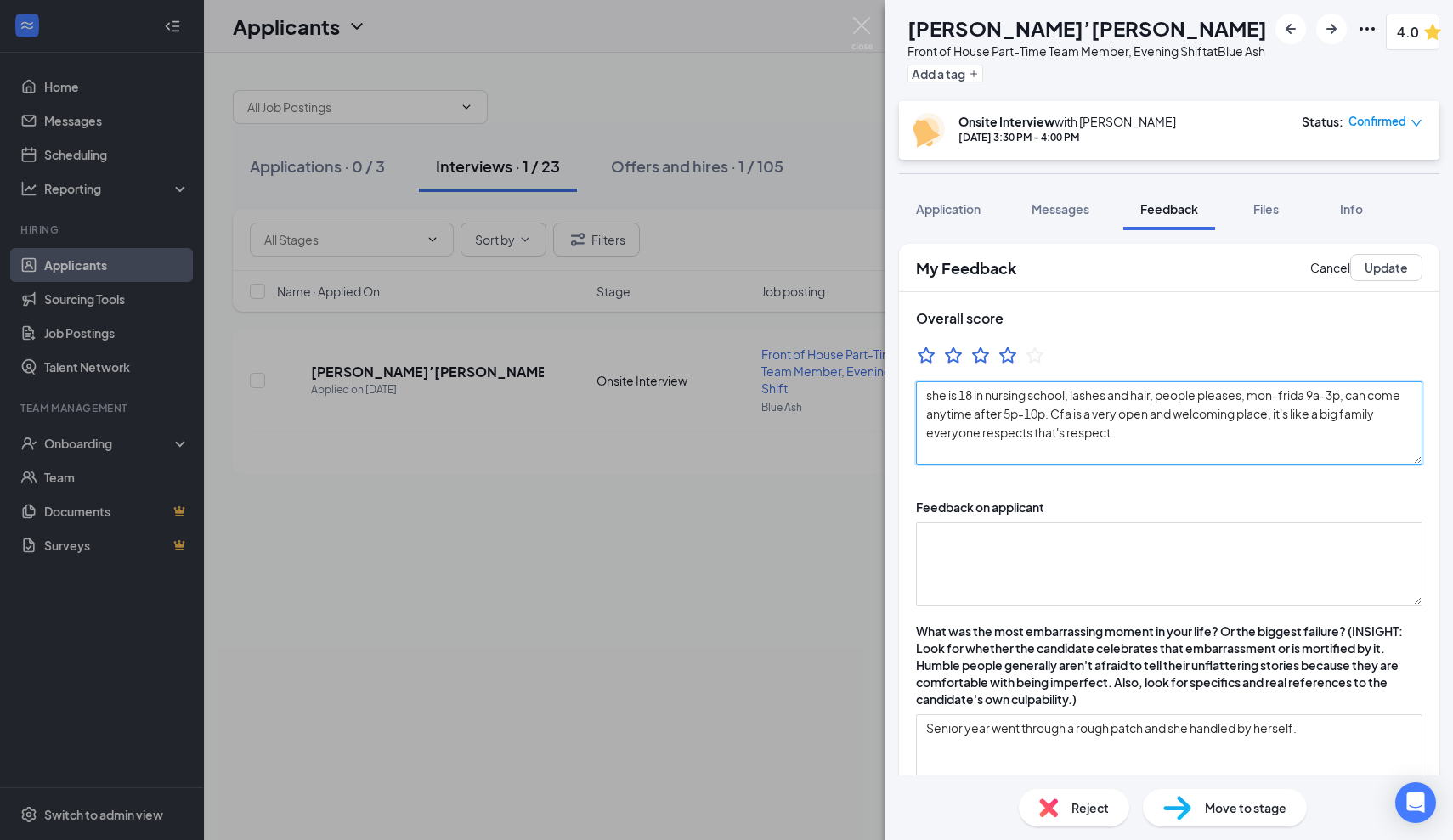
click at [1099, 462] on textarea "she is 18 in nursing school, lashes and hair, people pleases, mon-frida 9a-3p, …" at bounding box center [1169, 424] width 507 height 84
click at [1046, 440] on textarea "she is 18 in nursing school, lashes and hair, people pleases, mon-frida 9a-3p, …" at bounding box center [1169, 424] width 507 height 84
click at [1046, 434] on textarea "she is 18 in nursing school, lashes and hair, people pleases, mon-frida 9a-3p, …" at bounding box center [1169, 424] width 507 height 84
drag, startPoint x: 1084, startPoint y: 459, endPoint x: 1213, endPoint y: 452, distance: 129.2
click at [1213, 452] on textarea "she is 18 in nursing school, lashes and hair, people pleases, mon-frida 9a-3p, …" at bounding box center [1169, 424] width 507 height 84
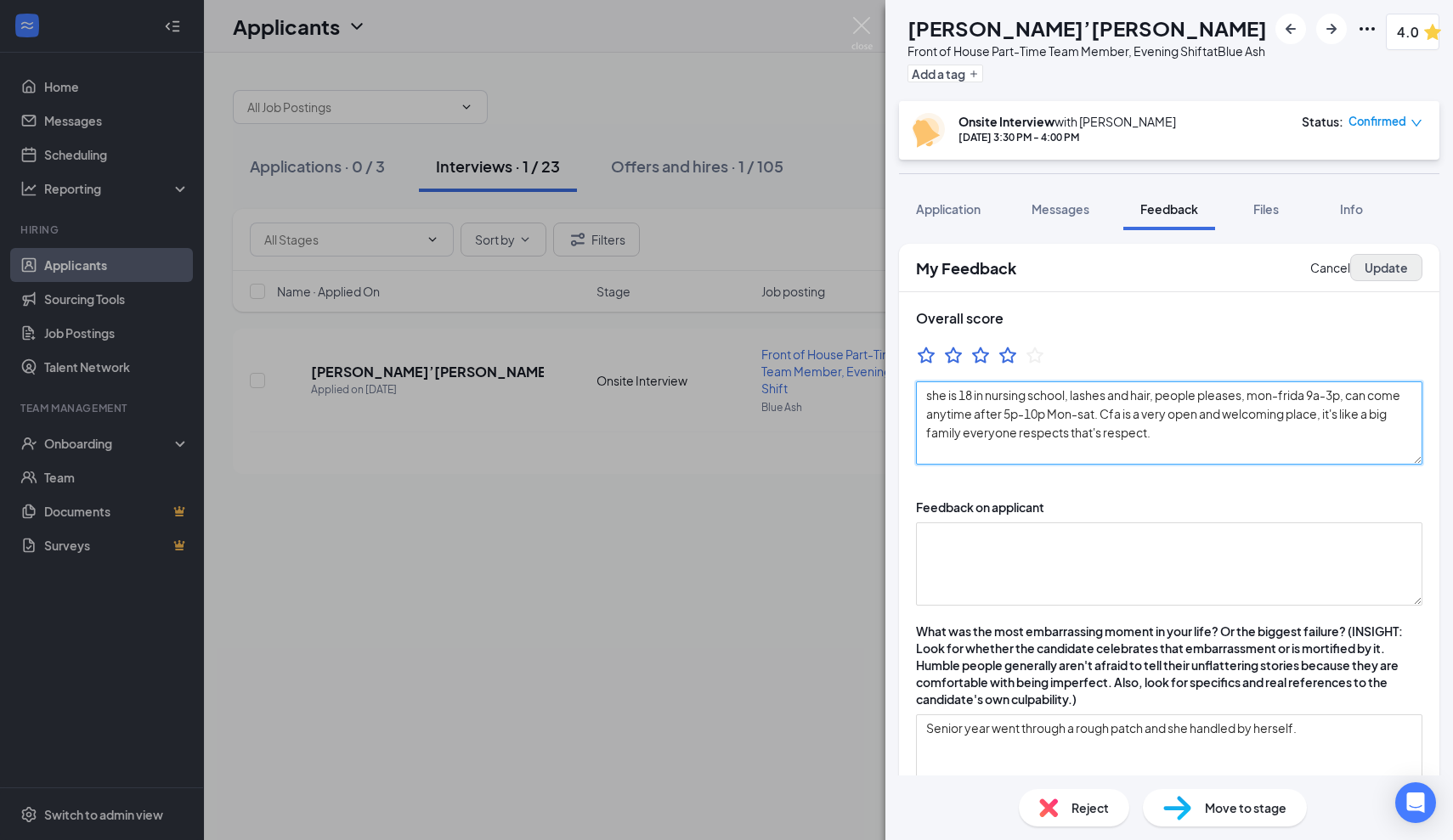
type textarea "she is 18 in nursing school, lashes and hair, people pleases, mon-frida 9a-3p, …"
click at [1374, 281] on button "Update" at bounding box center [1386, 267] width 72 height 28
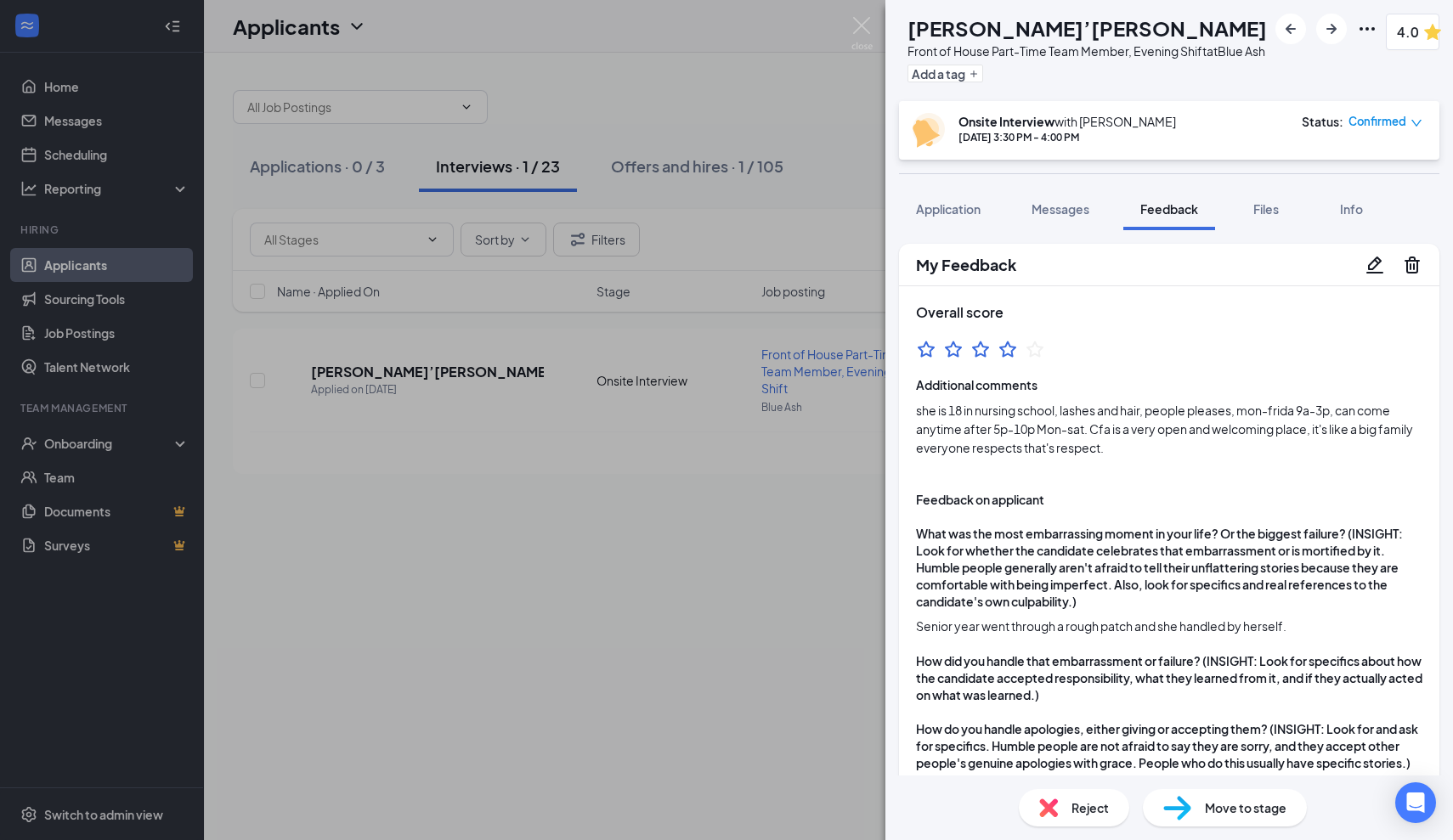
click at [1376, 275] on icon "Pencil" at bounding box center [1375, 264] width 20 height 20
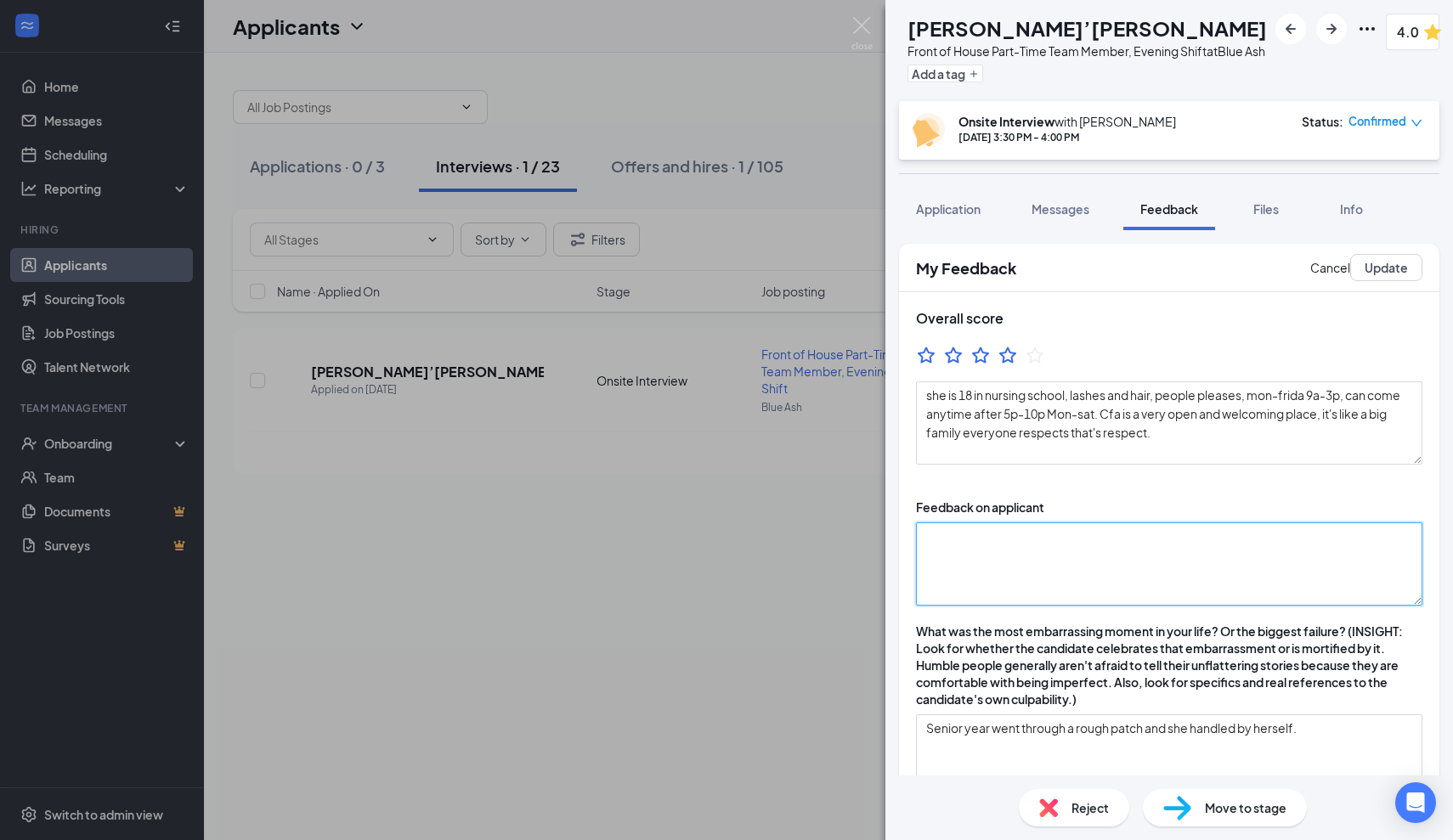
click at [1075, 566] on textarea at bounding box center [1169, 564] width 507 height 84
click at [1106, 580] on textarea "Mon-wed cna. 8a-330 mon and fri reg school." at bounding box center [1169, 564] width 507 height 84
click at [1243, 579] on textarea "Mon-wed cna. 8a-330 mon and fri reg school." at bounding box center [1169, 564] width 507 height 84
type textarea "Mon-wed cna. 8a-330 mon and fri reg school."
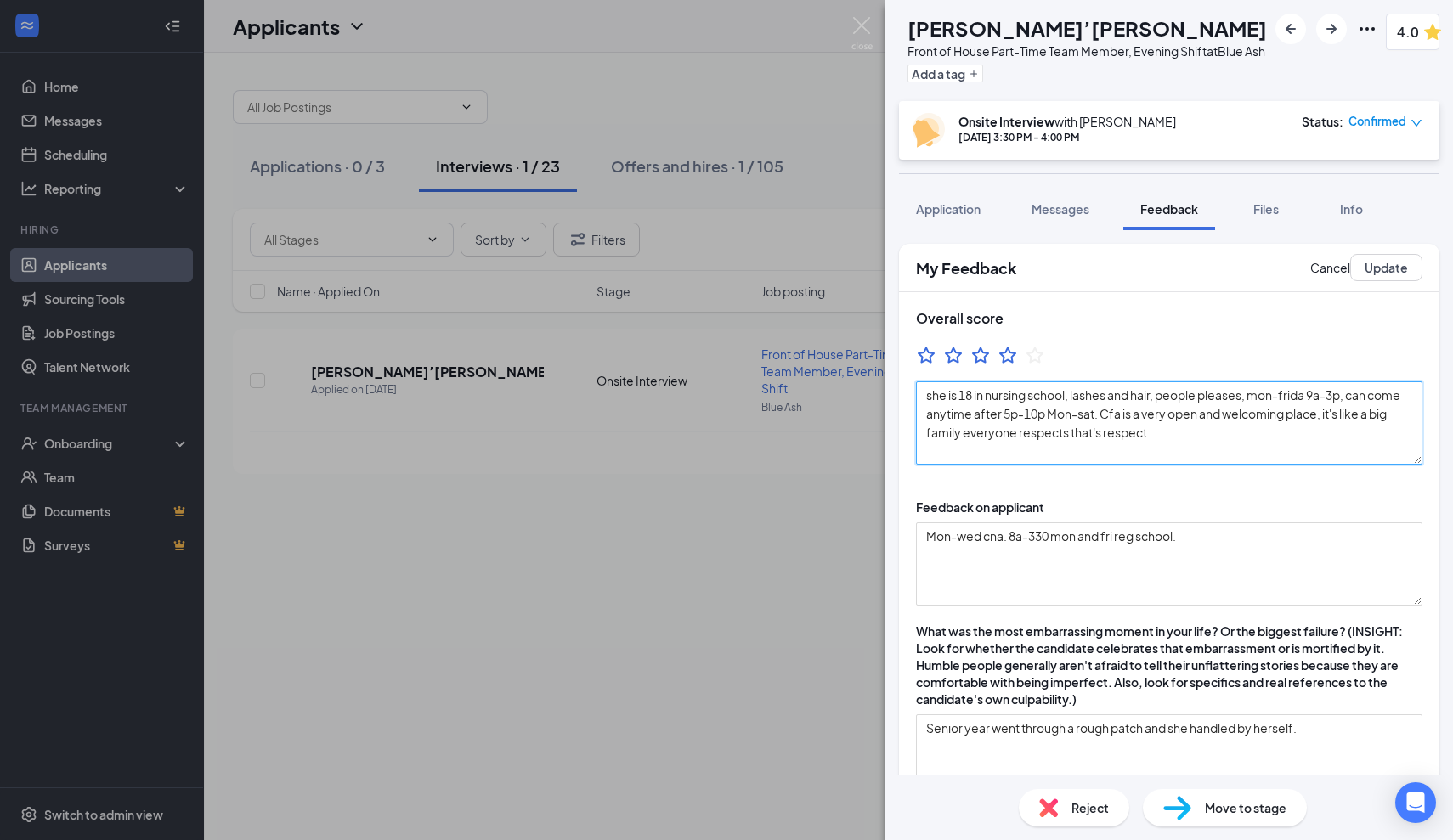
click at [1239, 464] on textarea "she is 18 in nursing school, lashes and hair, people pleases, mon-frida 9a-3p, …" at bounding box center [1169, 424] width 507 height 84
type textarea "she is 18 in nursing school, lashes and hair, people pleases, mon-frida 9a-3p, …"
click at [1386, 292] on div "My Feedback Cancel Update" at bounding box center [1169, 268] width 540 height 48
click at [1387, 278] on button "Update" at bounding box center [1386, 267] width 72 height 28
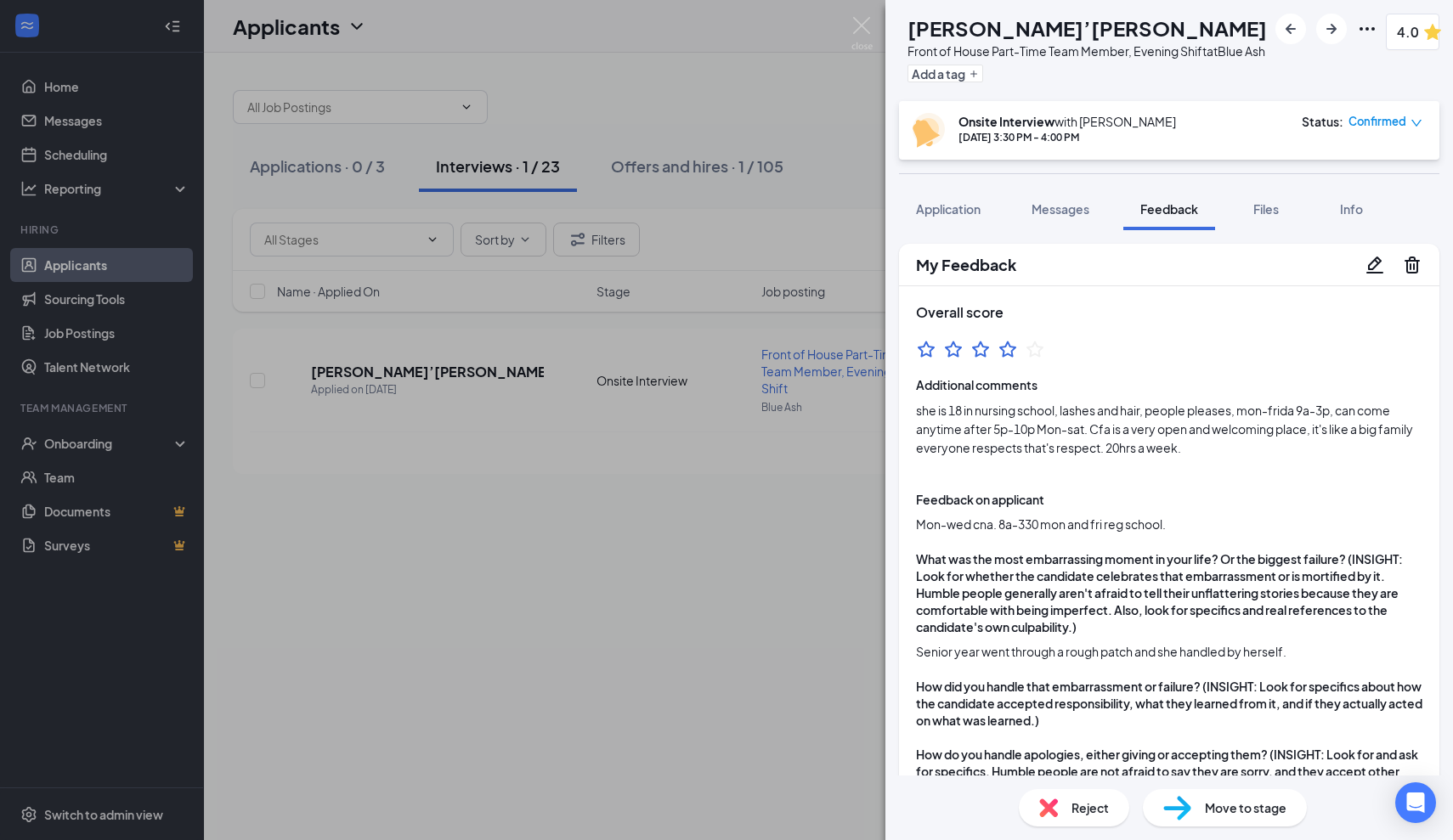
click at [1373, 272] on icon "Pencil" at bounding box center [1375, 263] width 17 height 17
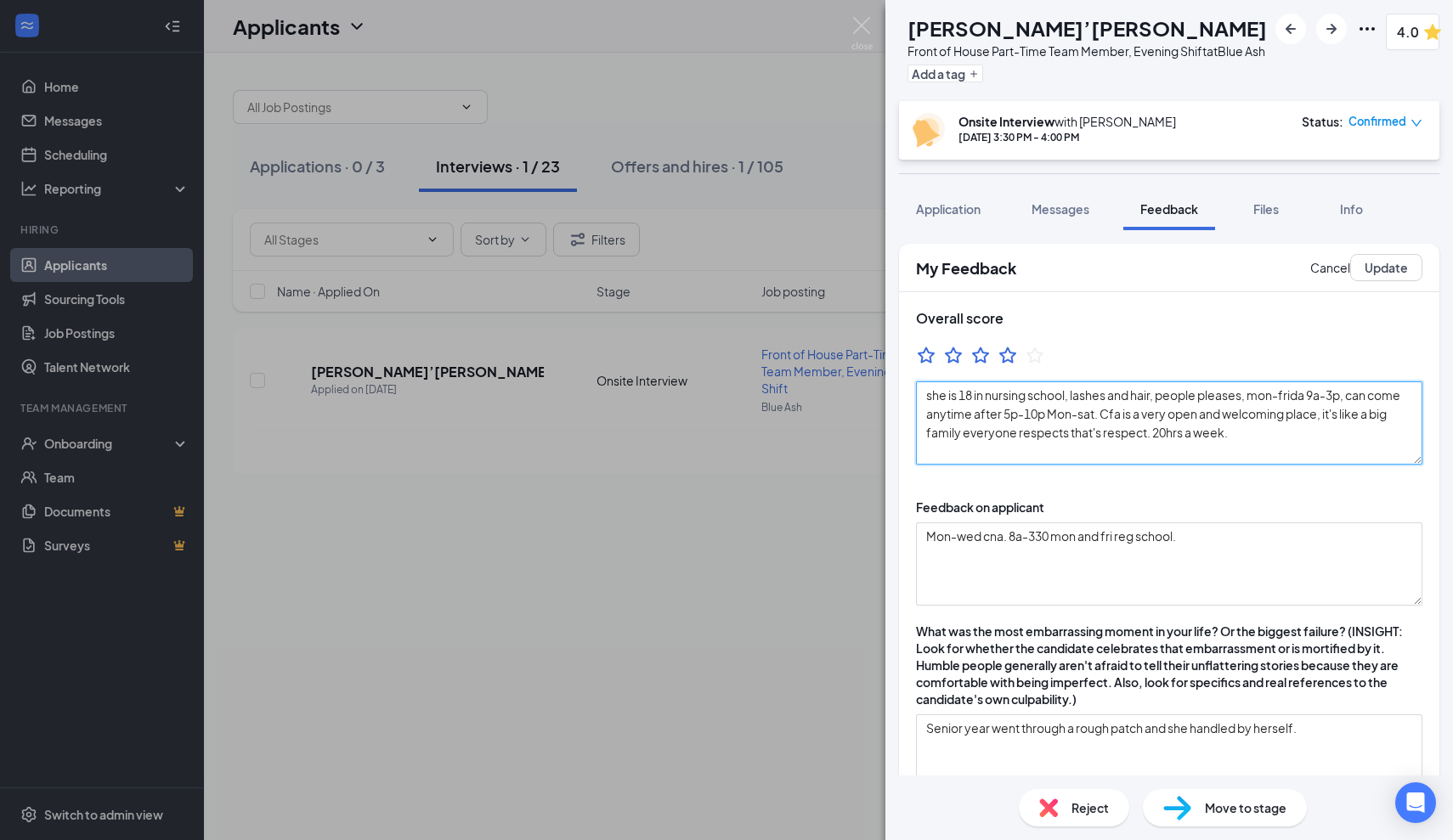
click at [989, 437] on textarea "she is 18 in nursing school, lashes and hair, people pleases, mon-frida 9a-3p, …" at bounding box center [1169, 424] width 507 height 84
click at [932, 416] on textarea "she is 18 in nursing school, lashes and hair, people pleases, mon-frida 9a-3p, …" at bounding box center [1169, 424] width 507 height 84
click at [1077, 413] on textarea "She is 18 in nursing school, lashes and hair, people pleases, mon-frida 9a-3p, …" at bounding box center [1169, 424] width 507 height 84
click at [1334, 412] on textarea "She is 18 in nursing school. She also does lashes and hair, people pleases, mon…" at bounding box center [1169, 424] width 507 height 84
drag, startPoint x: 1380, startPoint y: 409, endPoint x: 1227, endPoint y: 436, distance: 155.4
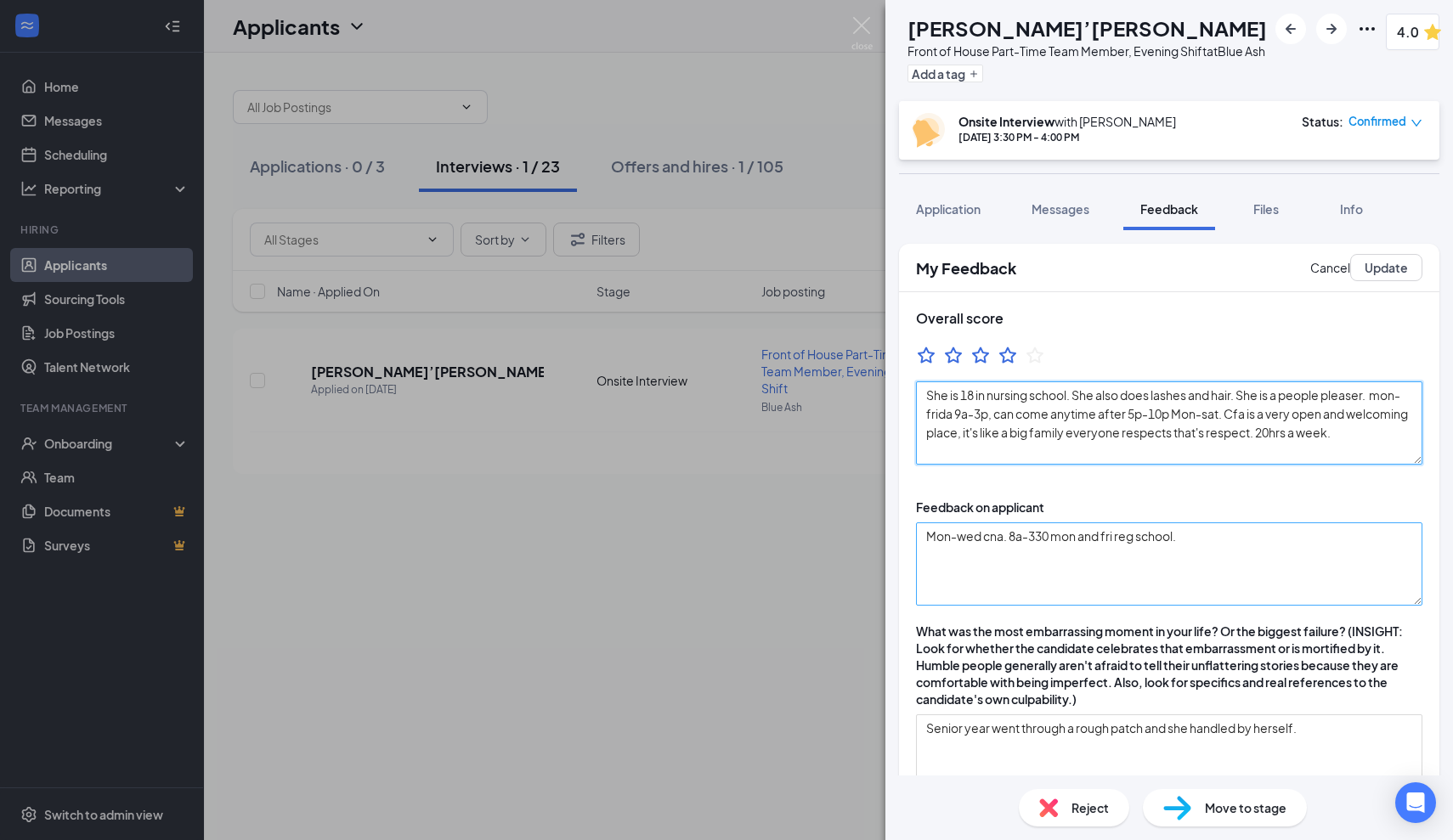
type textarea "She is 18 in nursing school. She also does lashes and hair. She is a people ple…"
click at [1214, 581] on textarea "Mon-wed cna. 8a-330 mon and fri reg school." at bounding box center [1169, 564] width 507 height 84
paste textarea "mon-frida 9a-3p, can come anytime after 5p-10p Mon-sat."
type textarea "Mon-wed cna. 8a-330 mon and fri reg school. mon-frida 9a-3p, can come anytime a…"
drag, startPoint x: 1226, startPoint y: 432, endPoint x: 1380, endPoint y: 412, distance: 155.3
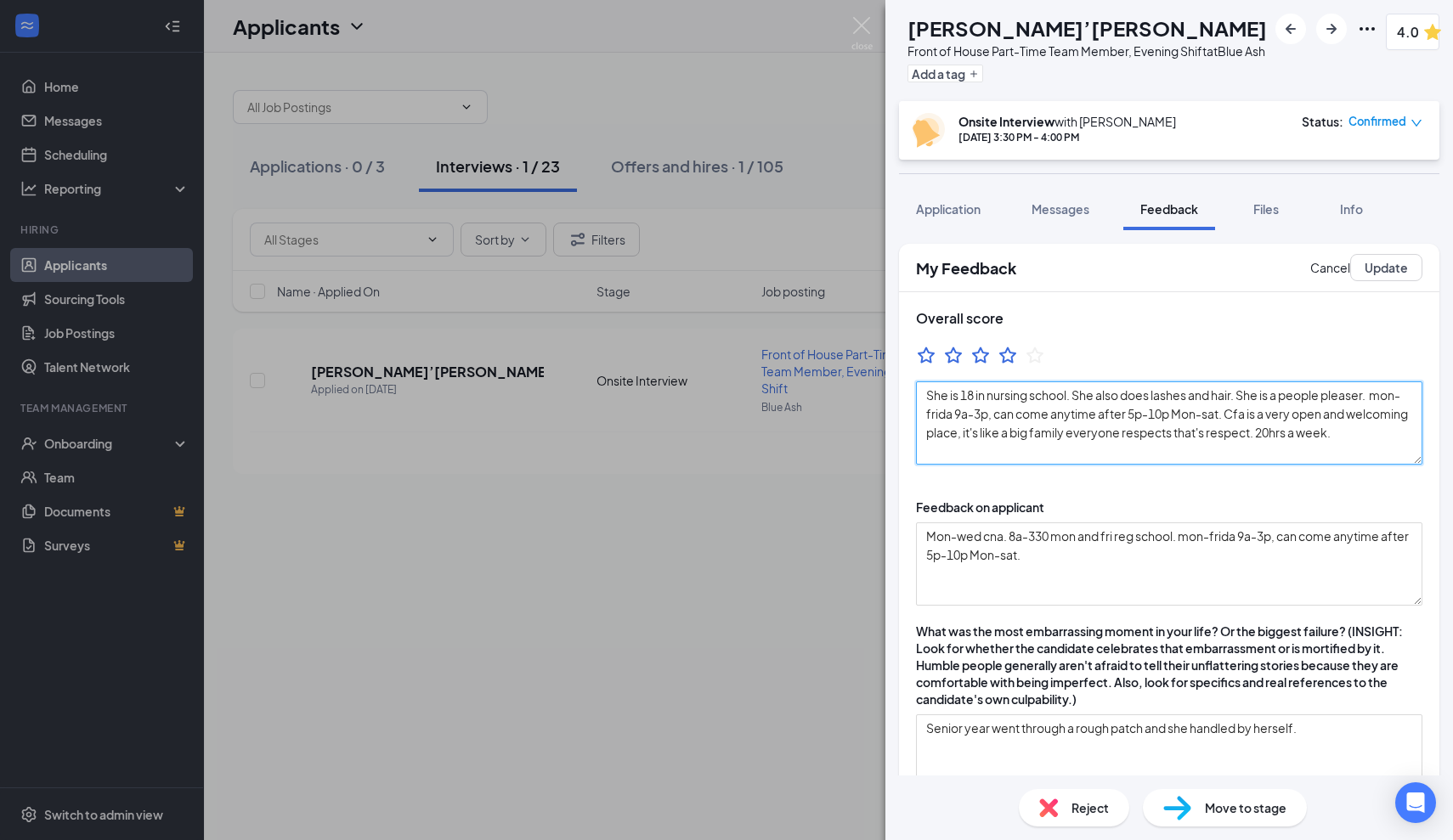
click at [1380, 412] on textarea "She is 18 in nursing school. She also does lashes and hair. She is a people ple…" at bounding box center [1169, 424] width 507 height 84
click at [1048, 432] on textarea "She is 18 in nursing school. She also does lashes and hair. She is a people ple…" at bounding box center [1169, 424] width 507 height 84
click at [1047, 436] on textarea "She is 18 in nursing school. She also does lashes and hair. She is a people ple…" at bounding box center [1169, 424] width 507 height 84
click at [1035, 448] on textarea "She is 18 in nursing school. She also does lashes and hair. She is a people ple…" at bounding box center [1169, 424] width 507 height 84
click at [1204, 450] on textarea "She is 18 in nursing school. She also does lashes and hair. She is a people ple…" at bounding box center [1169, 424] width 507 height 84
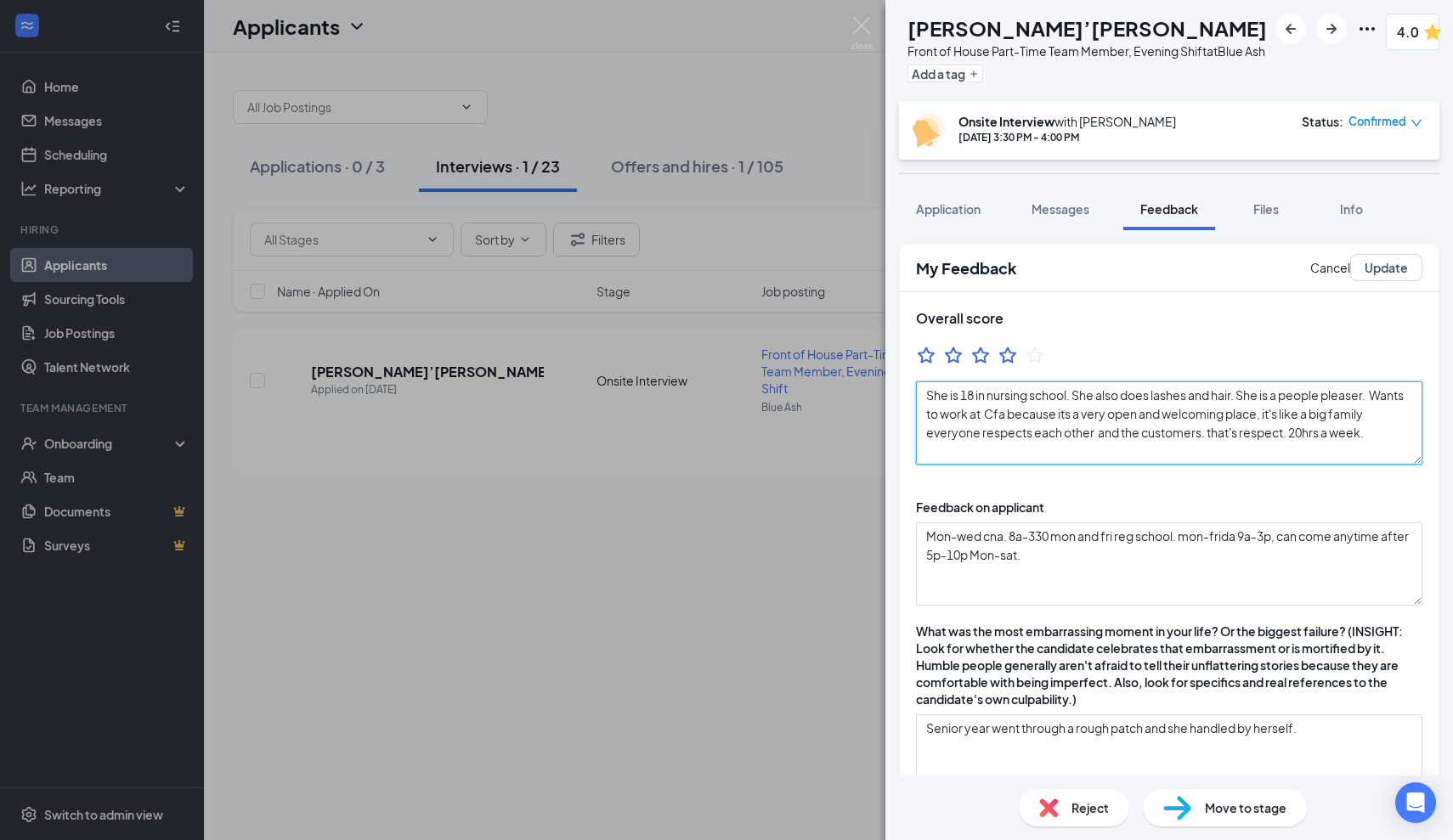
drag, startPoint x: 1209, startPoint y: 451, endPoint x: 1286, endPoint y: 450, distance: 77.0
click at [1286, 450] on textarea "She is 18 in nursing school. She also does lashes and hair. She is a people ple…" at bounding box center [1169, 424] width 507 height 84
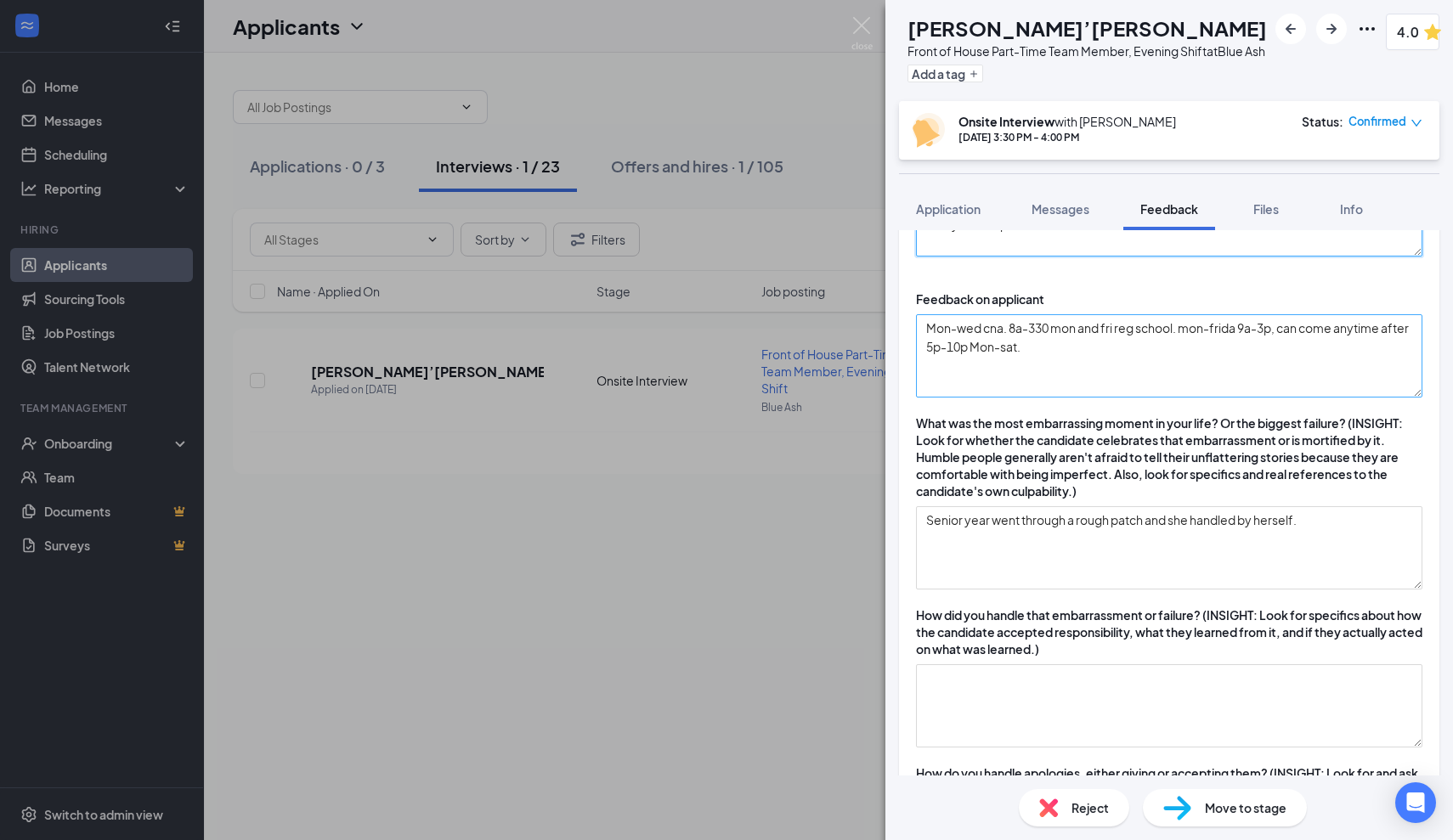
scroll to position [264, 0]
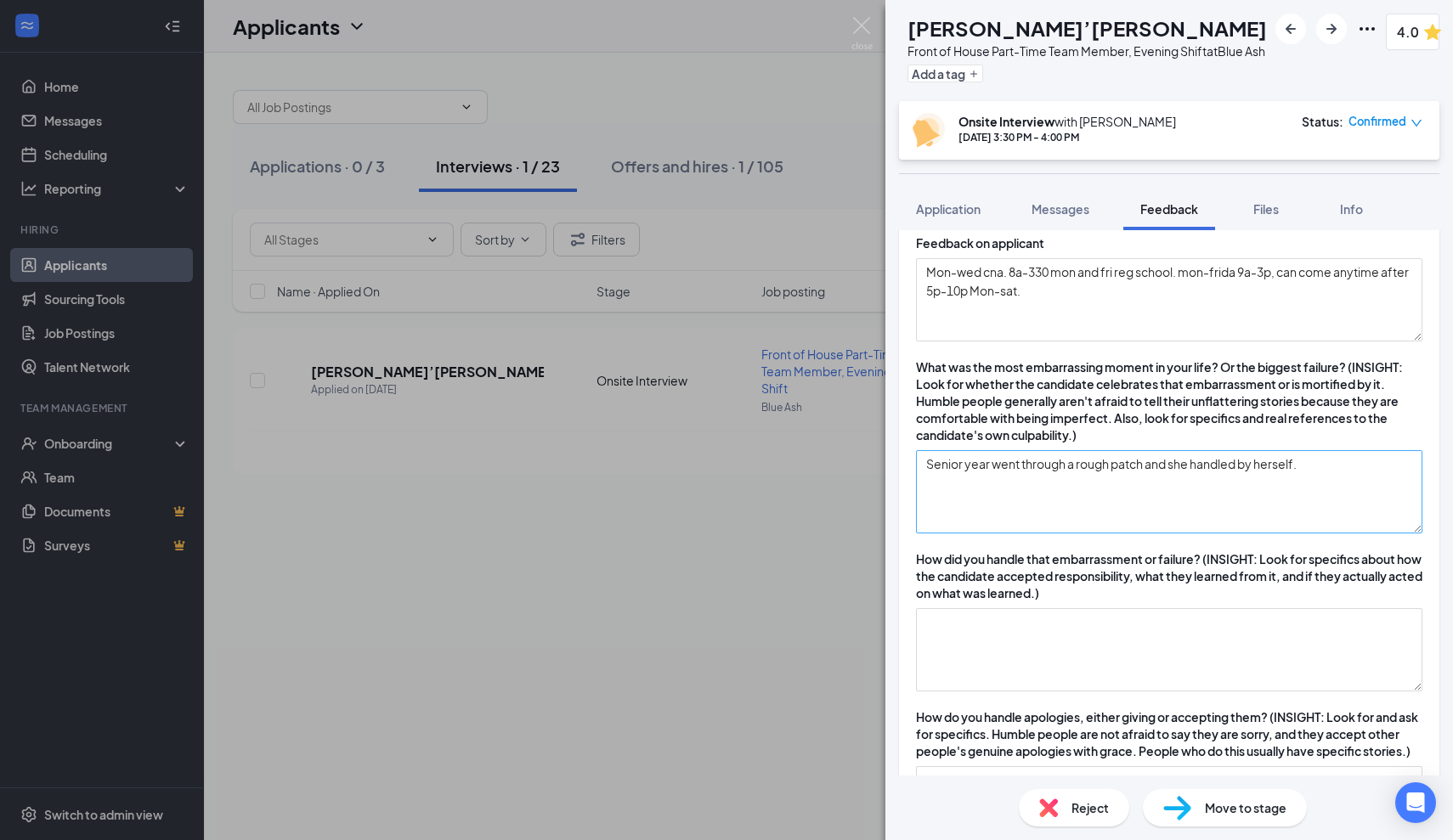
type textarea "She is 18 in nursing school. She also does lashes and hair. She is a people ple…"
click at [1305, 488] on textarea "Senior year went through a rough patch and she handled by herself." at bounding box center [1169, 492] width 507 height 84
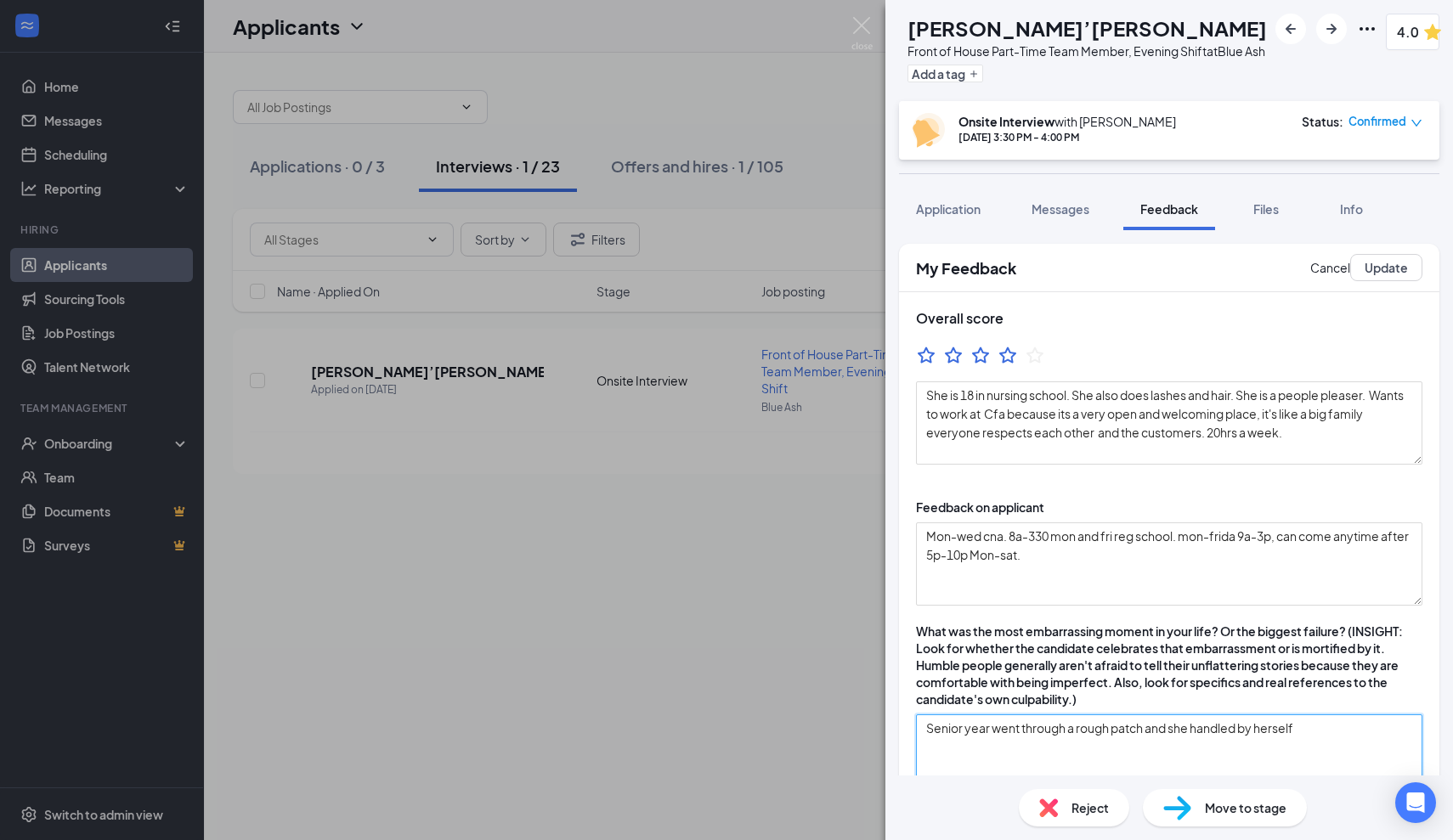
scroll to position [0, 0]
type textarea "Senior year went through a rough patch and she handled by herself"
click at [1379, 281] on button "Update" at bounding box center [1386, 267] width 72 height 28
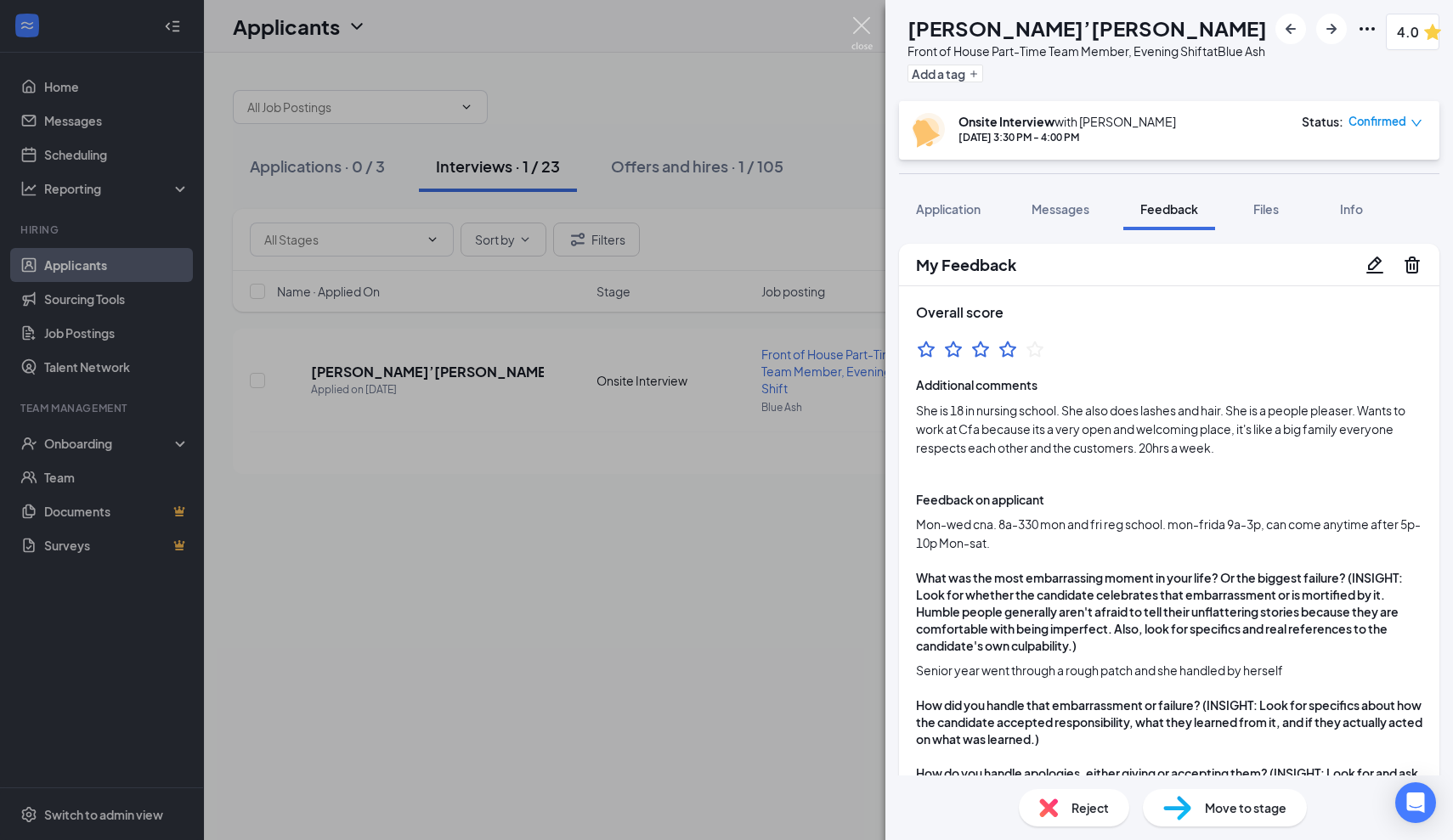
click at [859, 32] on img at bounding box center [863, 33] width 21 height 33
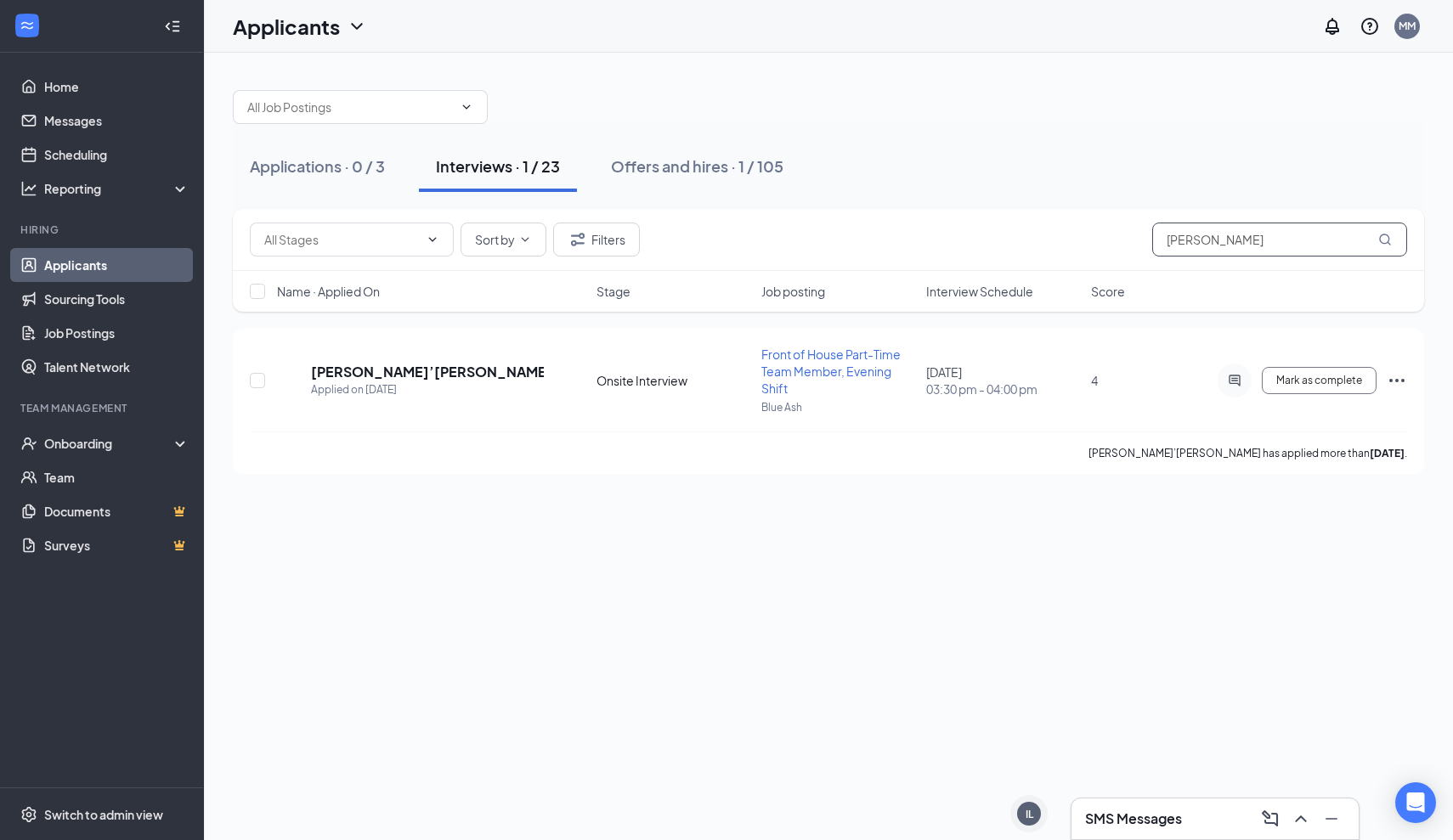
click at [1250, 241] on input "[PERSON_NAME]" at bounding box center [1279, 239] width 255 height 34
type input "m"
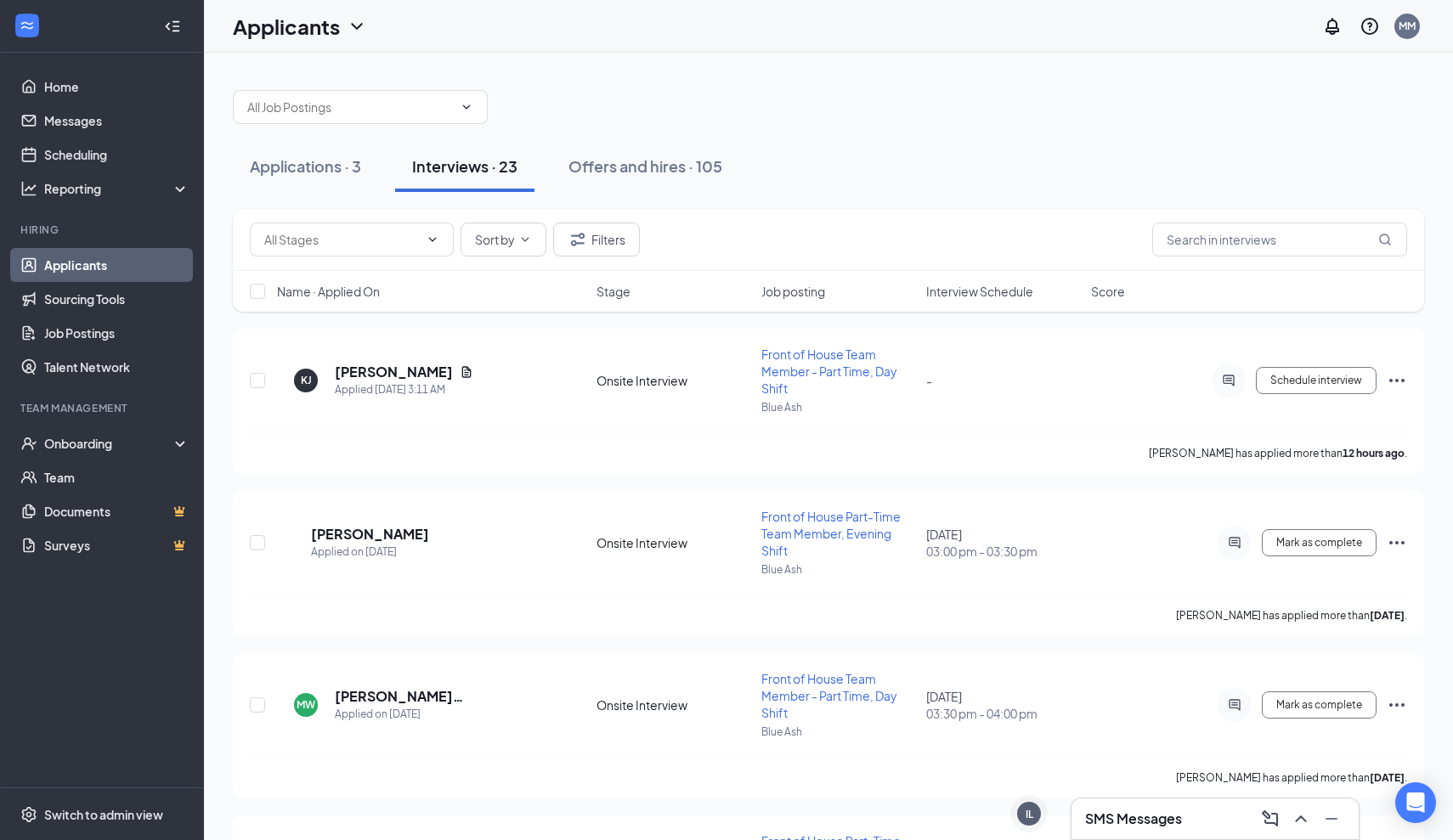
click at [1110, 132] on div "Applications · 3 Interviews · 23 Offers and hires · 105" at bounding box center [829, 166] width 1191 height 85
click at [1123, 811] on h3 "SMS Messages" at bounding box center [1133, 819] width 97 height 19
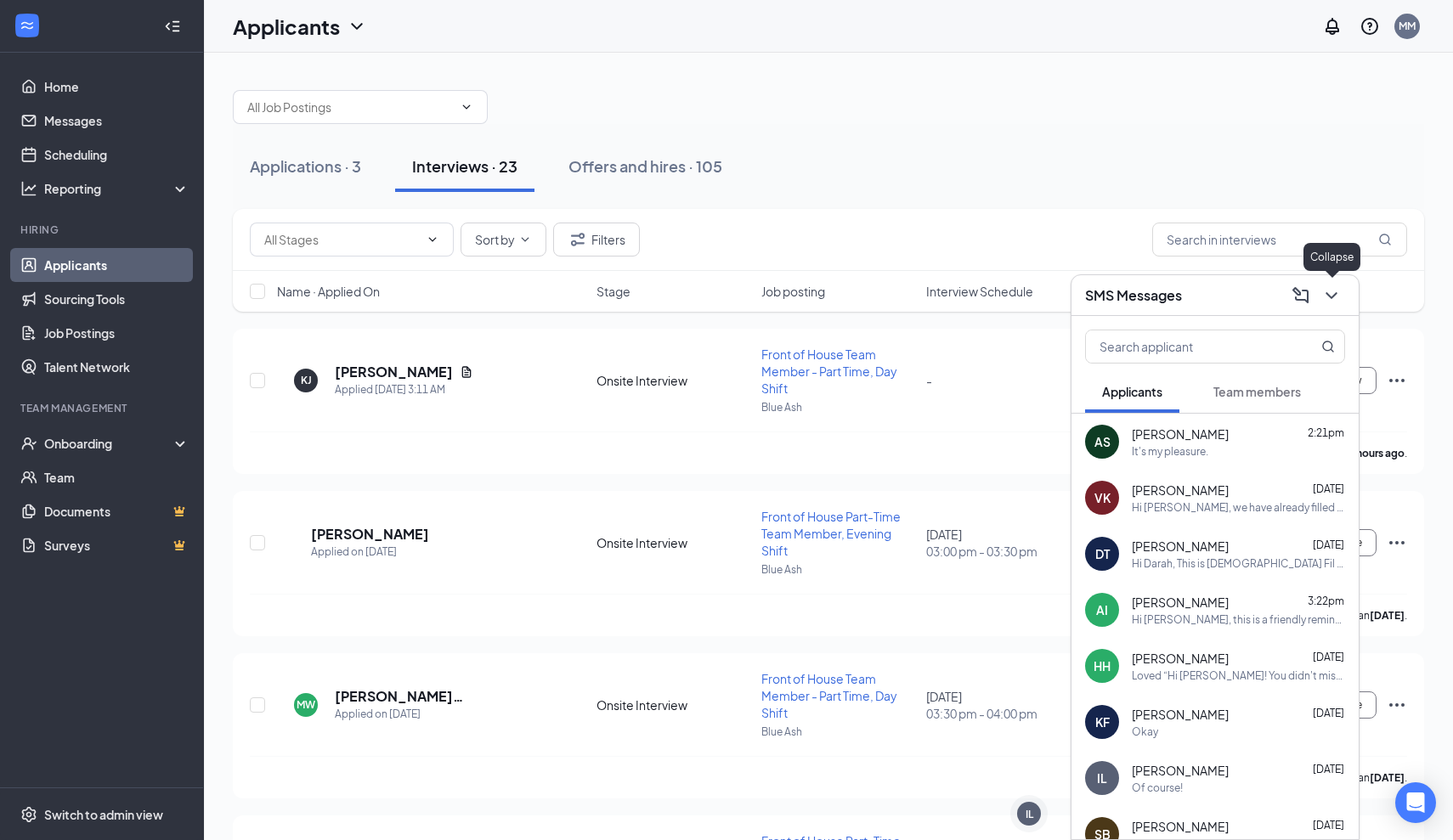
click at [1323, 299] on icon "ChevronDown" at bounding box center [1331, 295] width 20 height 20
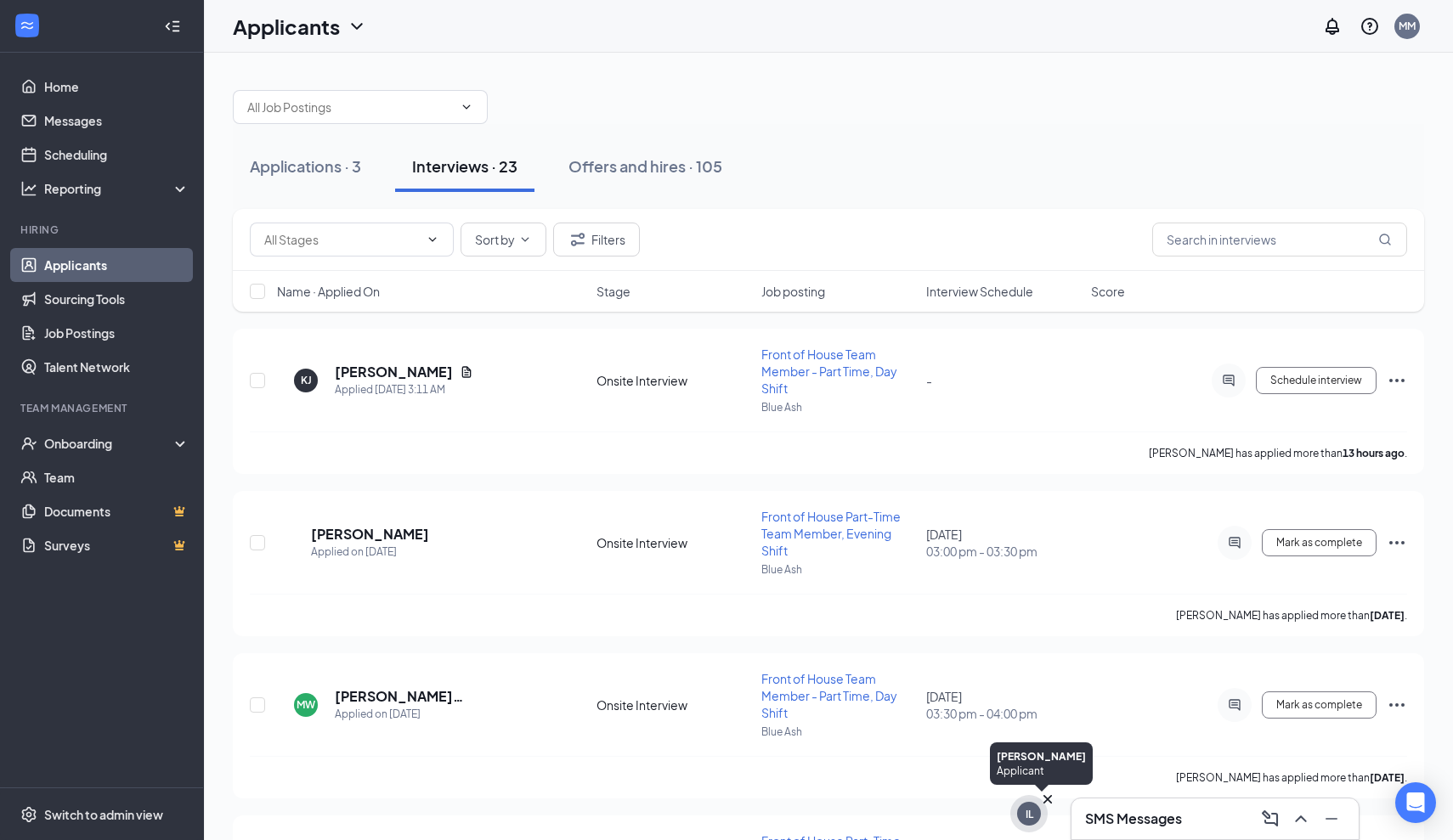
click at [1041, 800] on icon "Cross" at bounding box center [1048, 799] width 17 height 17
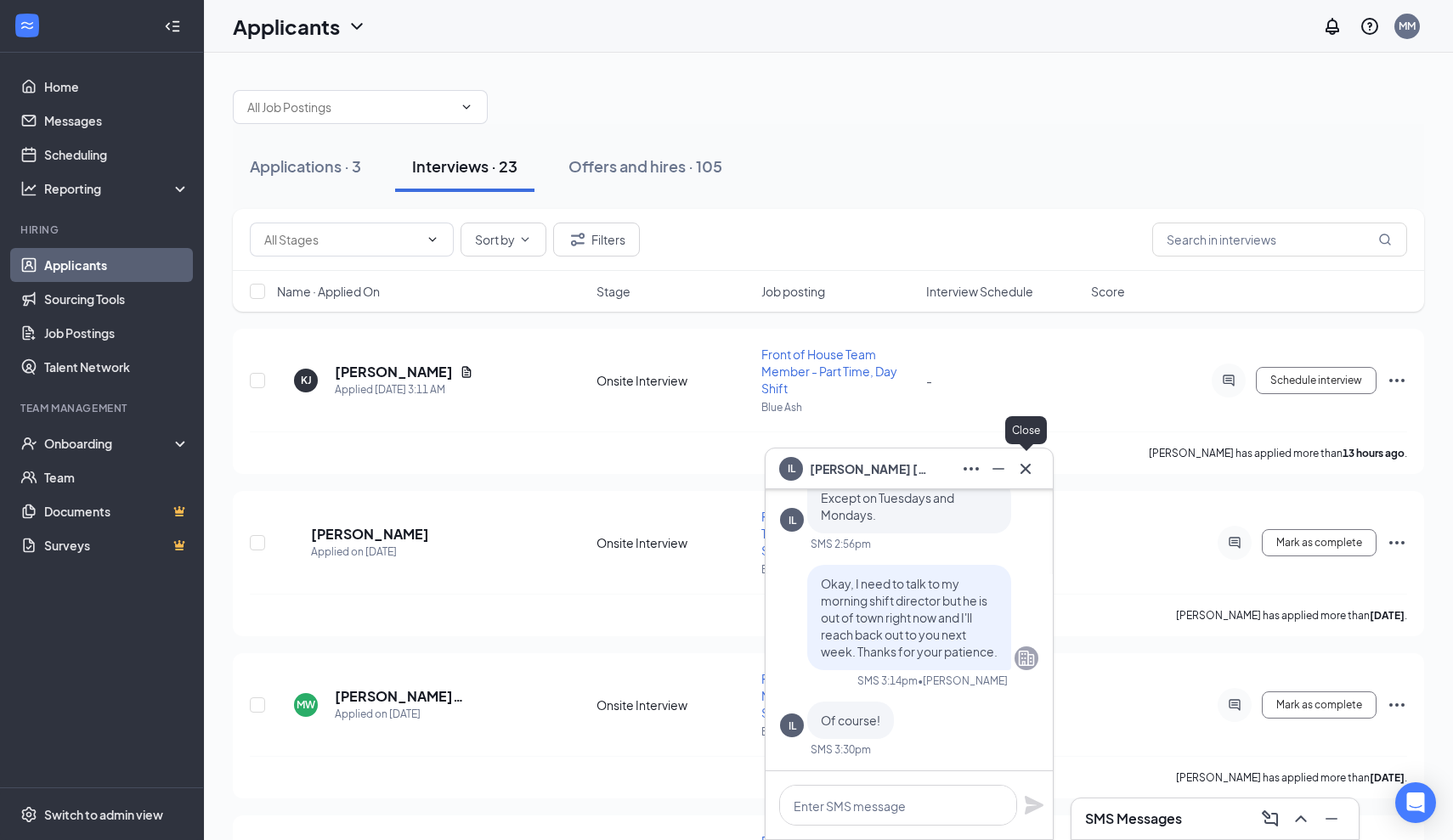
click at [1037, 477] on div at bounding box center [1026, 469] width 28 height 28
click at [1030, 474] on icon "Cross" at bounding box center [1026, 469] width 20 height 20
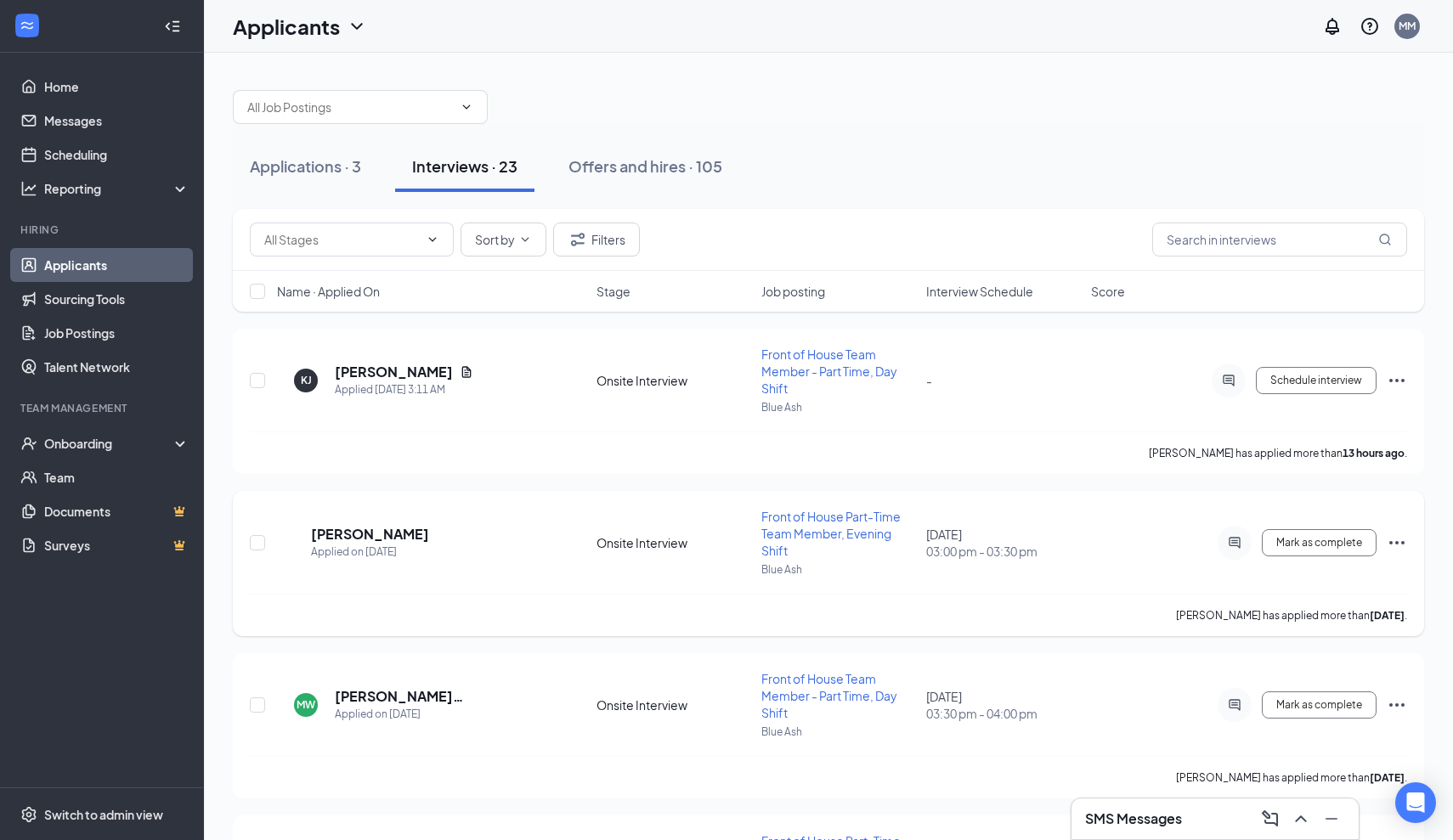
click at [984, 159] on div "Applications · 3 Interviews · 23 Offers and hires · 105" at bounding box center [829, 166] width 1191 height 51
click at [586, 98] on div at bounding box center [829, 98] width 1191 height 51
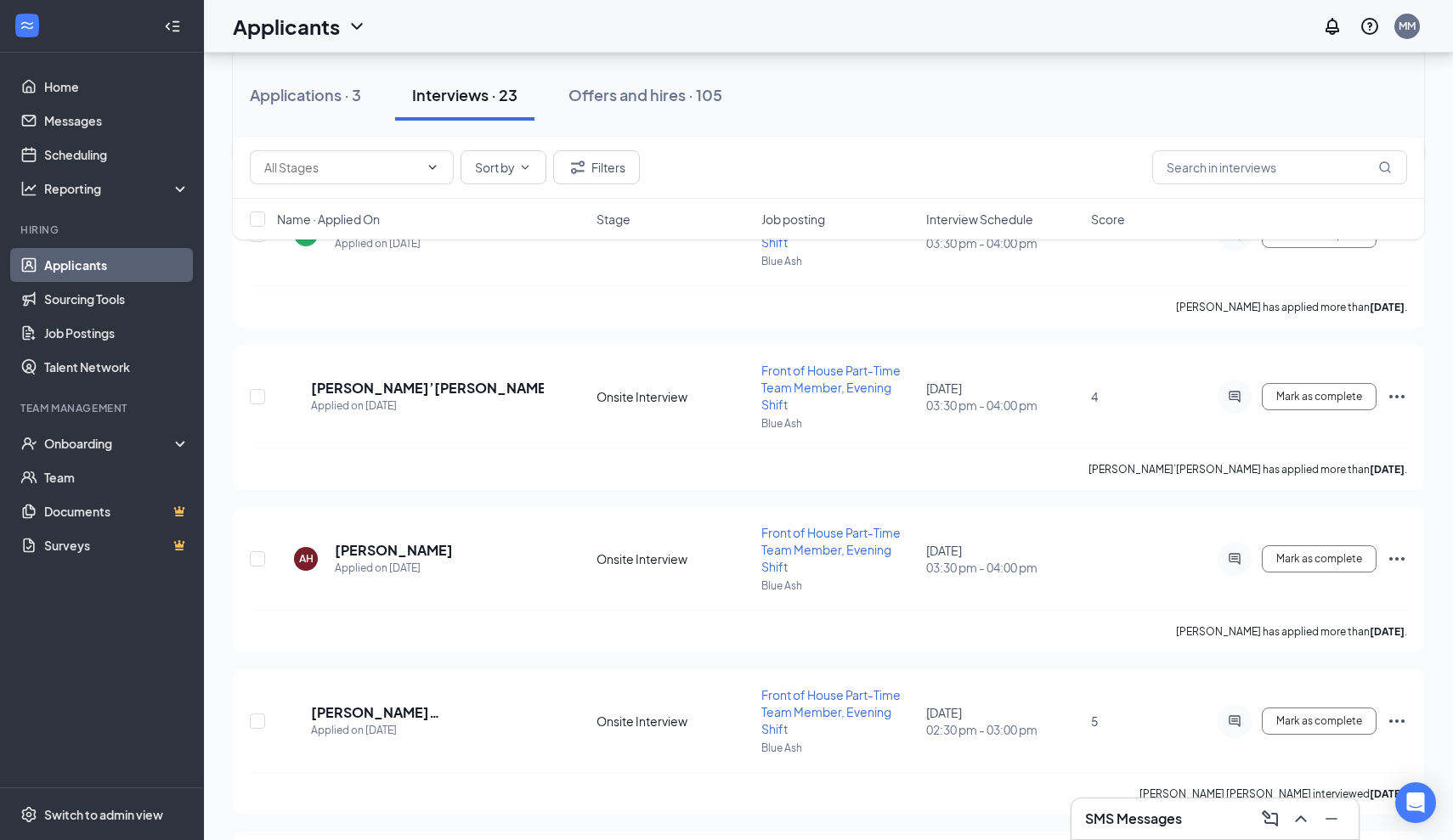
scroll to position [473, 0]
click at [339, 93] on div "Applications · 3" at bounding box center [305, 95] width 111 height 21
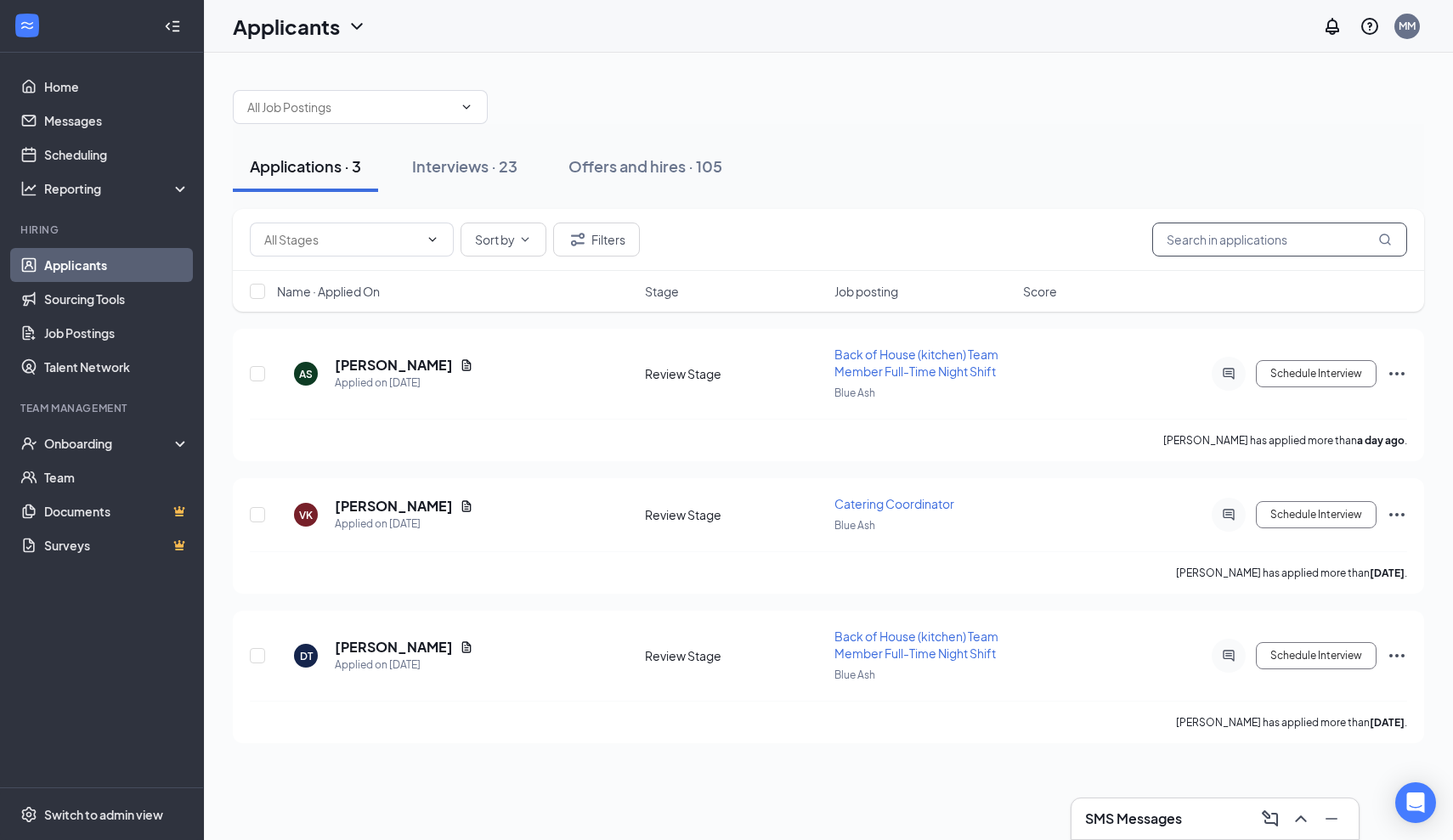
click at [1218, 250] on input "text" at bounding box center [1279, 239] width 255 height 34
click at [1209, 234] on input "text" at bounding box center [1279, 239] width 255 height 34
click at [485, 210] on div "Sort by Filters" at bounding box center [829, 240] width 1191 height 62
click at [459, 175] on div "Interviews · 23" at bounding box center [465, 166] width 105 height 21
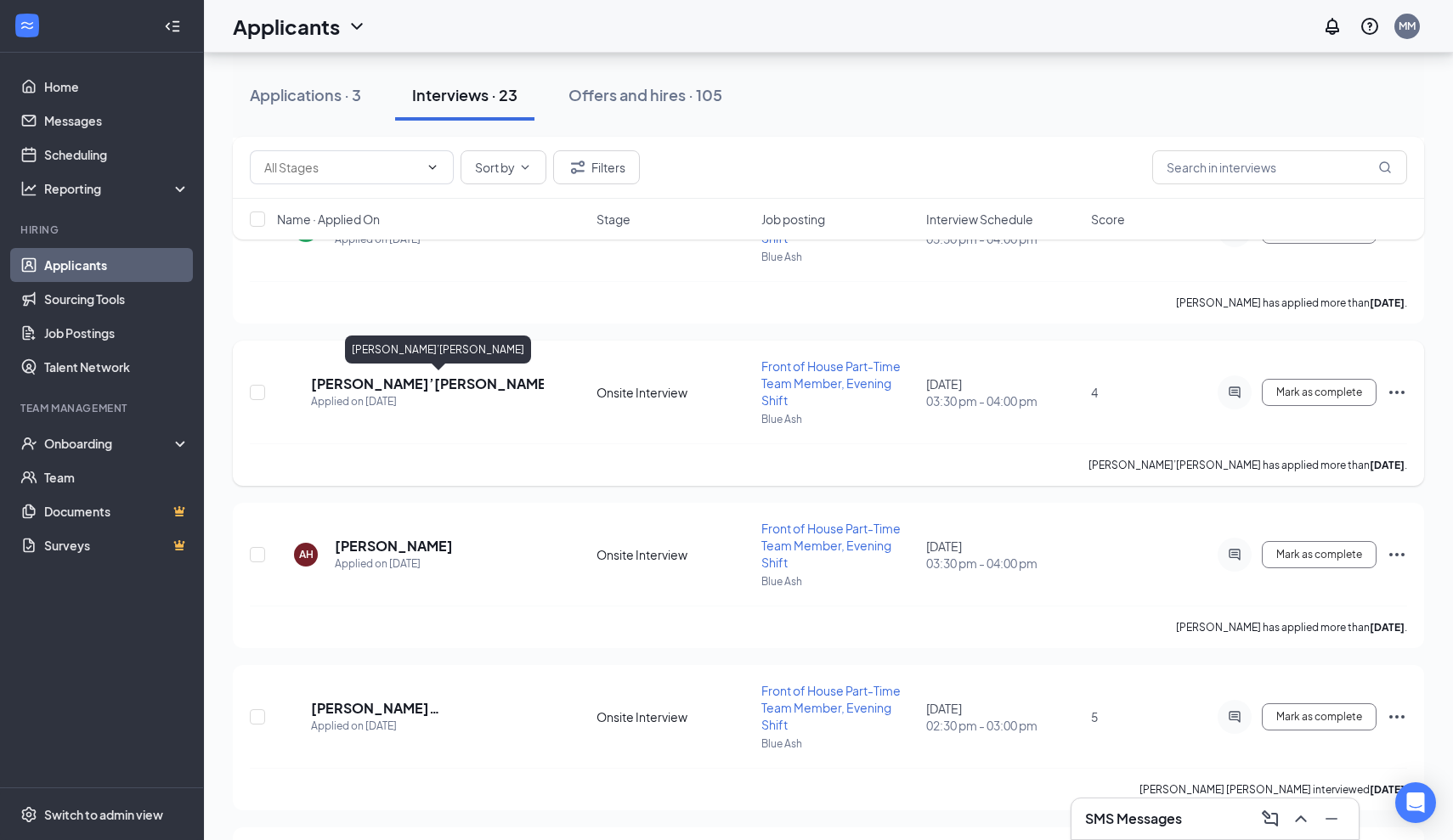
scroll to position [475, 0]
click at [426, 543] on h5 "[PERSON_NAME]" at bounding box center [394, 545] width 118 height 19
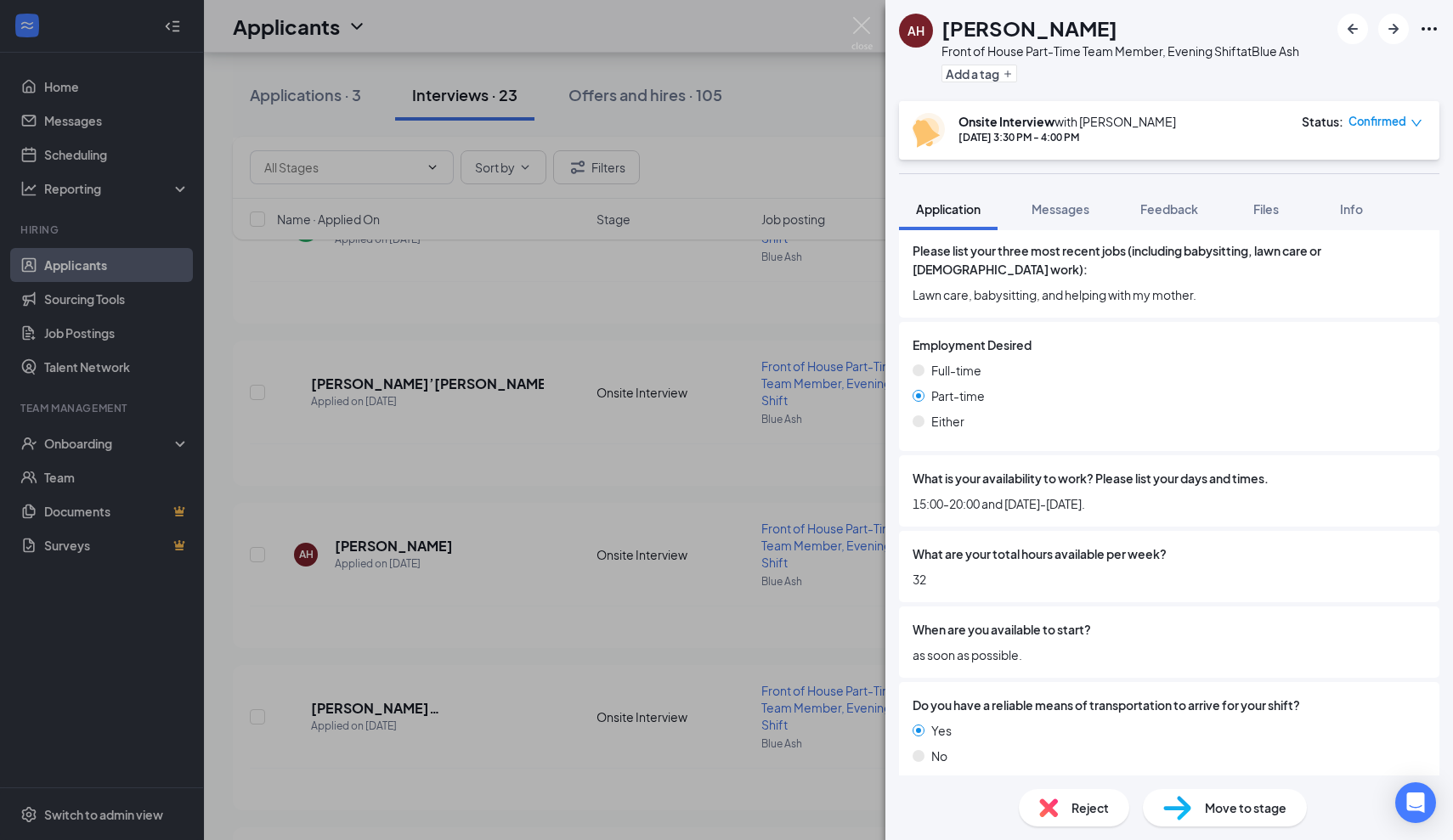
scroll to position [881, 0]
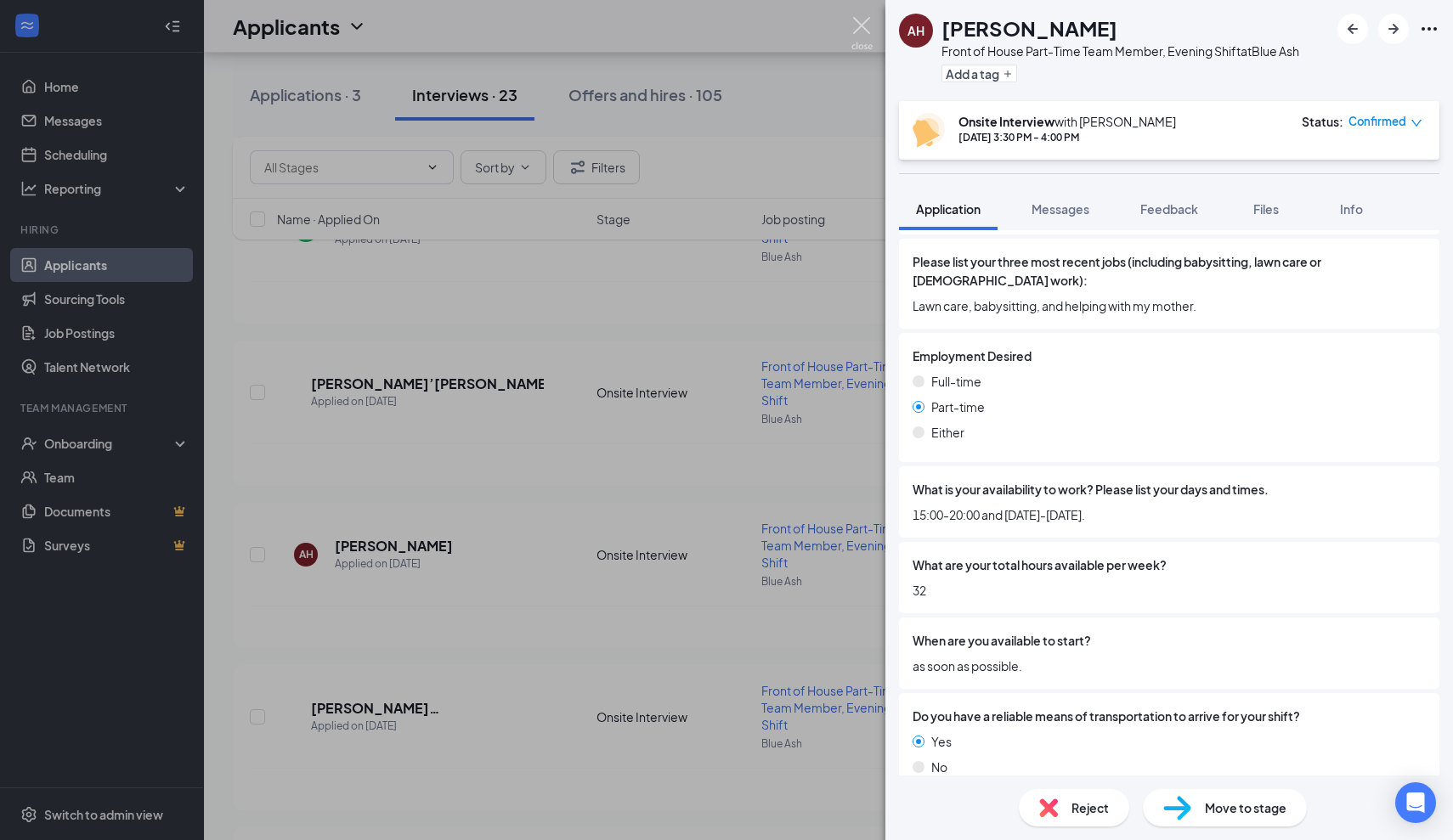
click at [865, 35] on img at bounding box center [863, 33] width 21 height 33
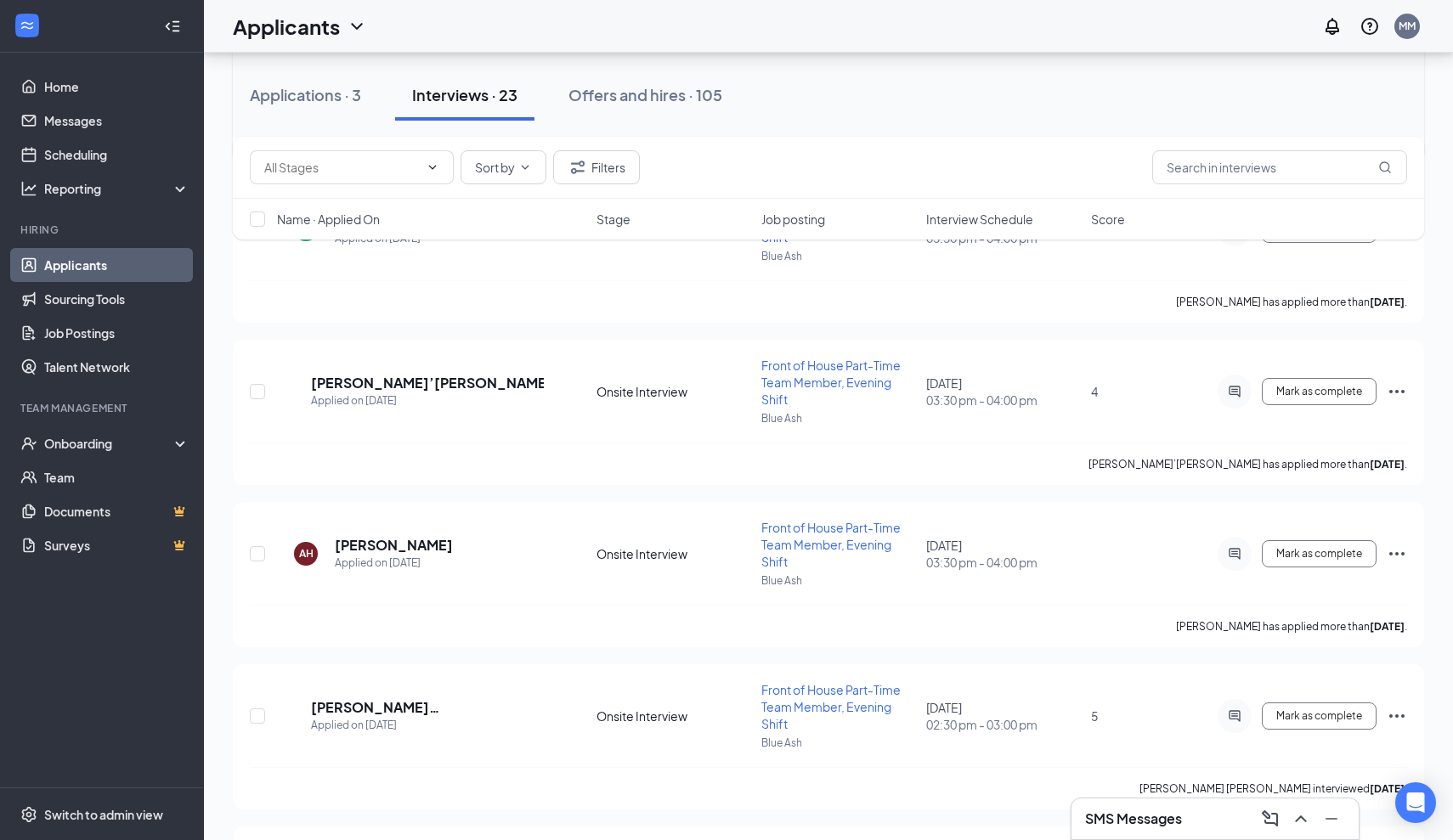
scroll to position [483, 0]
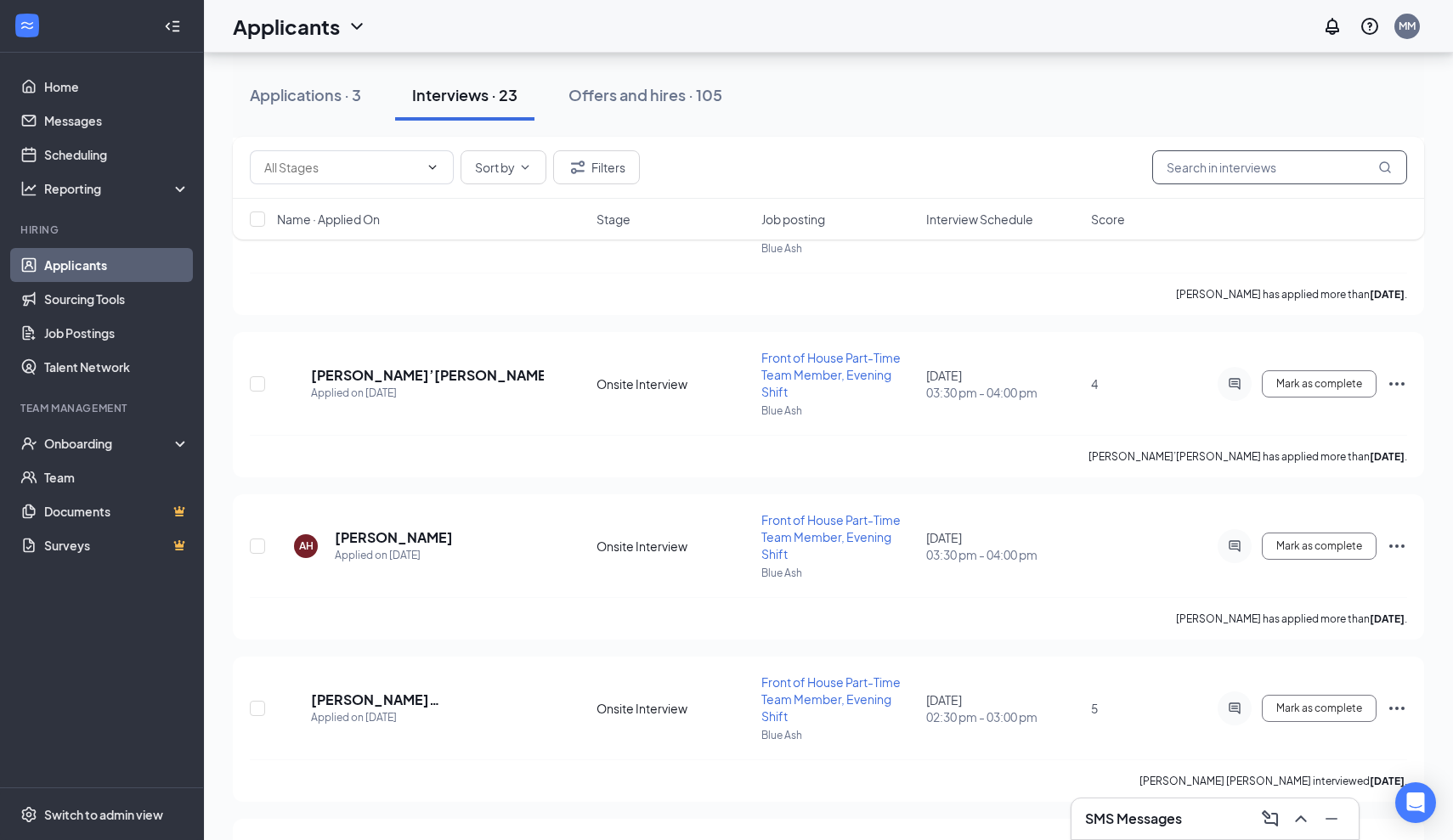
click at [1253, 157] on input "text" at bounding box center [1279, 167] width 255 height 34
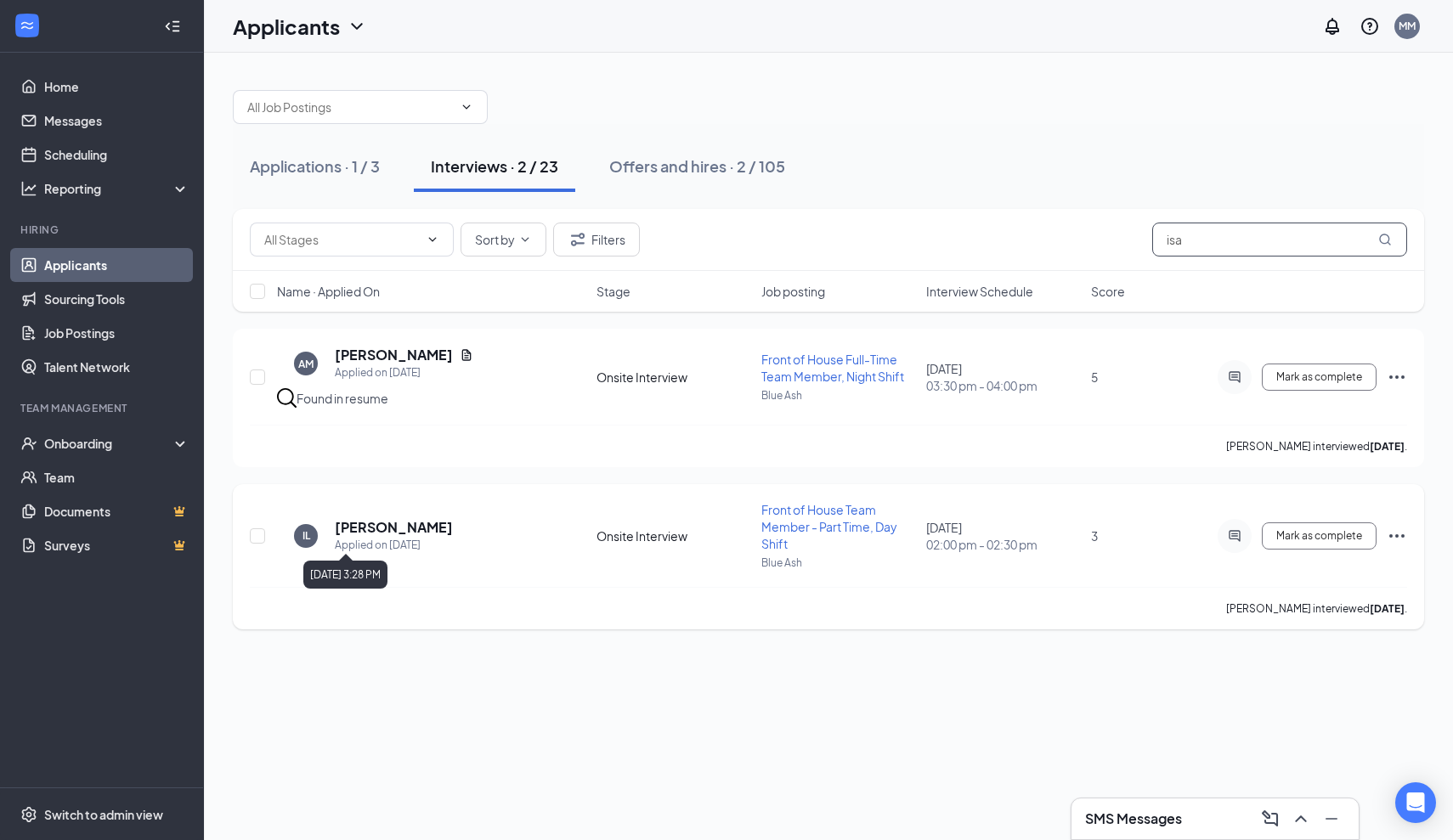
type input "isa"
click at [385, 531] on h5 "[PERSON_NAME]" at bounding box center [394, 527] width 118 height 19
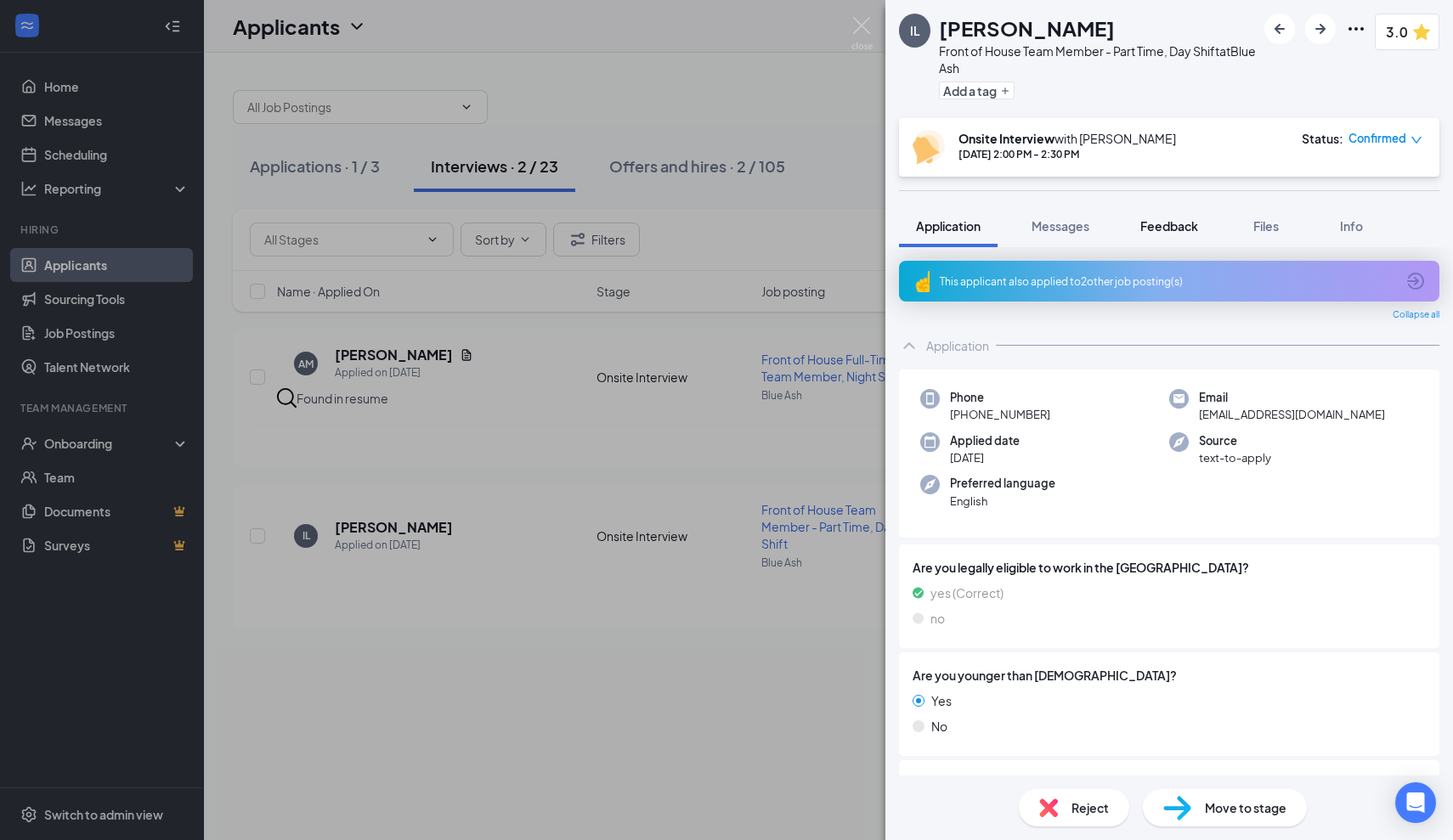
click at [1172, 225] on span "Feedback" at bounding box center [1169, 225] width 58 height 15
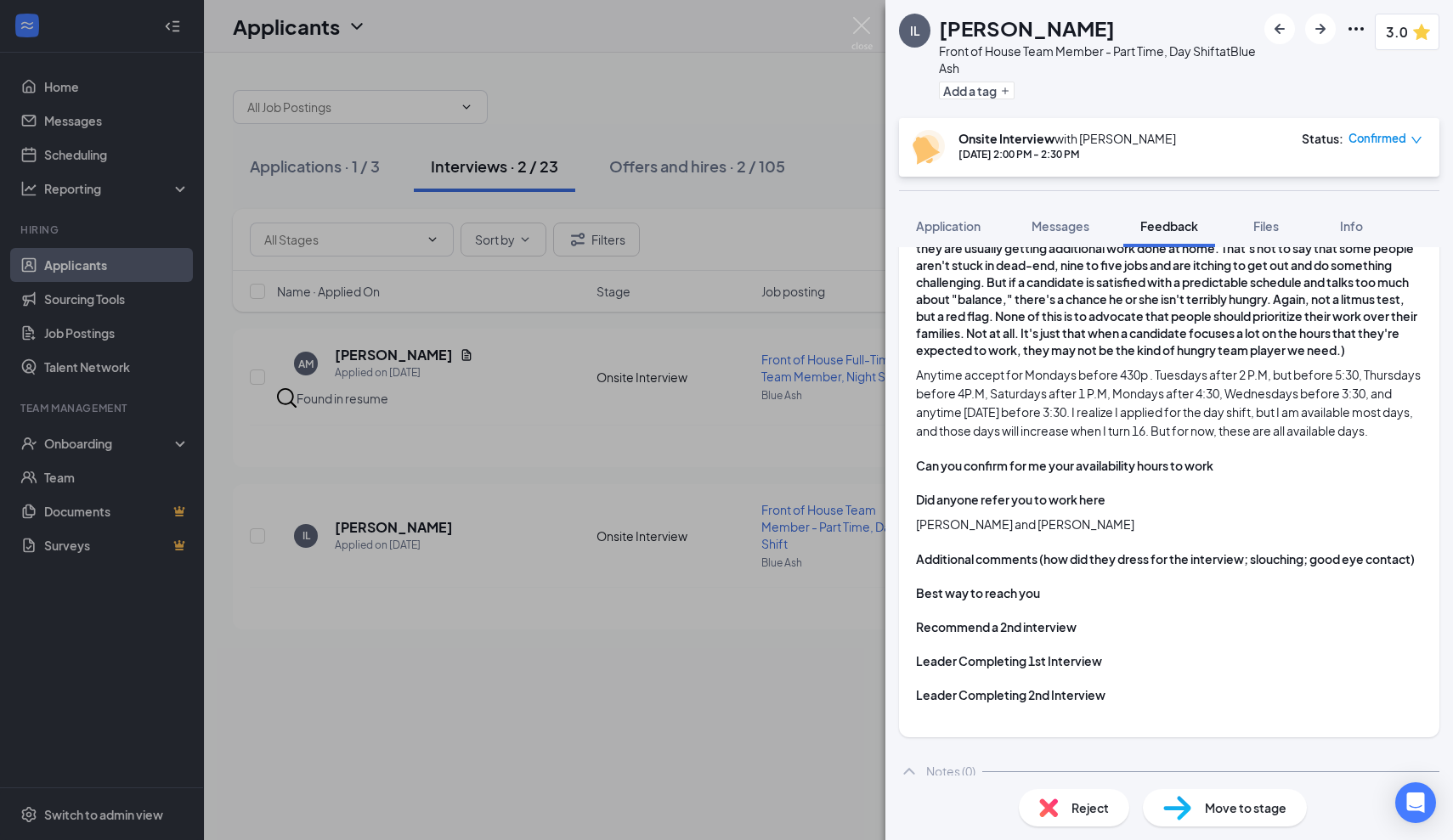
scroll to position [1485, 0]
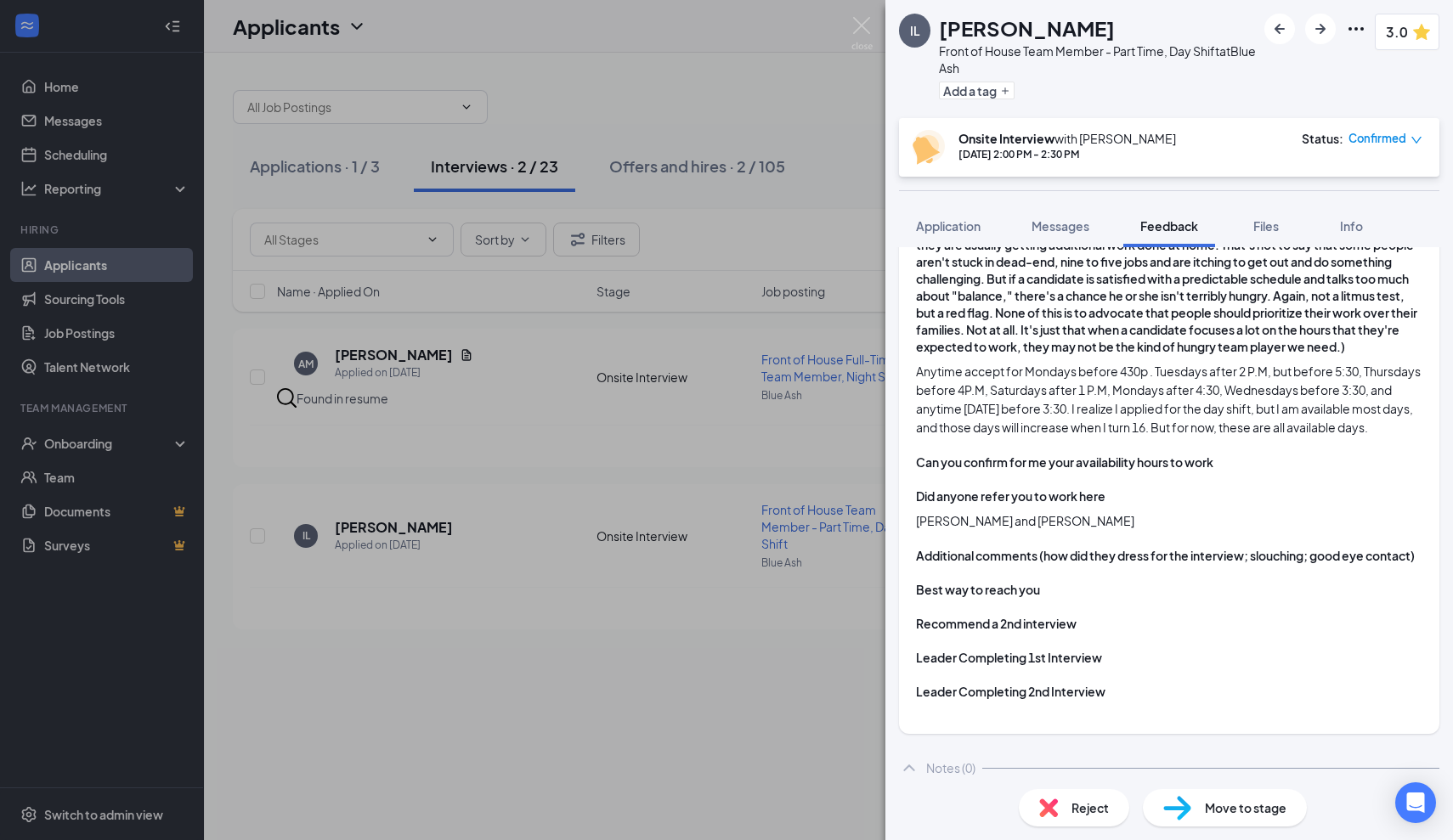
click at [868, 28] on img at bounding box center [863, 33] width 21 height 33
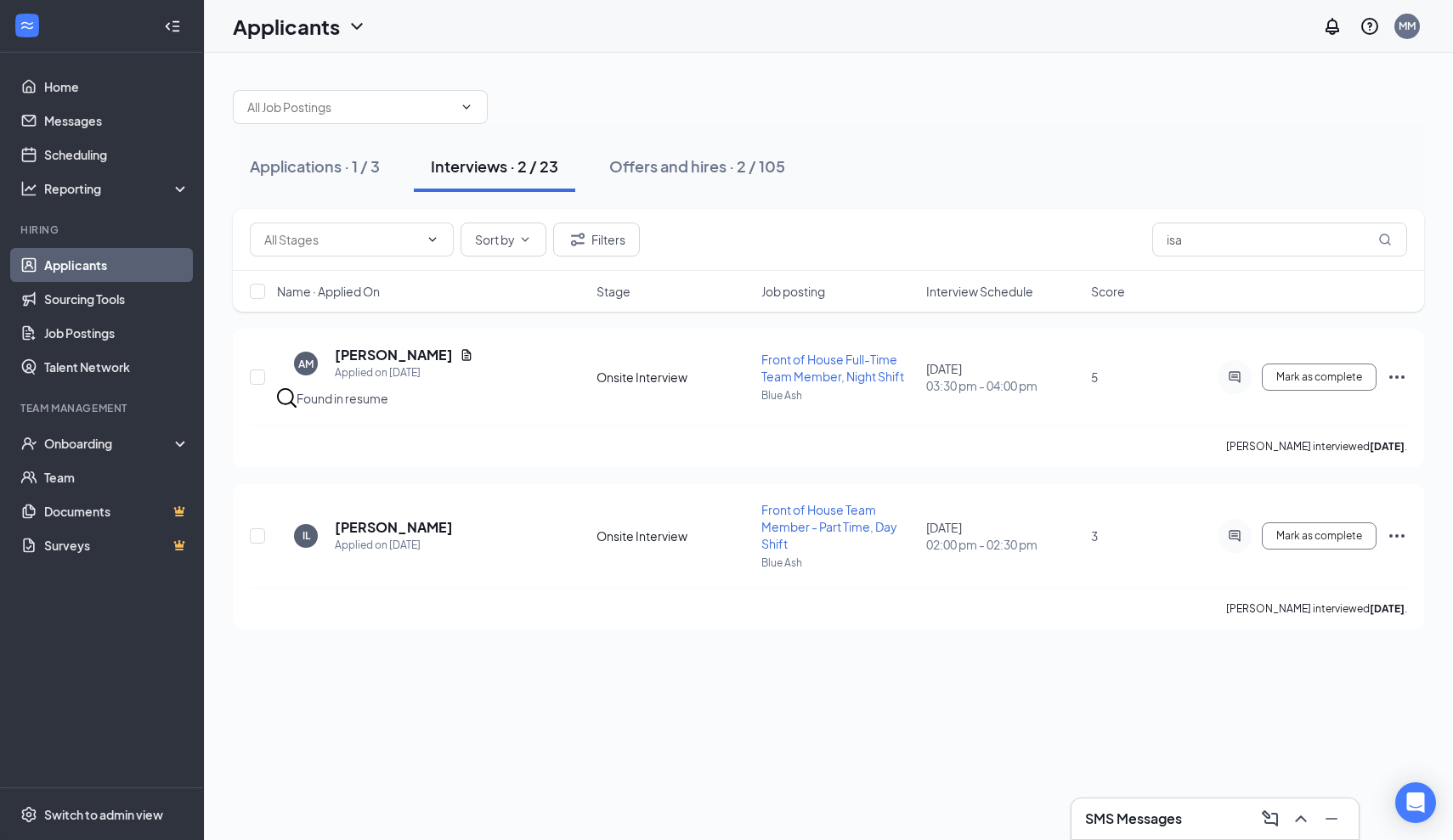
click at [363, 1] on div "Applicants MM" at bounding box center [828, 26] width 1249 height 52
